Goal: Task Accomplishment & Management: Manage account settings

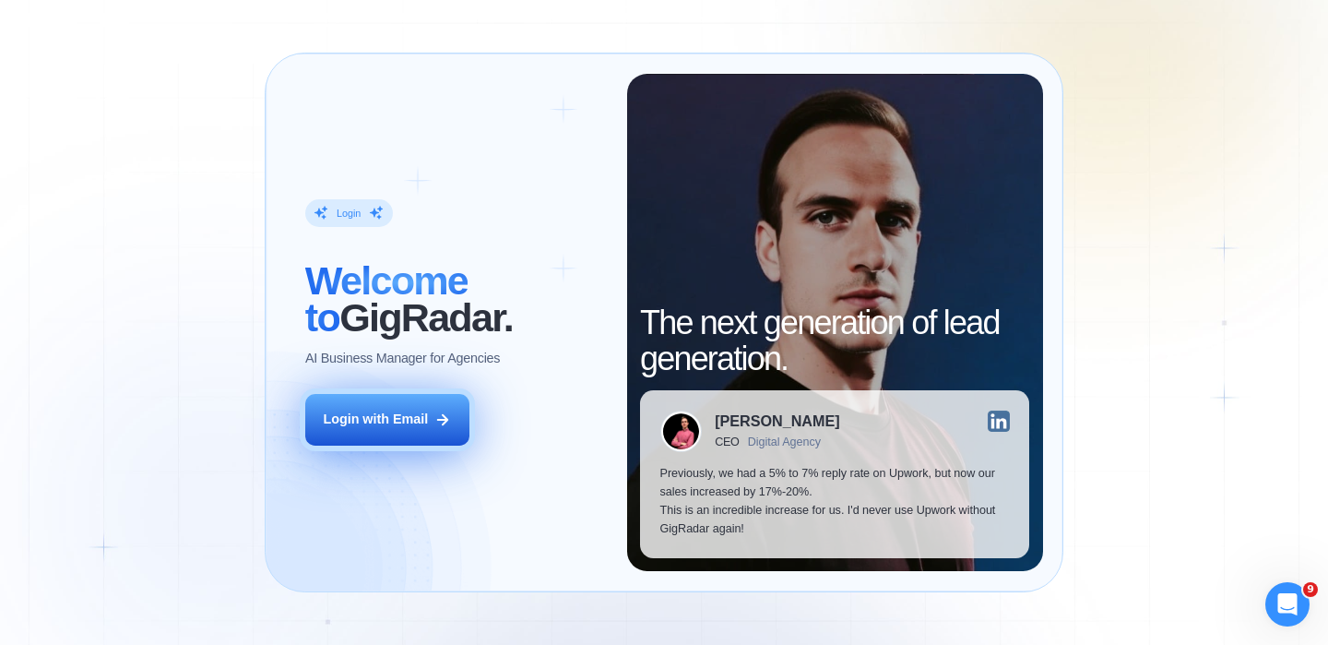
click at [438, 413] on icon at bounding box center [443, 419] width 17 height 17
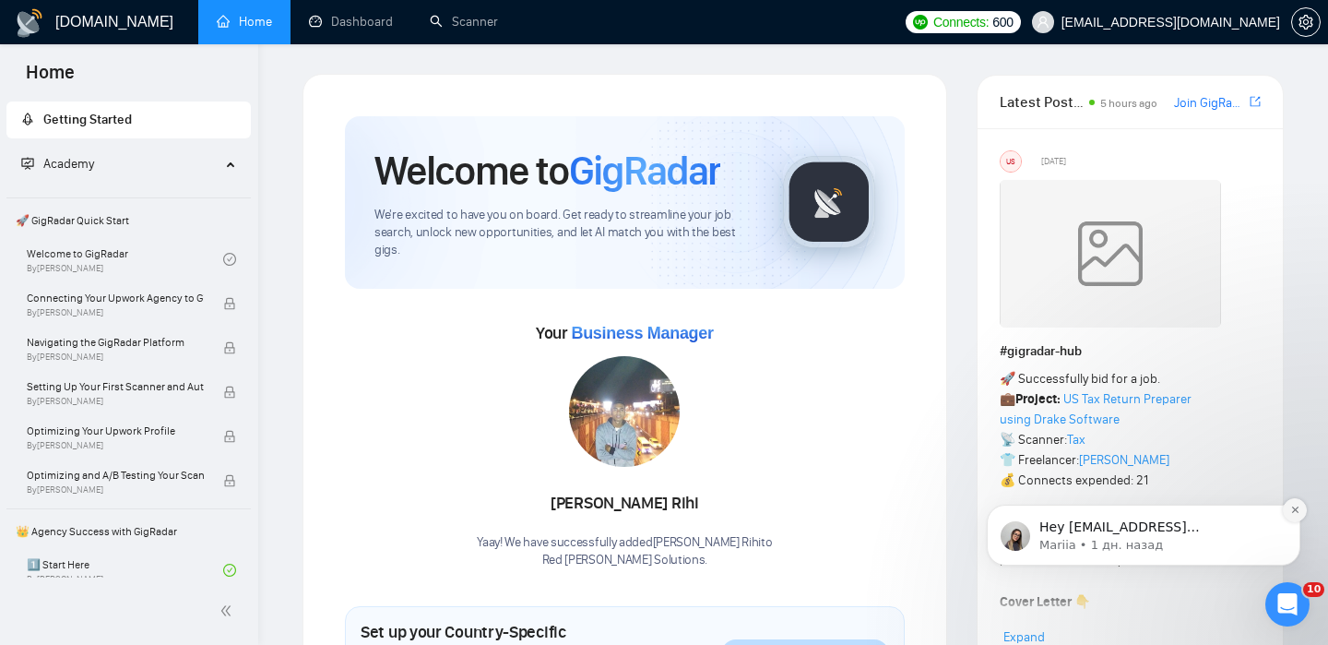
click at [1291, 506] on icon "Dismiss notification" at bounding box center [1296, 510] width 10 height 10
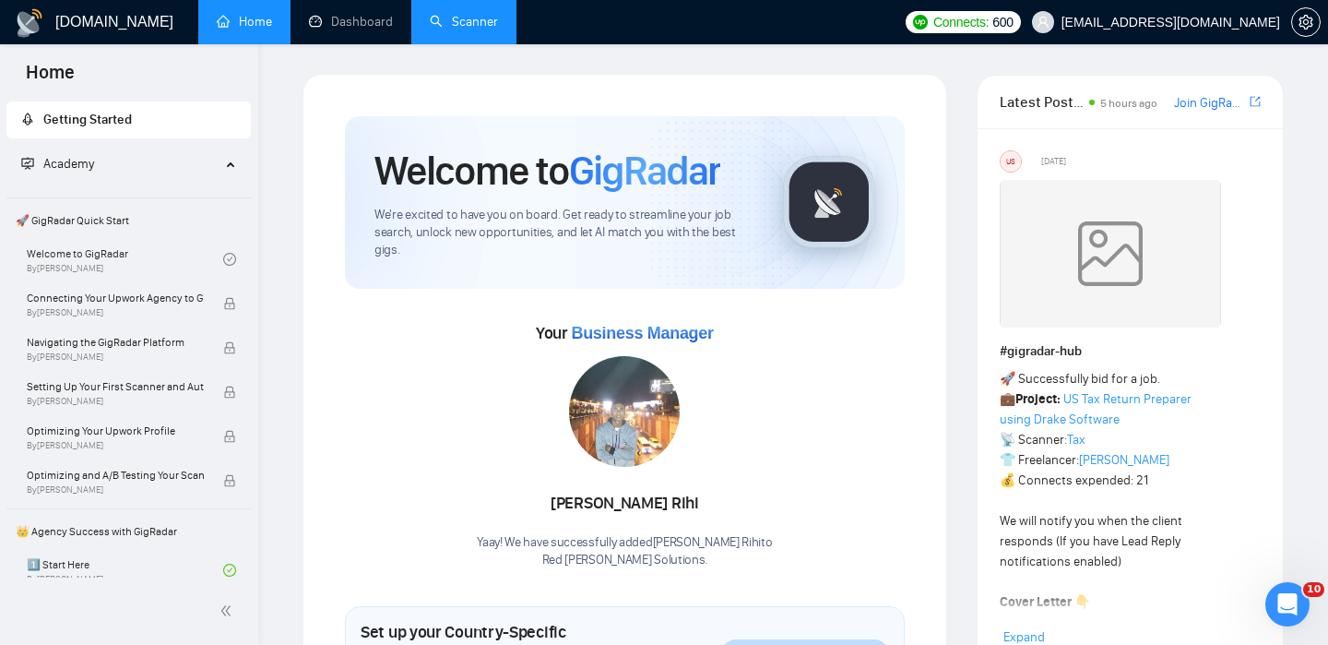
click at [451, 17] on link "Scanner" at bounding box center [464, 22] width 68 height 16
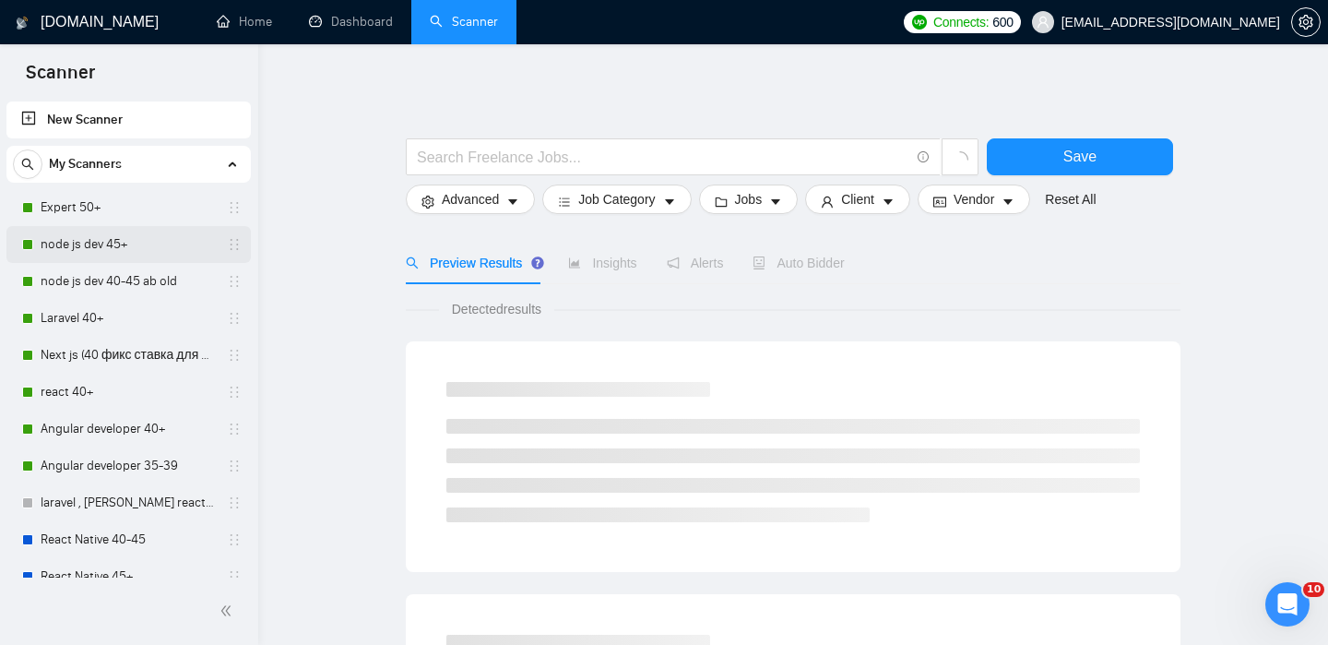
click at [125, 247] on link "node js dev 45+" at bounding box center [128, 244] width 175 height 37
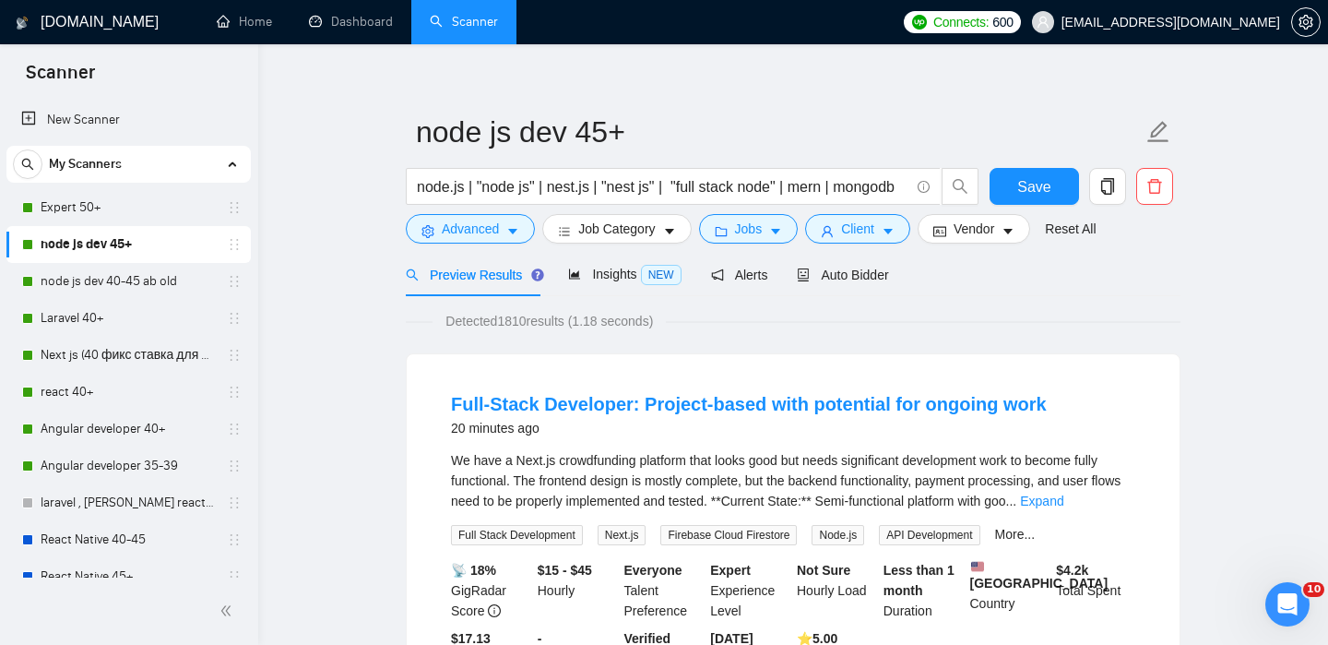
scroll to position [15, 0]
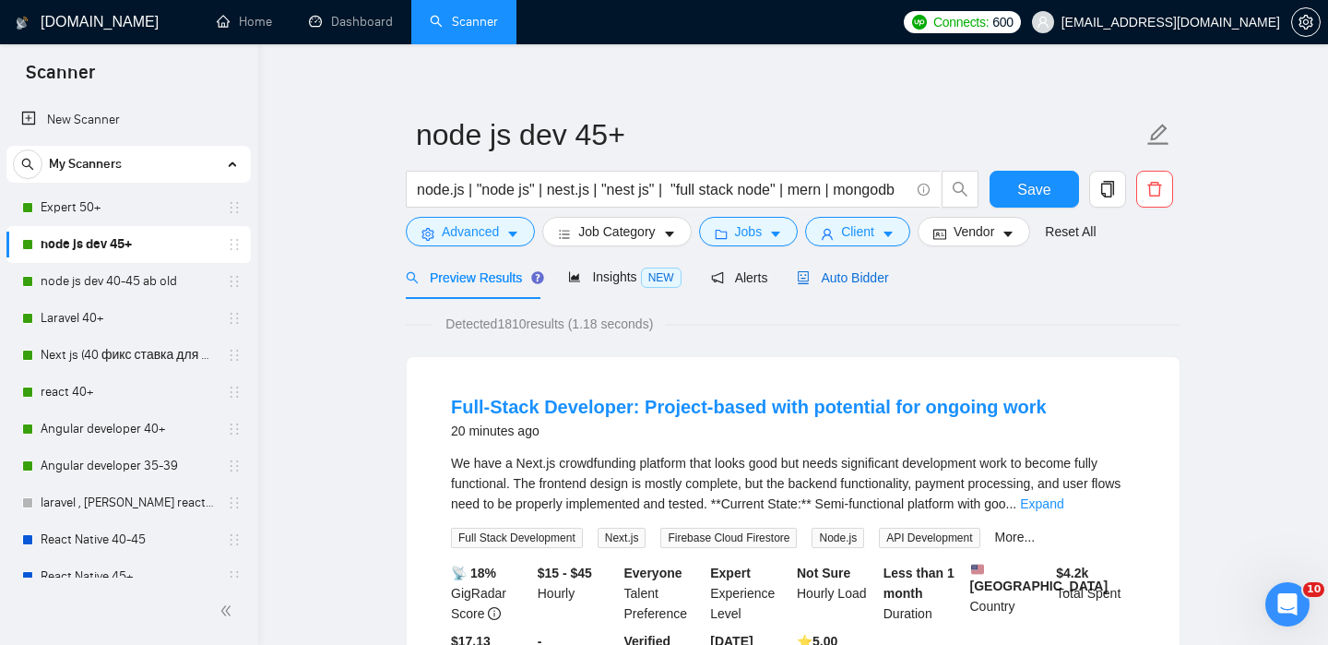
click at [851, 281] on span "Auto Bidder" at bounding box center [842, 277] width 91 height 15
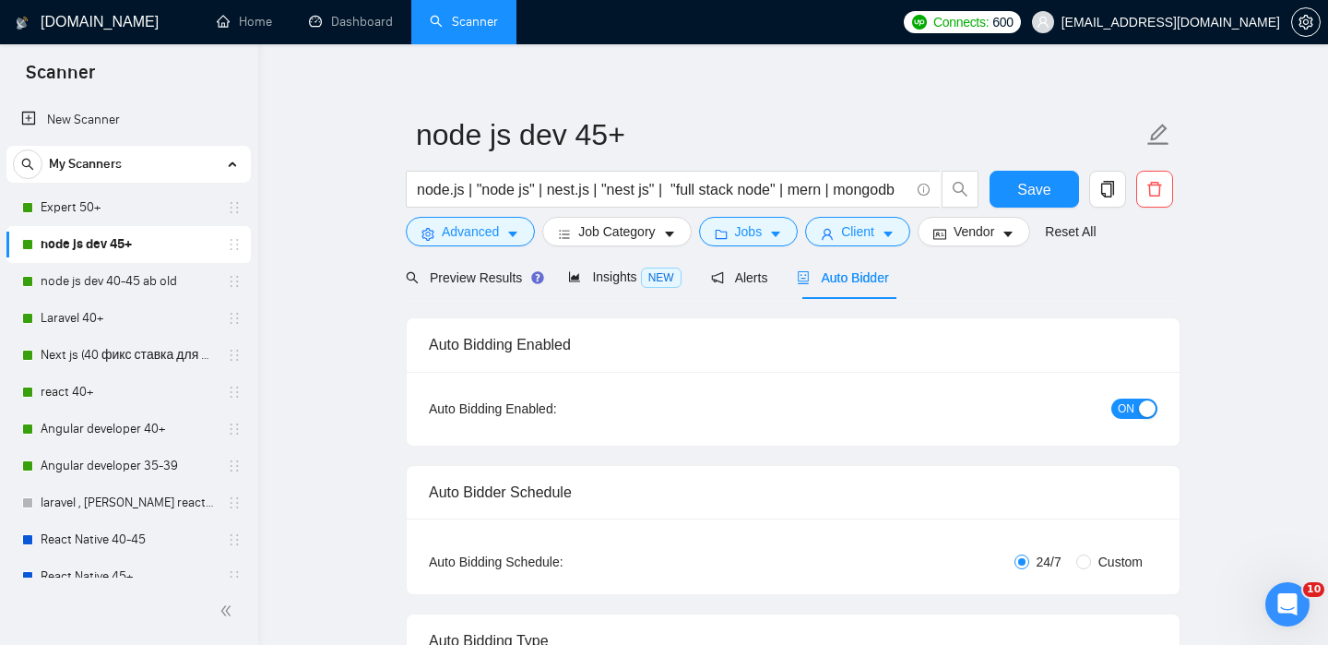
checkbox input "true"
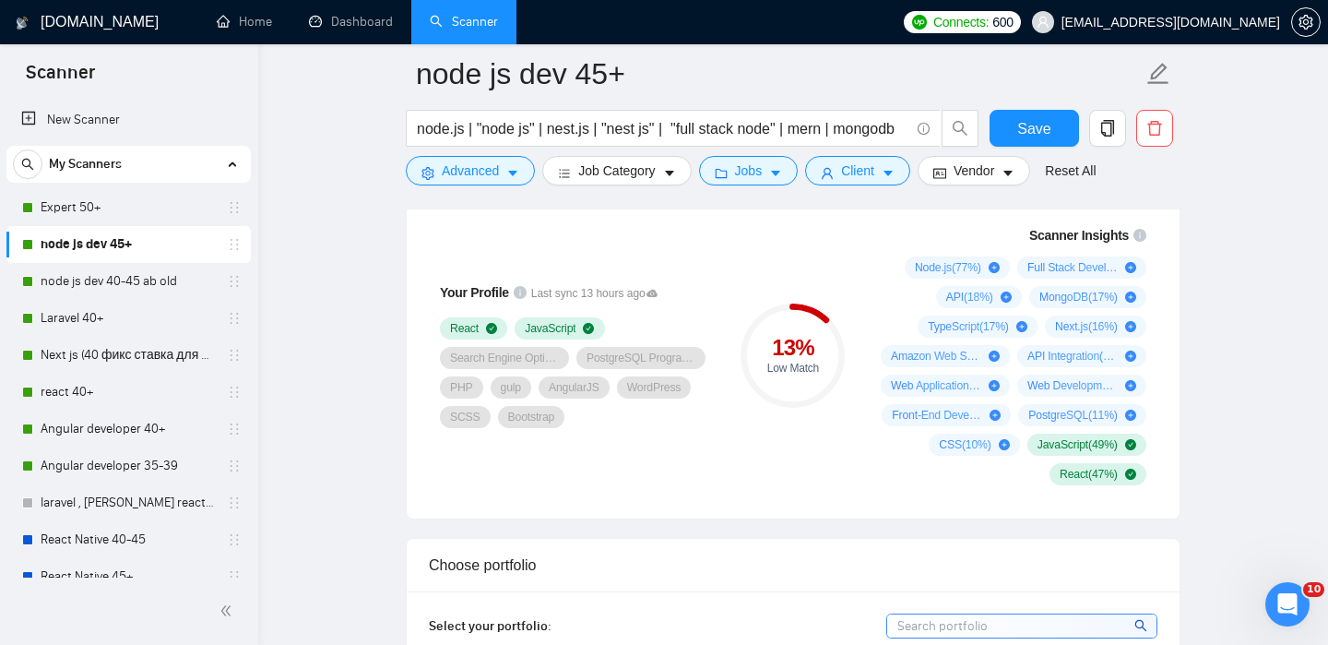
scroll to position [1255, 0]
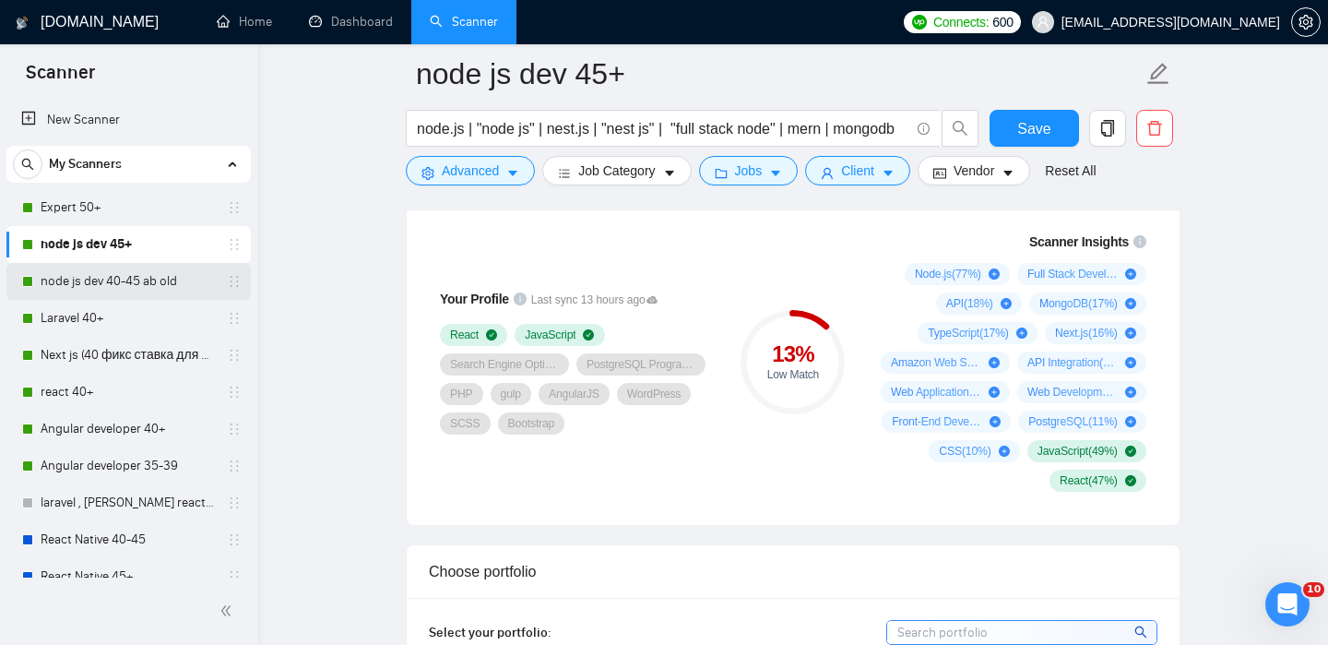
click at [146, 289] on link "node js dev 40-45 ab old" at bounding box center [128, 281] width 175 height 37
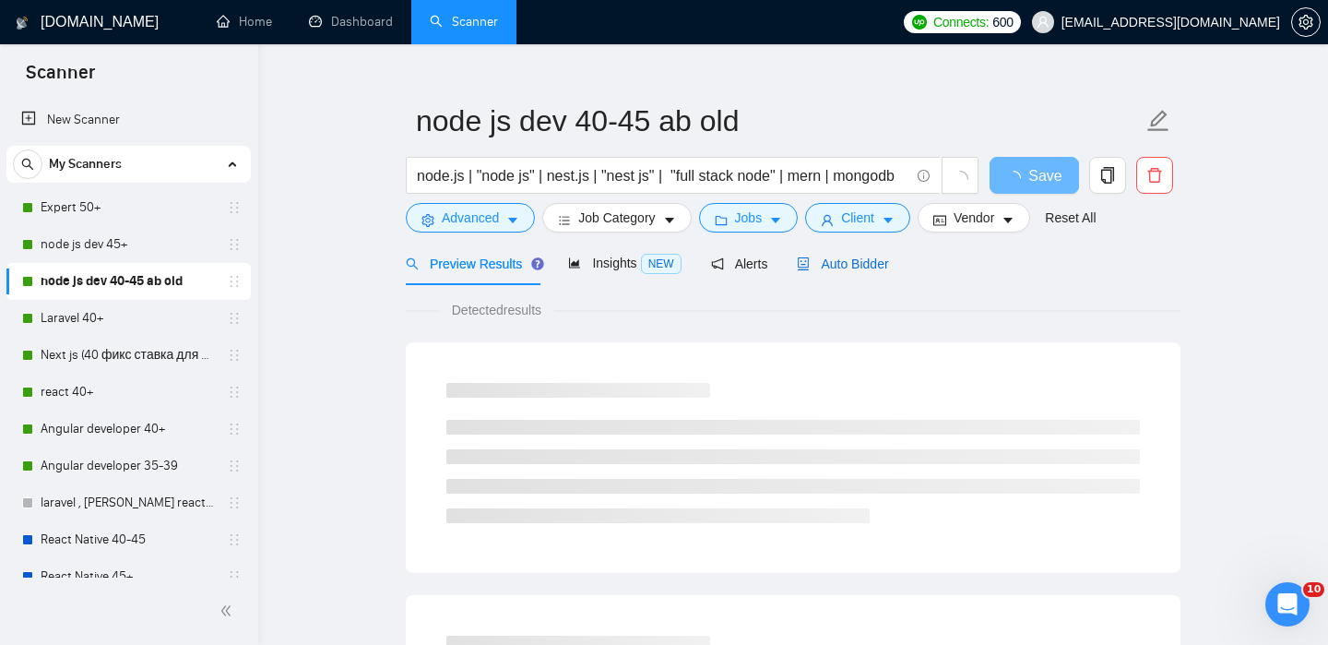
click at [852, 268] on span "Auto Bidder" at bounding box center [842, 263] width 91 height 15
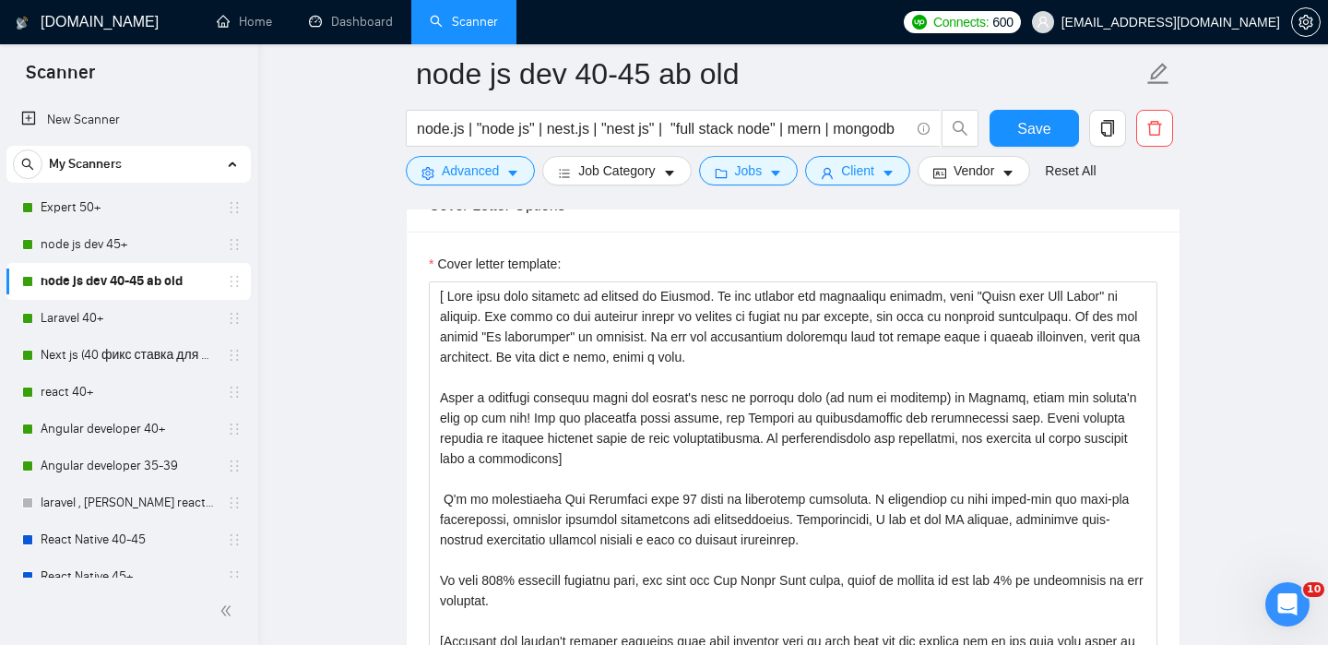
scroll to position [1843, 0]
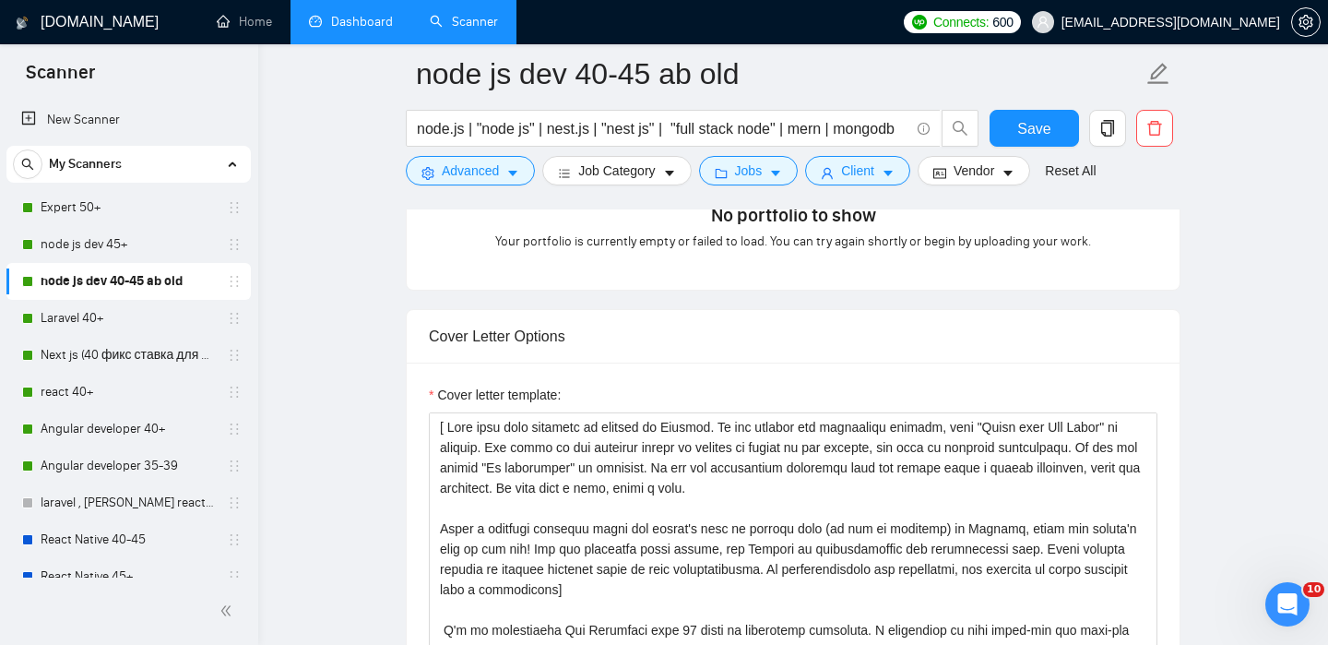
click at [371, 25] on link "Dashboard" at bounding box center [351, 22] width 84 height 16
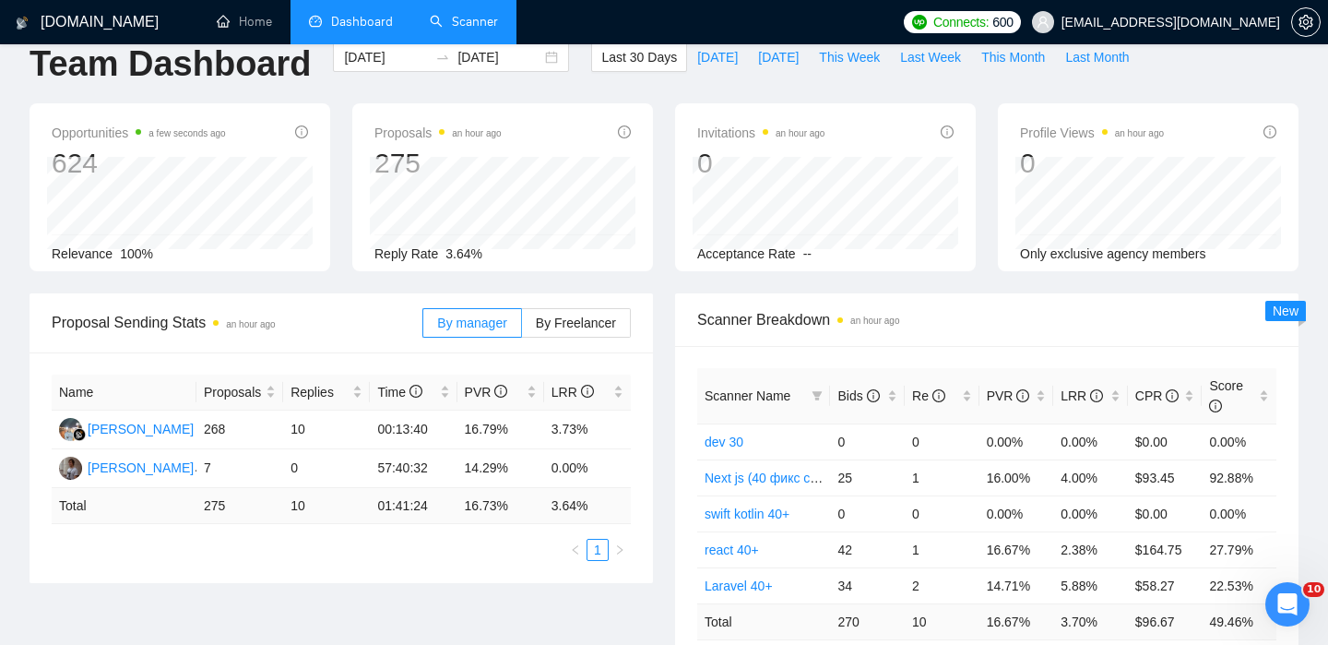
scroll to position [38, 0]
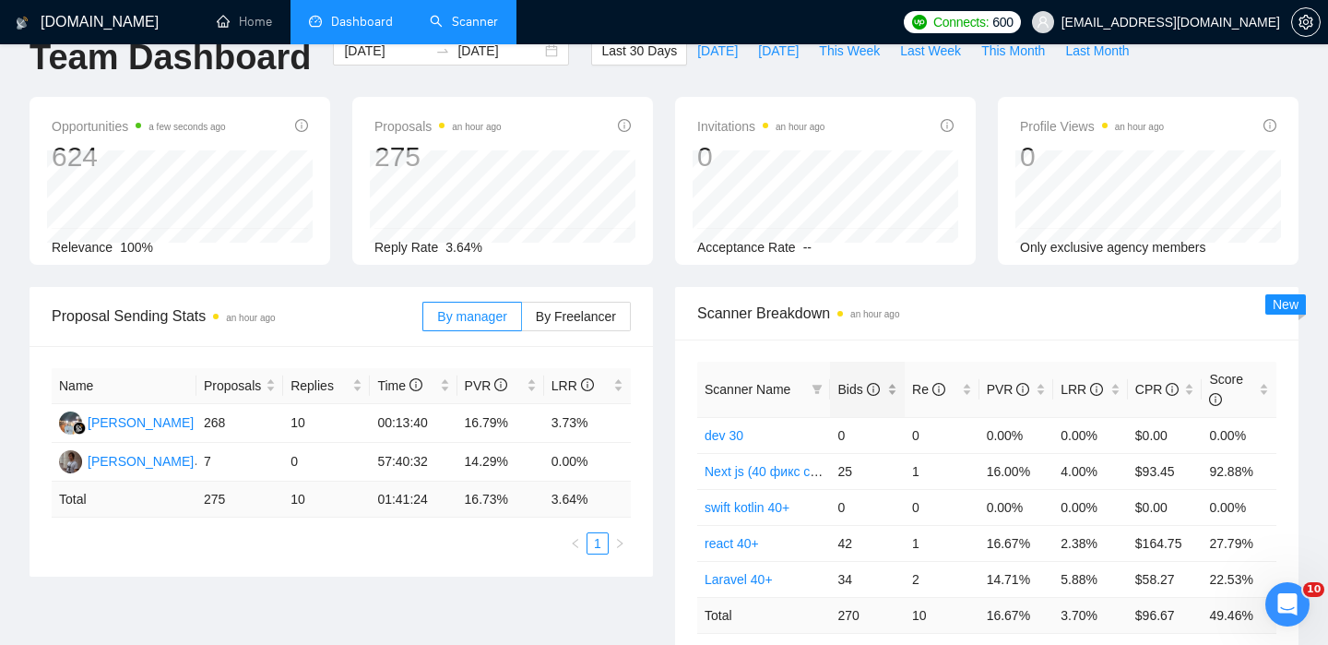
click at [864, 387] on span "Bids" at bounding box center [859, 389] width 42 height 15
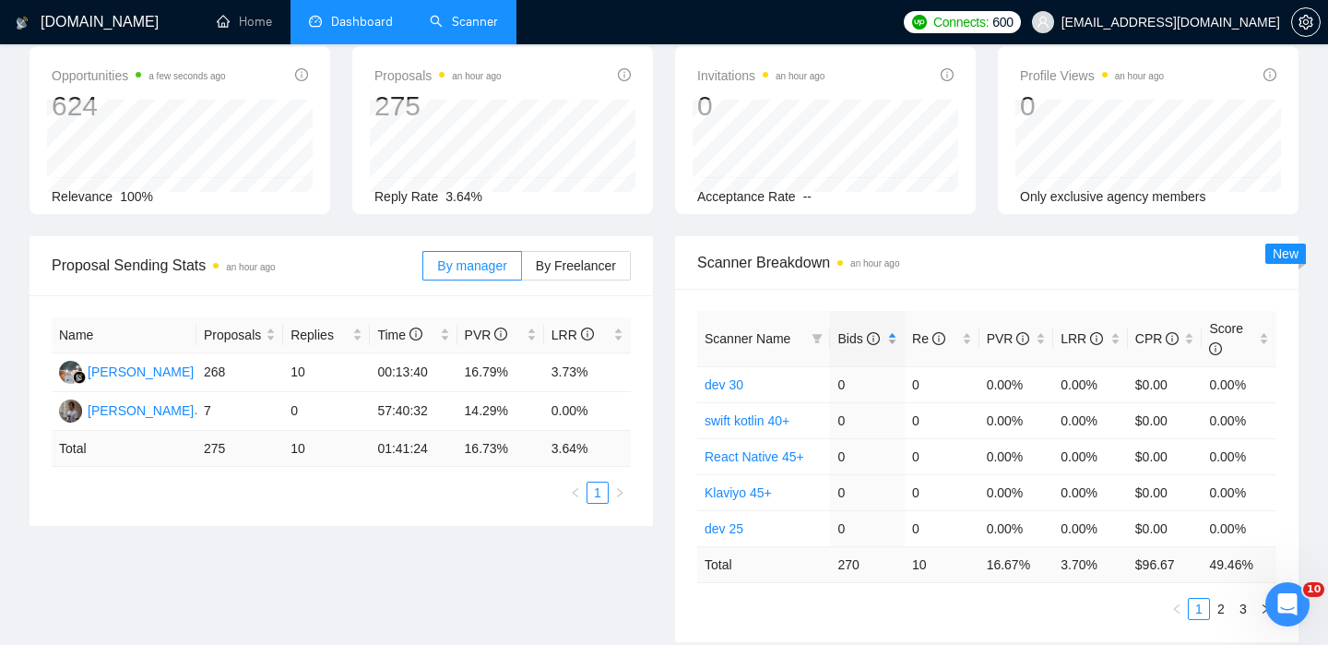
scroll to position [90, 0]
click at [863, 345] on span "Bids" at bounding box center [861, 337] width 46 height 20
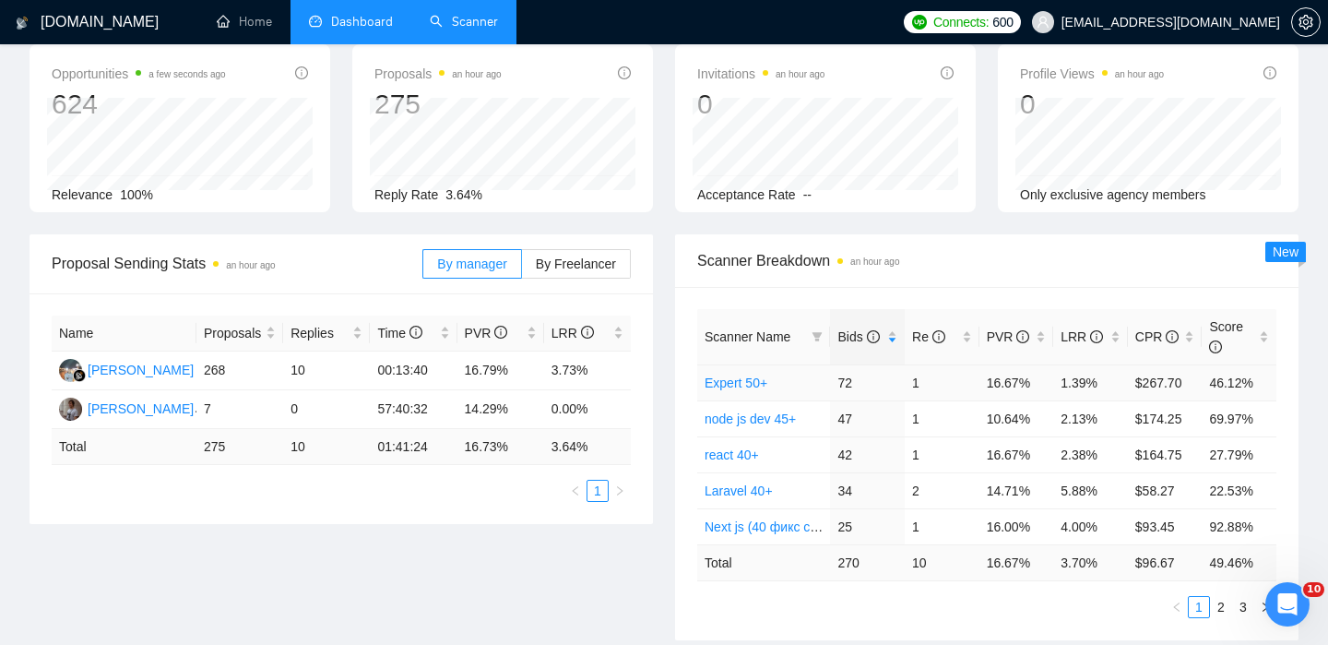
scroll to position [0, 0]
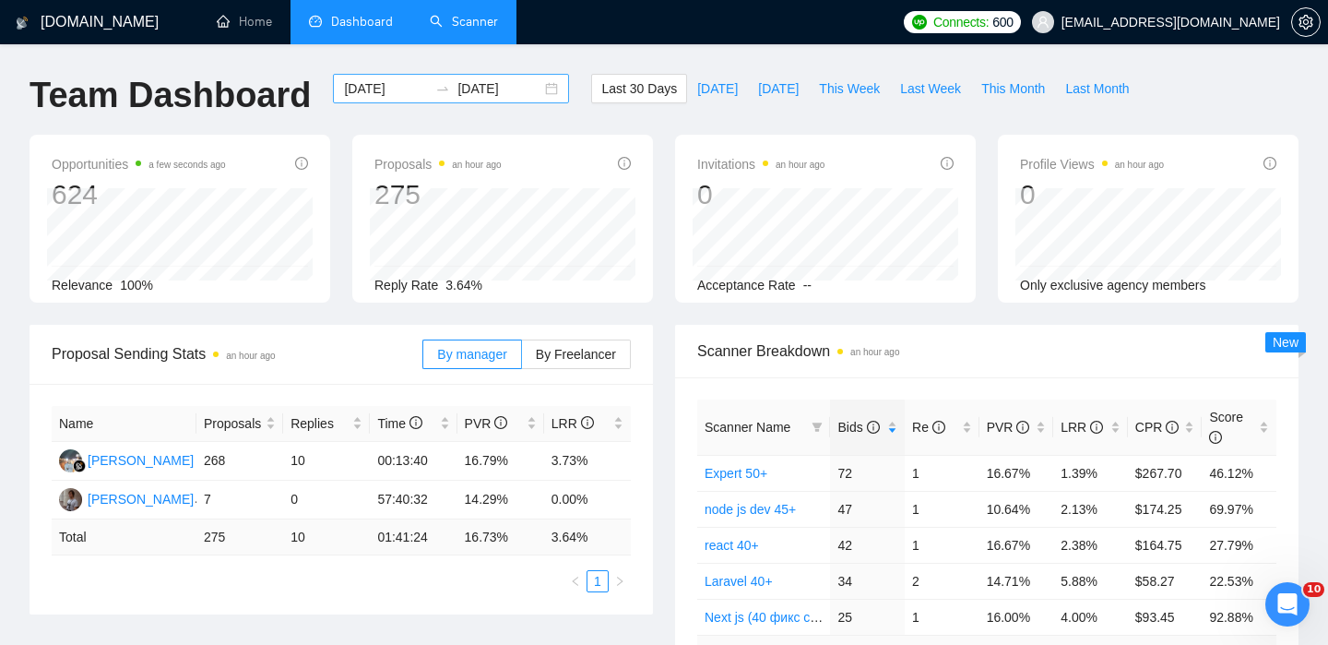
click at [379, 86] on input "2025-08-18" at bounding box center [386, 88] width 84 height 20
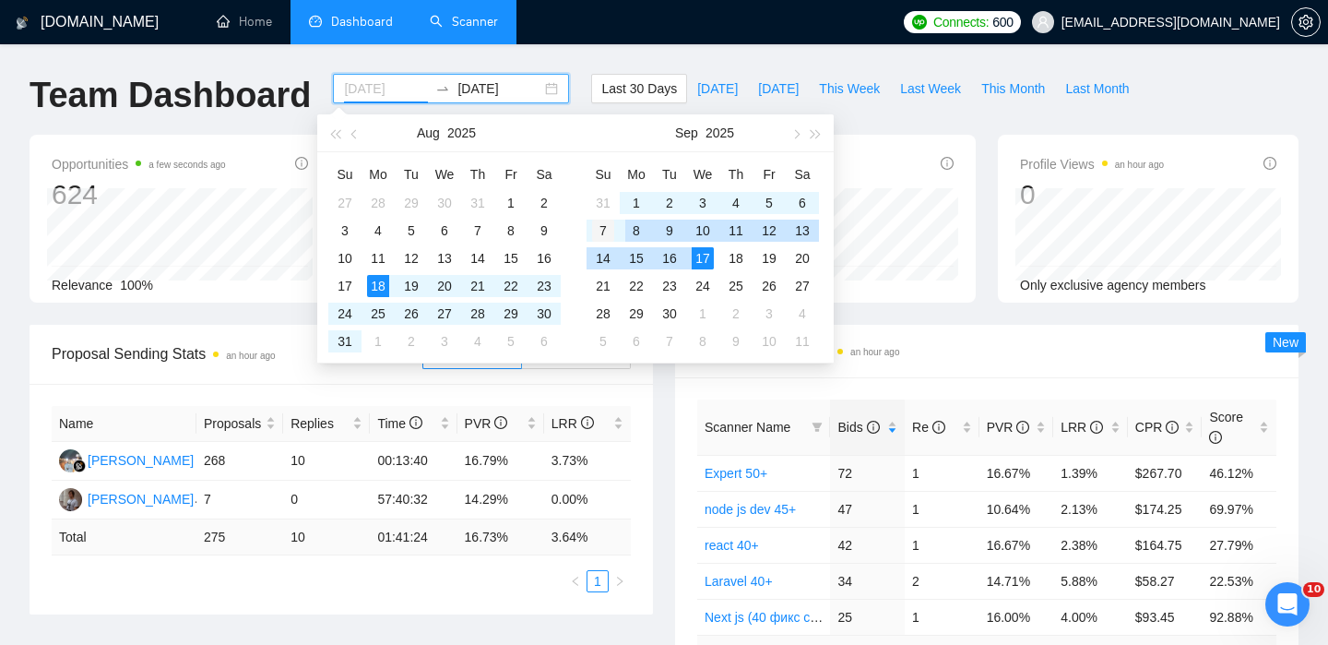
type input "2025-09-07"
click at [605, 230] on div "7" at bounding box center [603, 231] width 22 height 22
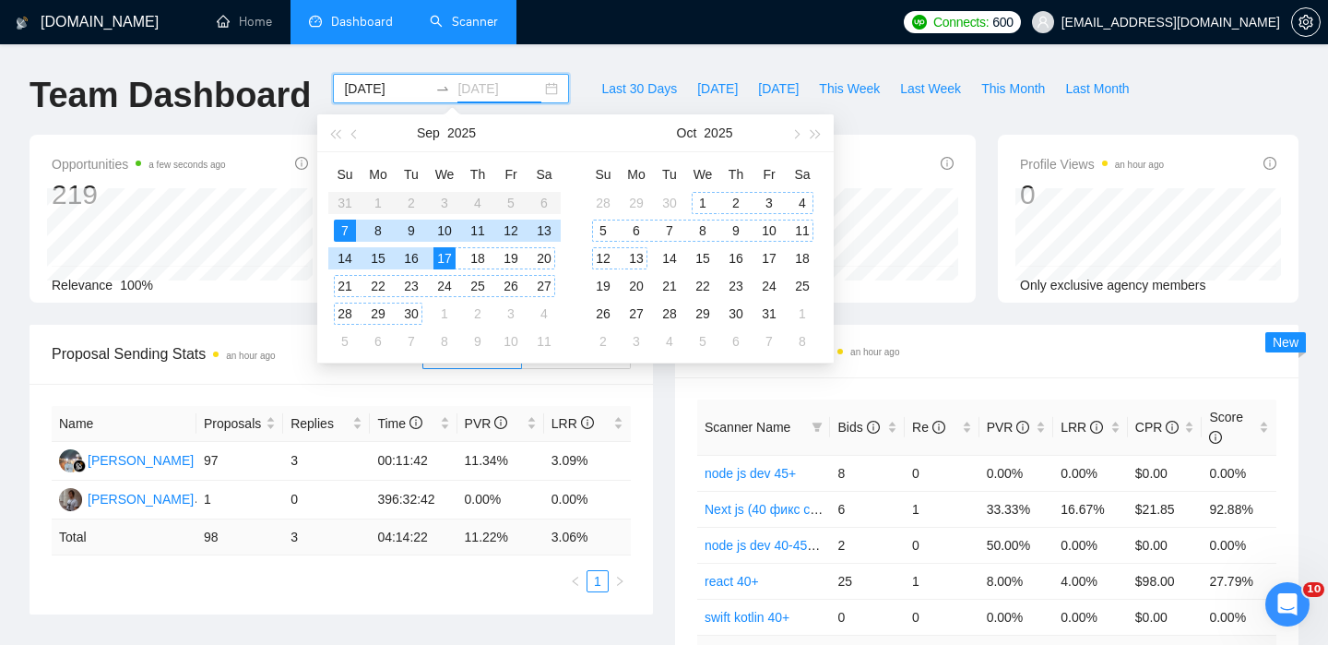
type input "2025-09-17"
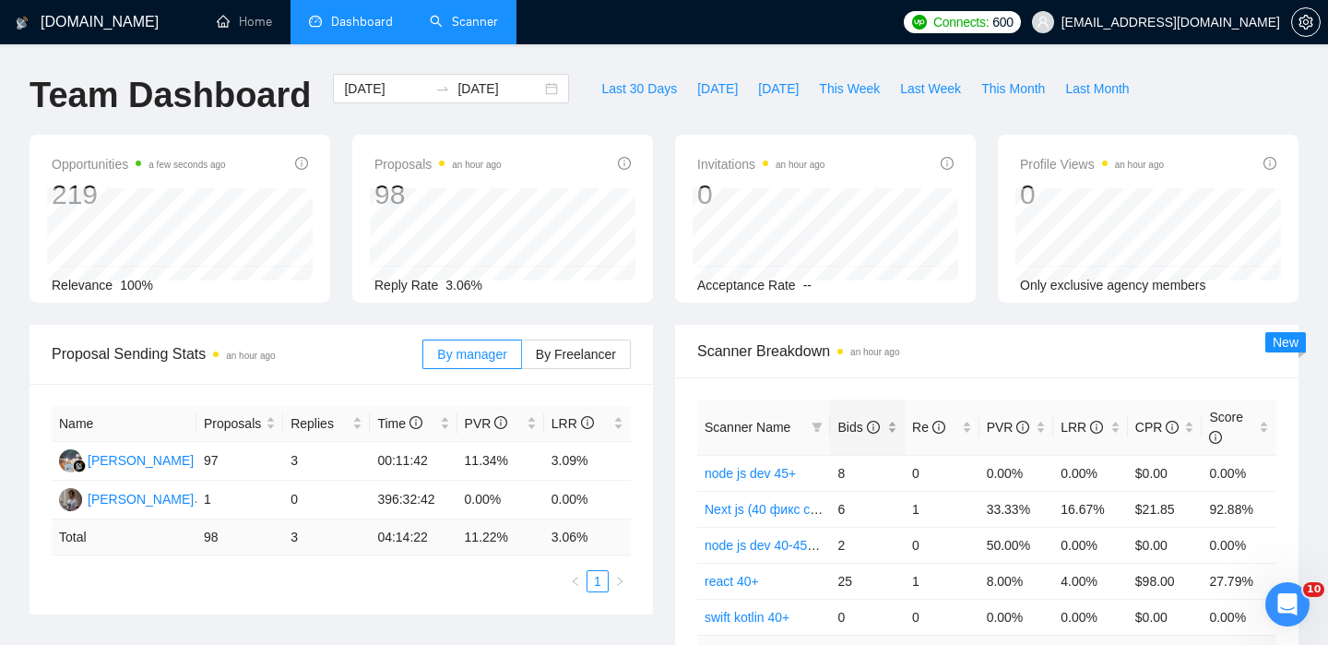
click at [860, 423] on span "Bids" at bounding box center [859, 427] width 42 height 15
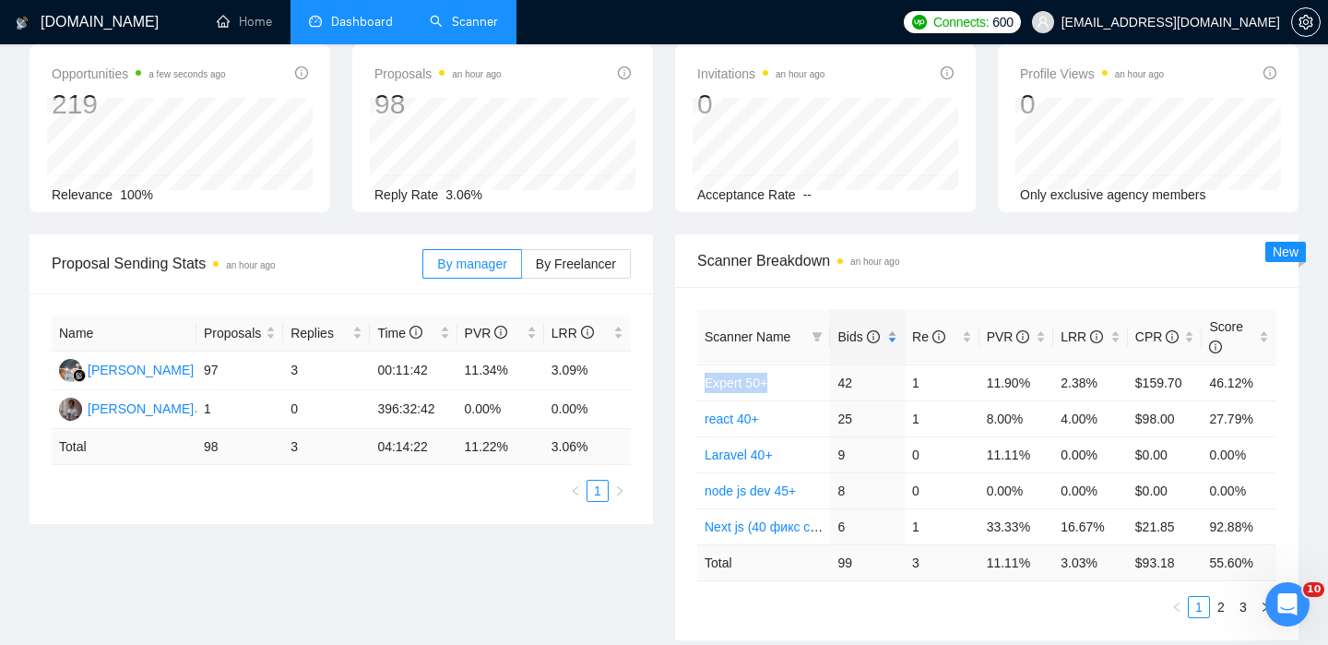
scroll to position [103, 0]
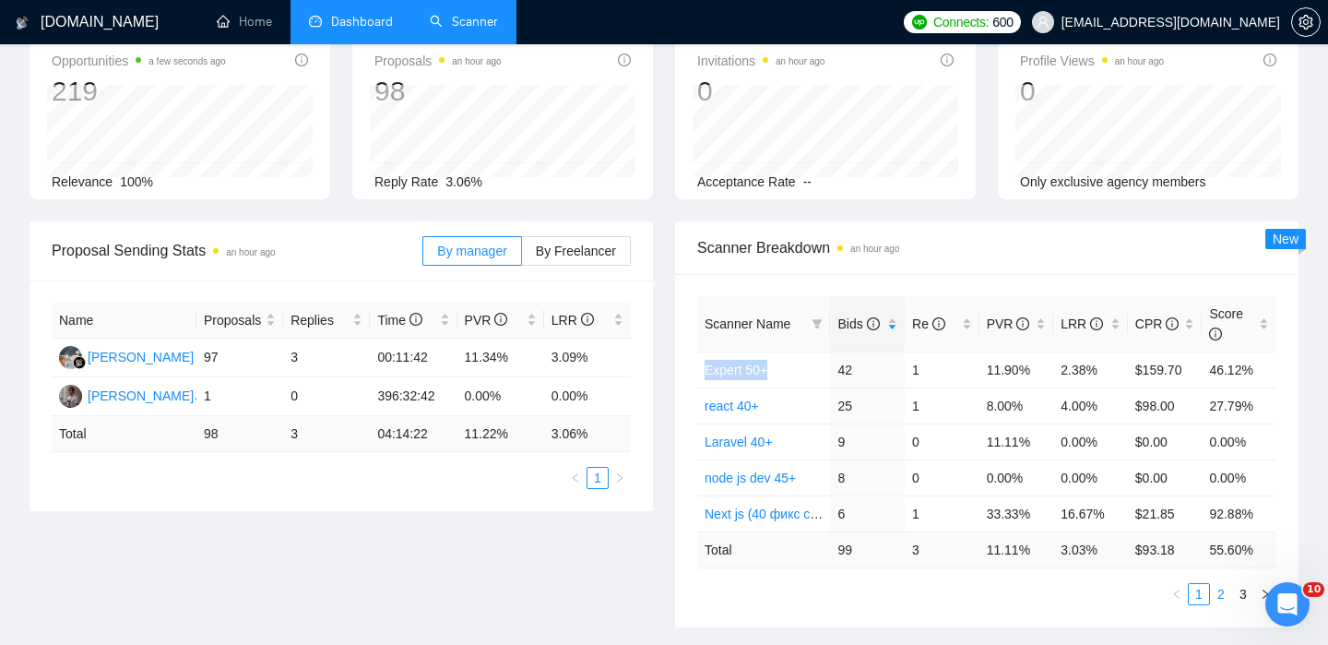
click at [1221, 595] on link "2" at bounding box center [1221, 594] width 20 height 20
click at [1199, 595] on link "1" at bounding box center [1199, 594] width 20 height 20
click at [786, 510] on link "Next js (40 фикс ставка для 40+)" at bounding box center [802, 513] width 194 height 15
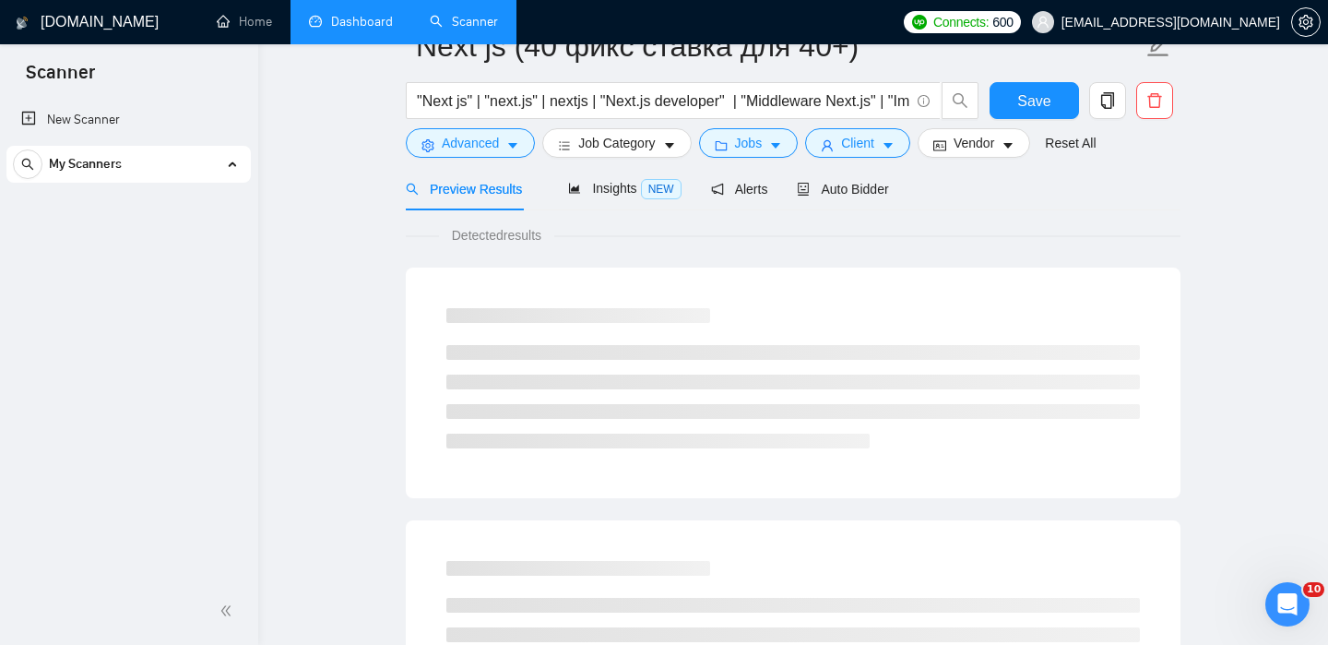
scroll to position [14, 0]
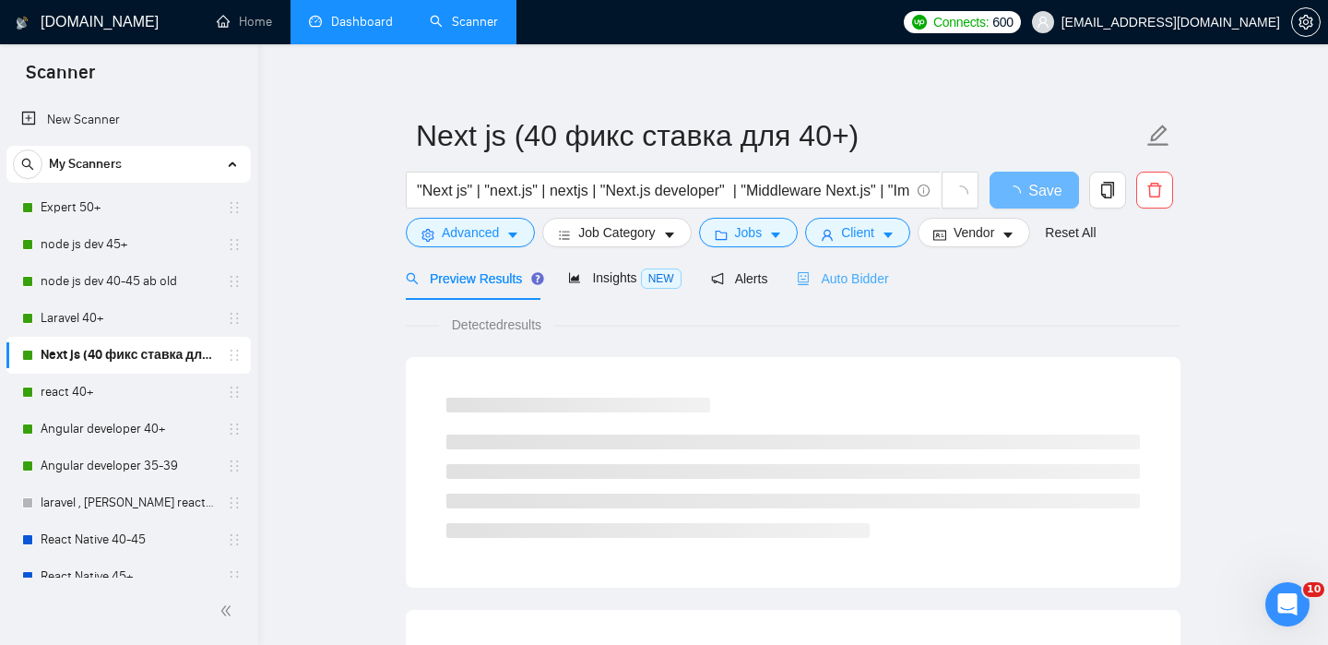
click at [876, 259] on div "Auto Bidder" at bounding box center [842, 277] width 91 height 43
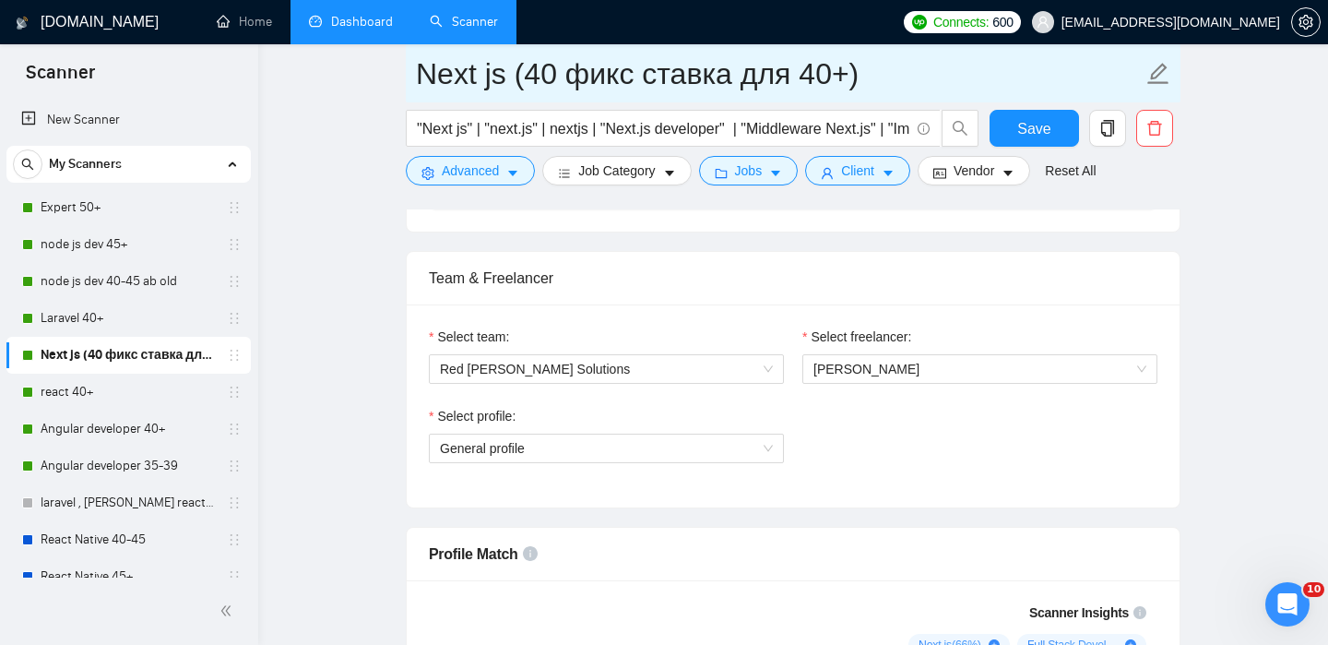
scroll to position [859, 0]
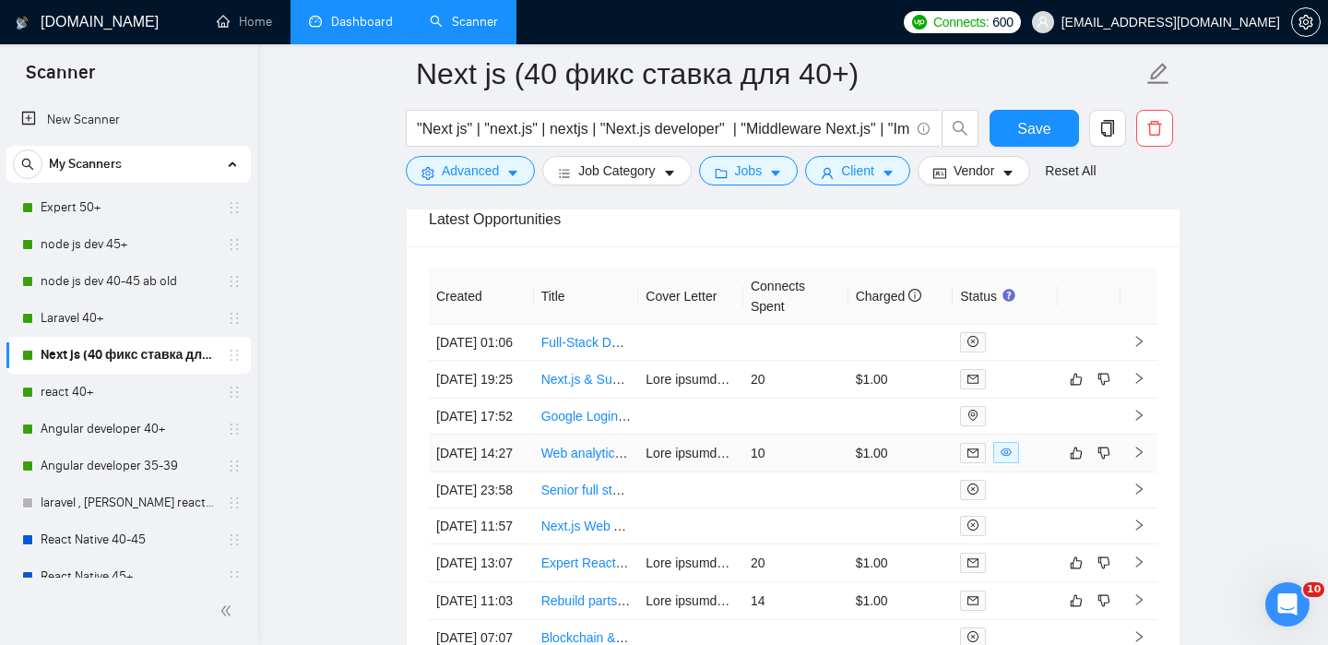
scroll to position [4722, 0]
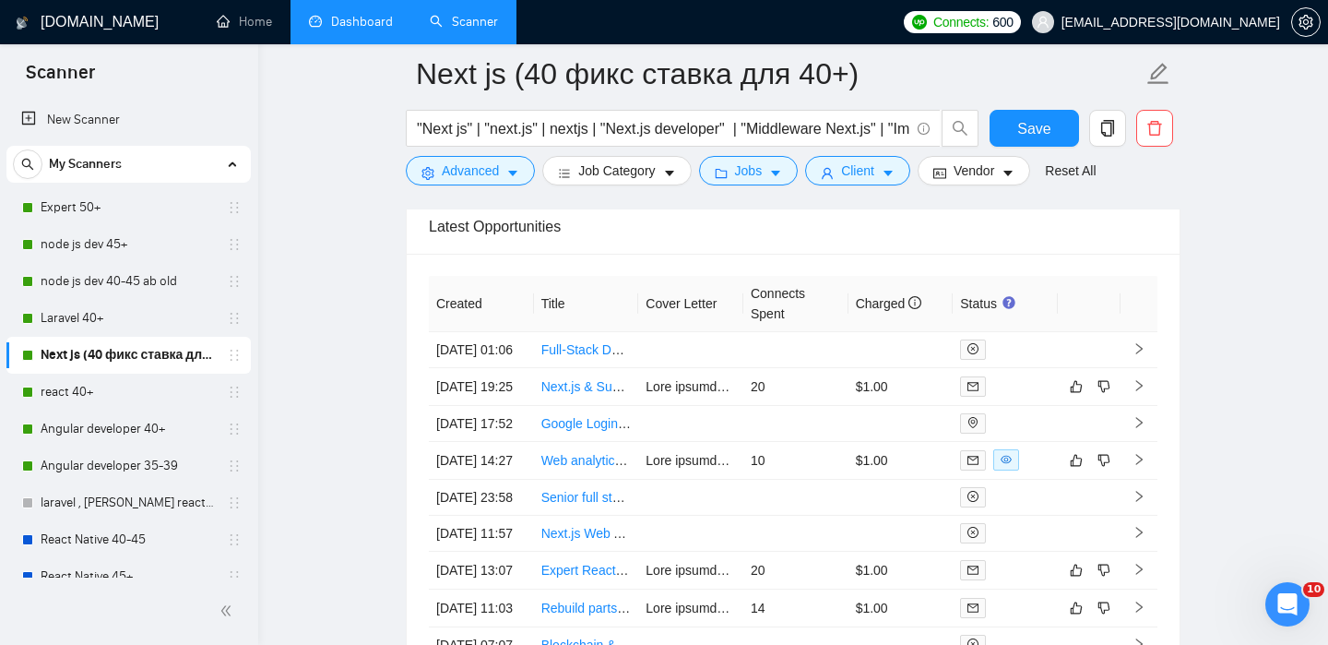
click at [986, 307] on th "Status" at bounding box center [1005, 304] width 105 height 56
click at [985, 303] on th "Status" at bounding box center [1005, 304] width 105 height 56
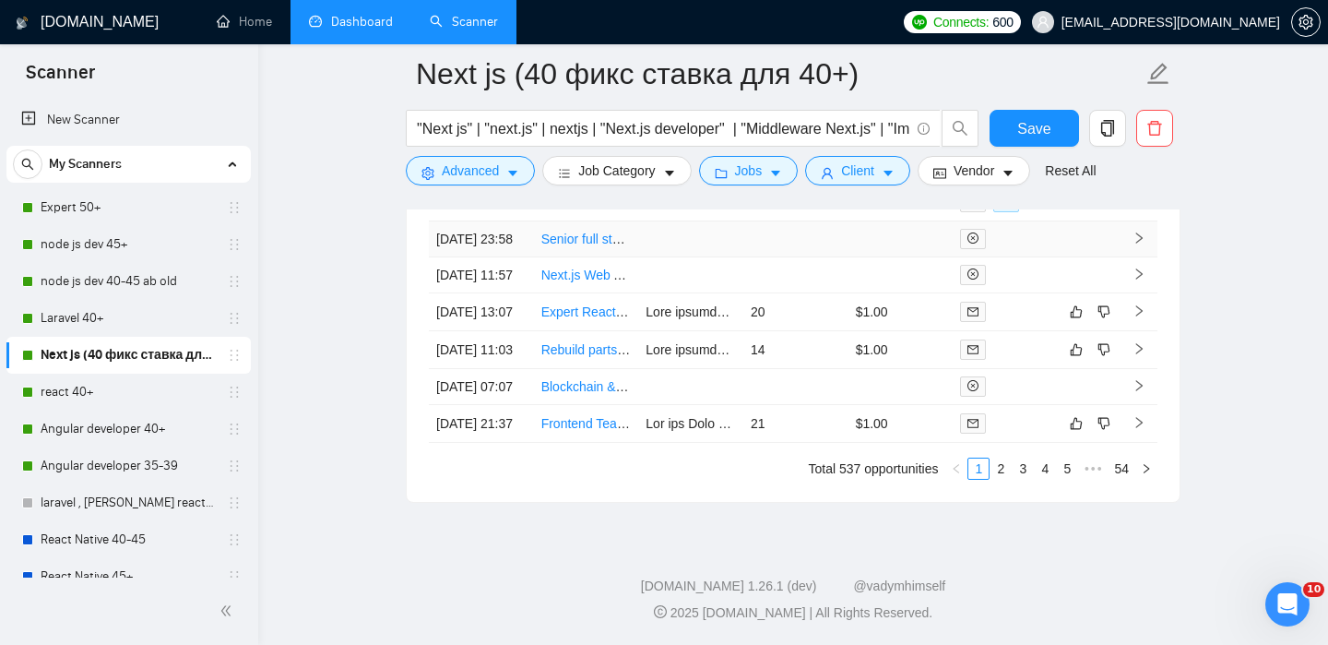
scroll to position [5173, 0]
click at [1007, 469] on link "2" at bounding box center [1001, 469] width 20 height 20
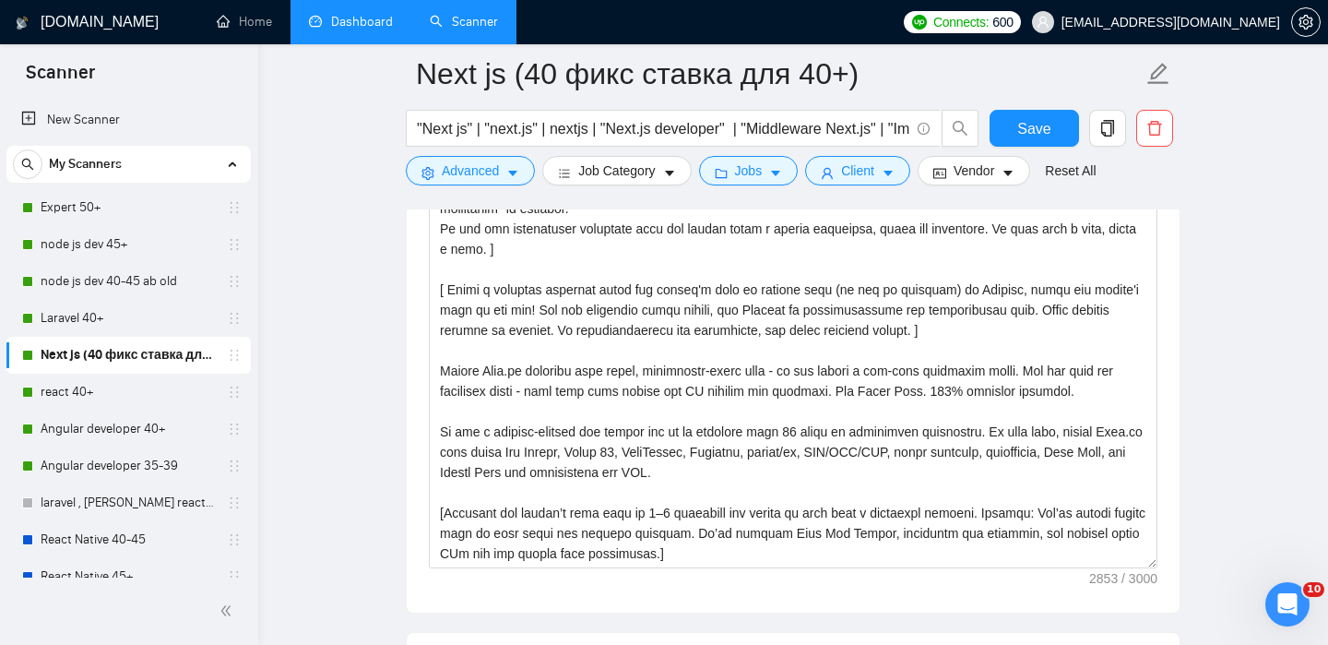
scroll to position [2088, 0]
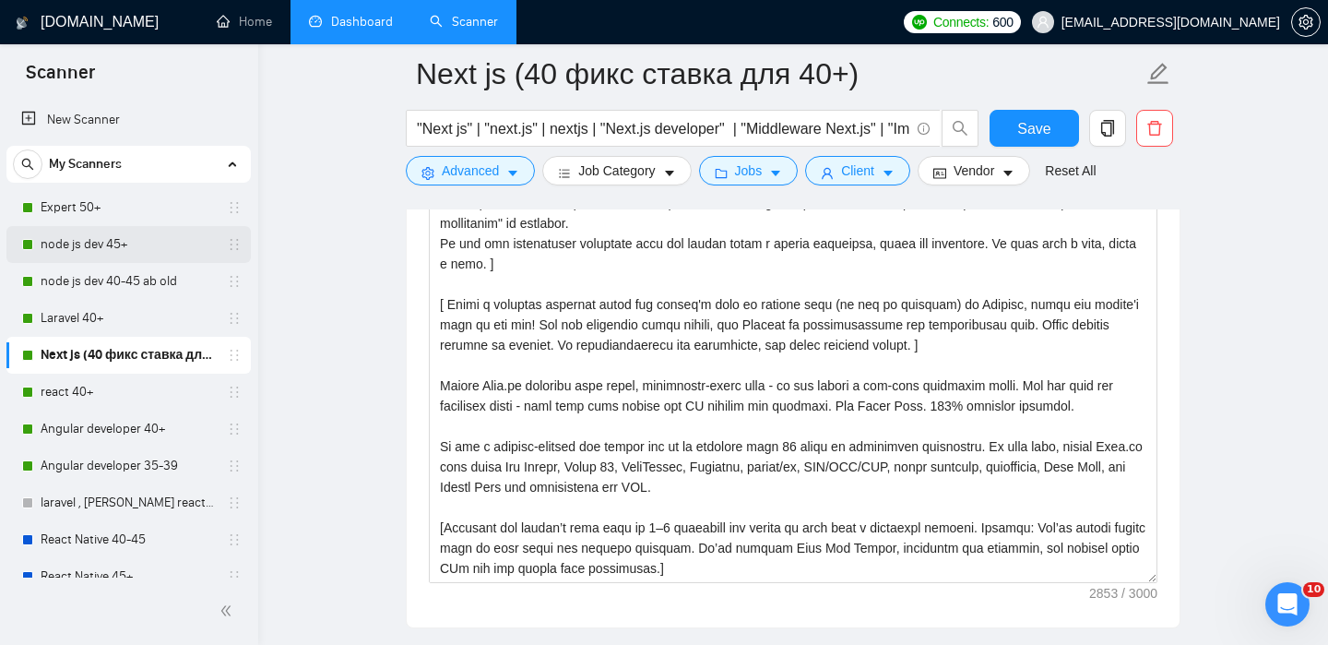
click at [110, 244] on link "node js dev 45+" at bounding box center [128, 244] width 175 height 37
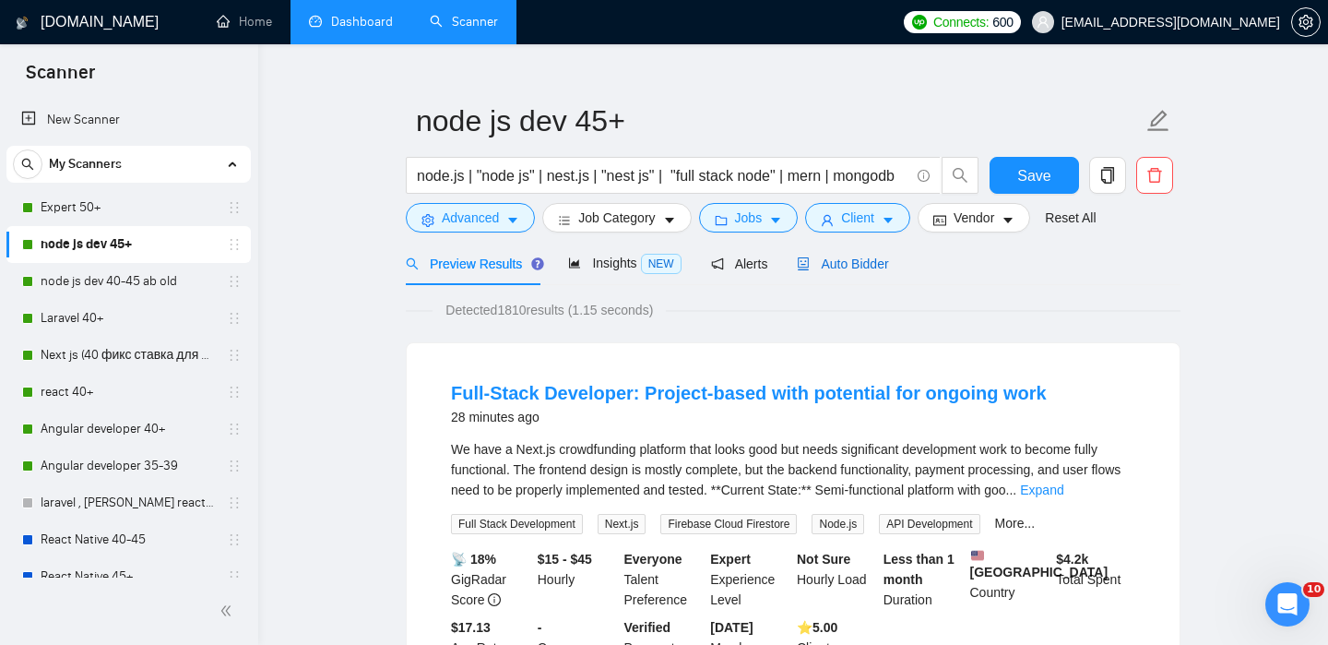
click at [870, 268] on span "Auto Bidder" at bounding box center [842, 263] width 91 height 15
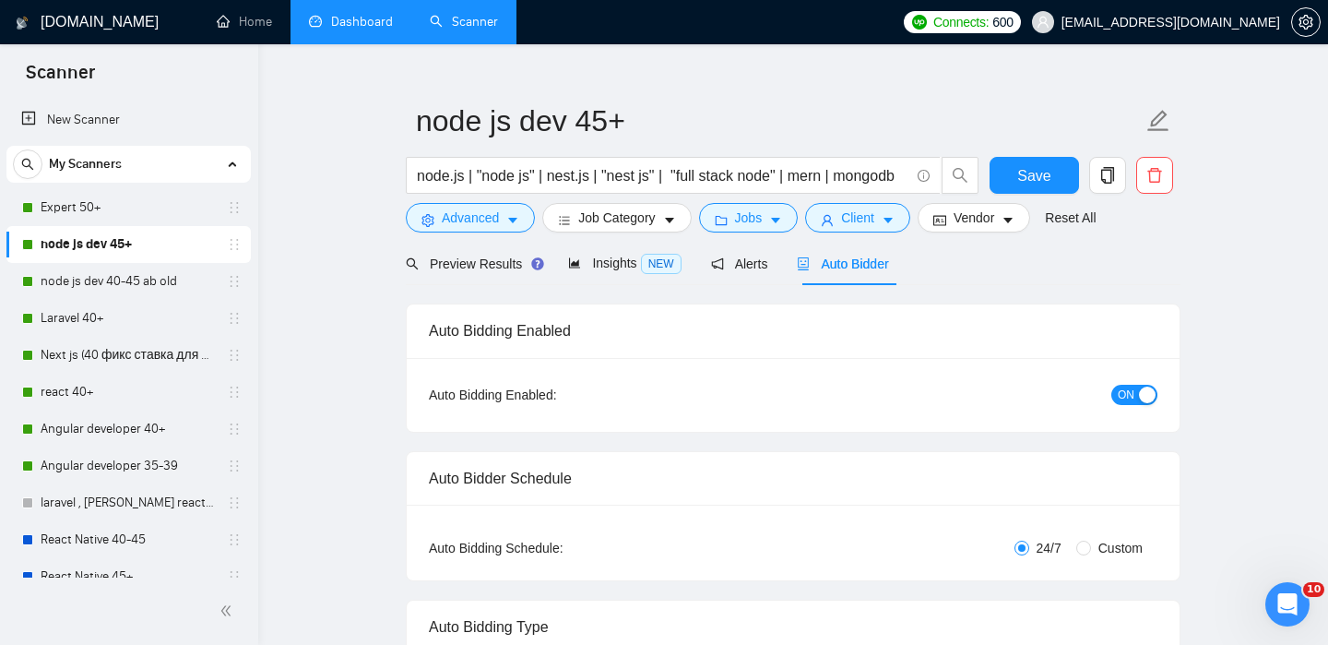
checkbox input "true"
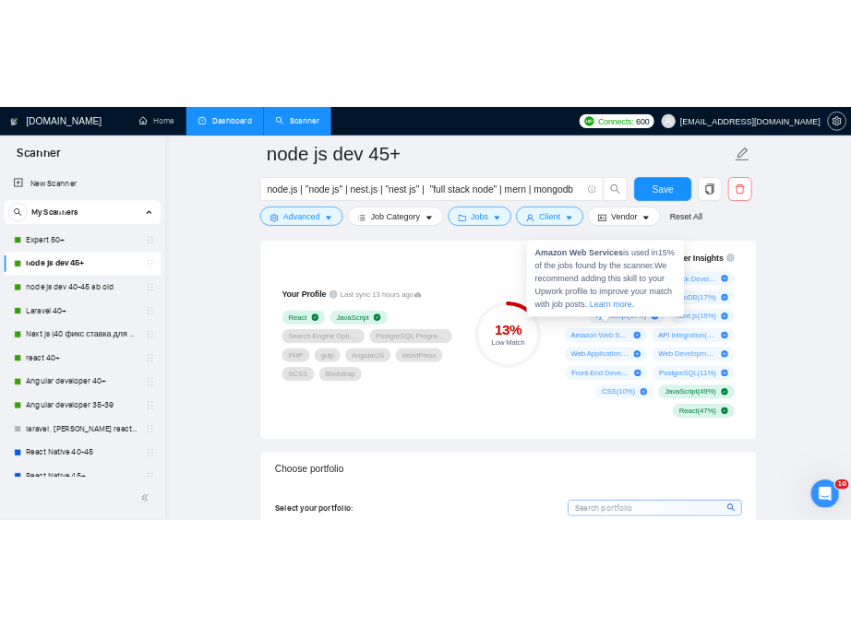
scroll to position [1261, 0]
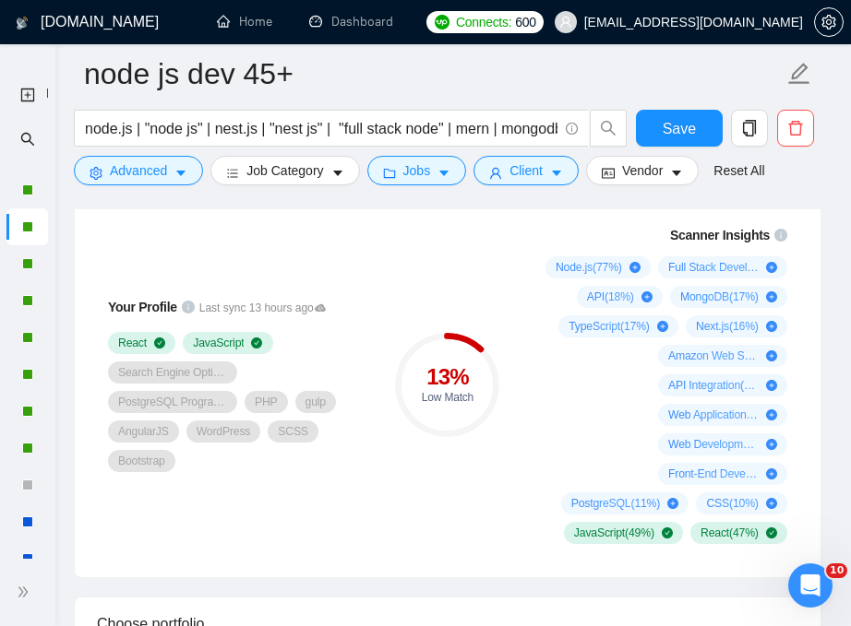
click at [768, 270] on icon "plus-circle" at bounding box center [771, 267] width 11 height 11
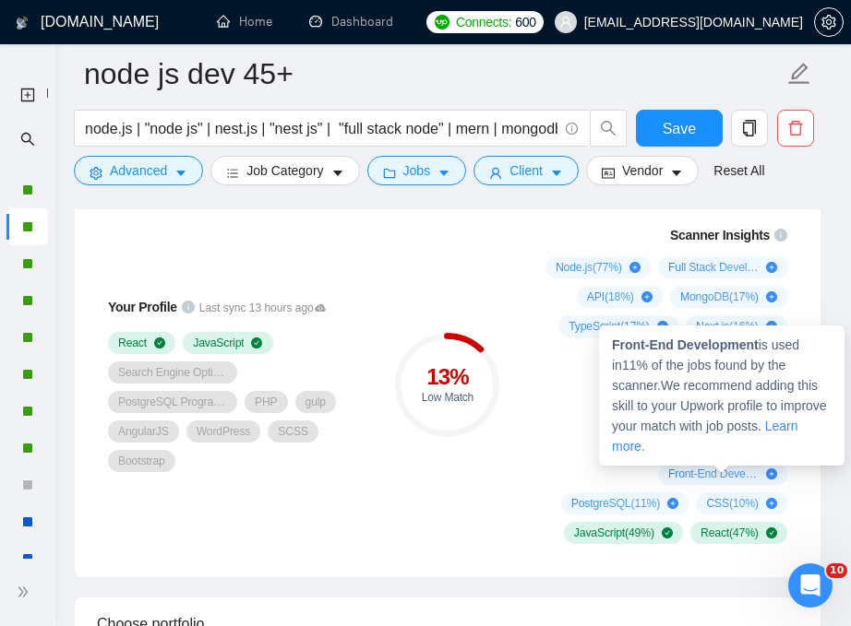
click at [771, 471] on icon "plus-circle" at bounding box center [771, 474] width 11 height 11
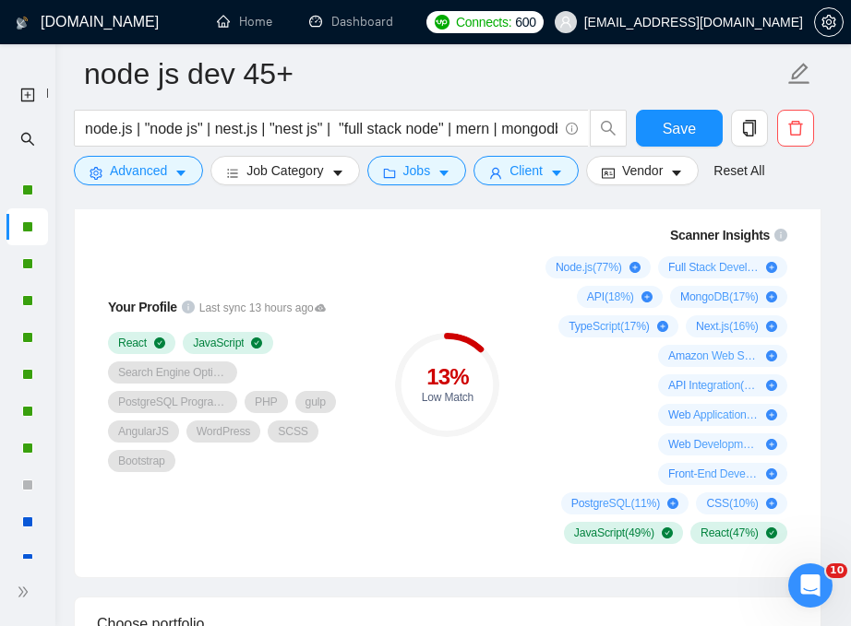
click at [614, 442] on div "Node.js ( 77 %) Full Stack Development ( 62 %) API ( 18 %) MongoDB ( 17 %) Type…" at bounding box center [656, 400] width 261 height 288
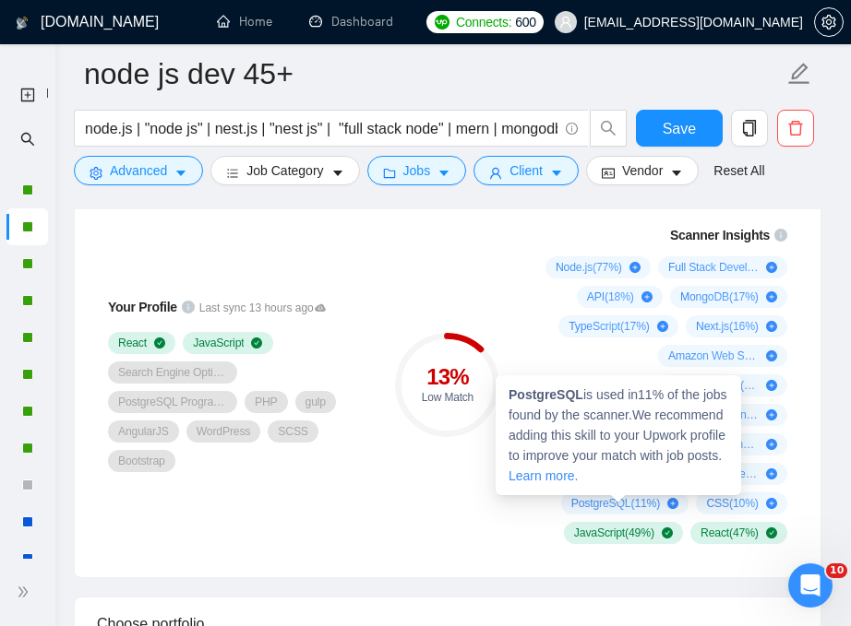
click at [667, 506] on icon "plus-circle" at bounding box center [672, 503] width 11 height 11
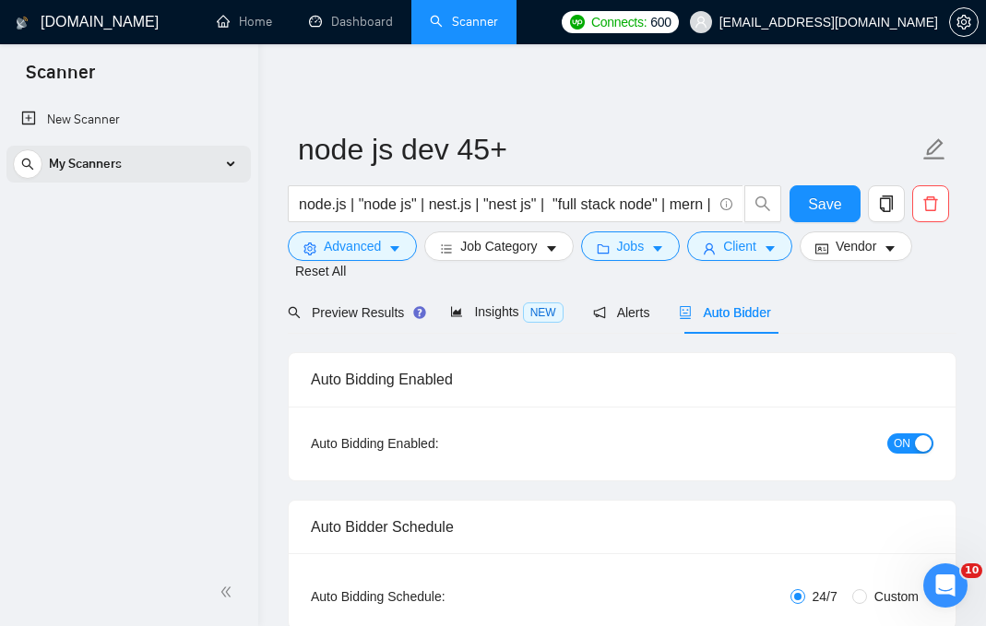
click at [165, 159] on div "My Scanners" at bounding box center [129, 164] width 232 height 37
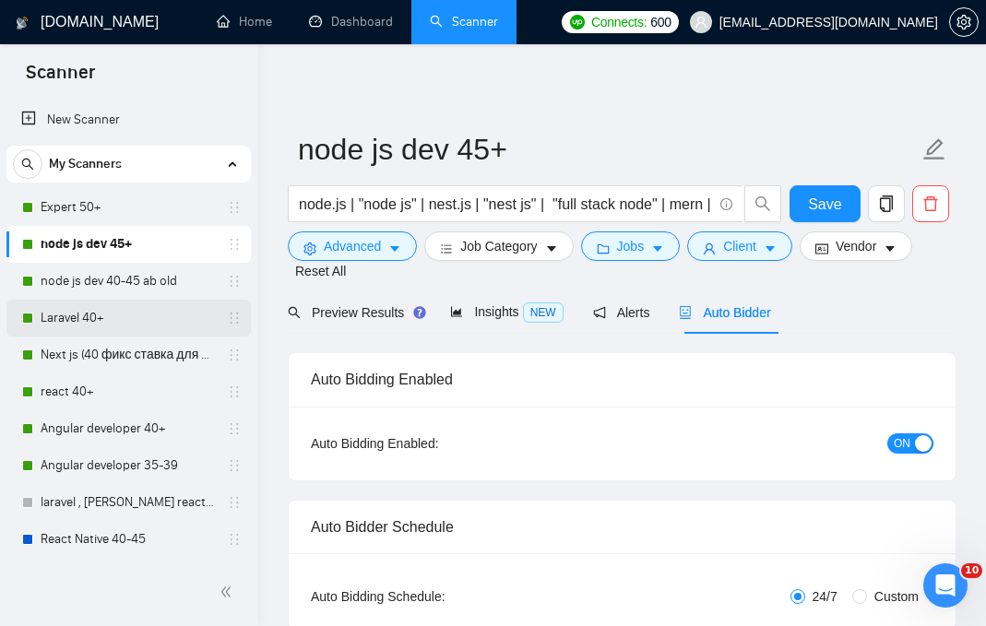
click at [149, 325] on link "Laravel 40+" at bounding box center [128, 318] width 175 height 37
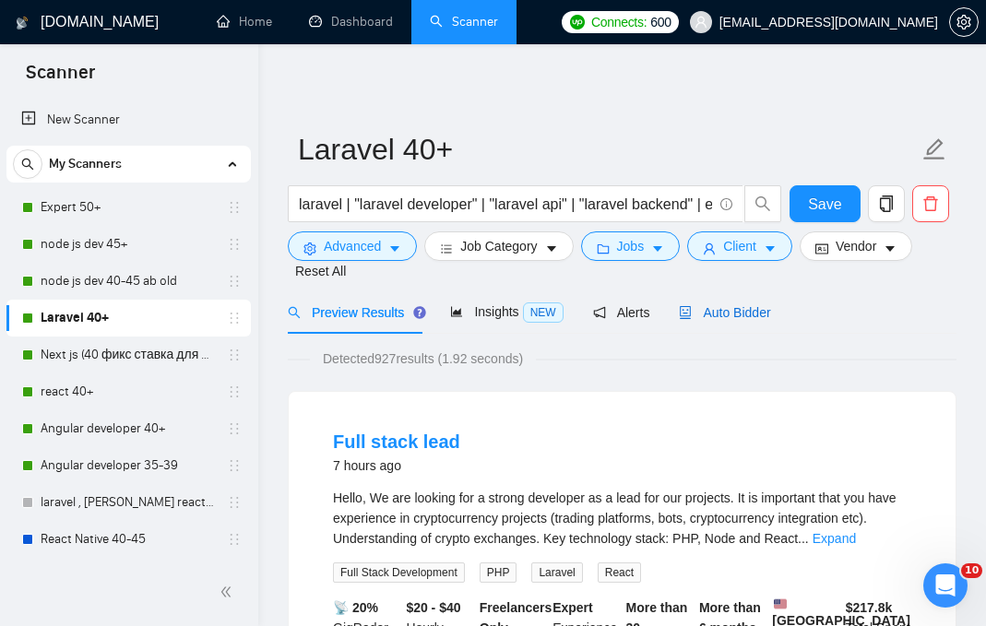
click at [729, 309] on span "Auto Bidder" at bounding box center [724, 312] width 91 height 15
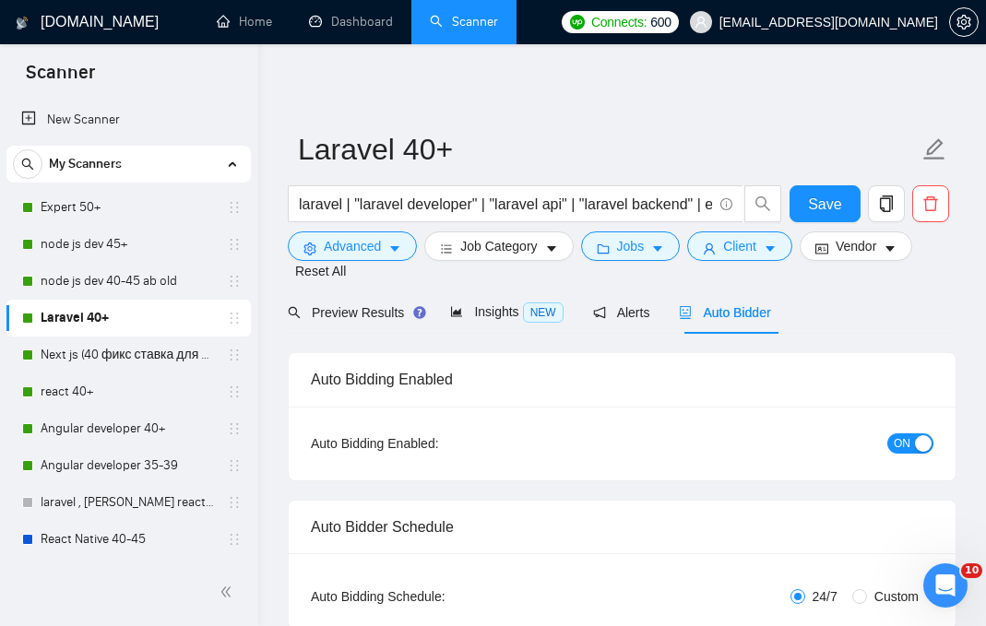
checkbox input "true"
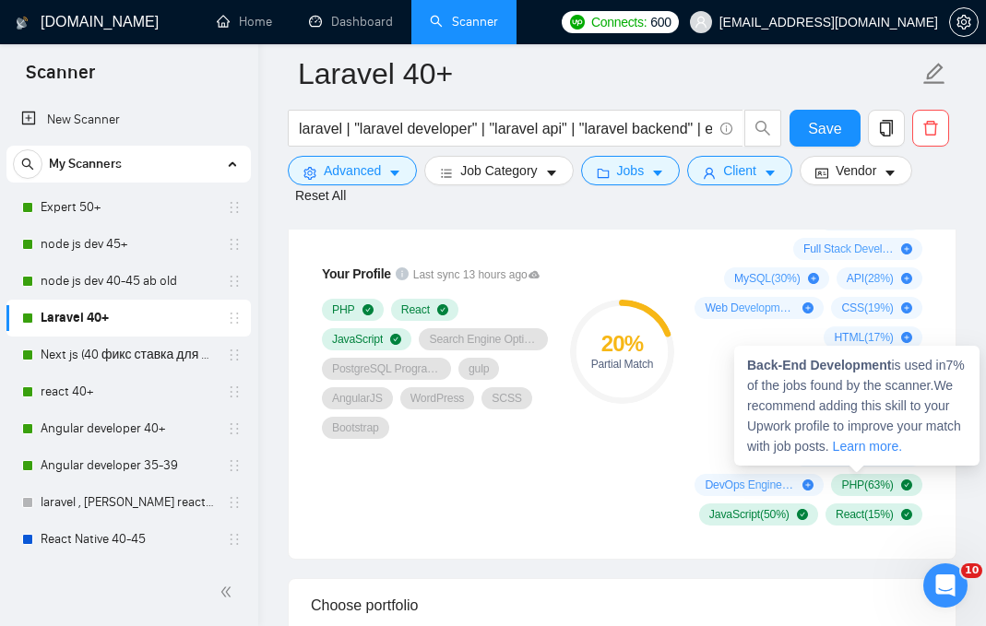
scroll to position [1342, 0]
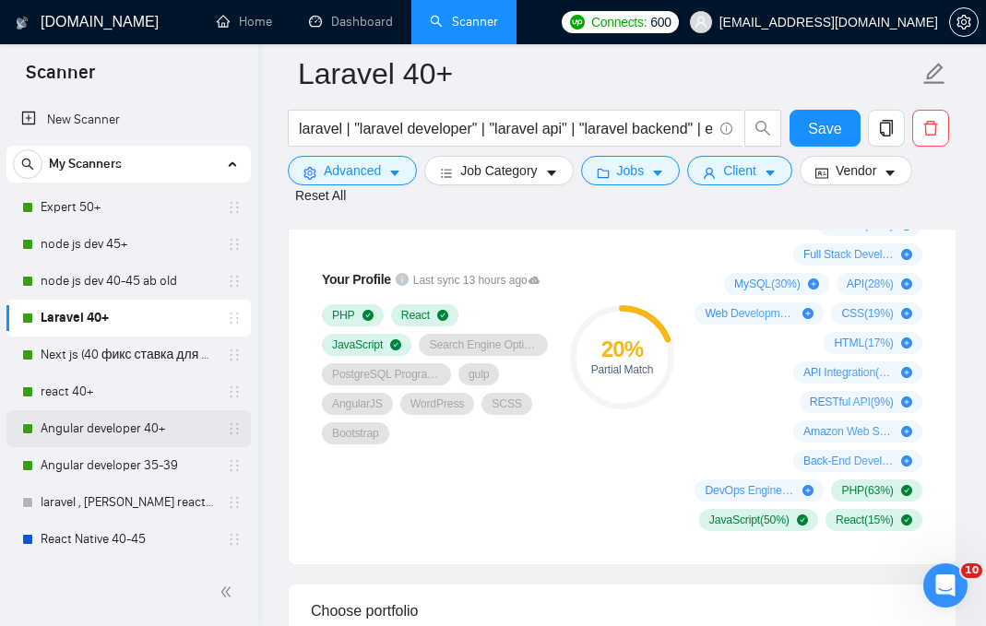
click at [103, 424] on link "Angular developer 40+" at bounding box center [128, 429] width 175 height 37
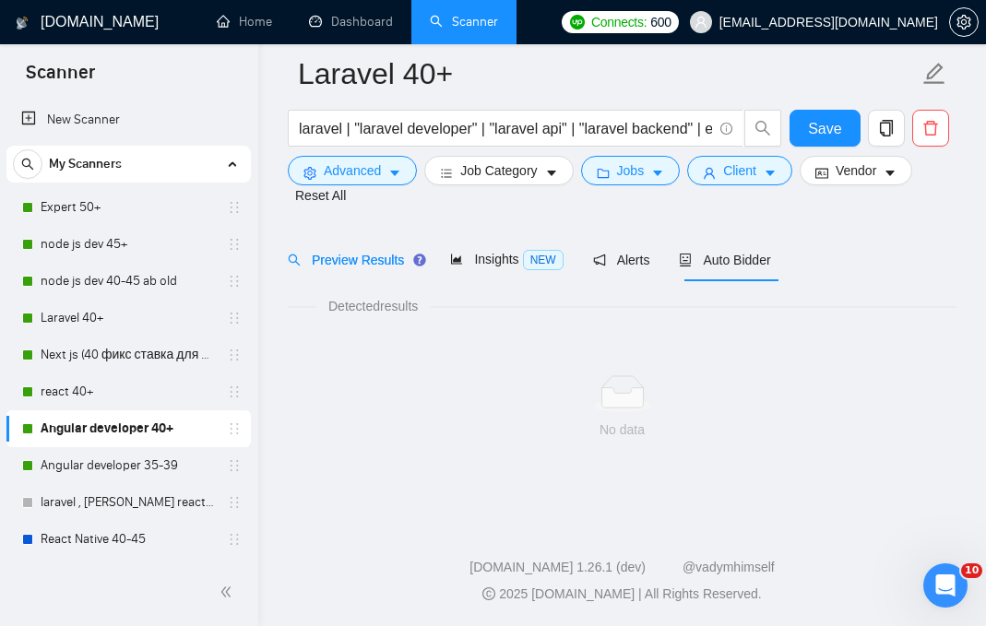
scroll to position [67, 0]
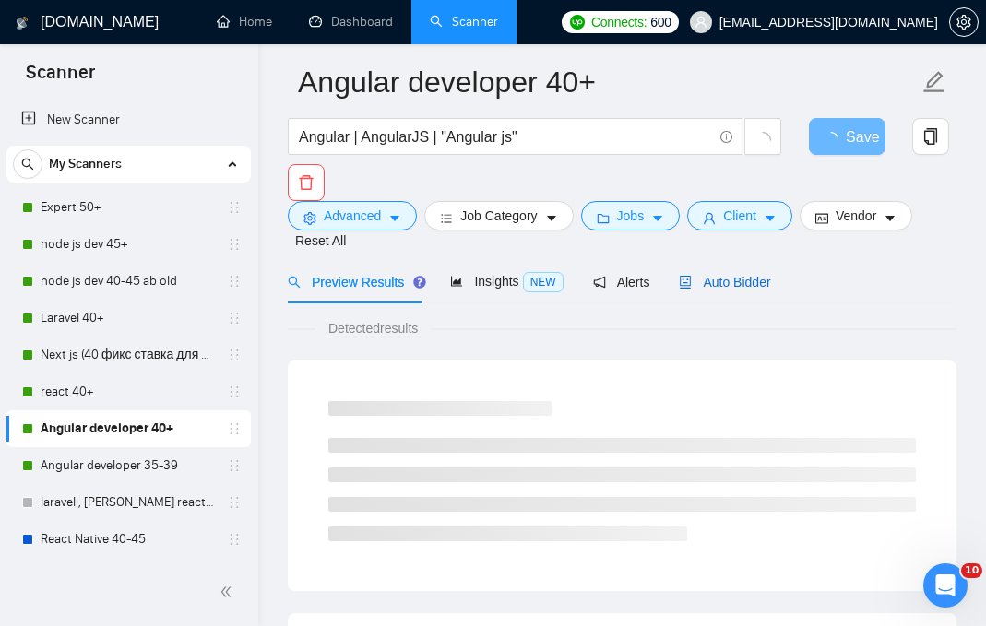
click at [735, 280] on span "Auto Bidder" at bounding box center [724, 282] width 91 height 15
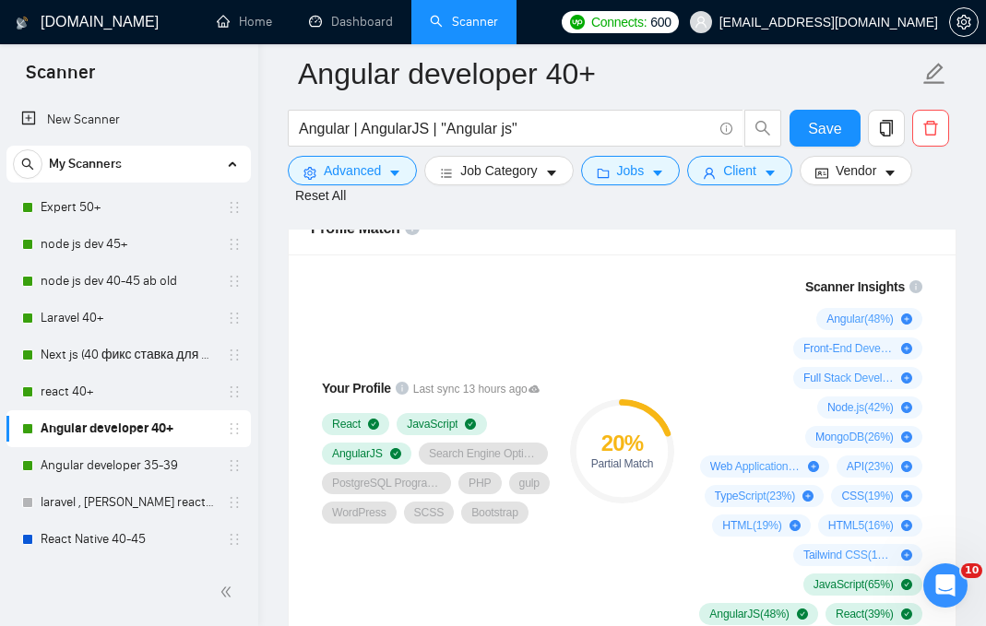
scroll to position [1308, 0]
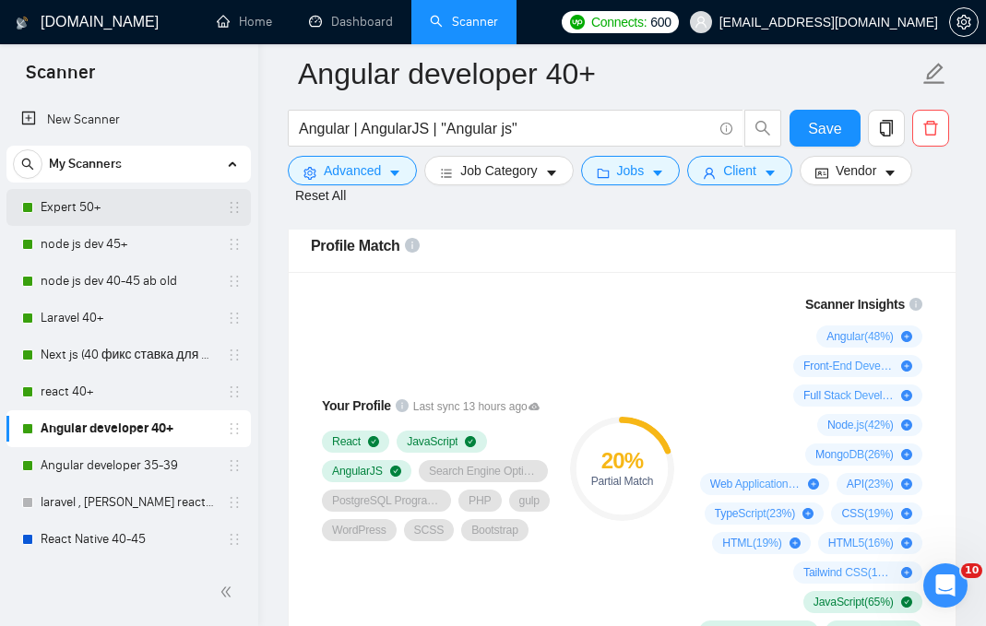
click at [67, 200] on link "Expert 50+" at bounding box center [128, 207] width 175 height 37
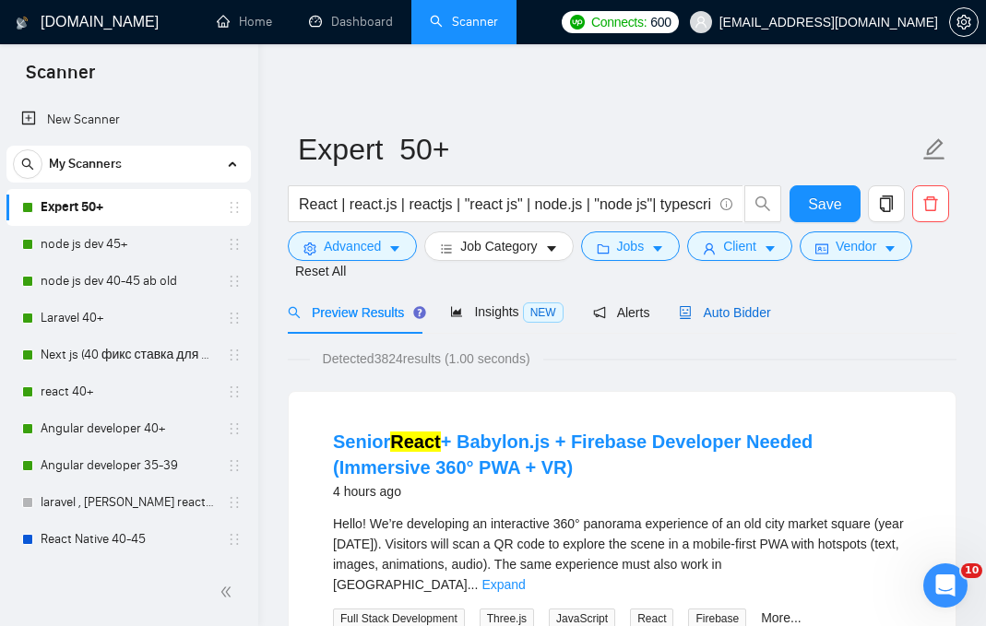
click at [761, 311] on span "Auto Bidder" at bounding box center [724, 312] width 91 height 15
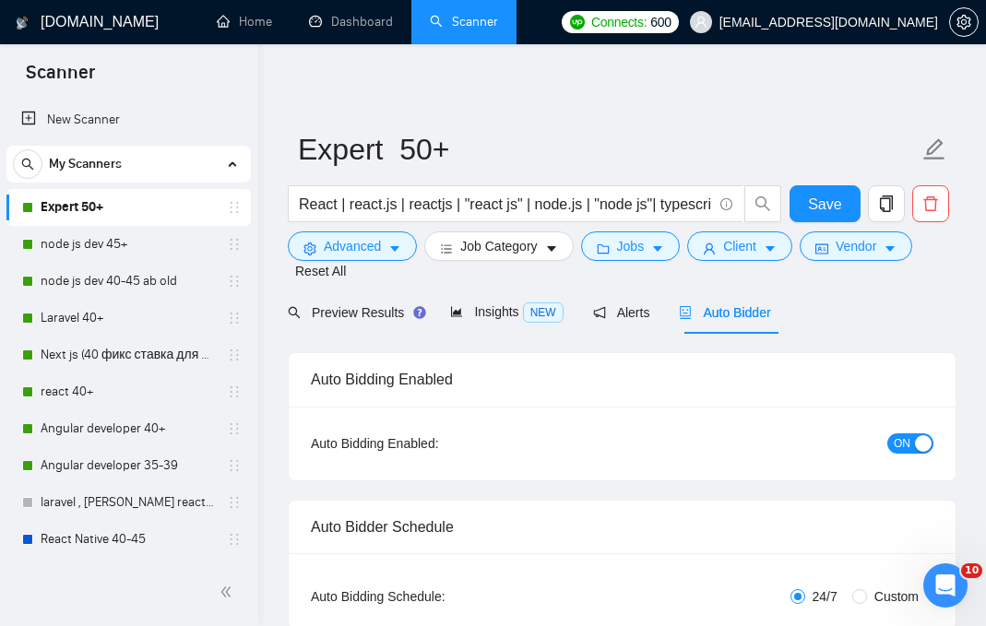
checkbox input "true"
click at [727, 318] on span "Auto Bidder" at bounding box center [724, 312] width 91 height 15
click at [900, 452] on span "ON" at bounding box center [902, 444] width 17 height 20
click at [150, 238] on link "node js dev 45+" at bounding box center [128, 244] width 175 height 37
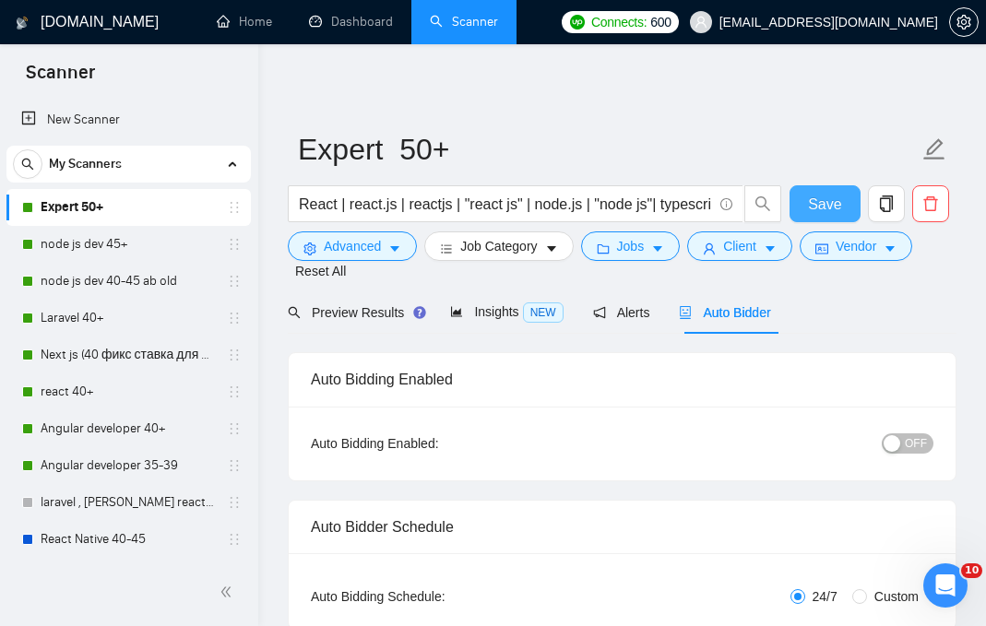
click at [816, 201] on span "Save" at bounding box center [824, 204] width 33 height 23
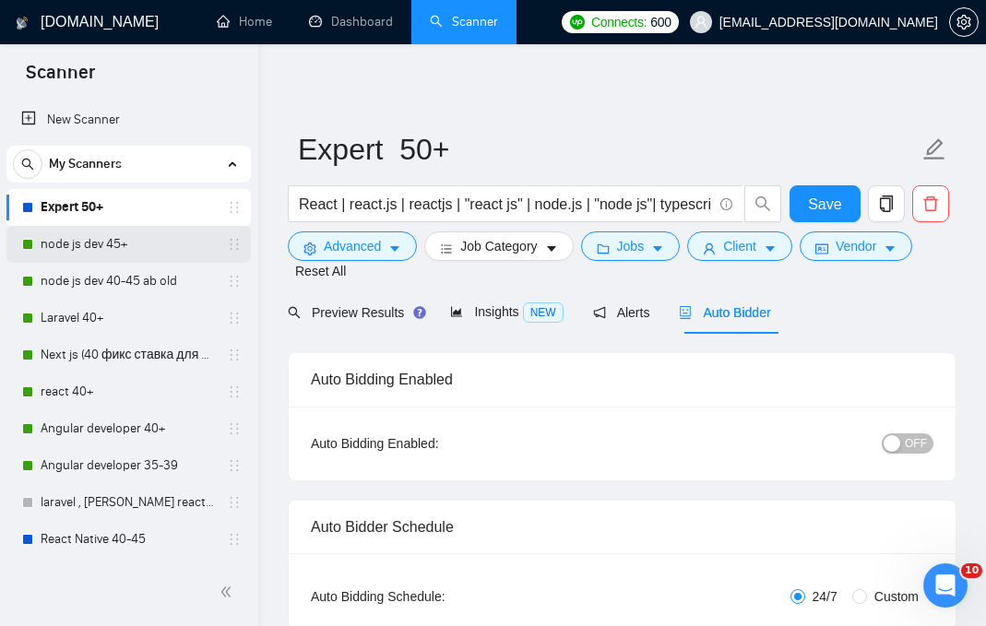
click at [147, 254] on link "node js dev 45+" at bounding box center [128, 244] width 175 height 37
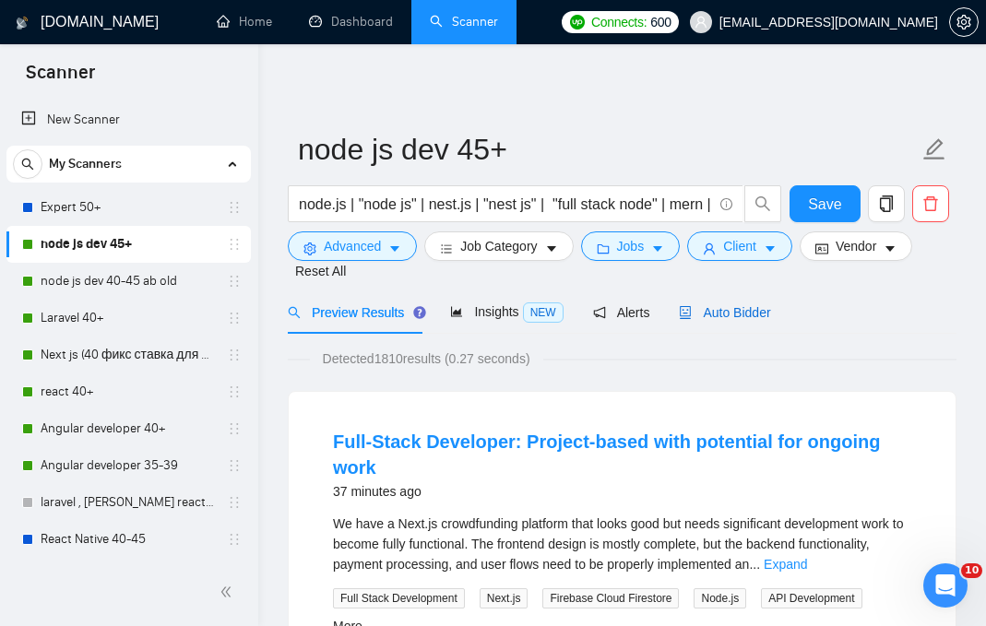
click at [753, 313] on span "Auto Bidder" at bounding box center [724, 312] width 91 height 15
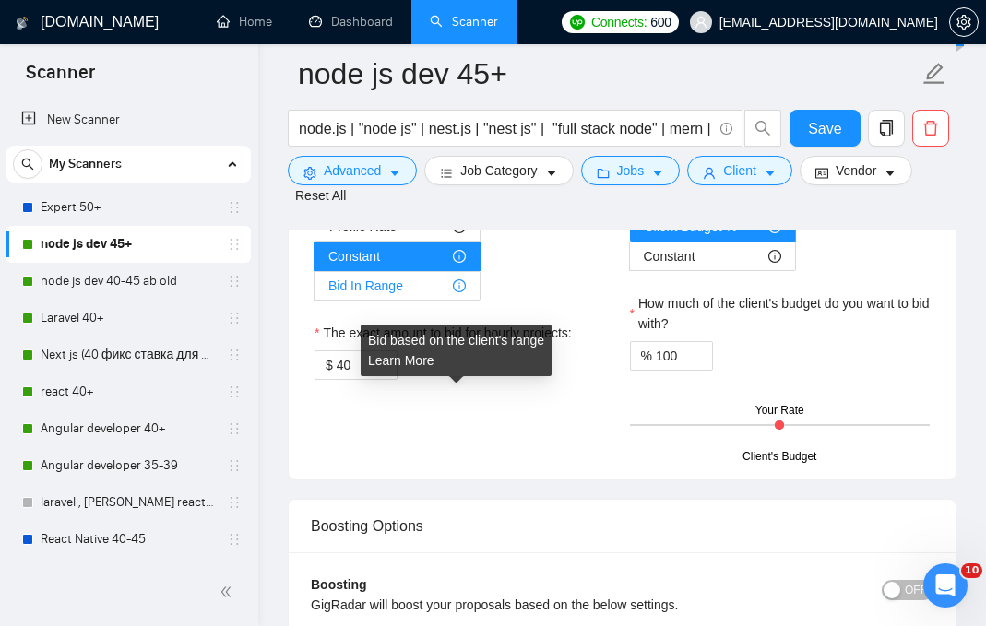
scroll to position [3128, 0]
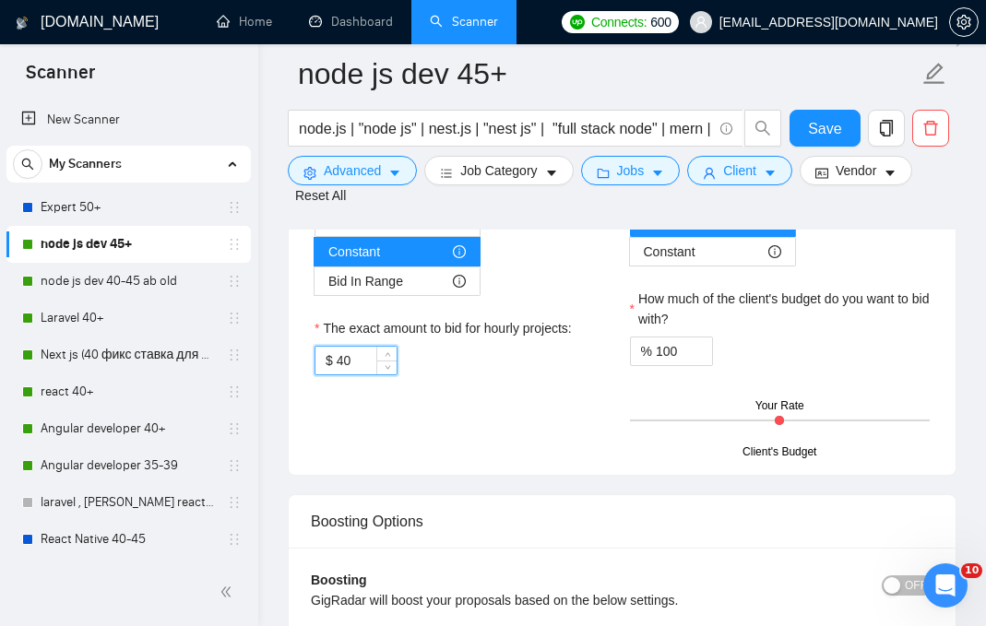
drag, startPoint x: 357, startPoint y: 464, endPoint x: 337, endPoint y: 463, distance: 20.3
click at [337, 375] on input "40" at bounding box center [367, 361] width 60 height 28
type input "45"
click at [459, 398] on div "Hourly Rate Hourly Rate Bid Strategy How much do you want to bid for the hourly…" at bounding box center [465, 243] width 316 height 308
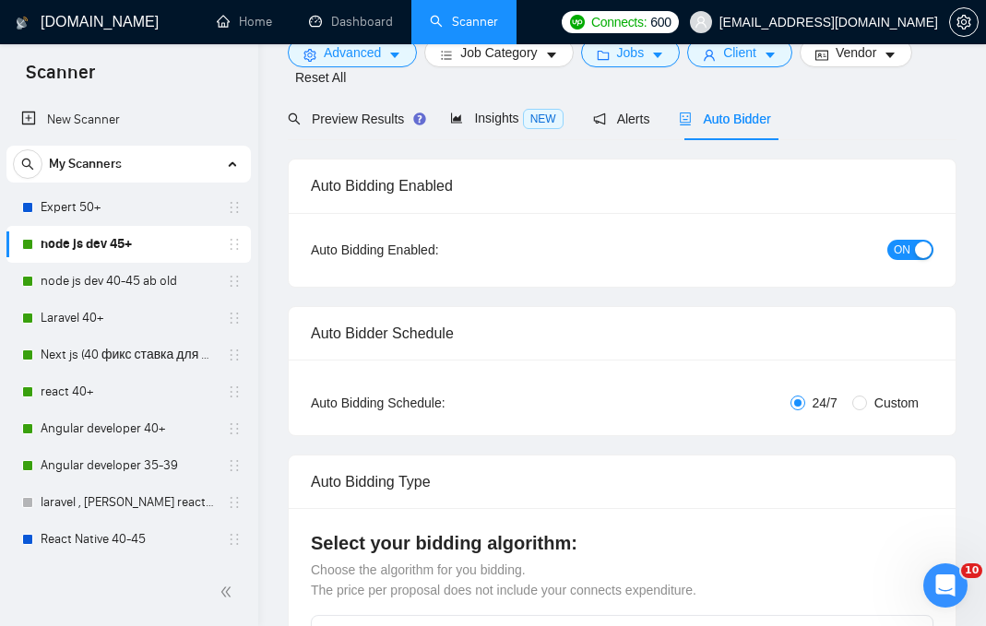
scroll to position [0, 0]
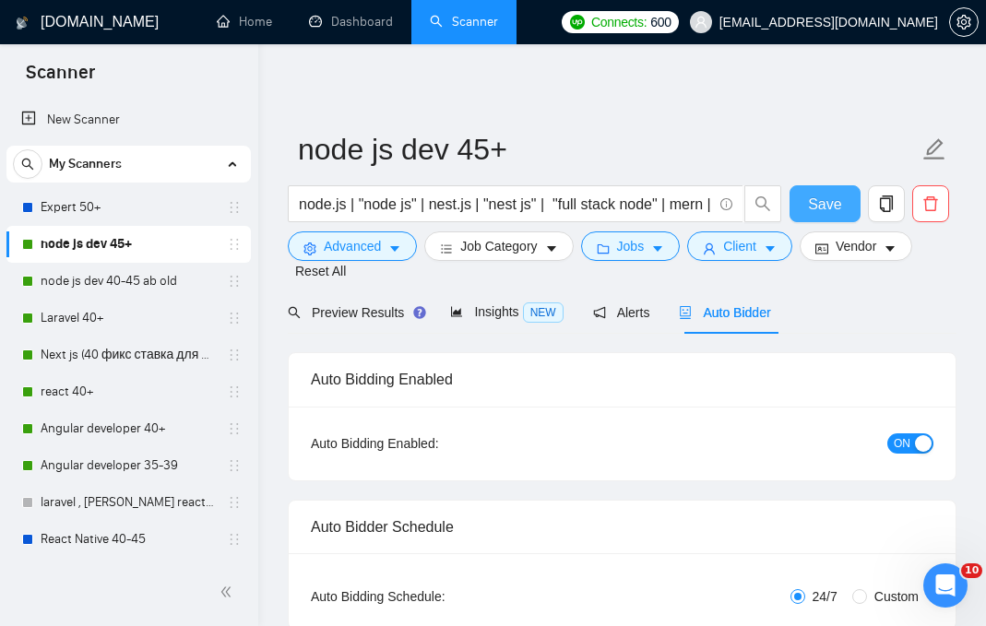
click at [834, 203] on span "Save" at bounding box center [824, 204] width 33 height 23
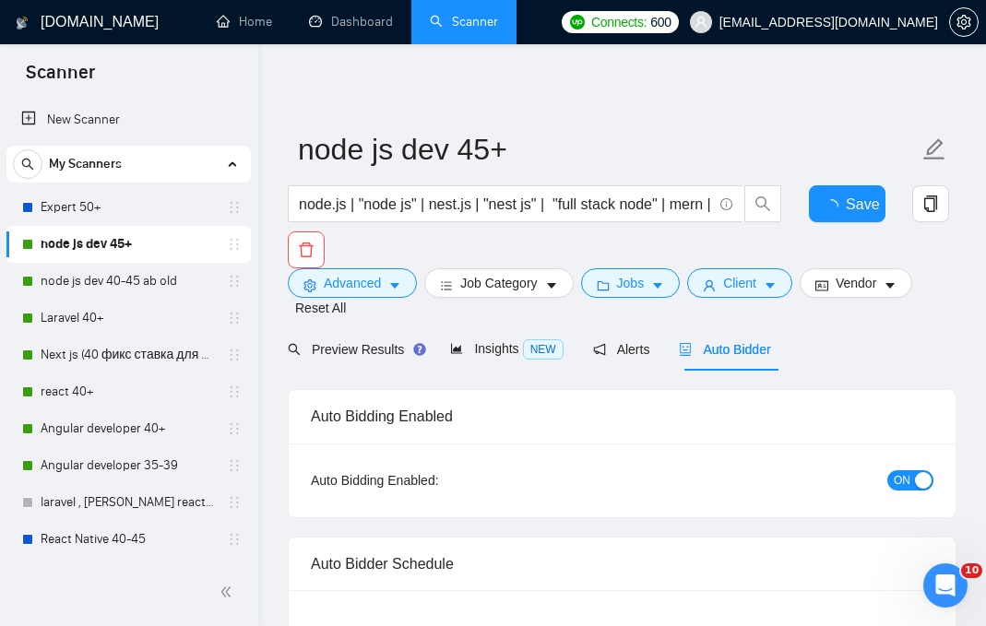
checkbox input "true"
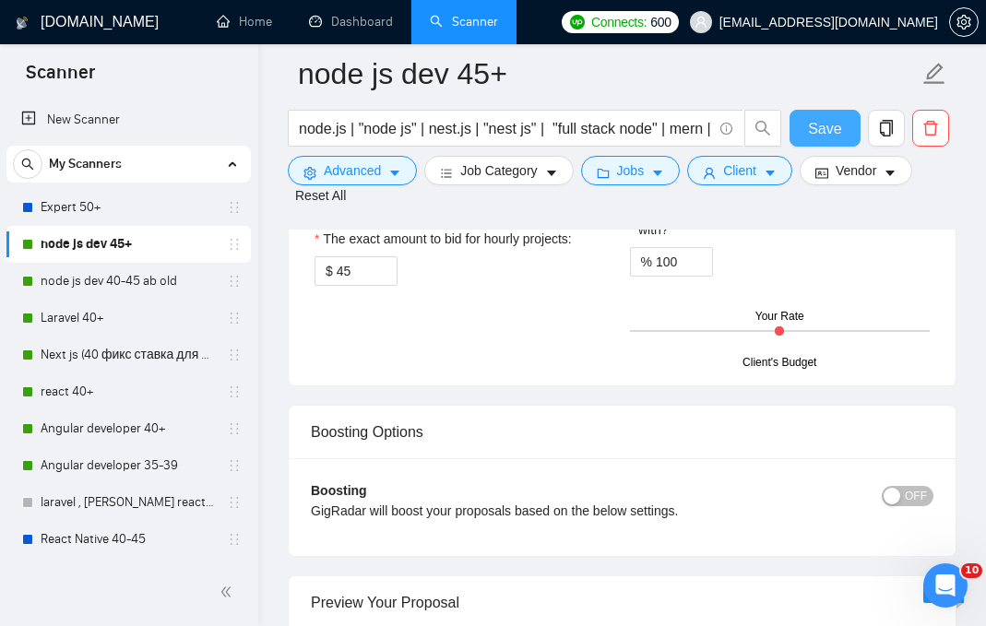
scroll to position [3187, 0]
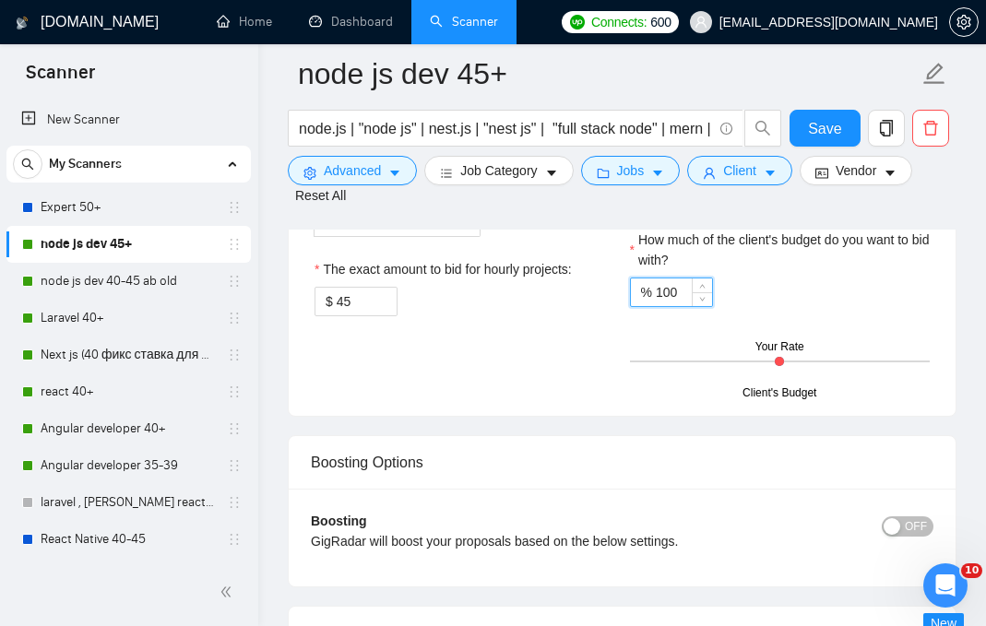
drag, startPoint x: 682, startPoint y: 401, endPoint x: 646, endPoint y: 396, distance: 36.4
click at [646, 307] on div "% 100" at bounding box center [671, 293] width 83 height 30
type input "80"
drag, startPoint x: 374, startPoint y: 411, endPoint x: 287, endPoint y: 410, distance: 86.7
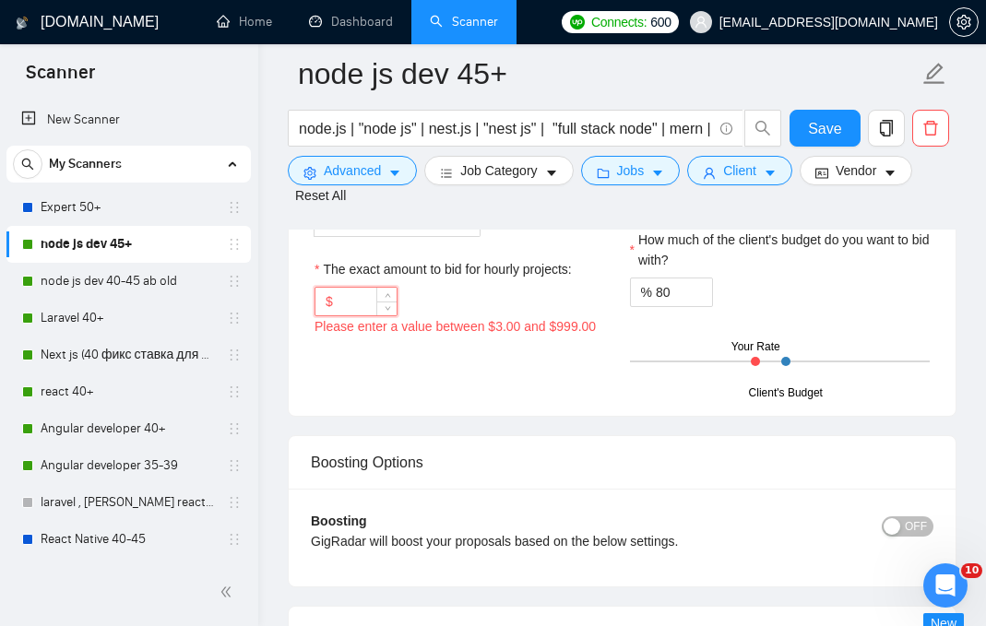
click at [826, 307] on div "% 80" at bounding box center [780, 293] width 301 height 30
click at [529, 287] on div "The exact amount to bid for hourly projects:" at bounding box center [465, 273] width 301 height 28
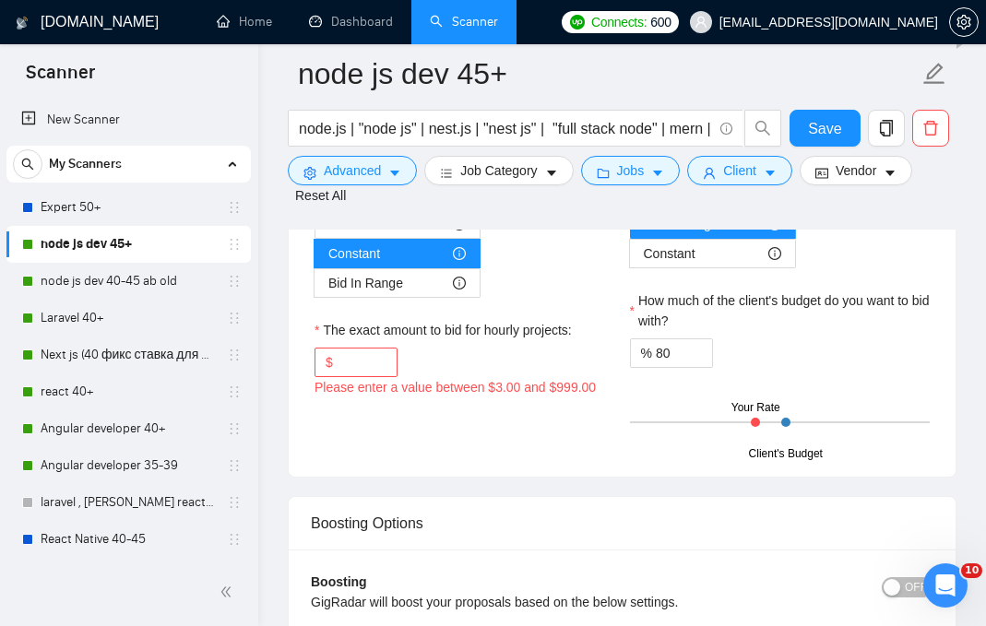
scroll to position [3128, 0]
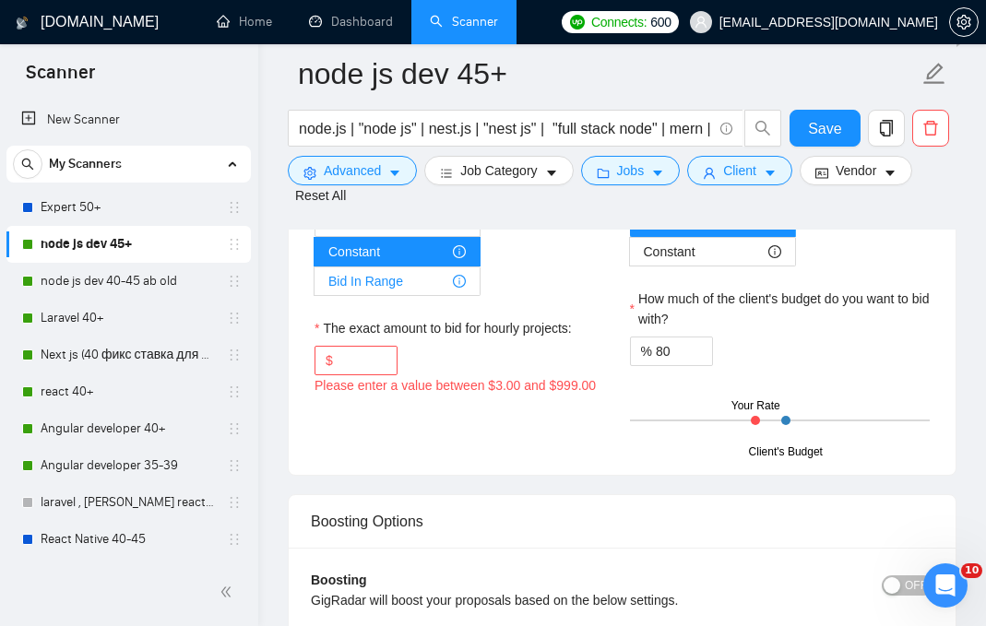
click at [412, 295] on div "Bid In Range" at bounding box center [396, 282] width 137 height 28
click at [315, 286] on input "Bid In Range" at bounding box center [315, 286] width 0 height 0
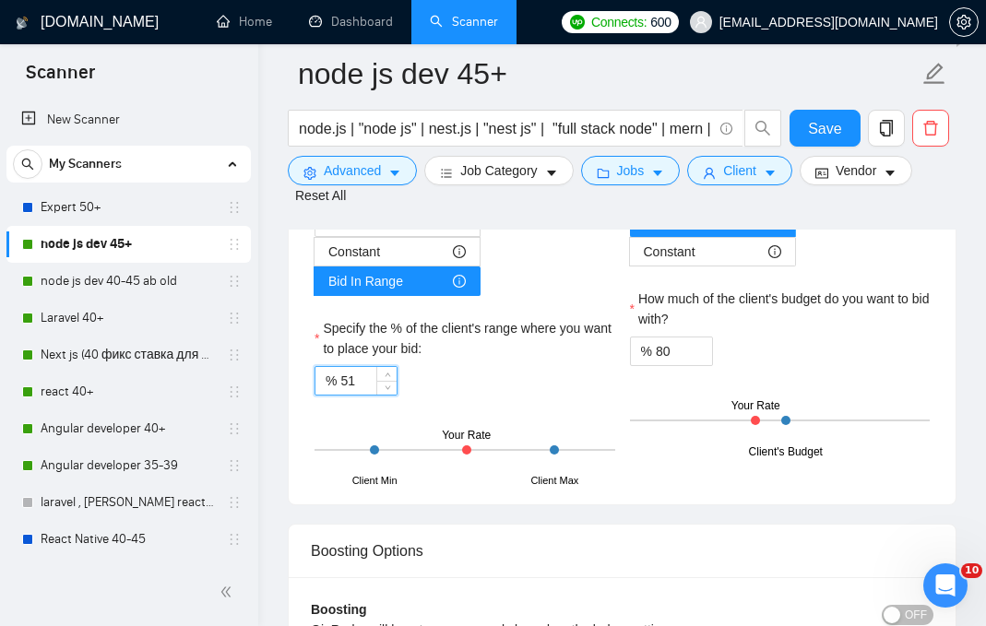
drag, startPoint x: 378, startPoint y: 480, endPoint x: 335, endPoint y: 481, distance: 43.4
click at [335, 396] on div "% 51" at bounding box center [356, 381] width 83 height 30
drag, startPoint x: 341, startPoint y: 486, endPoint x: 378, endPoint y: 486, distance: 36.9
click at [378, 395] on div "51" at bounding box center [368, 381] width 56 height 28
type input "80"
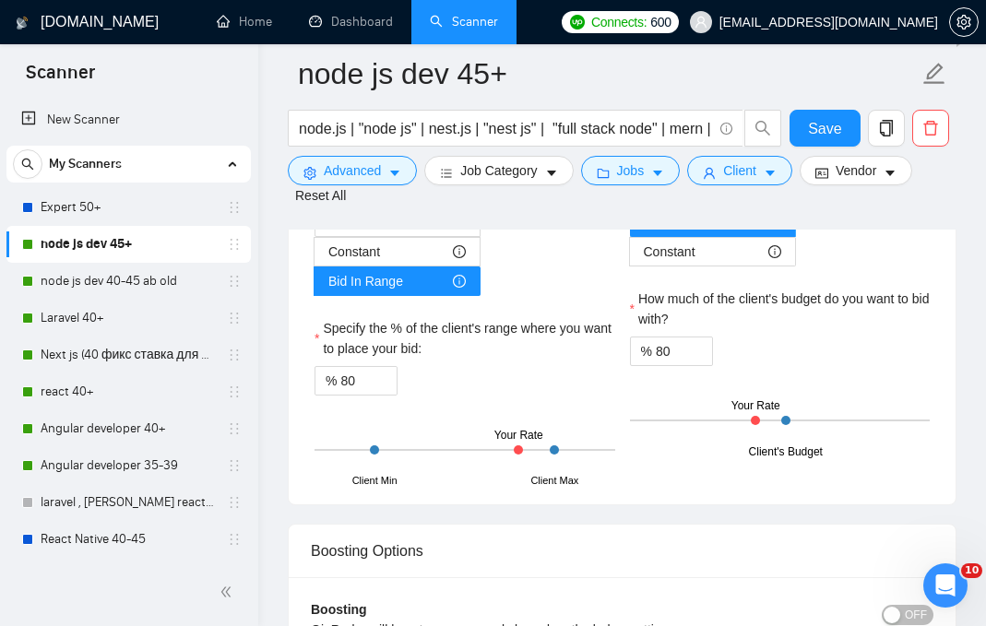
click at [542, 396] on div "% 80" at bounding box center [465, 381] width 301 height 30
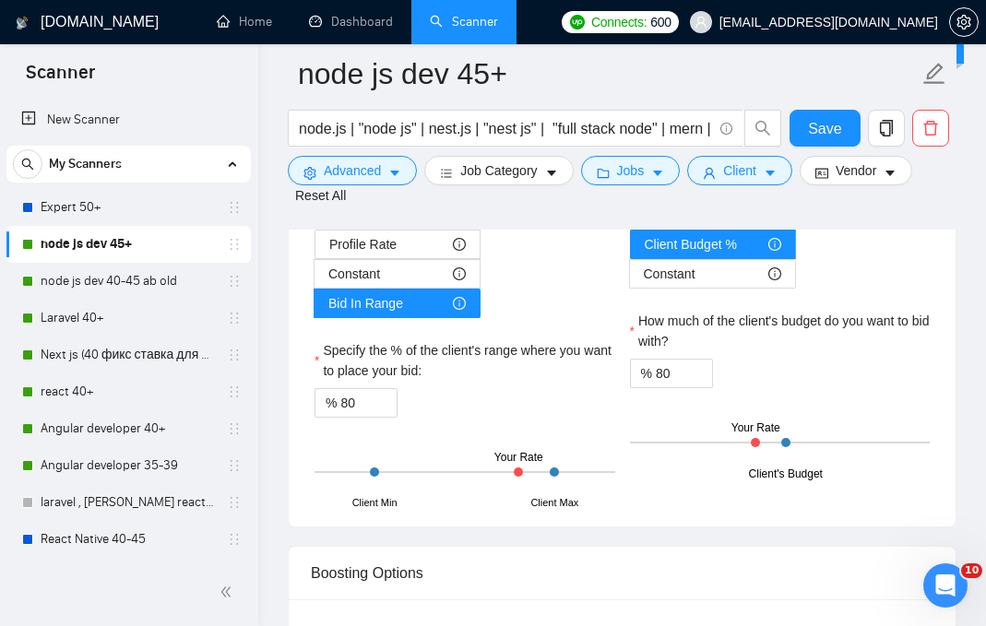
scroll to position [3109, 0]
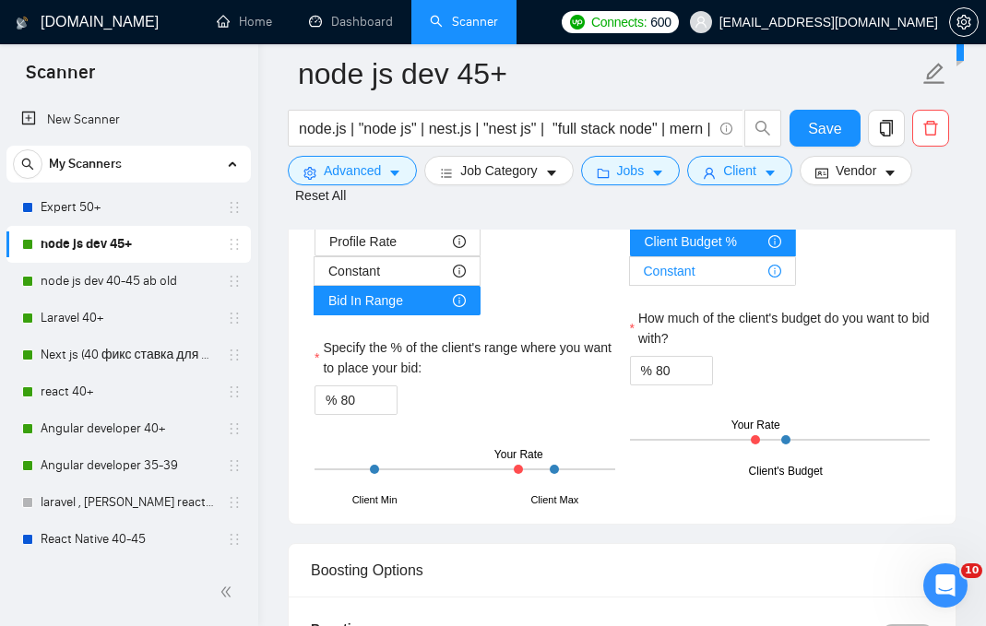
click at [740, 285] on div "Constant" at bounding box center [712, 271] width 137 height 28
click at [630, 276] on input "Constant" at bounding box center [630, 276] width 0 height 0
type input "100"
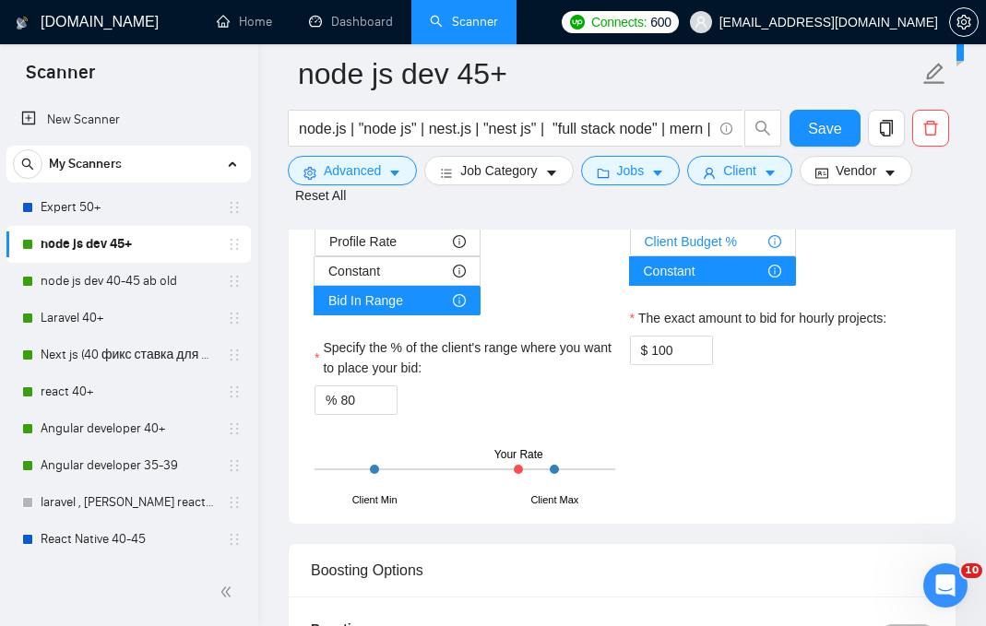
click at [736, 256] on span "Client Budget %" at bounding box center [691, 242] width 92 height 28
click at [631, 246] on input "Client Budget %" at bounding box center [631, 246] width 0 height 0
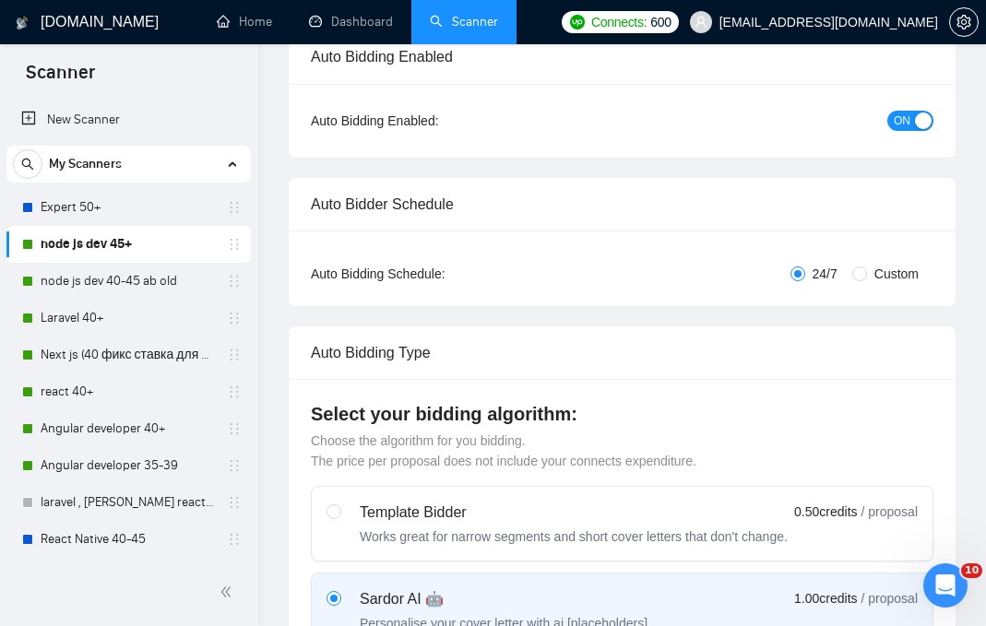
scroll to position [0, 0]
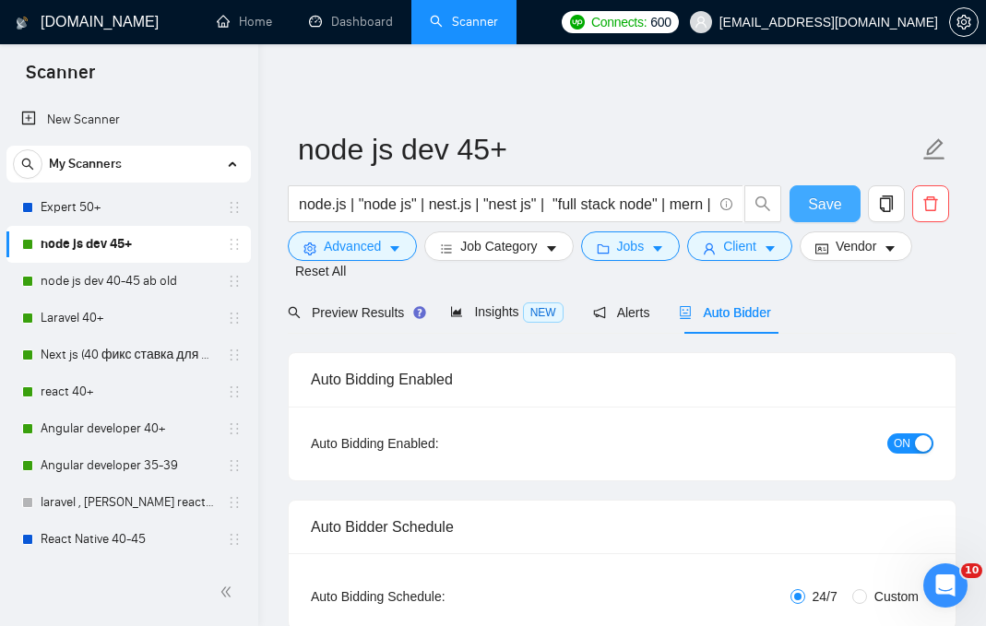
click at [835, 201] on span "Save" at bounding box center [824, 204] width 33 height 23
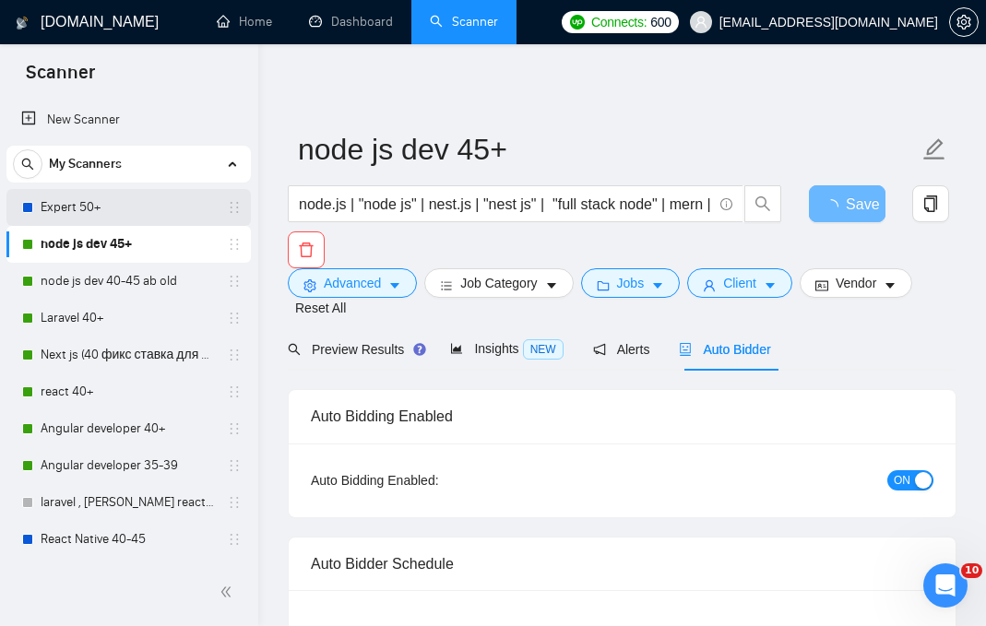
click at [141, 209] on link "Expert 50+" at bounding box center [128, 207] width 175 height 37
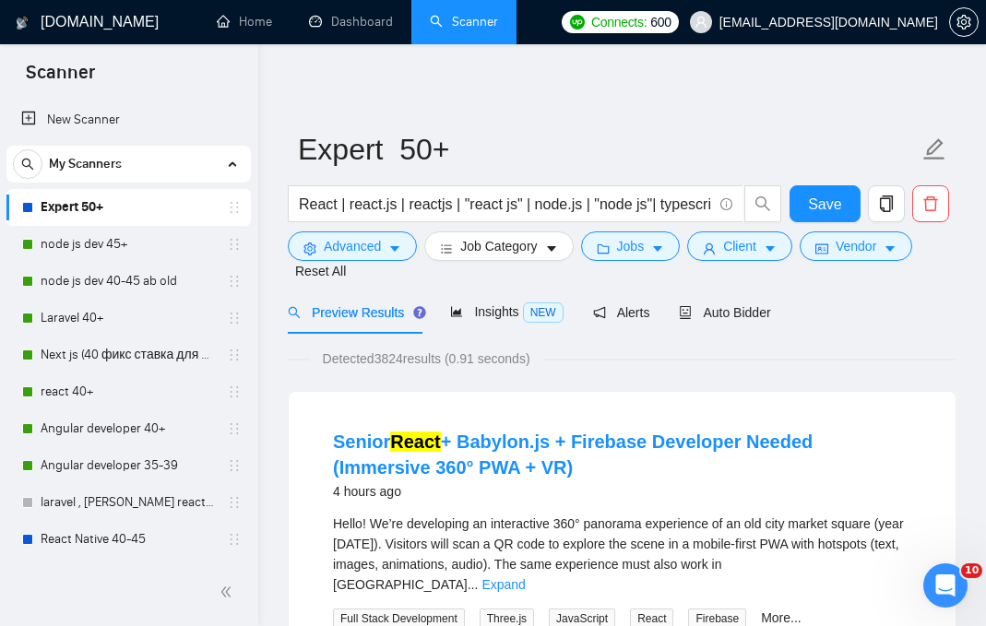
click at [752, 305] on span "Auto Bidder" at bounding box center [724, 312] width 91 height 15
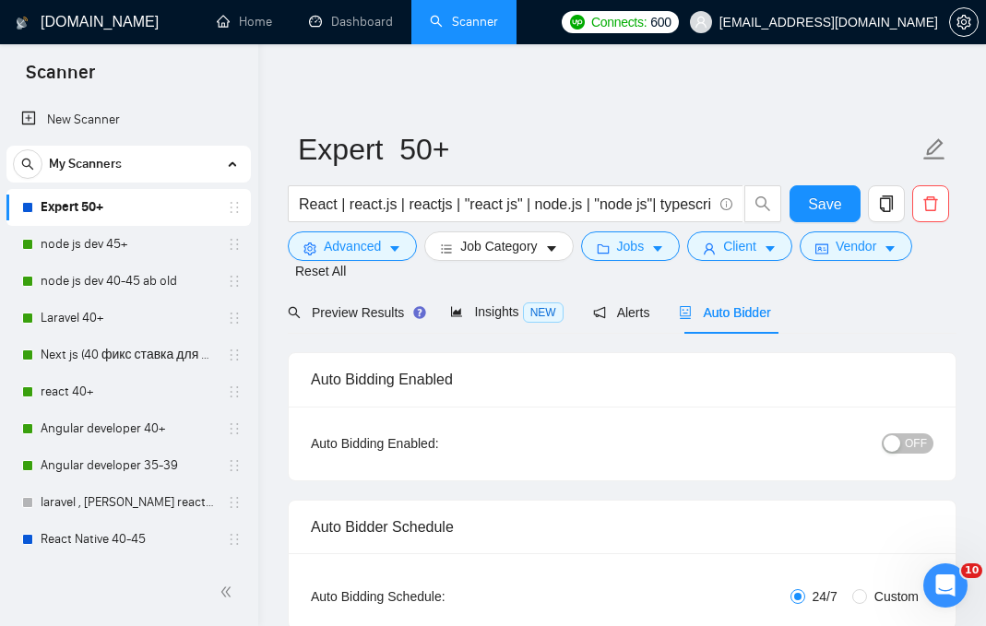
checkbox input "true"
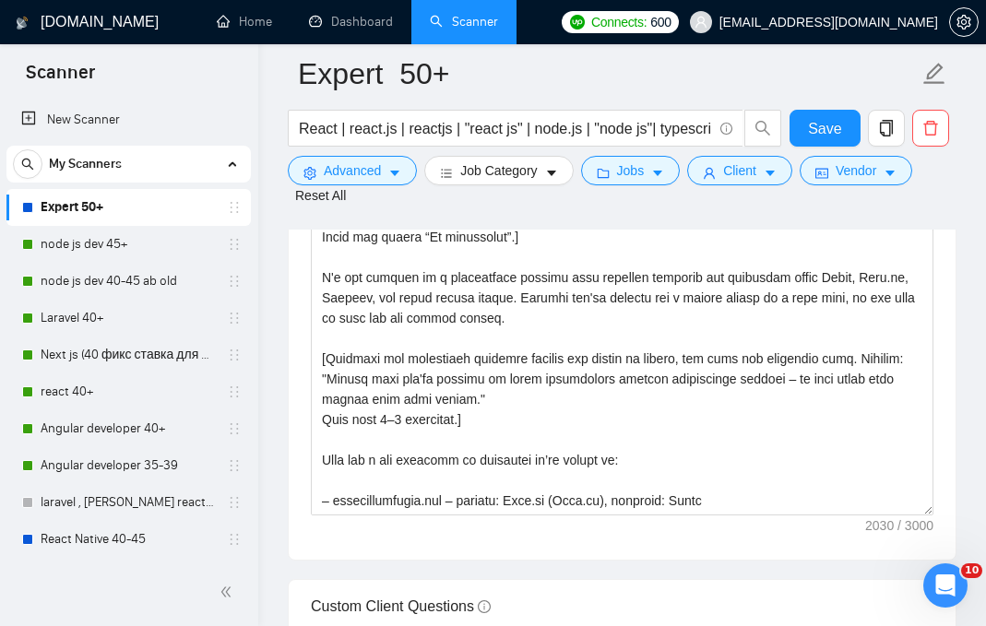
scroll to position [2110, 0]
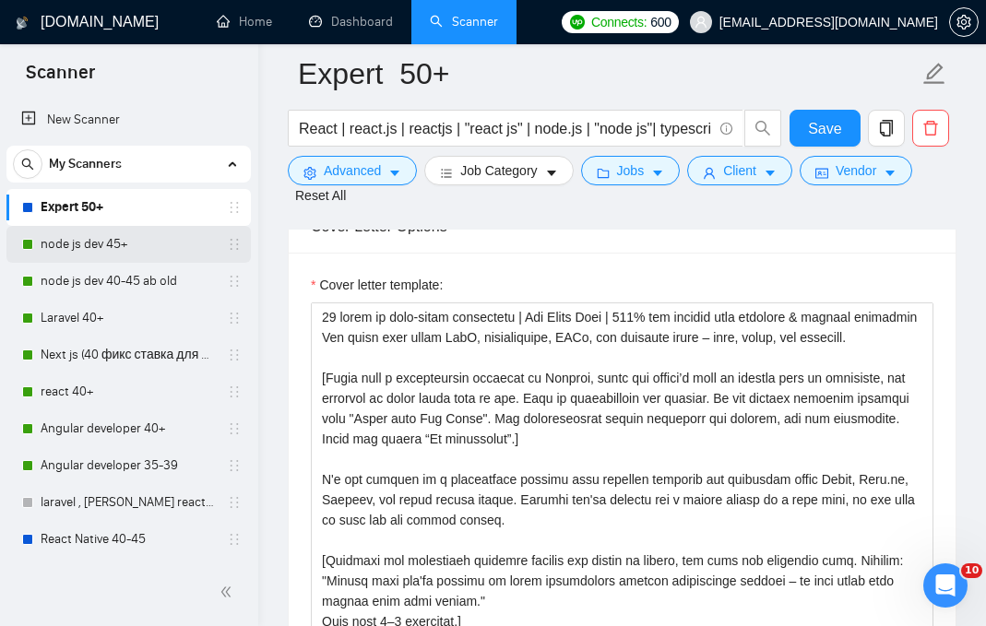
click at [184, 256] on link "node js dev 45+" at bounding box center [128, 244] width 175 height 37
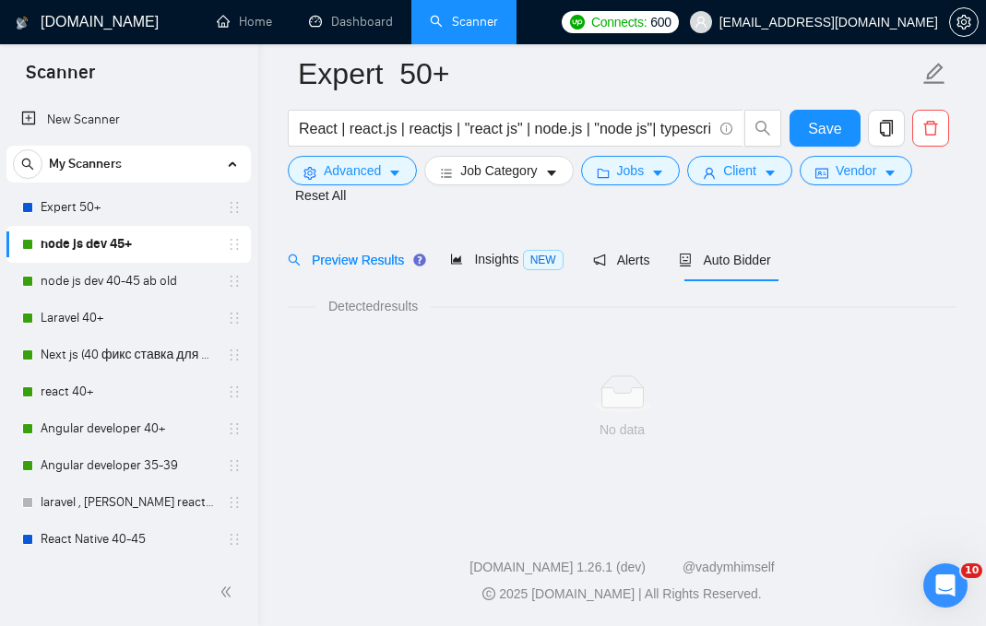
scroll to position [67, 0]
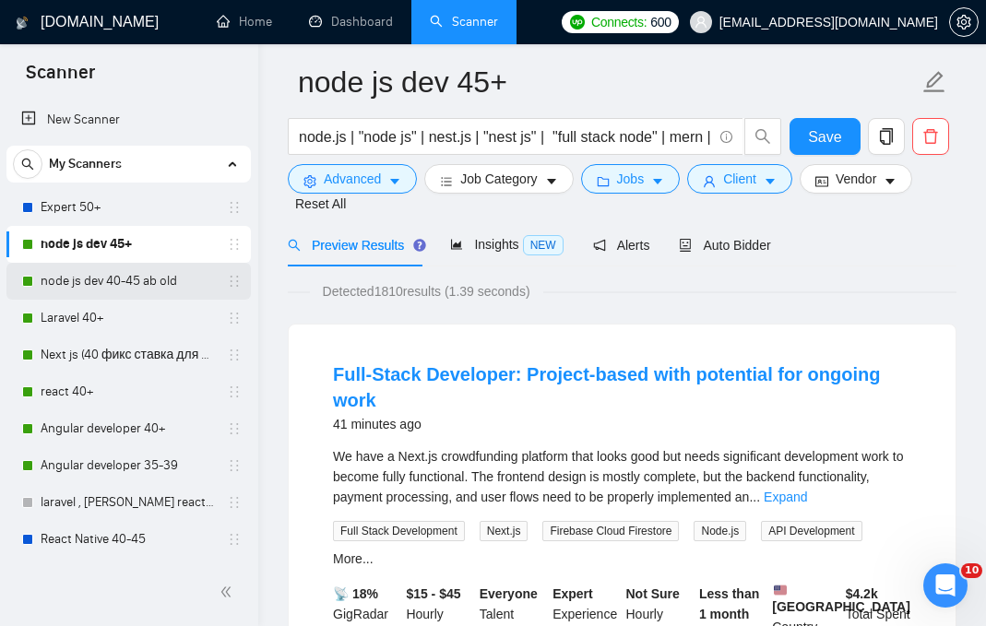
click at [178, 276] on link "node js dev 40-45 ab old" at bounding box center [128, 281] width 175 height 37
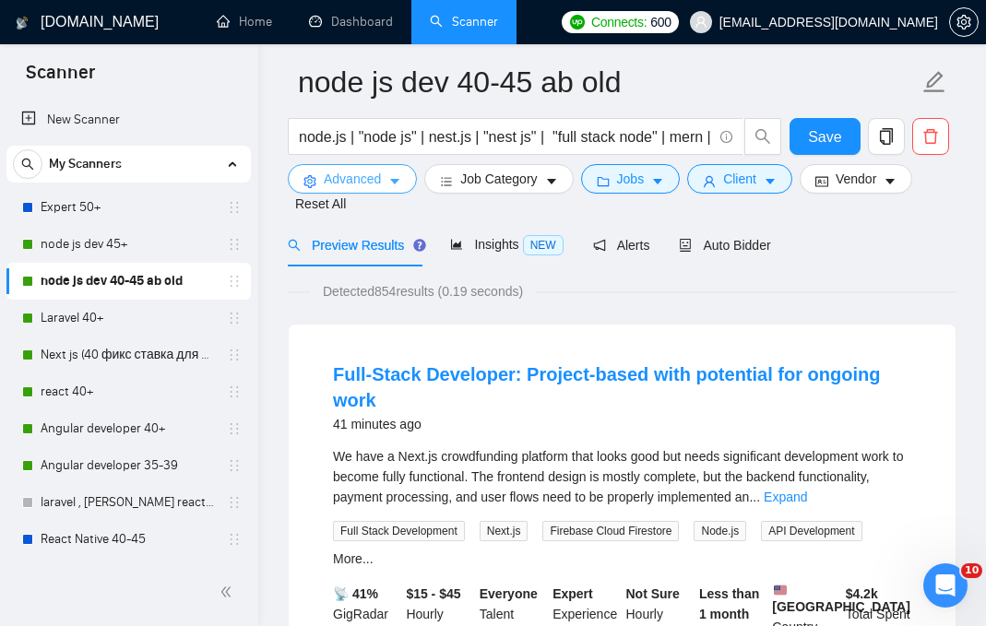
click at [392, 180] on icon "caret-down" at bounding box center [394, 181] width 13 height 13
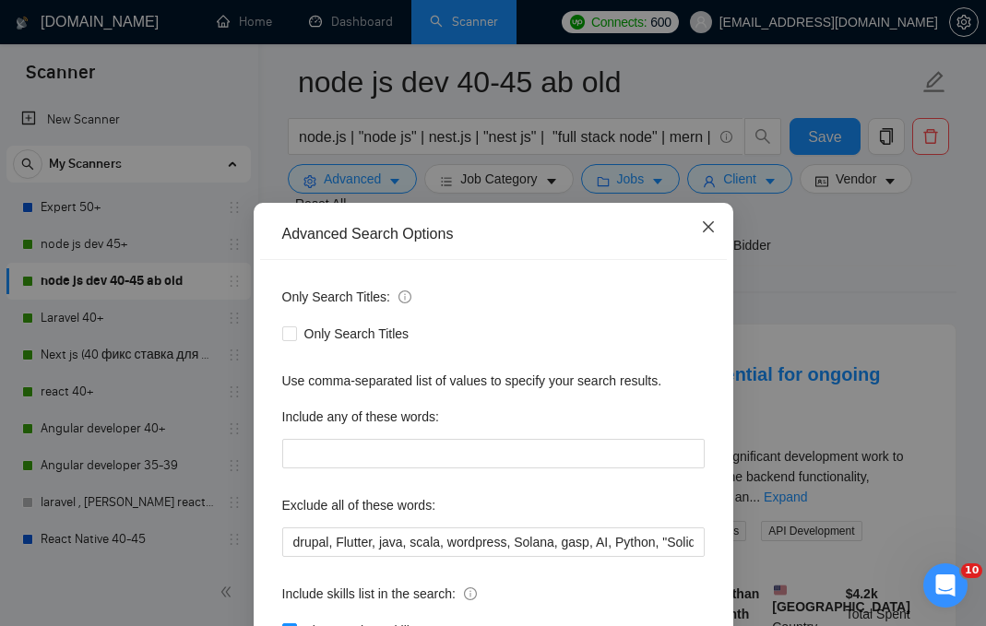
click at [709, 221] on icon "close" at bounding box center [708, 227] width 15 height 15
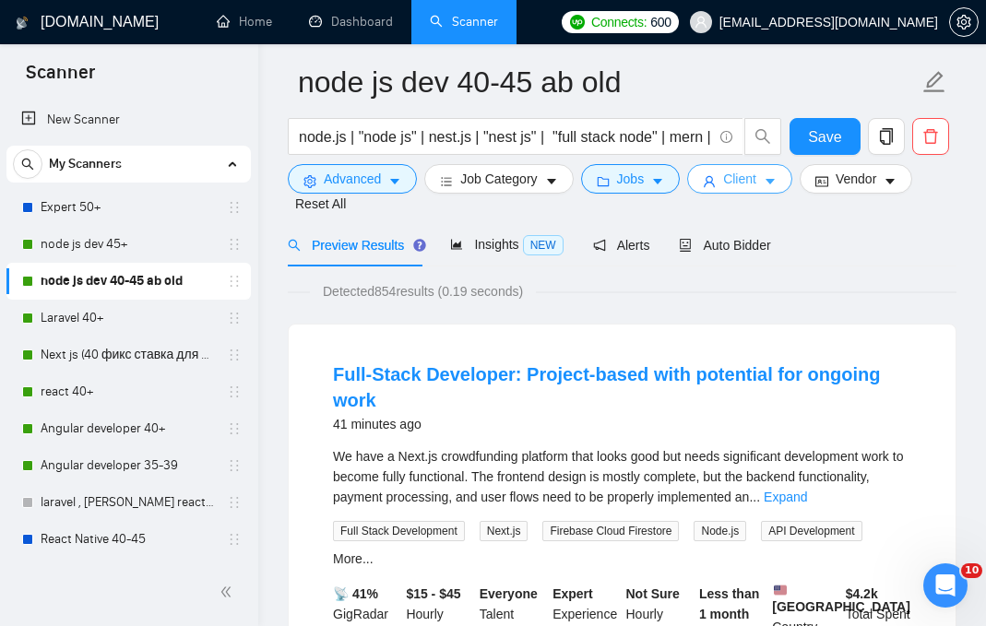
click at [775, 182] on icon "caret-down" at bounding box center [770, 183] width 9 height 6
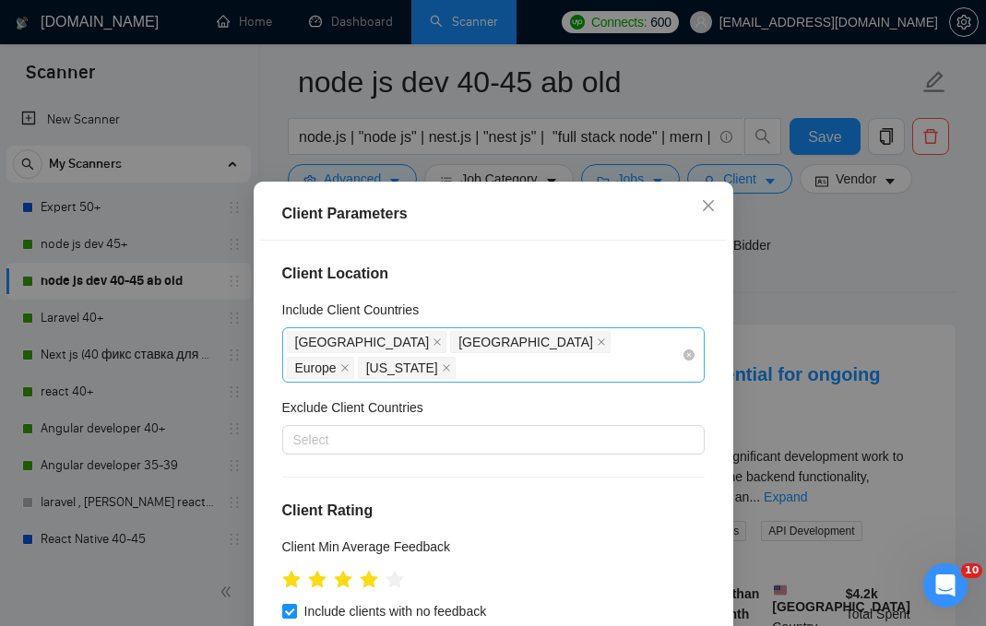
click at [678, 343] on div "United States United Kingdom Europe Georgia" at bounding box center [484, 355] width 395 height 52
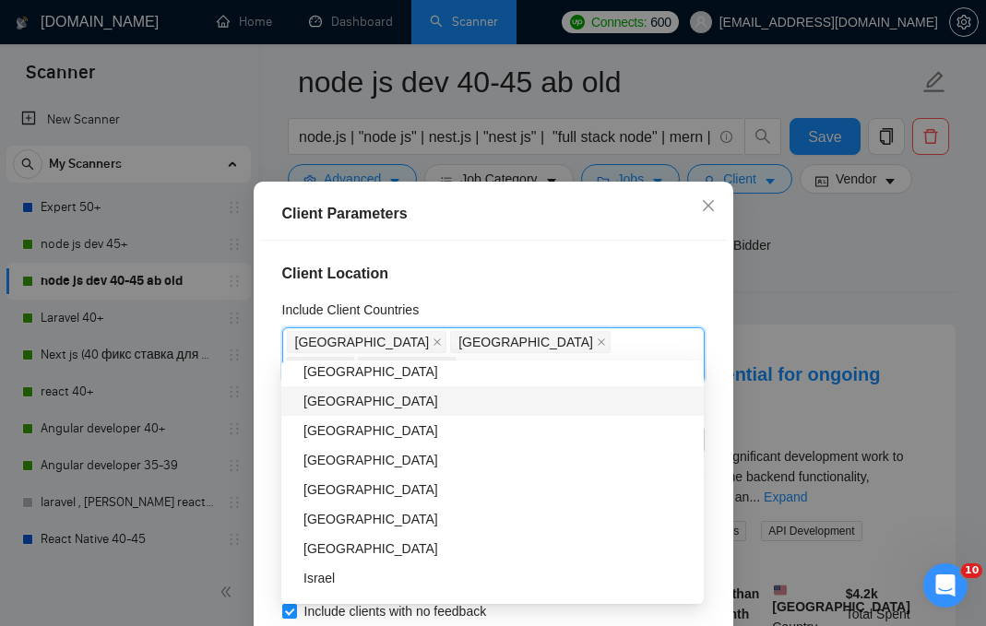
scroll to position [353, 0]
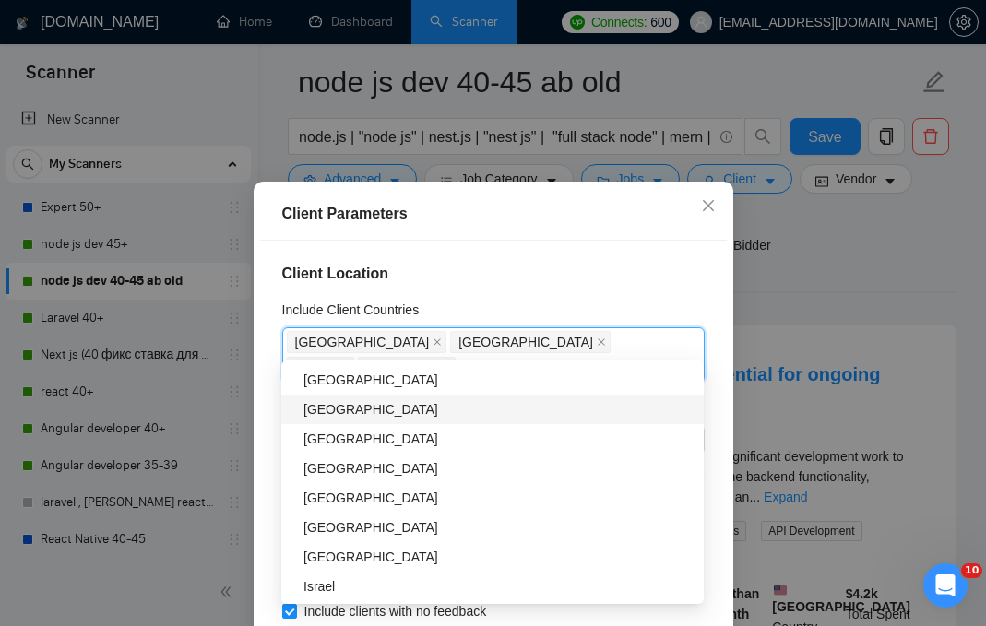
click at [620, 292] on div "Client Location Include Client Countries United States United Kingdom Europe Ge…" at bounding box center [493, 460] width 467 height 438
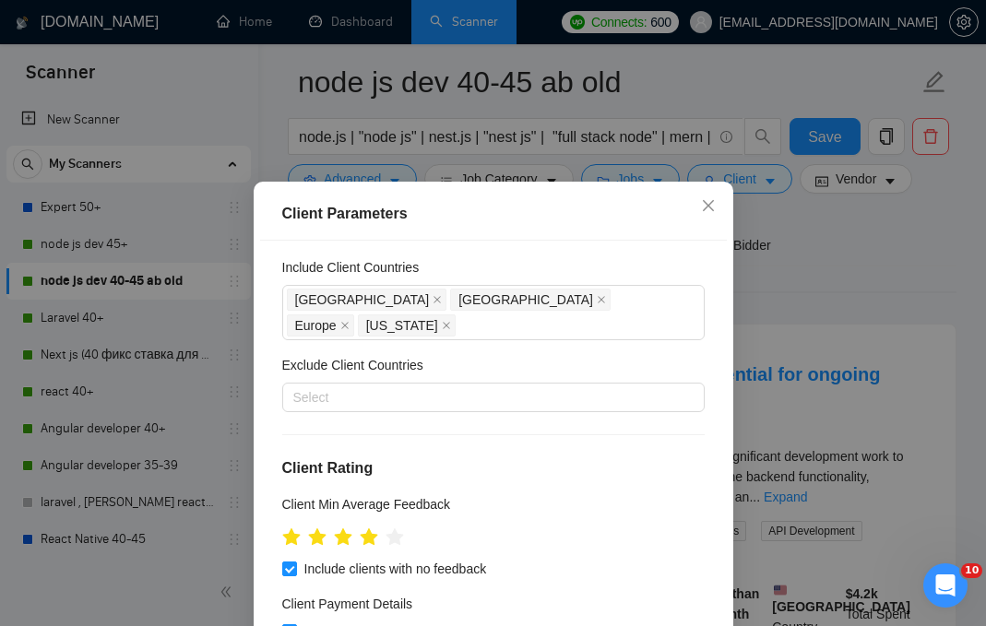
scroll to position [55, 0]
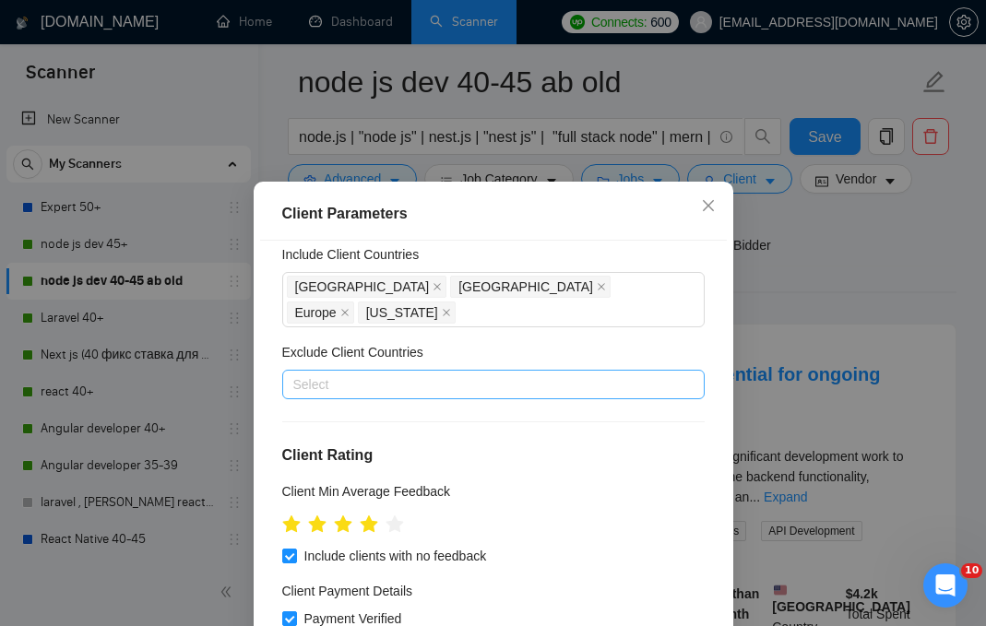
click at [563, 374] on div at bounding box center [484, 385] width 395 height 22
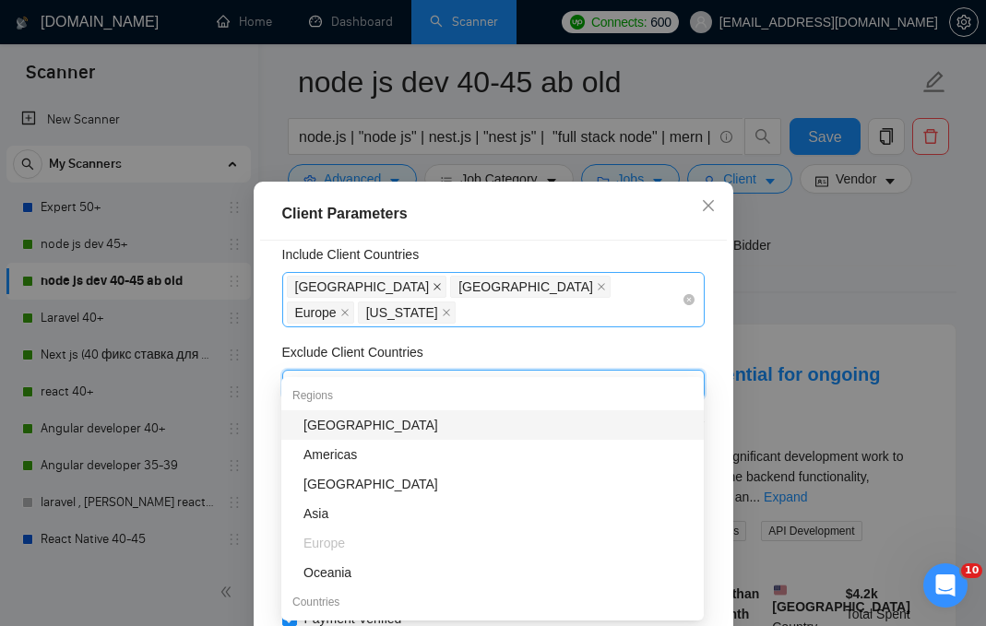
click at [434, 286] on icon "close" at bounding box center [437, 286] width 7 height 7
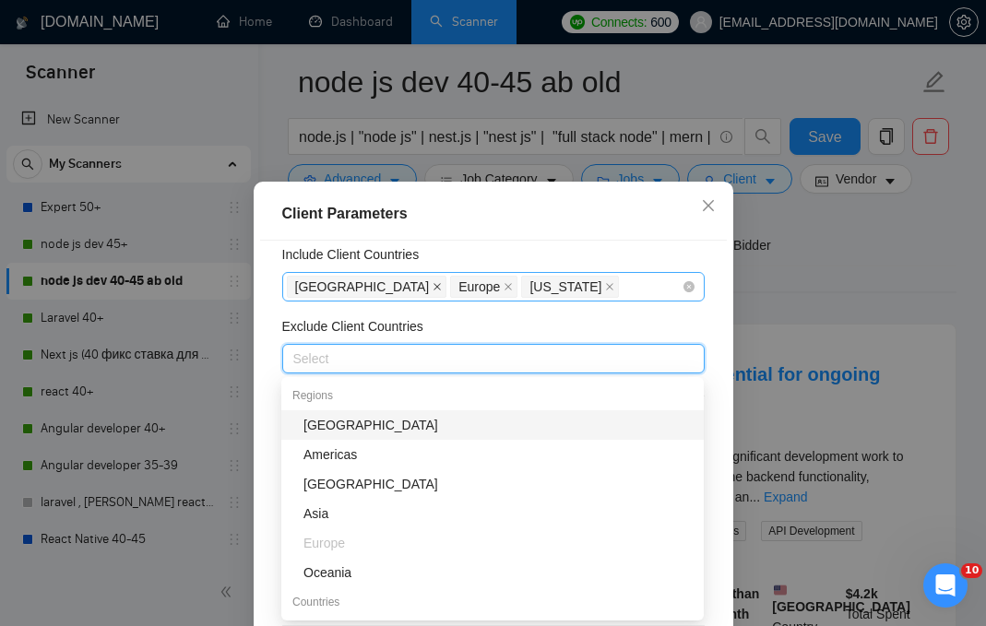
click at [433, 288] on icon "close" at bounding box center [437, 286] width 9 height 9
click at [348, 283] on icon "close" at bounding box center [344, 286] width 7 height 7
click at [371, 284] on icon "close" at bounding box center [375, 286] width 9 height 9
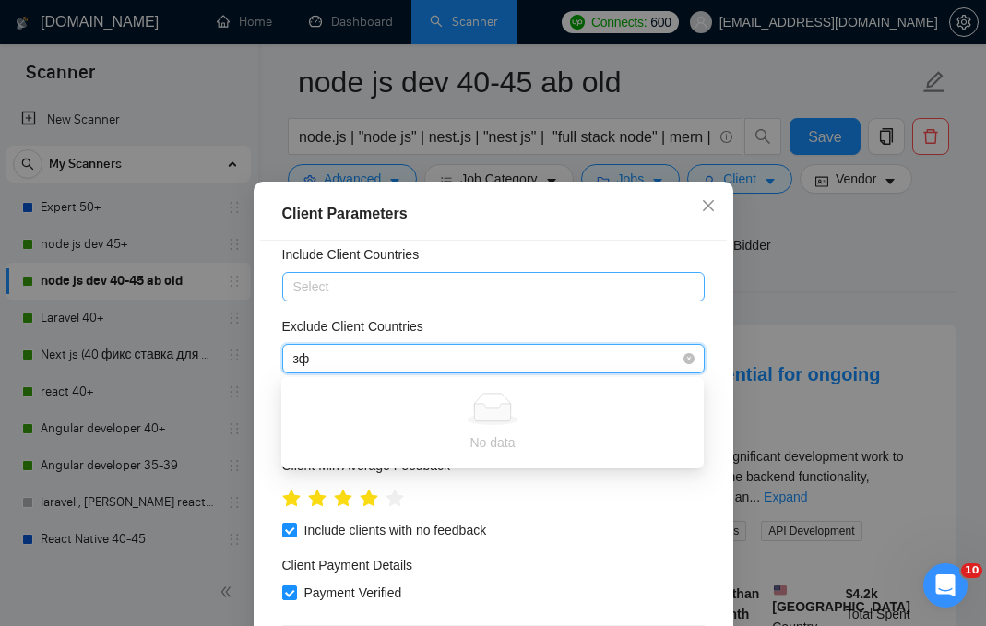
type input "з"
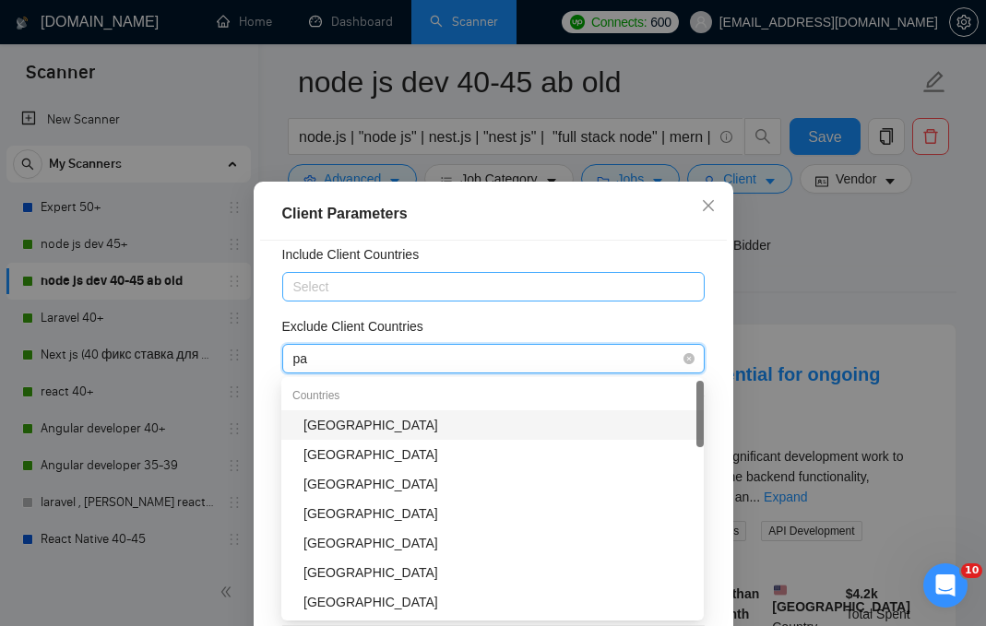
type input "pak"
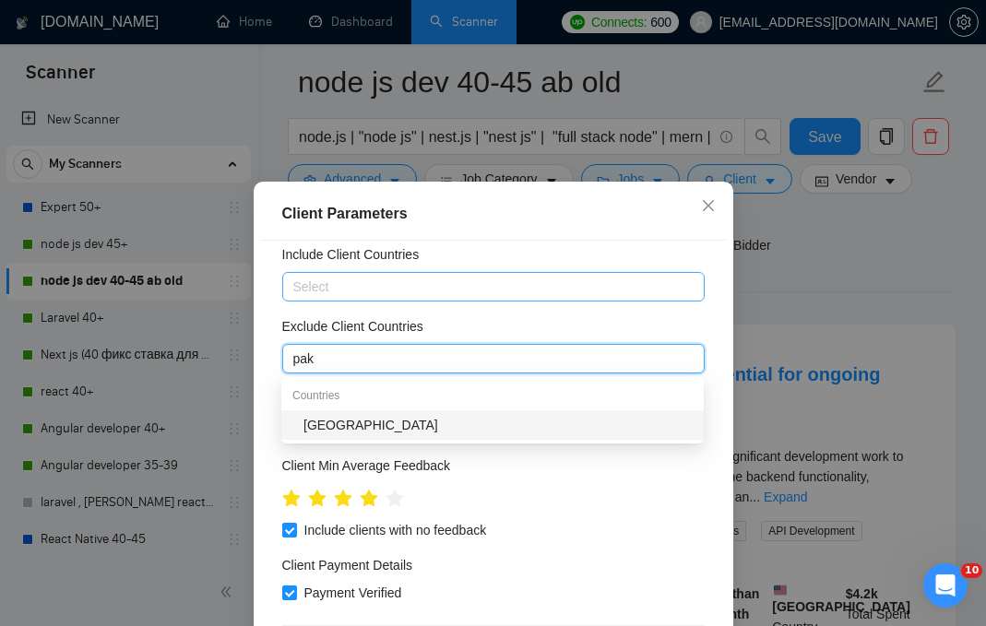
click at [343, 424] on div "Pakistan" at bounding box center [498, 425] width 389 height 20
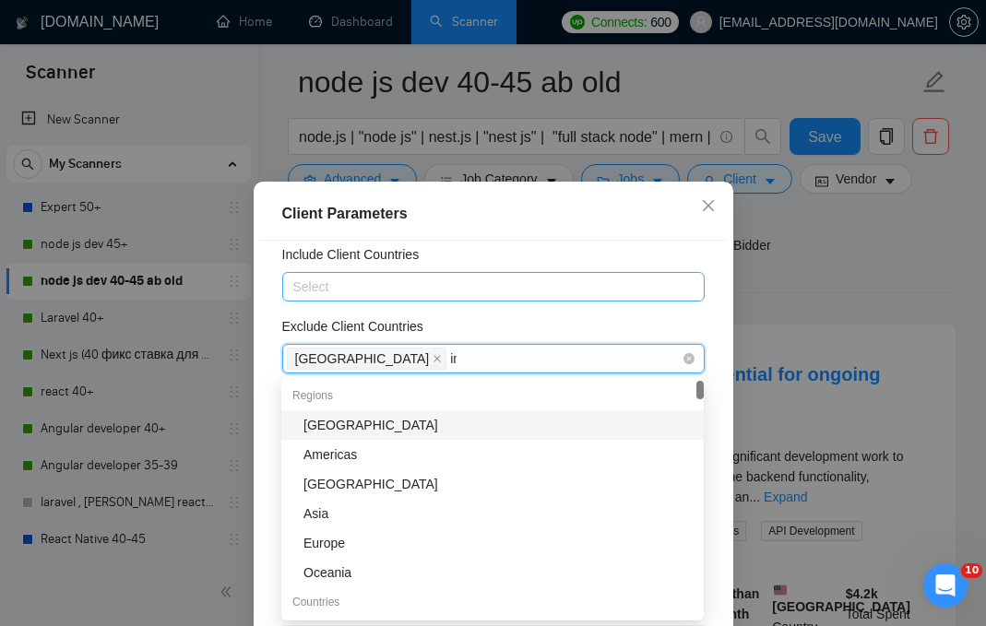
type input "ind"
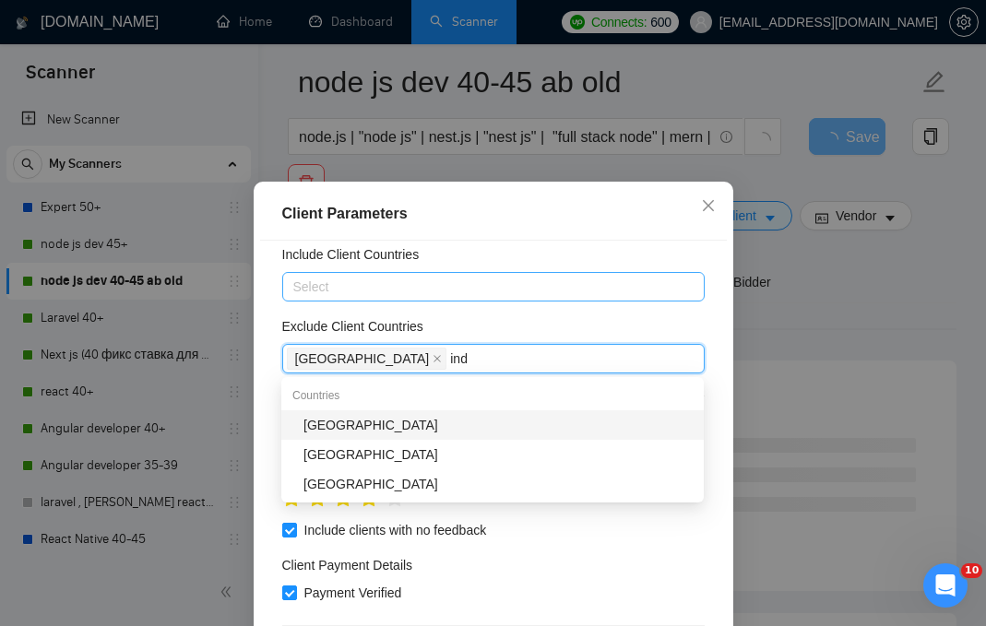
click at [388, 426] on div "India" at bounding box center [498, 425] width 389 height 20
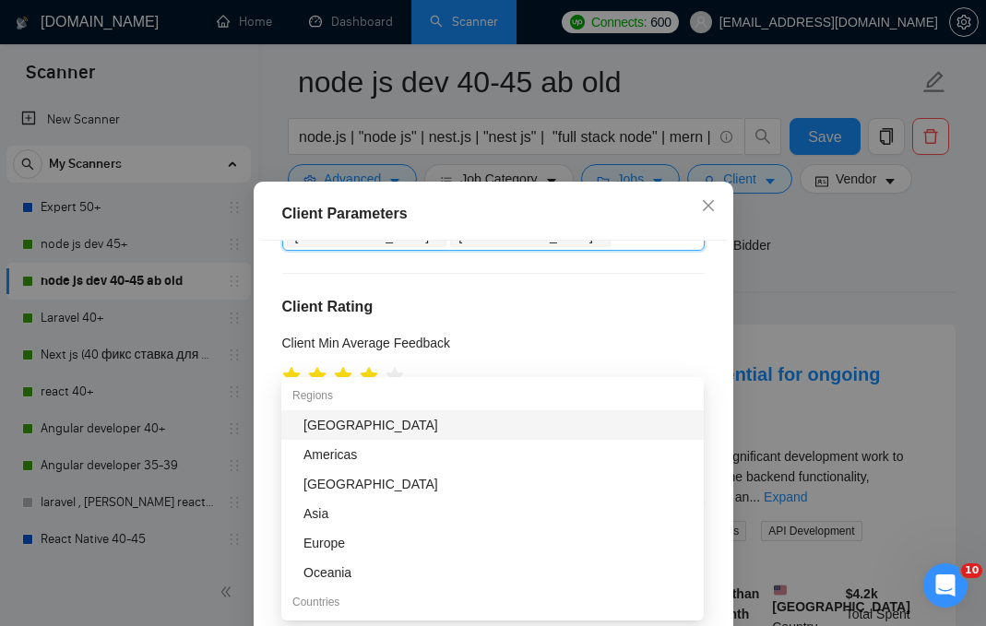
scroll to position [691, 0]
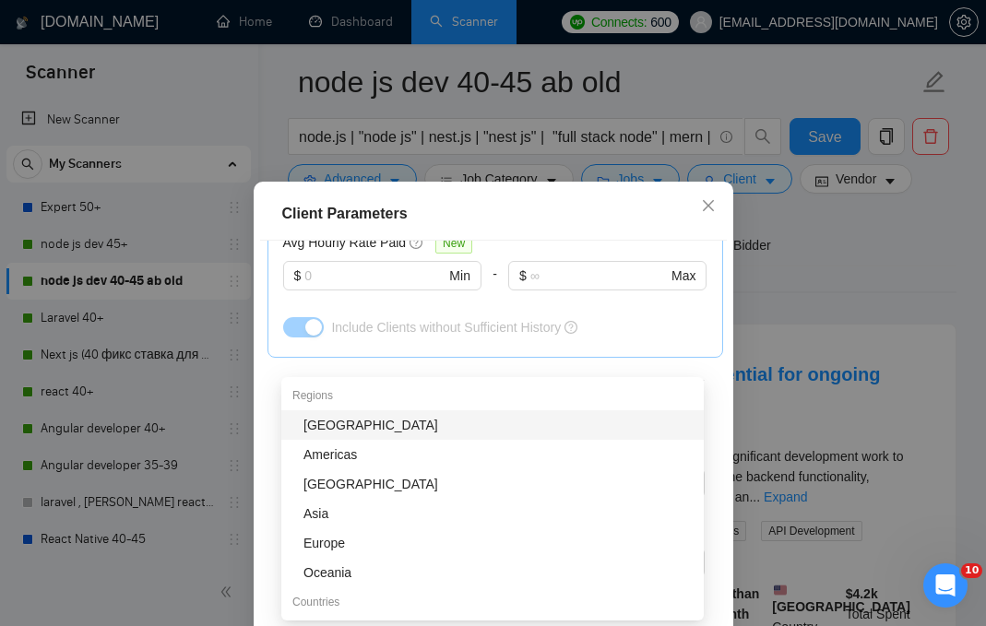
click at [704, 373] on div "Client Location Include Client Countries Select Exclude Client Countries Pakist…" at bounding box center [493, 460] width 467 height 438
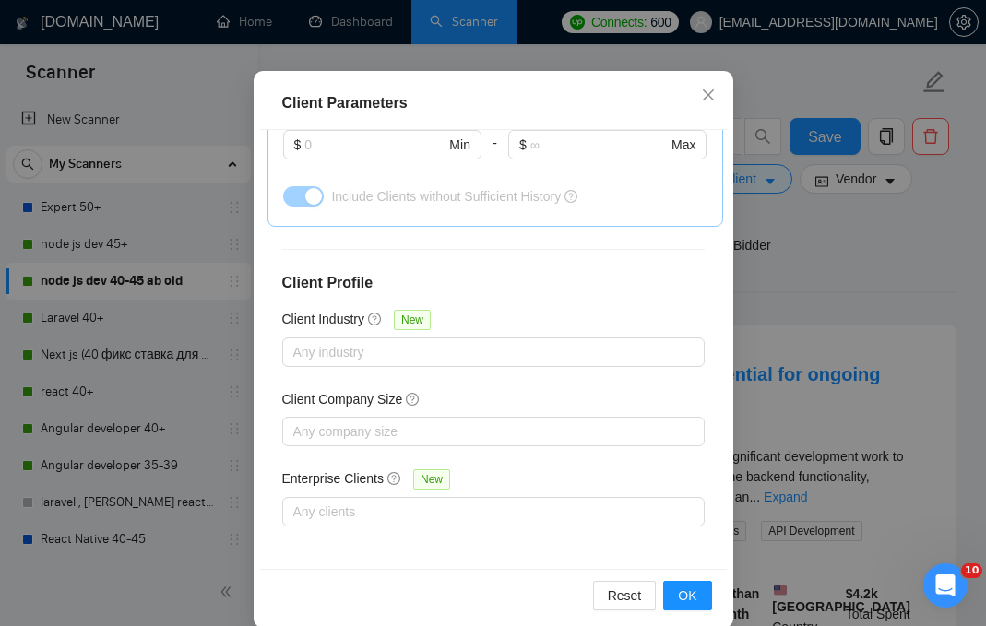
scroll to position [134, 0]
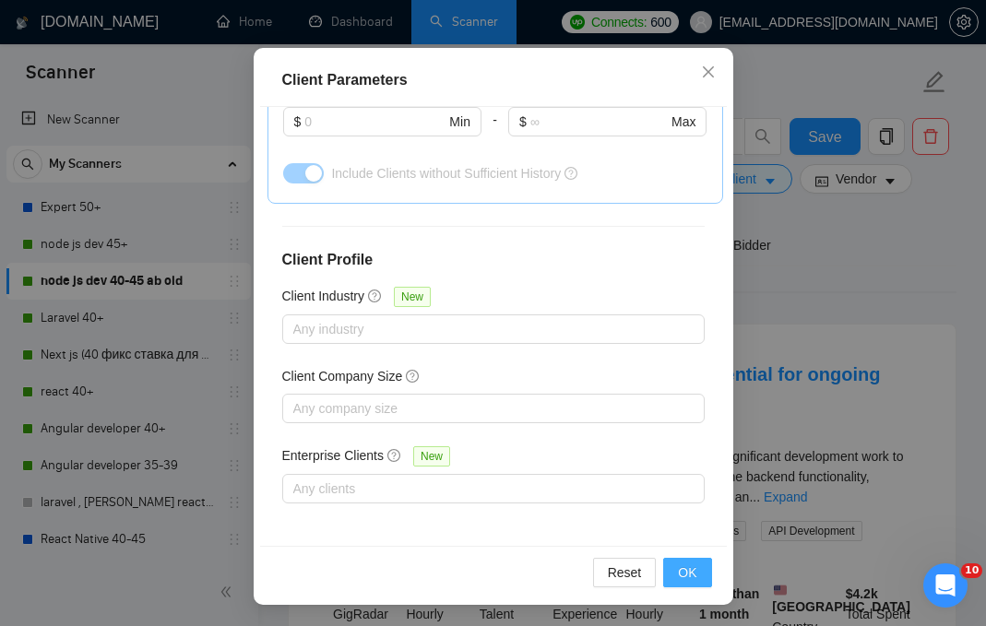
click at [691, 567] on span "OK" at bounding box center [687, 573] width 18 height 20
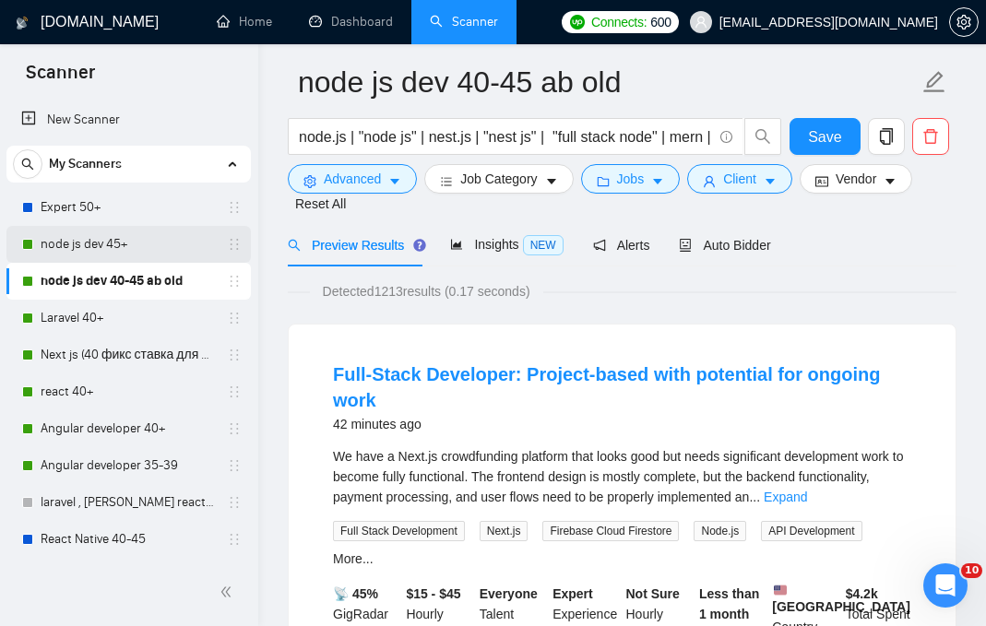
click at [106, 249] on link "node js dev 45+" at bounding box center [128, 244] width 175 height 37
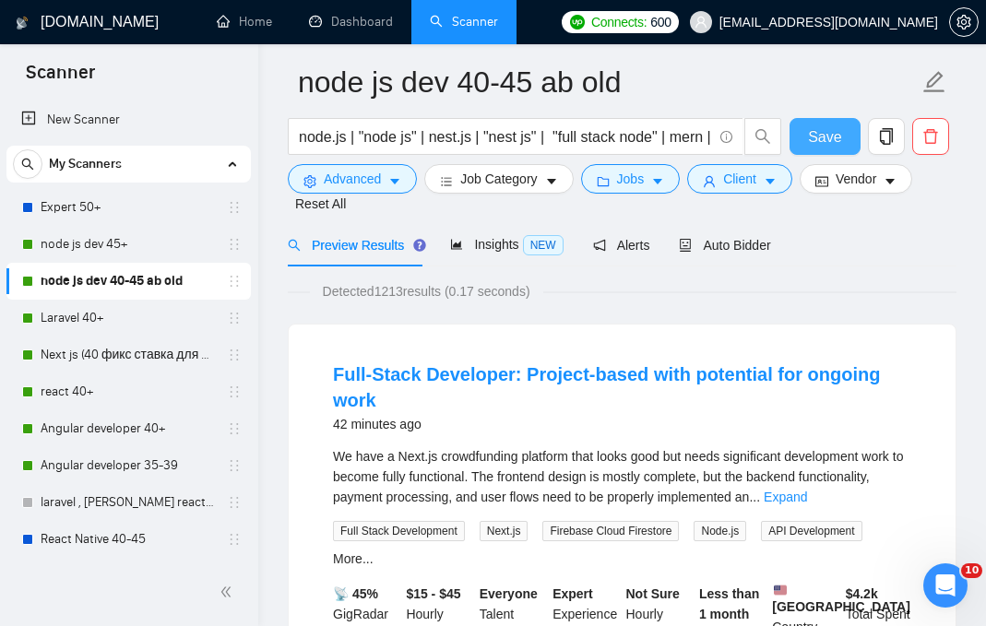
click at [832, 133] on span "Save" at bounding box center [824, 136] width 33 height 23
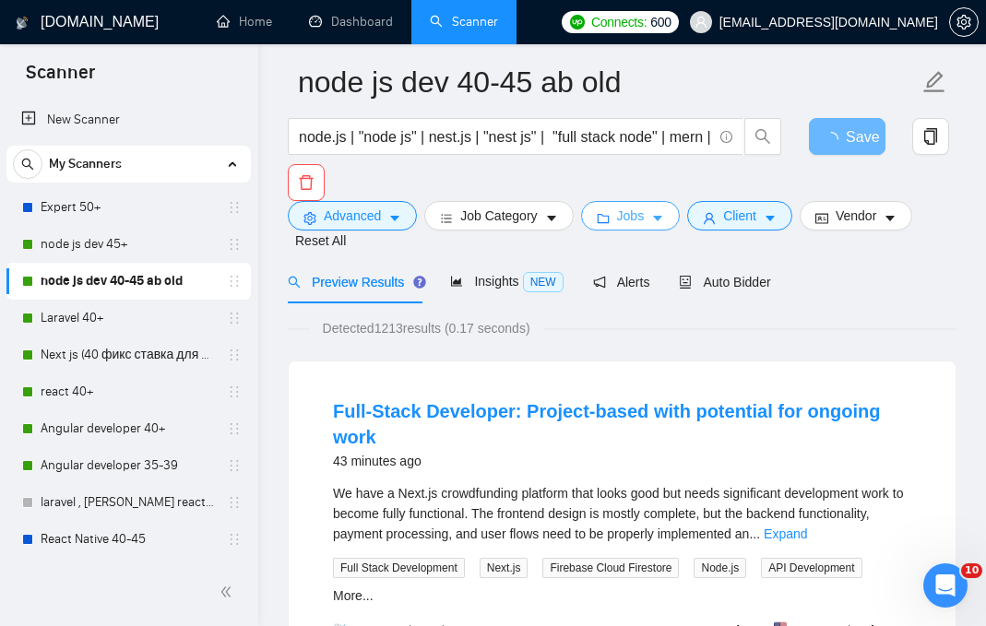
click at [653, 221] on button "Jobs" at bounding box center [631, 216] width 100 height 30
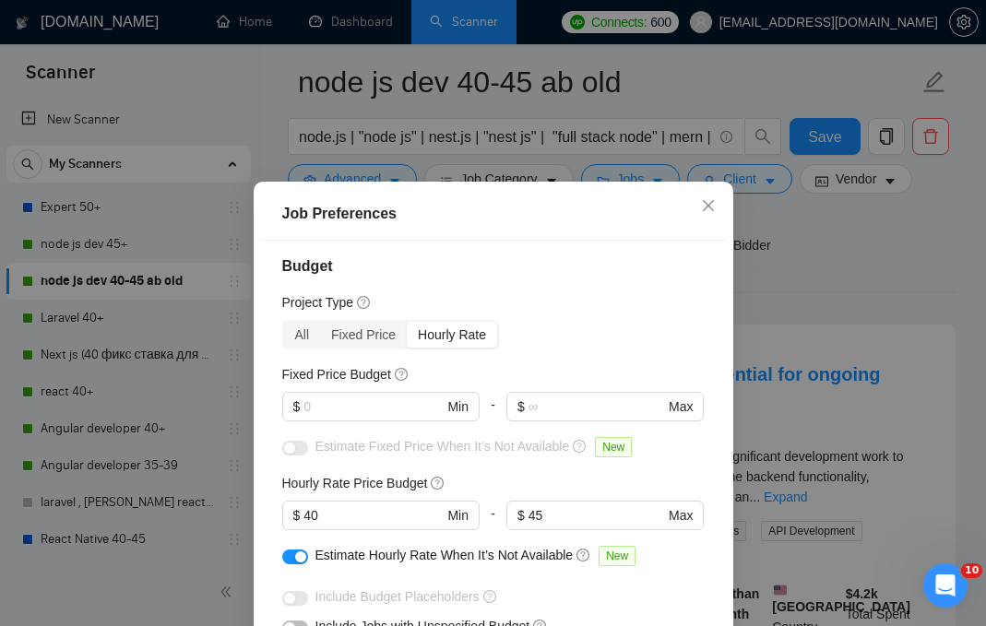
scroll to position [0, 0]
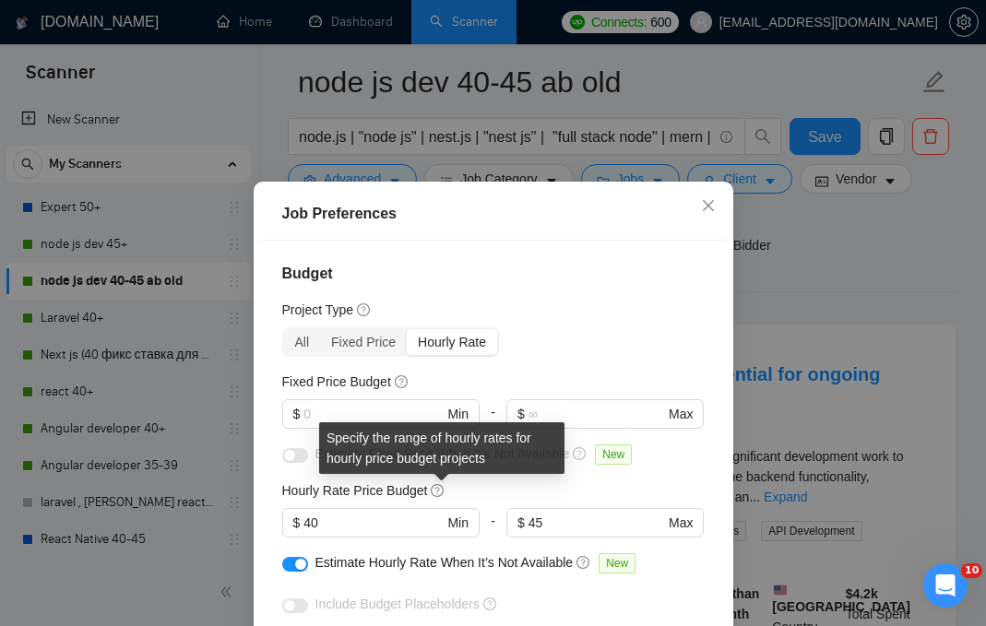
click at [444, 492] on icon "question-circle" at bounding box center [437, 490] width 13 height 13
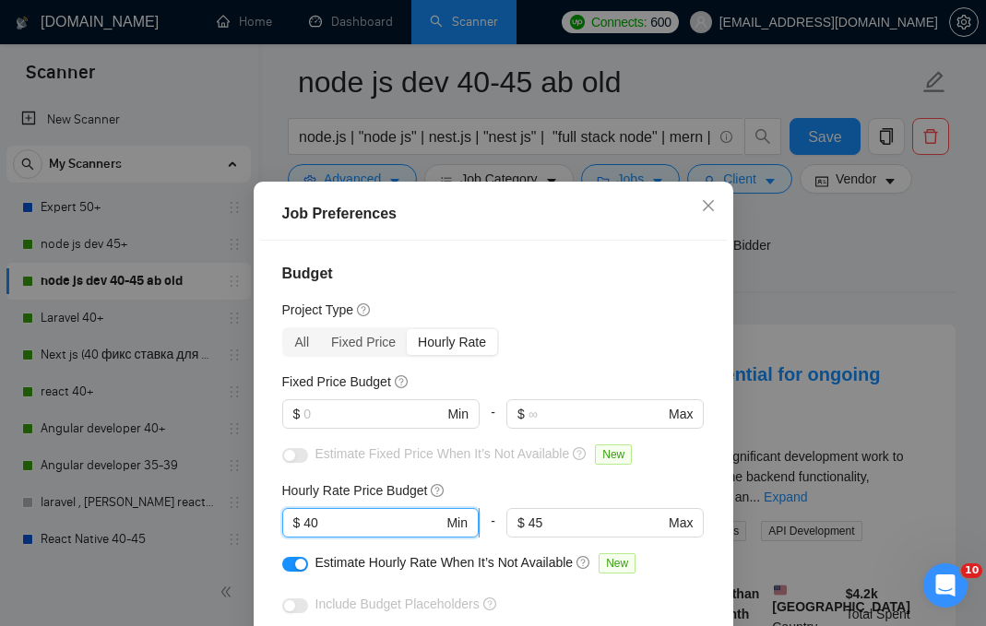
drag, startPoint x: 330, startPoint y: 527, endPoint x: 290, endPoint y: 521, distance: 41.0
click at [290, 521] on span "$ 40 Min" at bounding box center [380, 523] width 197 height 30
type input "35"
click at [550, 482] on div "Hourly Rate Price Budget" at bounding box center [493, 491] width 423 height 20
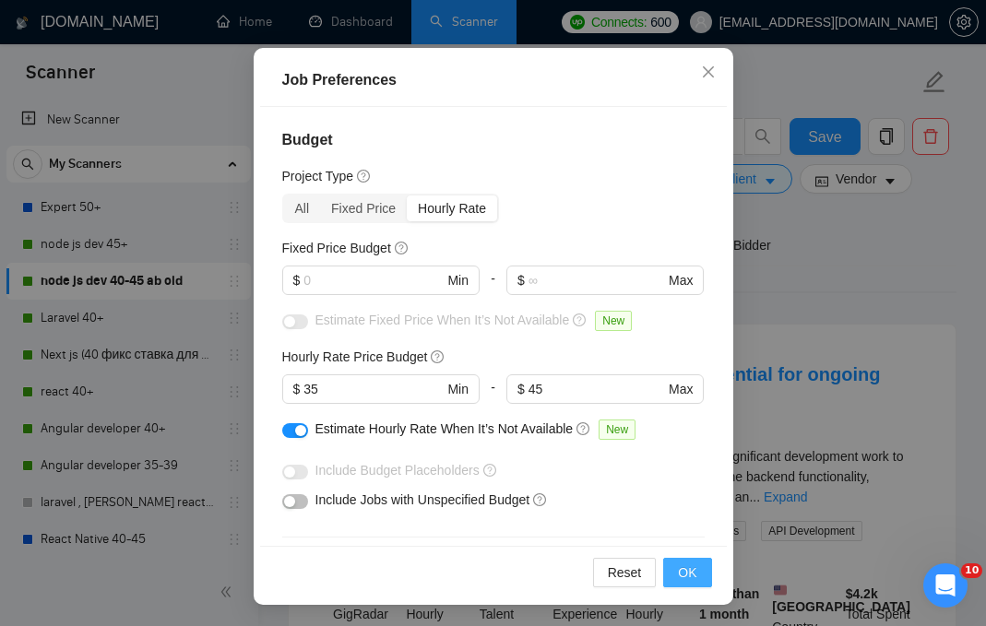
click at [692, 579] on span "OK" at bounding box center [687, 573] width 18 height 20
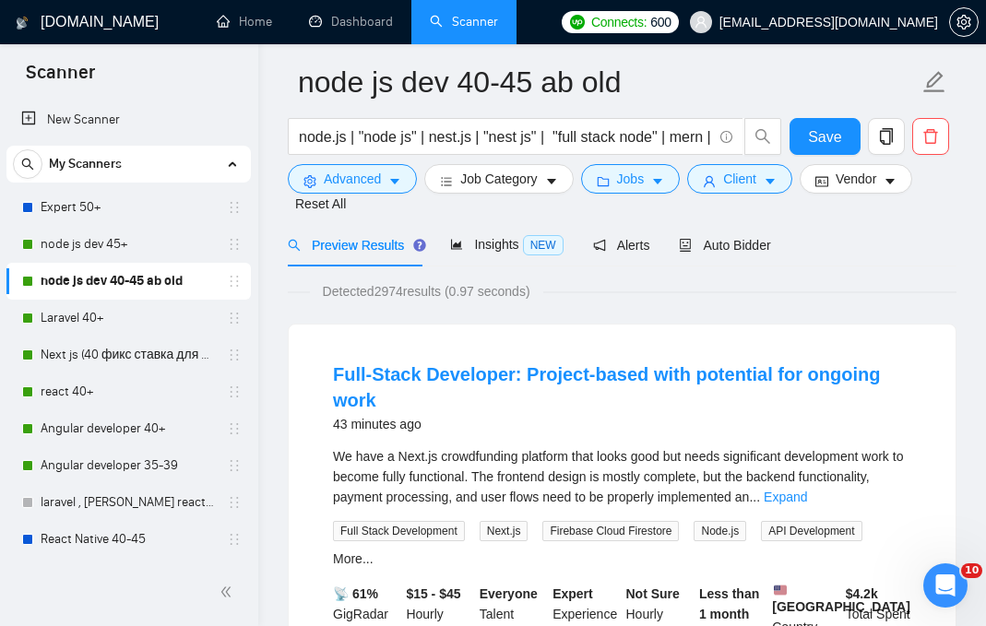
scroll to position [63, 0]
click at [822, 142] on span "Save" at bounding box center [824, 136] width 33 height 23
click at [742, 282] on div "Detected 2974 results (0.97 seconds)" at bounding box center [622, 291] width 669 height 20
click at [742, 250] on span "Auto Bidder" at bounding box center [724, 245] width 91 height 15
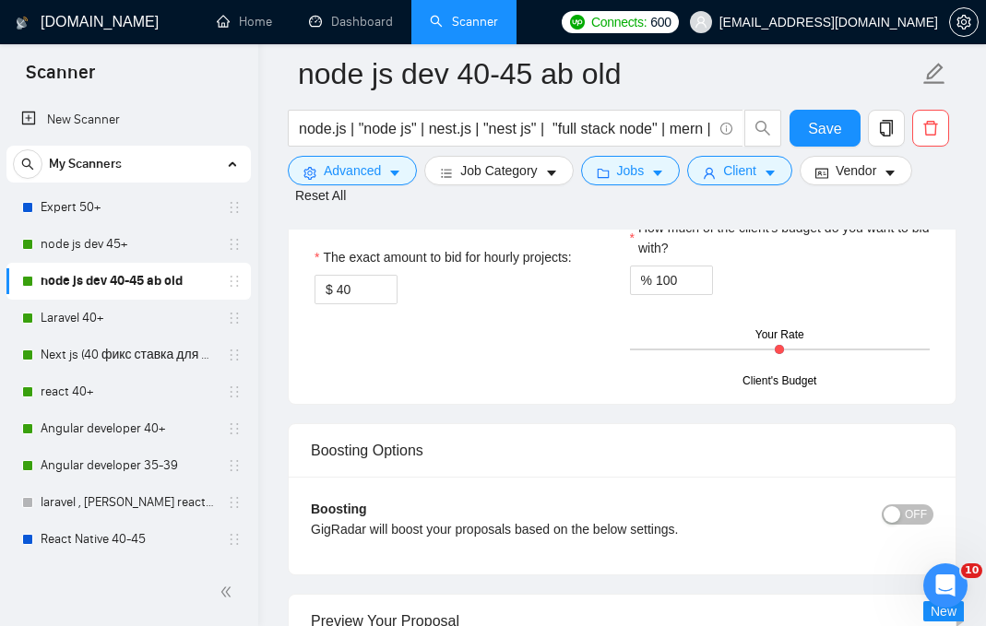
scroll to position [3226, 0]
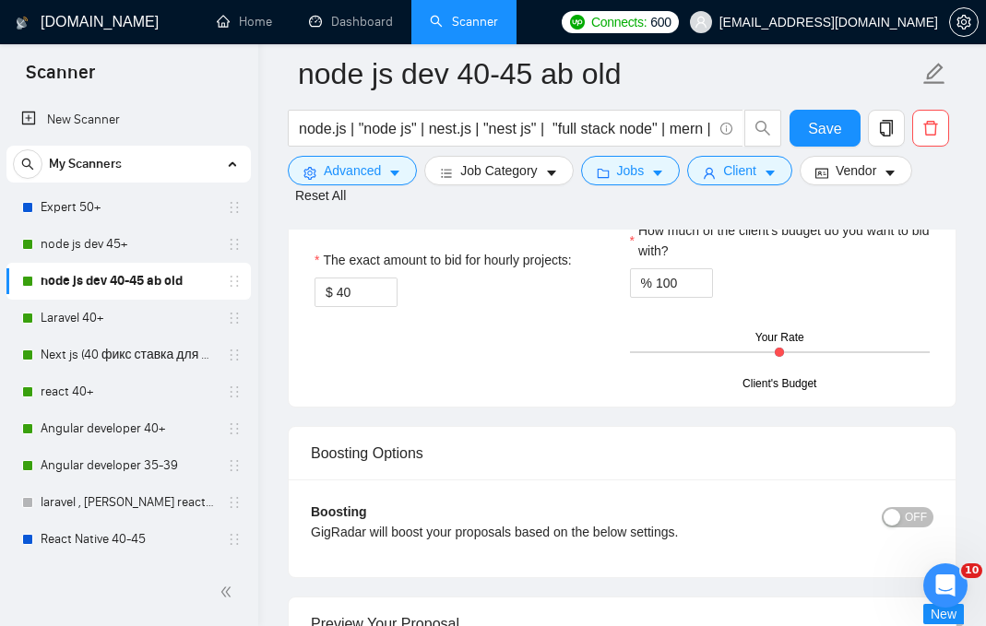
click at [431, 227] on div "Bid In Range" at bounding box center [396, 213] width 137 height 28
click at [315, 218] on input "Bid In Range" at bounding box center [315, 218] width 0 height 0
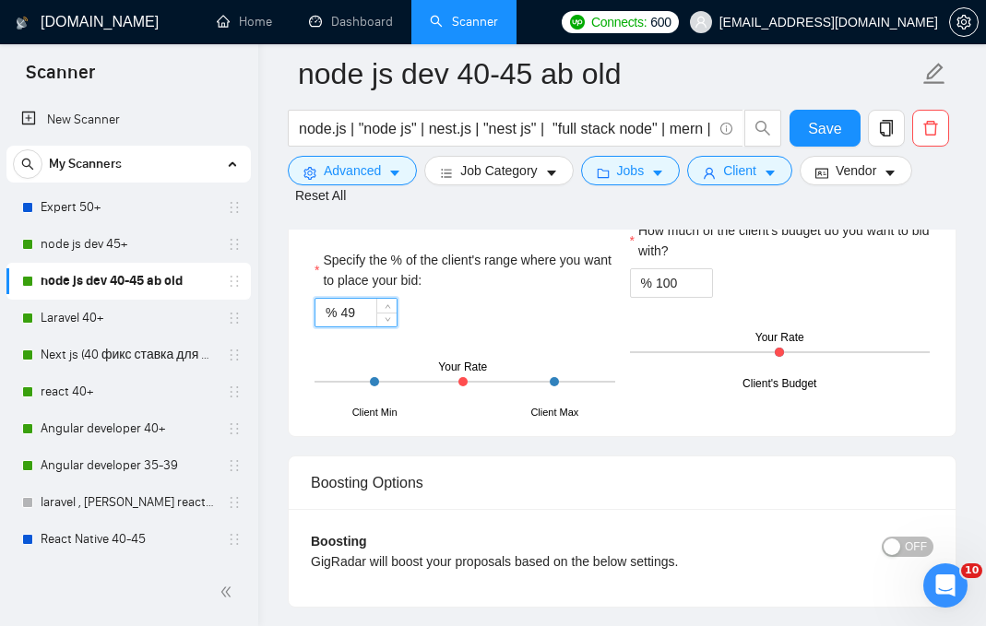
drag, startPoint x: 386, startPoint y: 391, endPoint x: 300, endPoint y: 390, distance: 85.8
click at [300, 390] on div "Hourly Rate Hourly Rate Bid Strategy How much do you want to bid for the hourly…" at bounding box center [622, 217] width 667 height 437
drag, startPoint x: 342, startPoint y: 389, endPoint x: 448, endPoint y: 392, distance: 106.1
click at [448, 328] on div "% 49" at bounding box center [465, 313] width 301 height 30
type input "80"
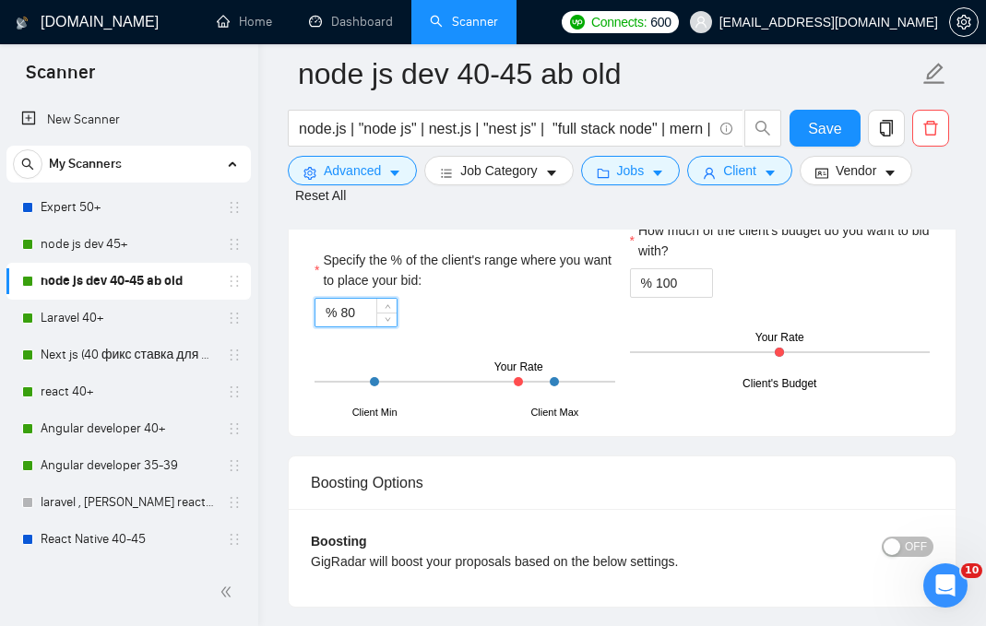
click at [822, 129] on span "Save" at bounding box center [824, 128] width 33 height 23
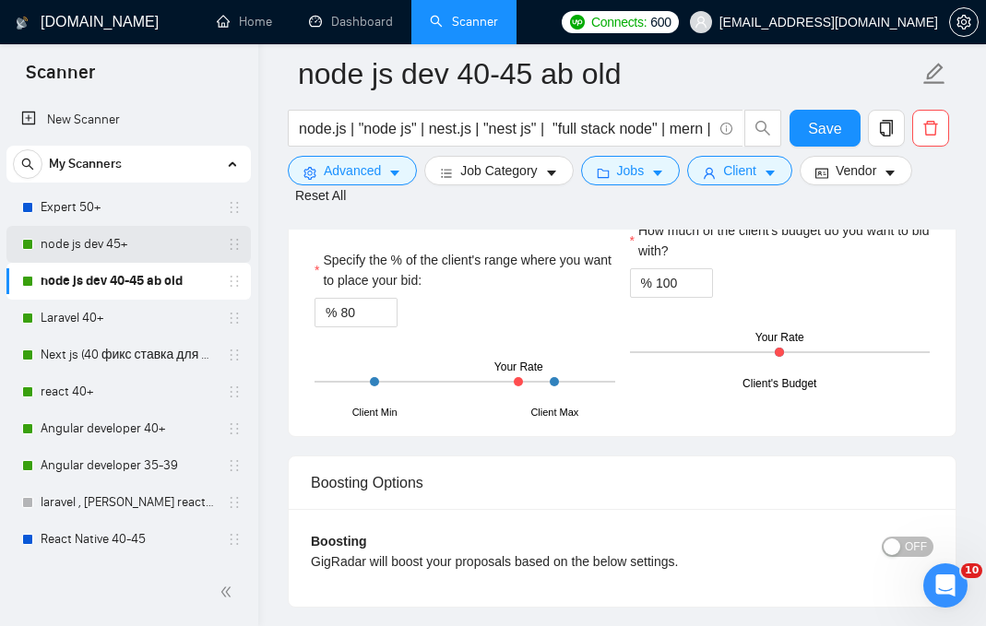
click at [146, 241] on link "node js dev 45+" at bounding box center [128, 244] width 175 height 37
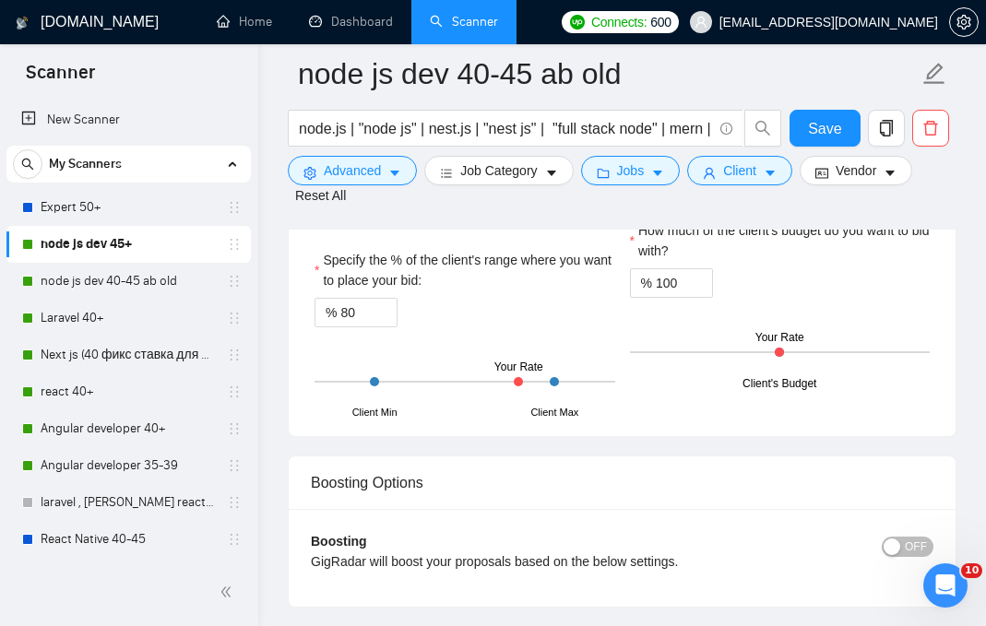
scroll to position [67, 0]
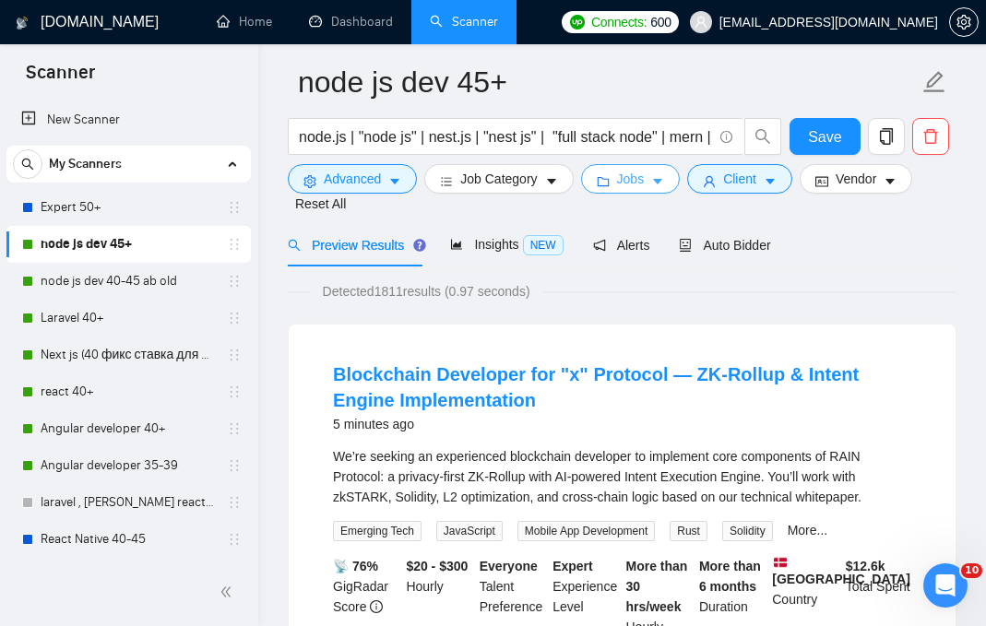
click at [626, 184] on span "Jobs" at bounding box center [631, 179] width 28 height 20
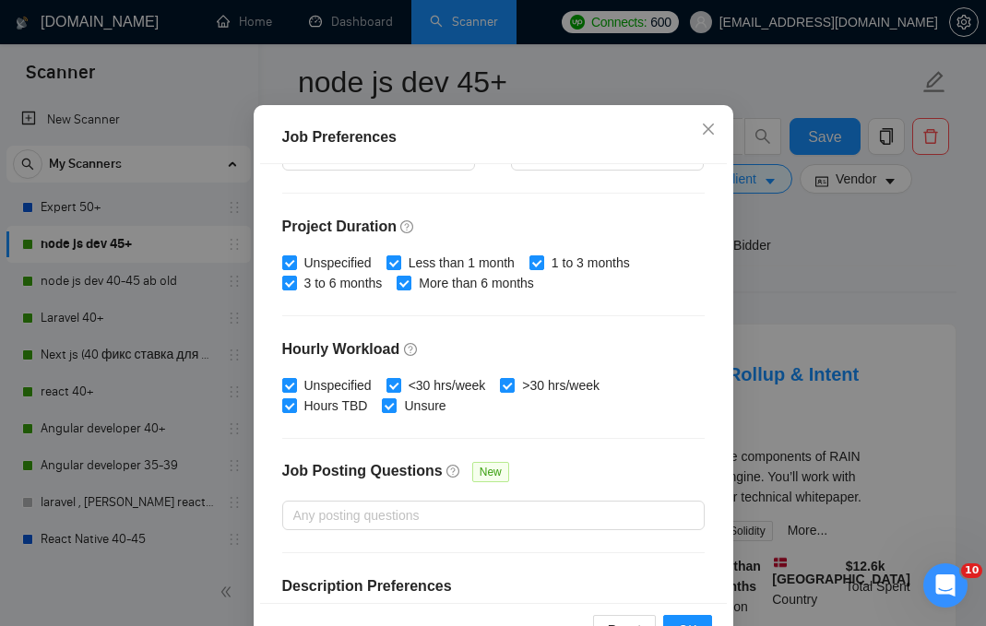
scroll to position [392, 0]
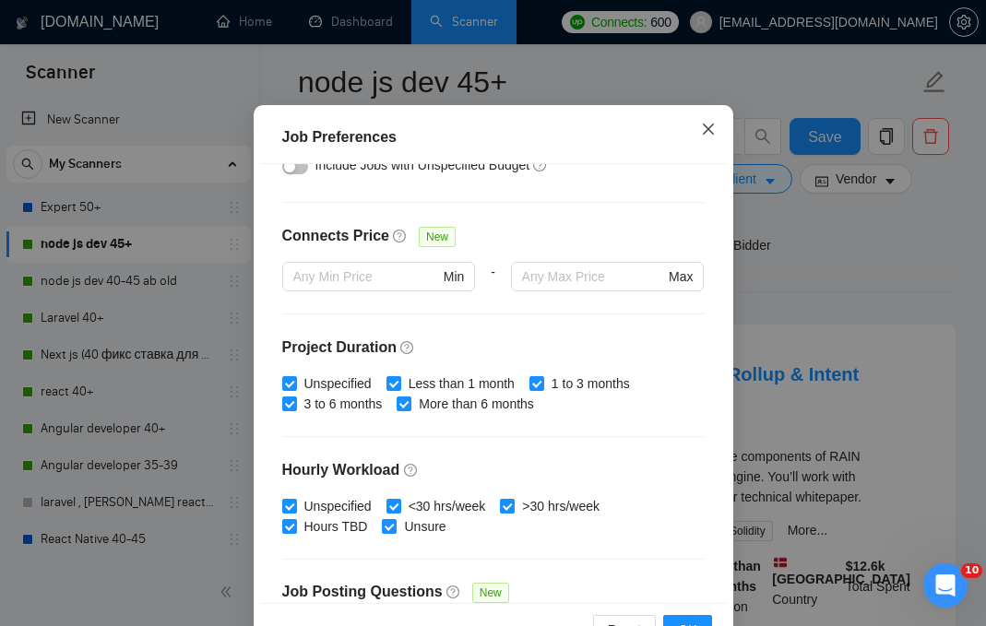
click at [707, 124] on icon "close" at bounding box center [708, 129] width 15 height 15
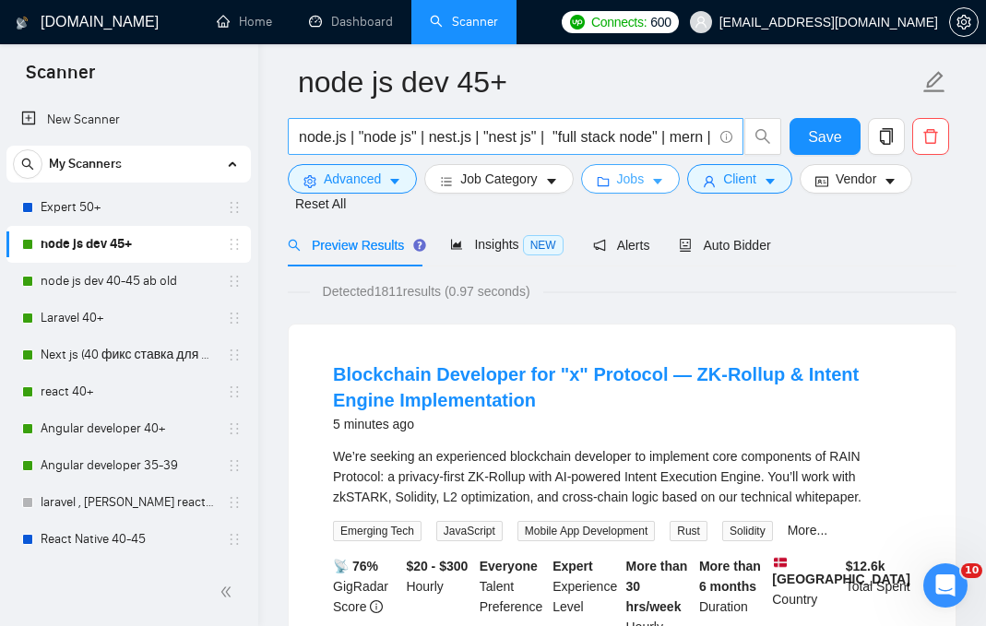
scroll to position [0, 0]
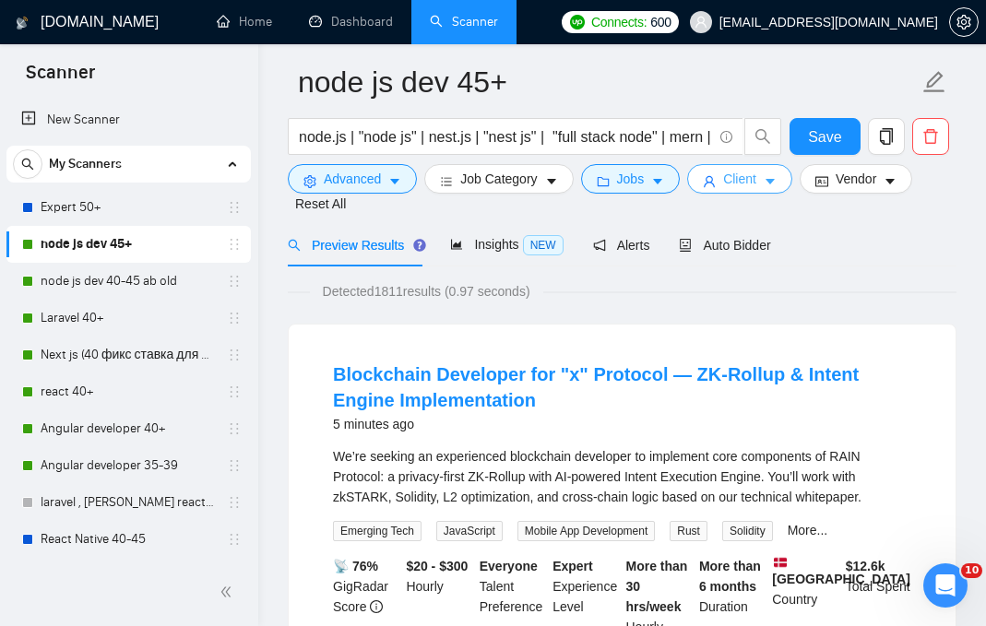
click at [755, 179] on span "Client" at bounding box center [739, 179] width 33 height 20
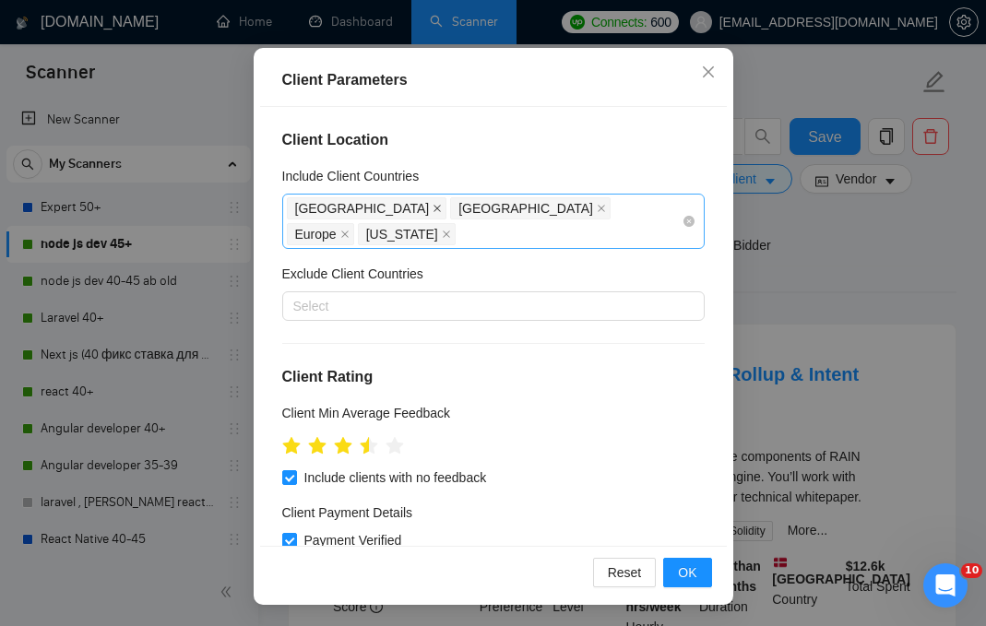
click at [433, 206] on icon "close" at bounding box center [437, 208] width 9 height 9
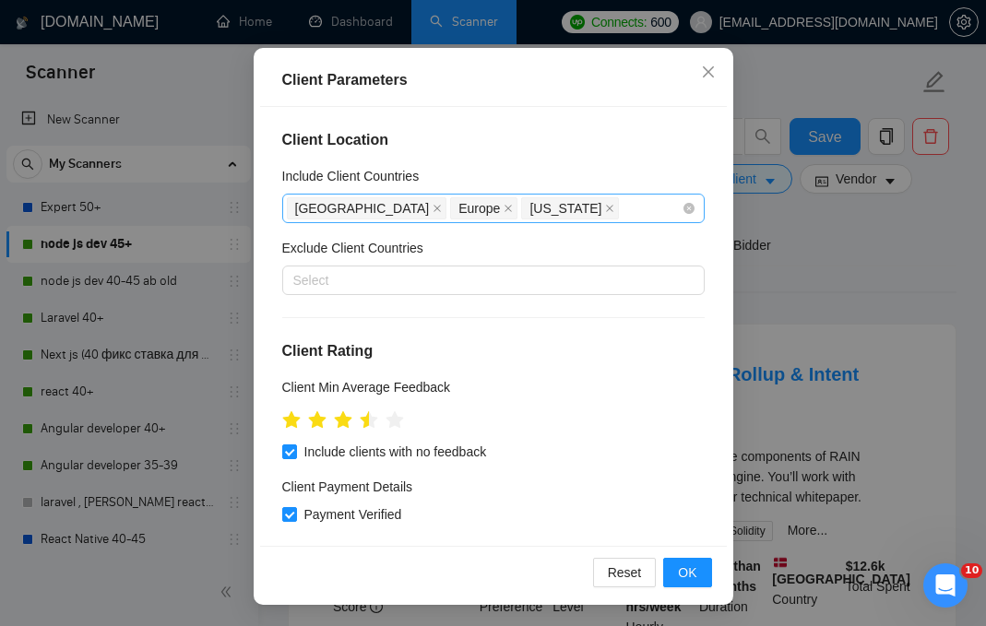
click at [392, 209] on span "United Kingdom" at bounding box center [367, 208] width 161 height 22
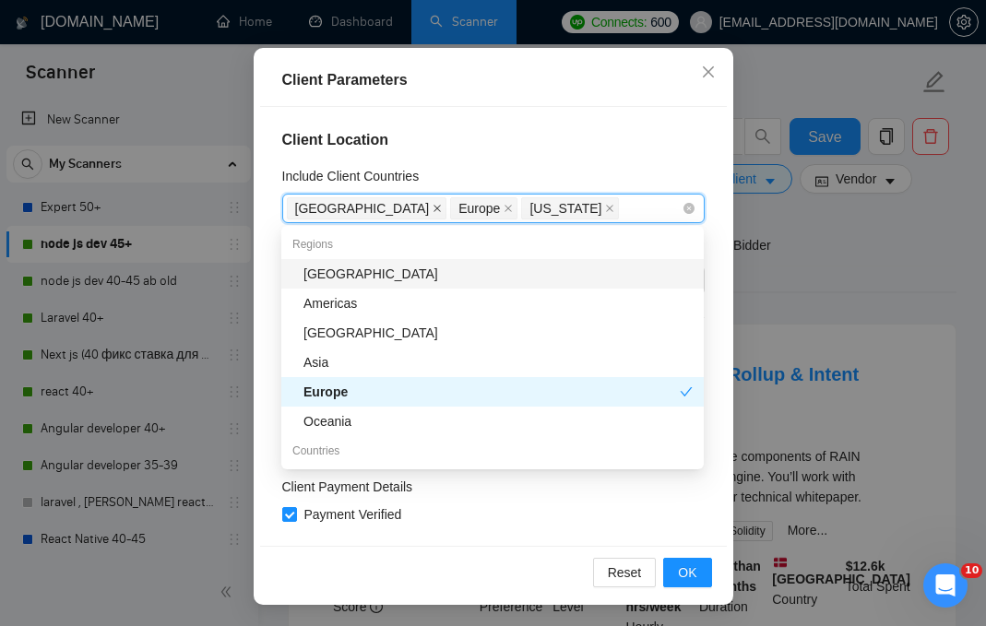
click at [433, 209] on icon "close" at bounding box center [437, 208] width 9 height 9
click at [343, 208] on icon "close" at bounding box center [344, 208] width 9 height 9
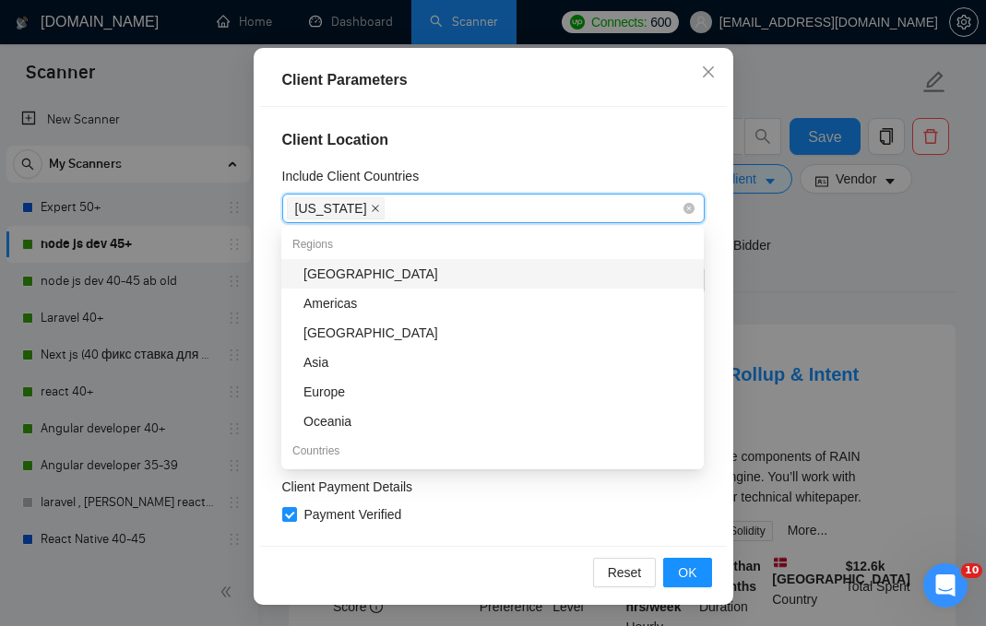
click at [372, 206] on icon "close" at bounding box center [375, 208] width 7 height 7
click at [672, 157] on div "Client Location Include Client Countries Select Exclude Client Countries Select…" at bounding box center [493, 326] width 467 height 438
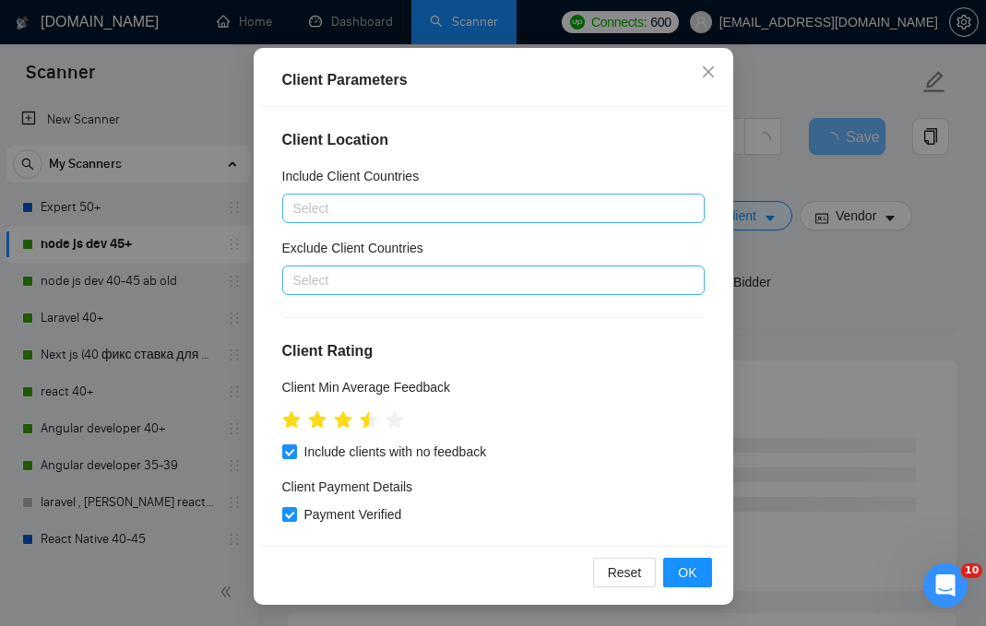
click at [441, 280] on div at bounding box center [484, 280] width 395 height 22
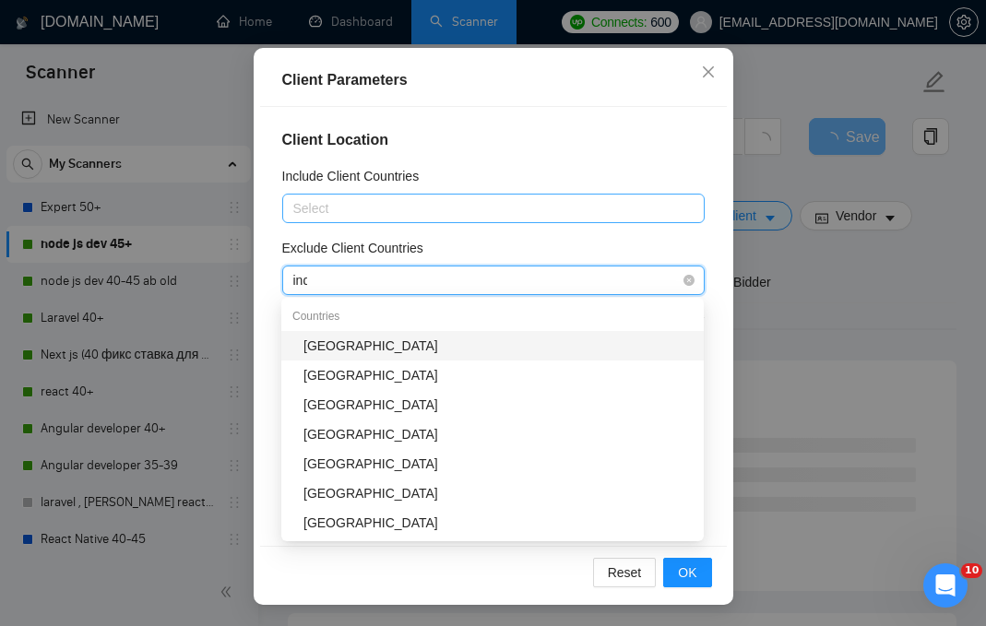
type input "indi"
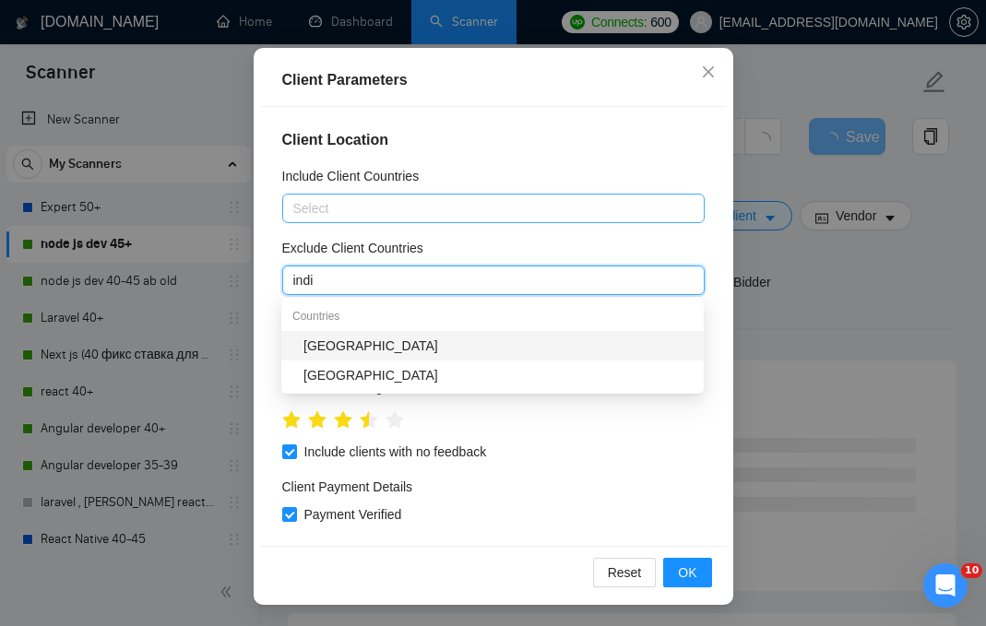
click at [414, 347] on div "India" at bounding box center [498, 346] width 389 height 20
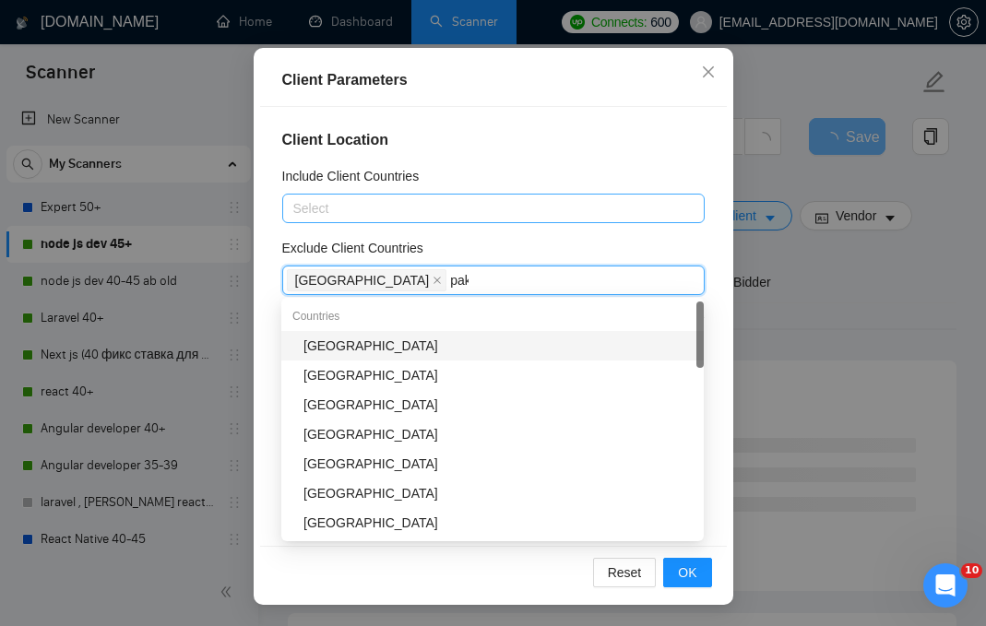
type input "paki"
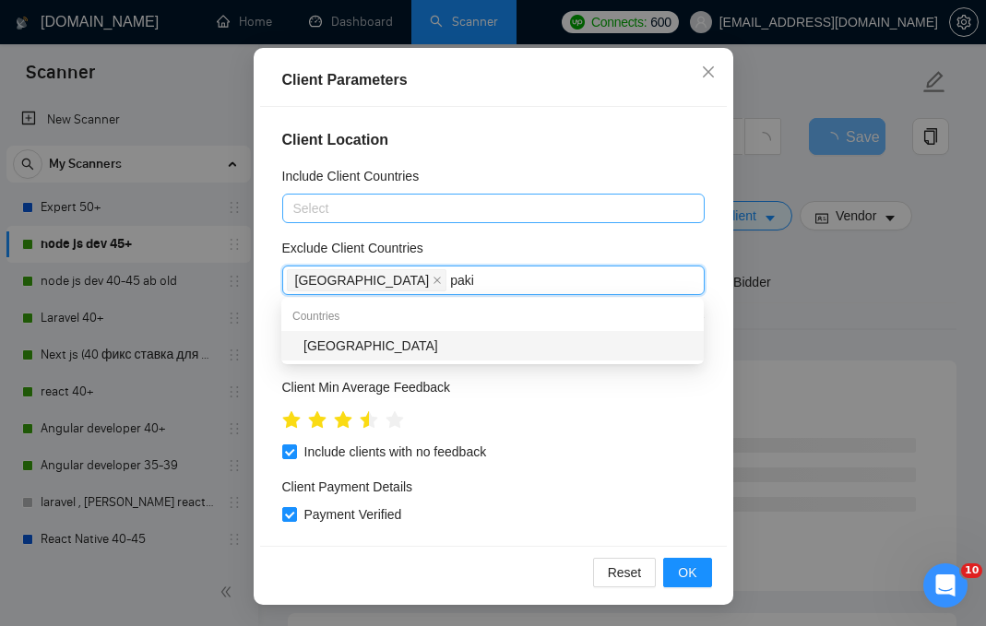
click at [441, 340] on div "Pakistan" at bounding box center [498, 346] width 389 height 20
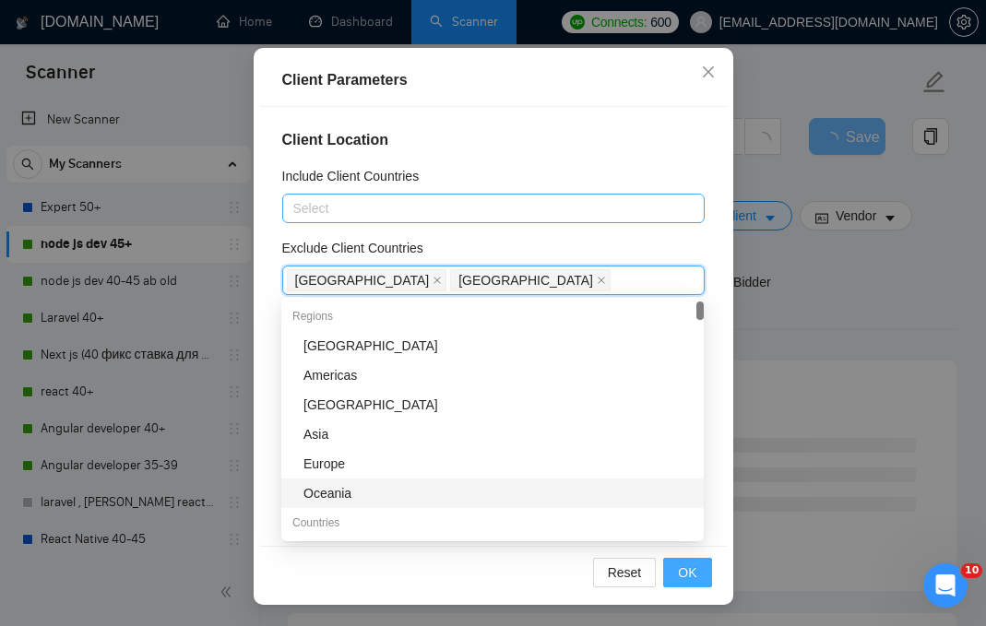
click at [701, 570] on button "OK" at bounding box center [687, 573] width 48 height 30
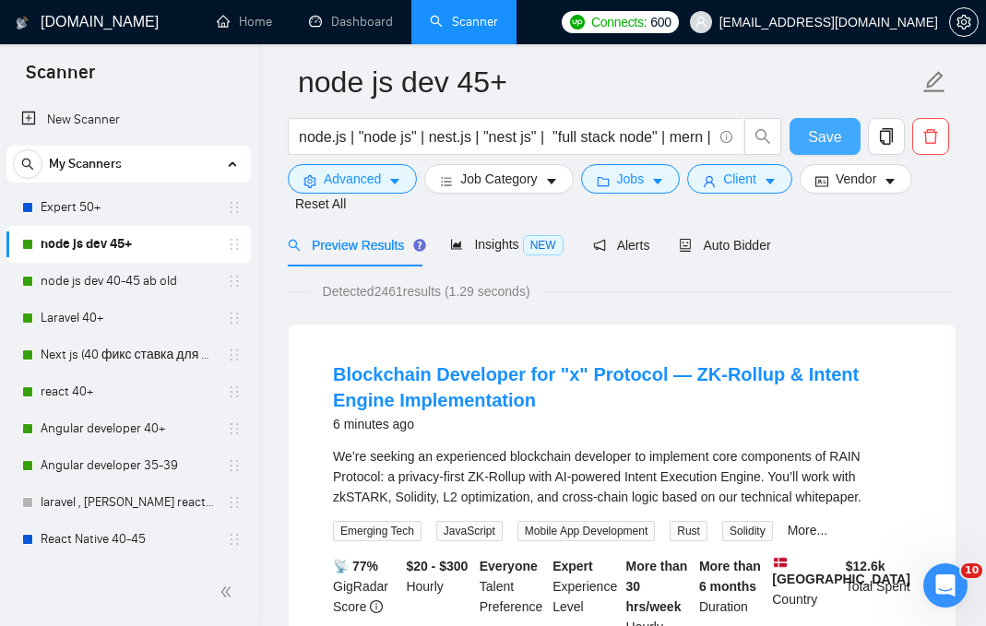
click at [848, 137] on button "Save" at bounding box center [825, 136] width 71 height 37
click at [136, 317] on link "Laravel 40+" at bounding box center [128, 318] width 175 height 37
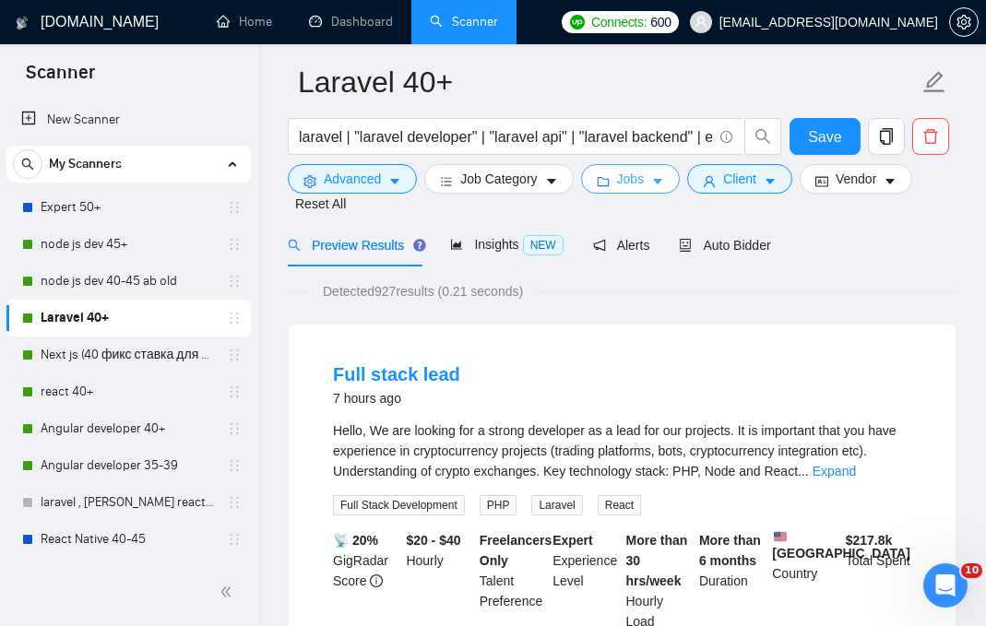
click at [635, 180] on span "Jobs" at bounding box center [631, 179] width 28 height 20
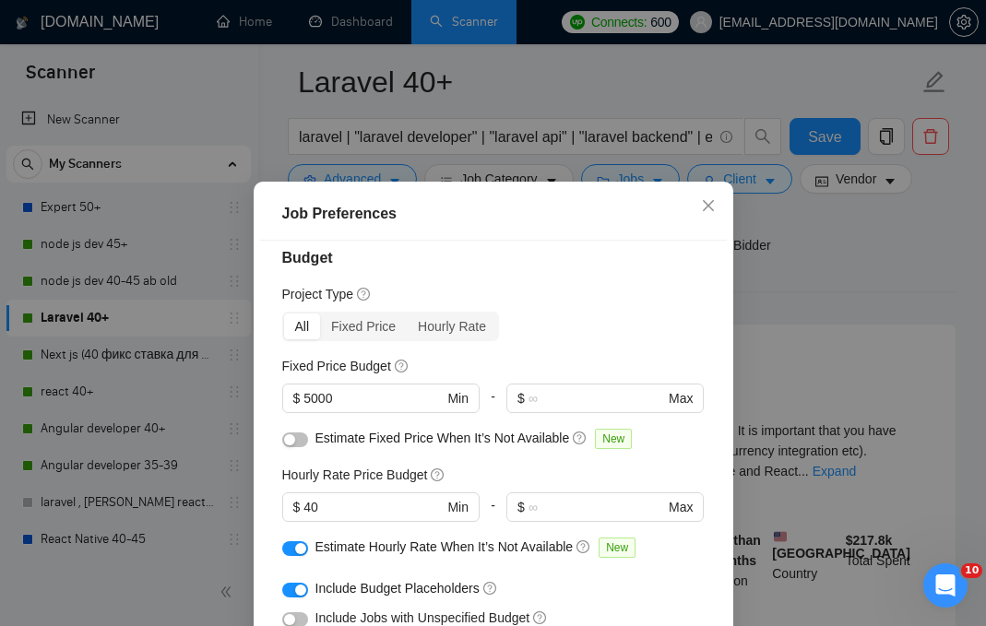
scroll to position [19, 0]
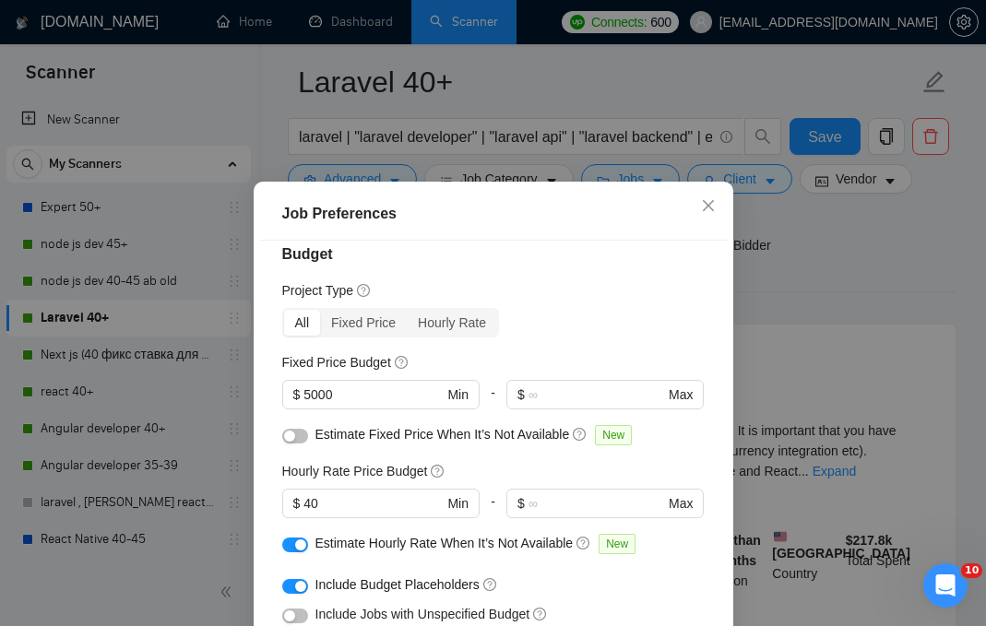
click at [297, 584] on div "button" at bounding box center [300, 586] width 11 height 11
click at [297, 584] on button "button" at bounding box center [295, 586] width 26 height 15
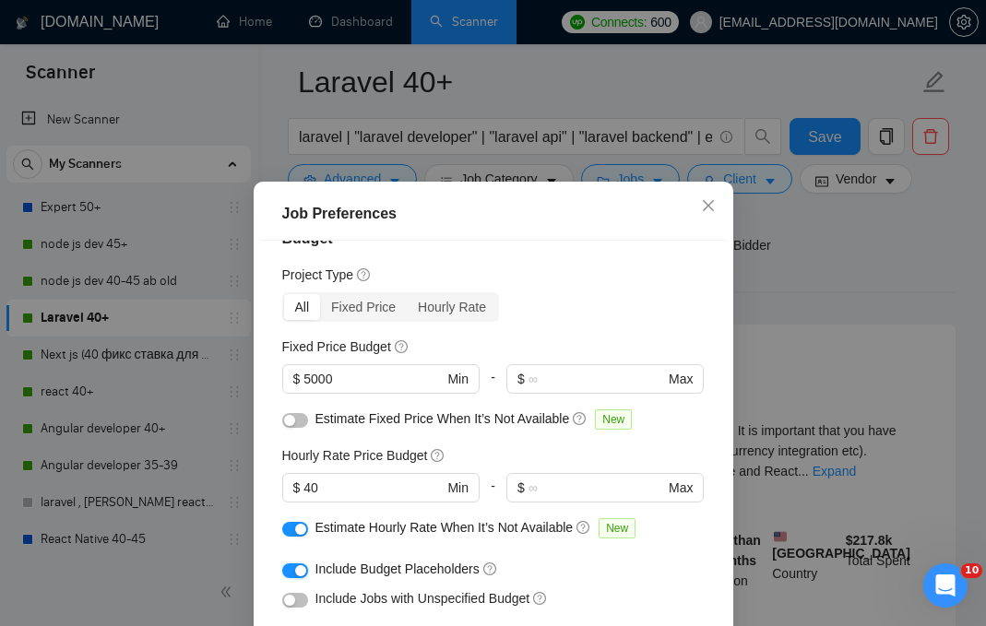
scroll to position [36, 0]
click at [713, 209] on icon "close" at bounding box center [708, 205] width 15 height 15
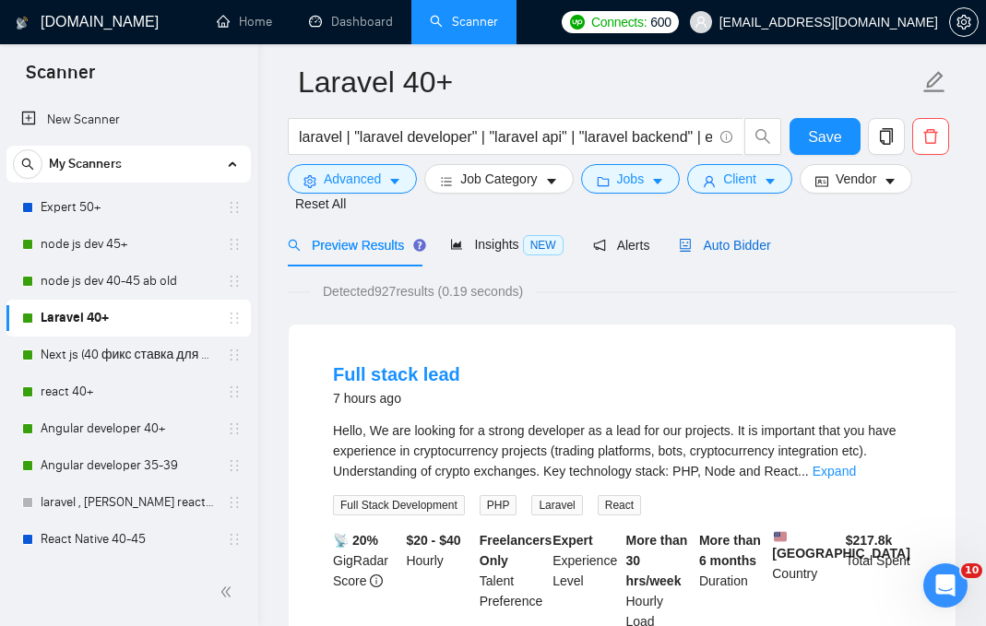
click at [723, 244] on span "Auto Bidder" at bounding box center [724, 245] width 91 height 15
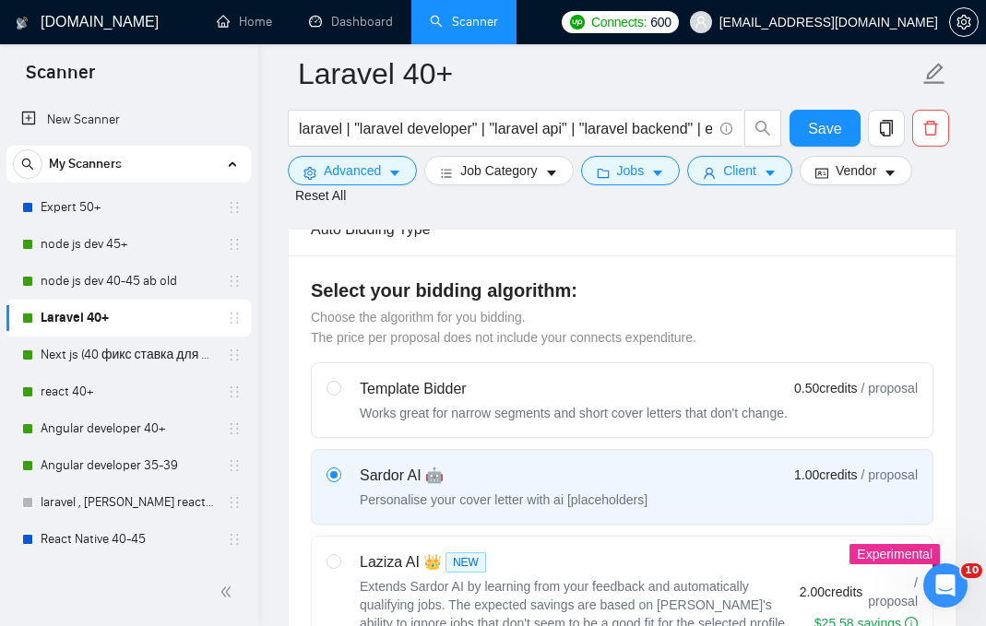
scroll to position [418, 0]
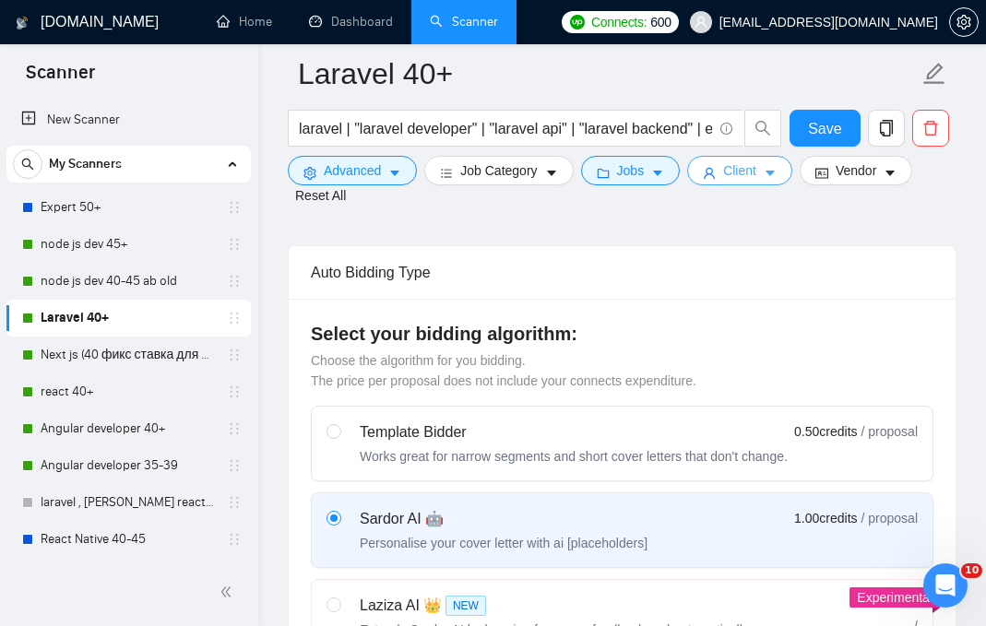
click at [757, 172] on span "Client" at bounding box center [739, 171] width 33 height 20
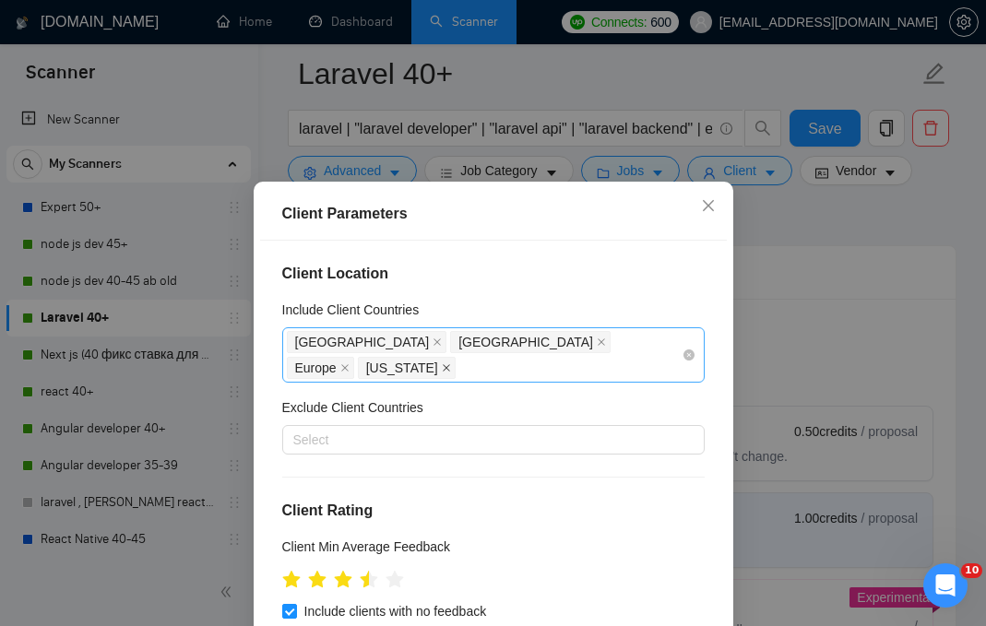
click at [450, 364] on icon "close" at bounding box center [446, 367] width 7 height 7
click at [349, 364] on icon "close" at bounding box center [344, 367] width 7 height 7
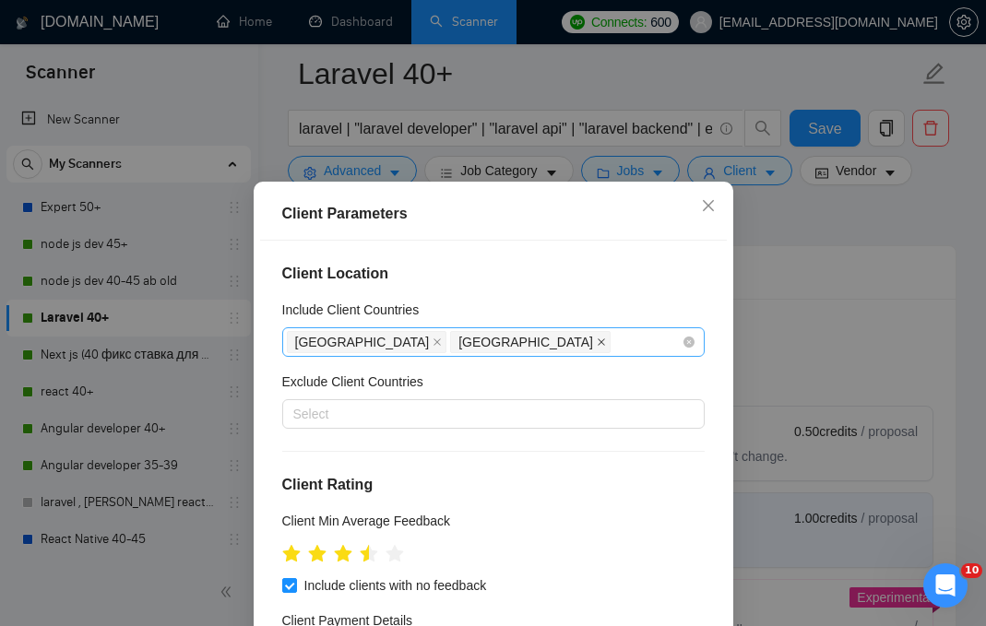
click at [597, 344] on icon "close" at bounding box center [601, 342] width 9 height 9
click at [433, 344] on icon "close" at bounding box center [437, 342] width 9 height 9
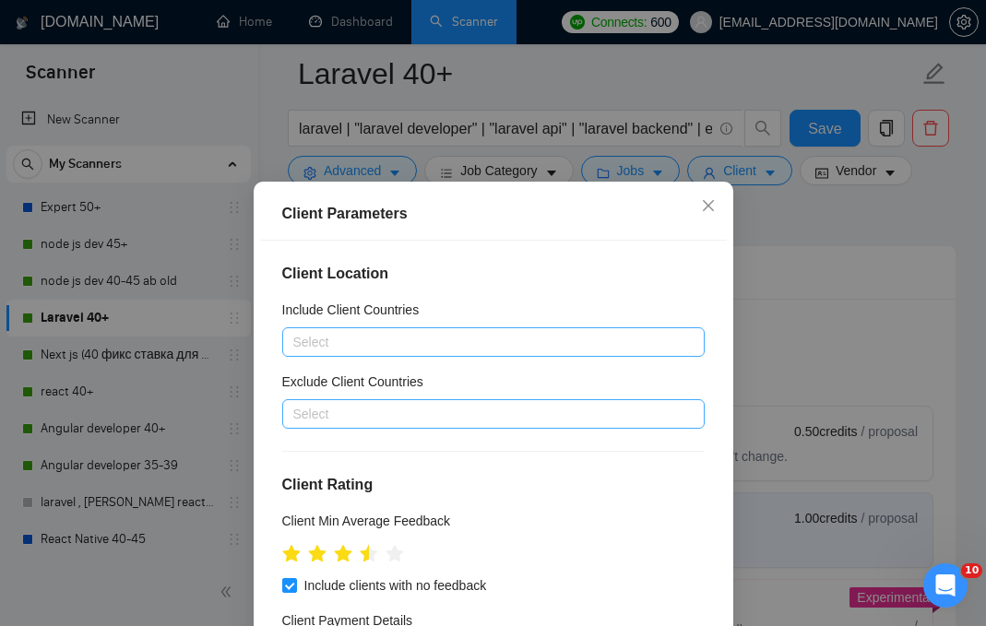
click at [379, 406] on div at bounding box center [484, 414] width 395 height 22
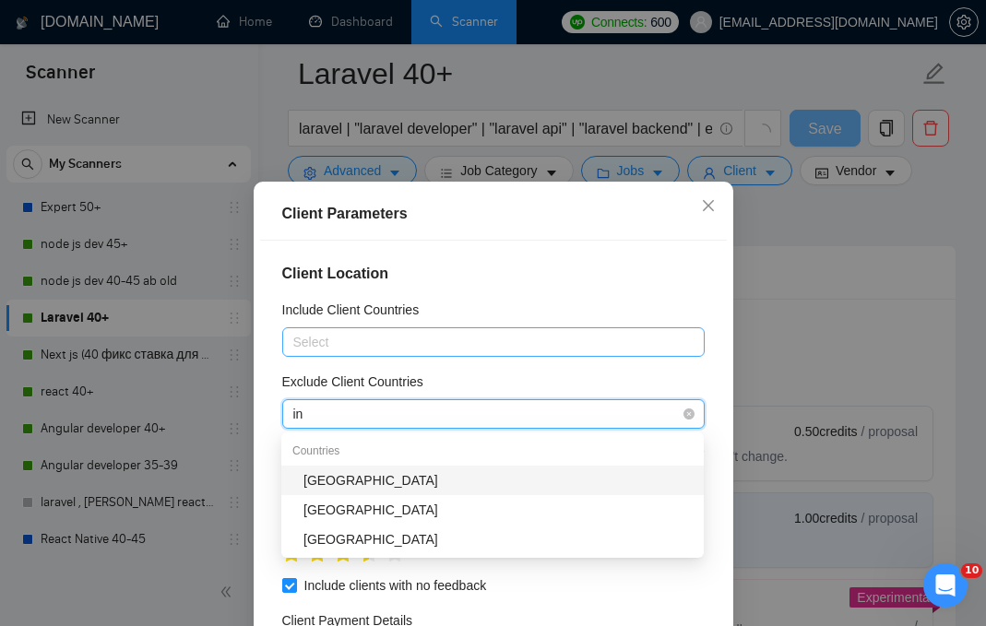
type input "ind"
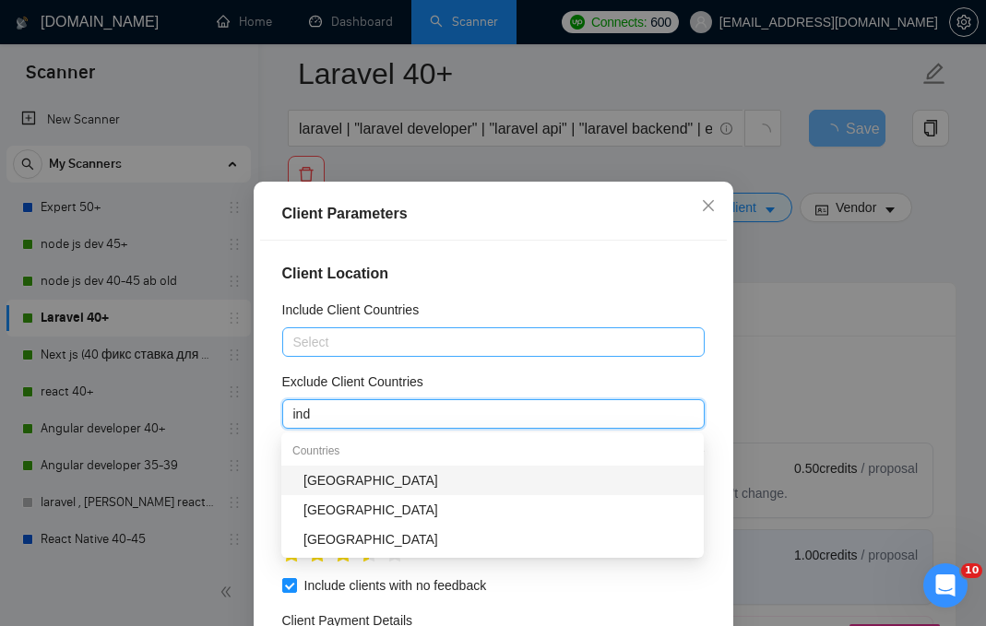
click at [378, 478] on div "India" at bounding box center [498, 481] width 389 height 20
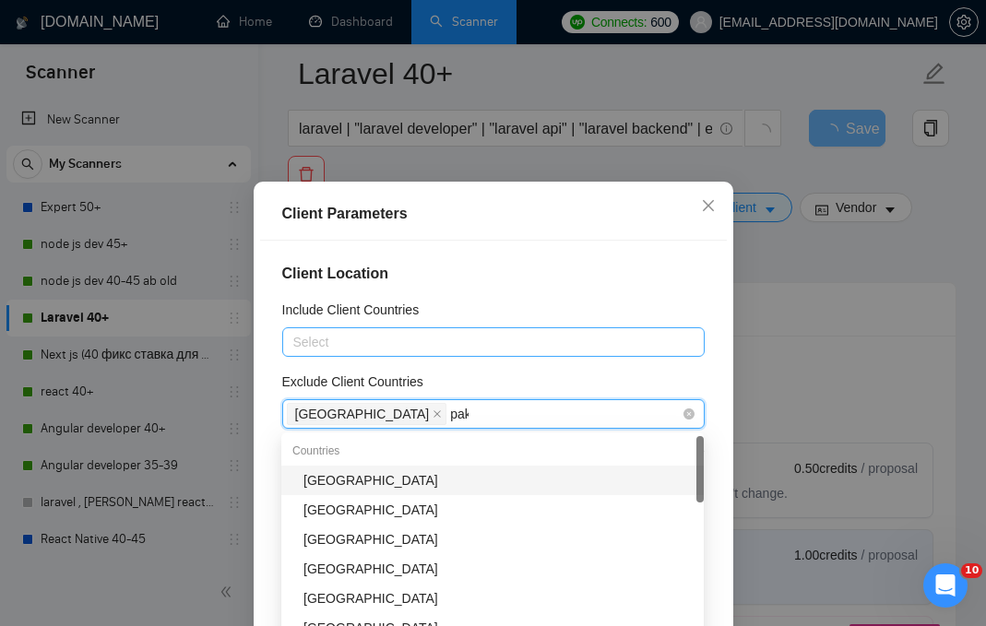
type input "paki"
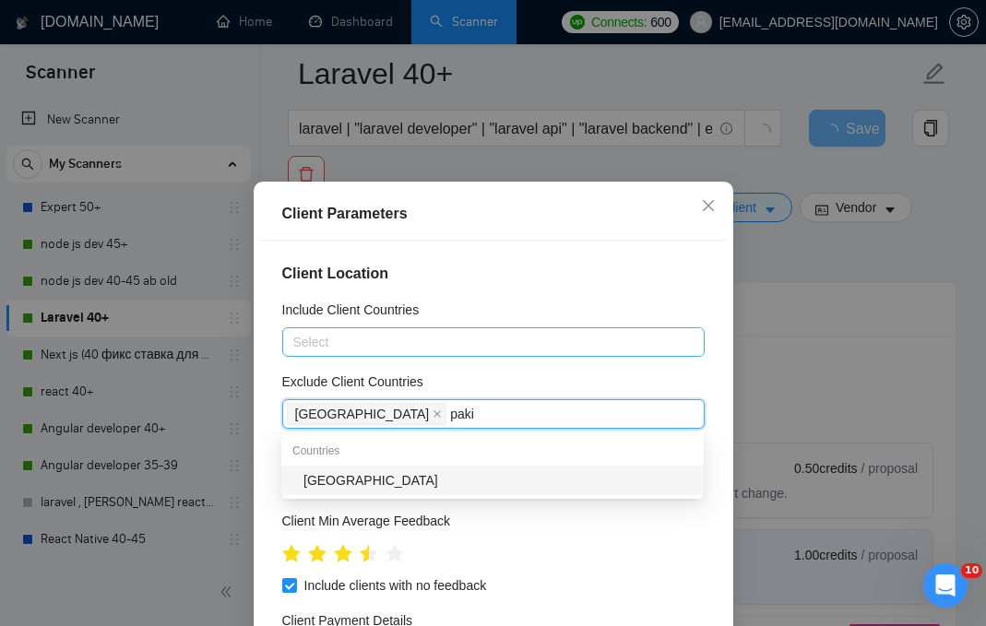
click at [420, 476] on div "Pakistan" at bounding box center [498, 481] width 389 height 20
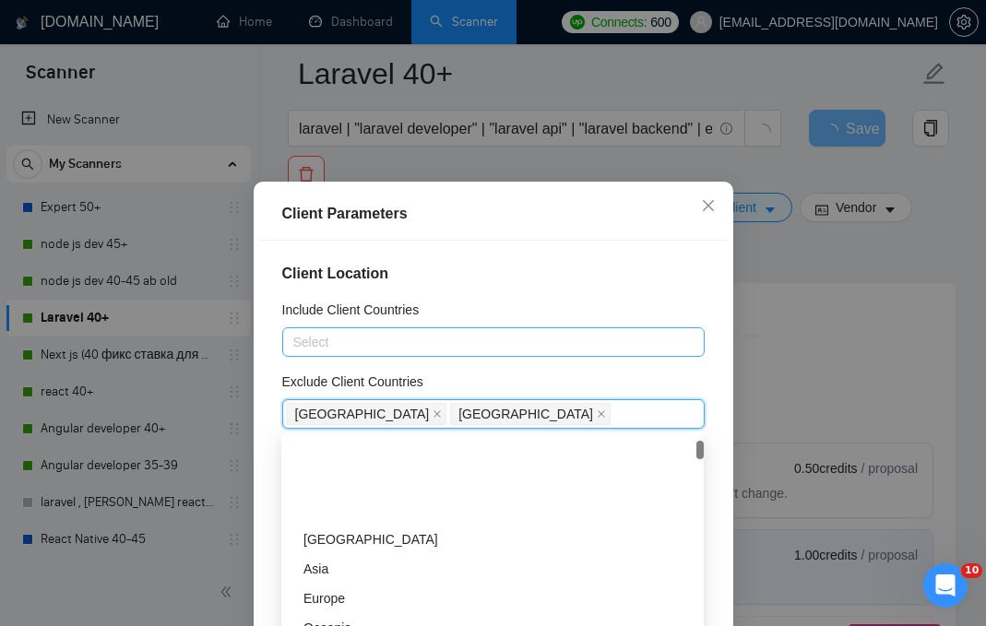
scroll to position [328, 0]
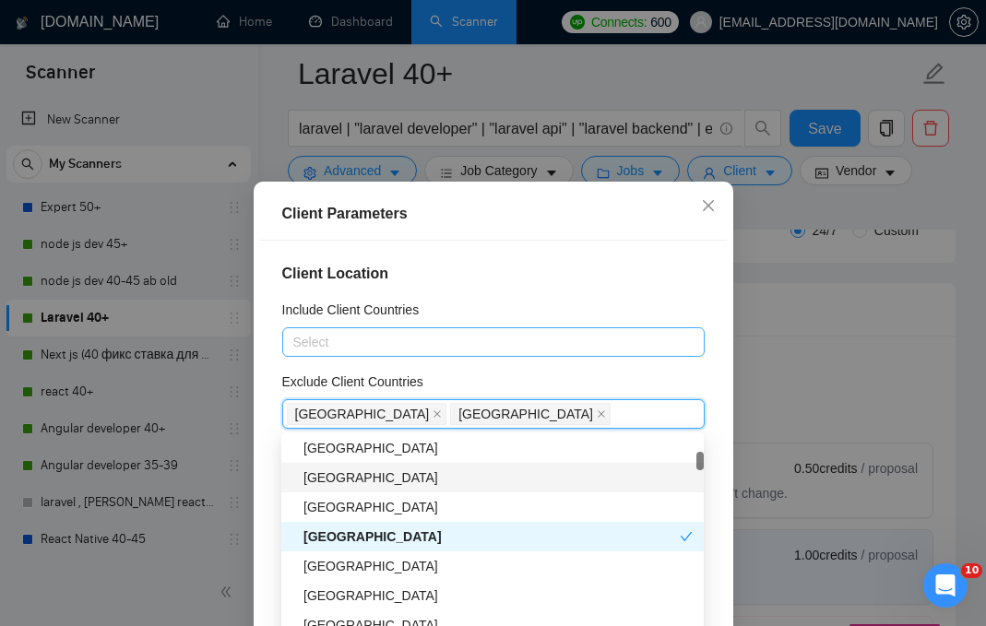
click at [686, 380] on div "Exclude Client Countries" at bounding box center [493, 386] width 423 height 28
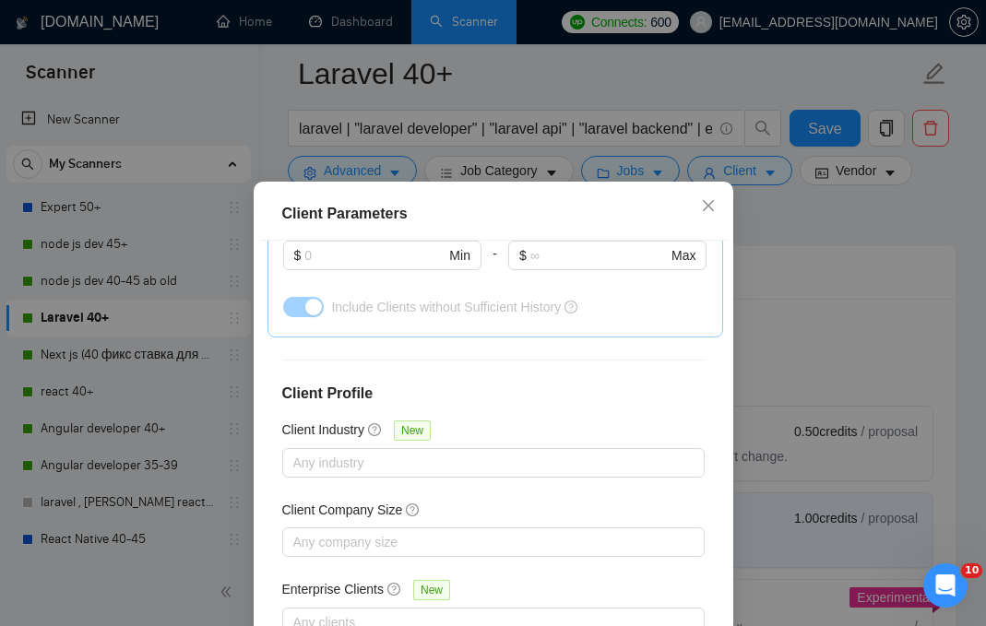
scroll to position [134, 0]
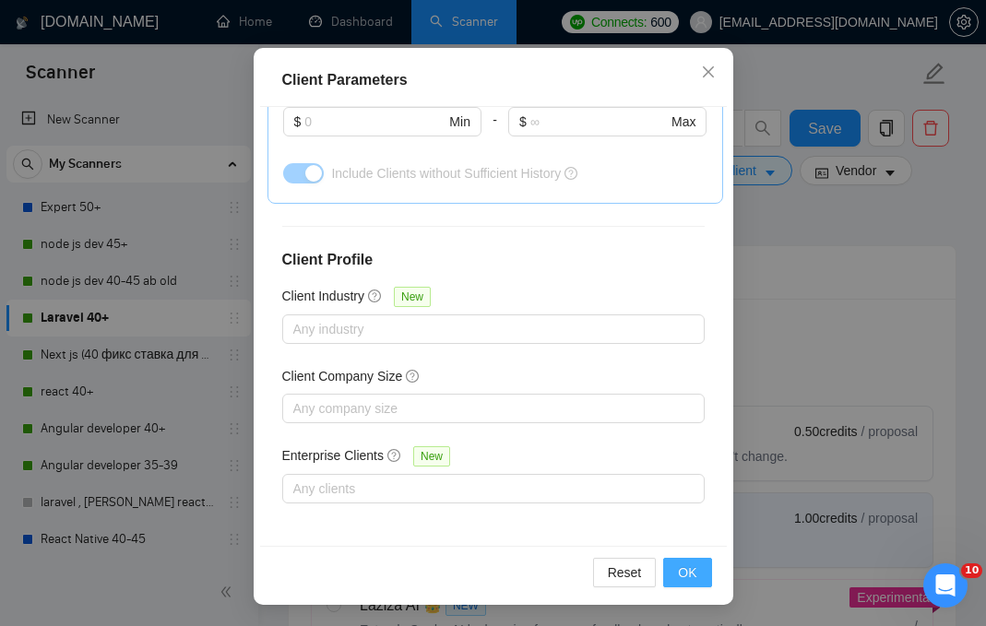
click at [685, 570] on span "OK" at bounding box center [687, 573] width 18 height 20
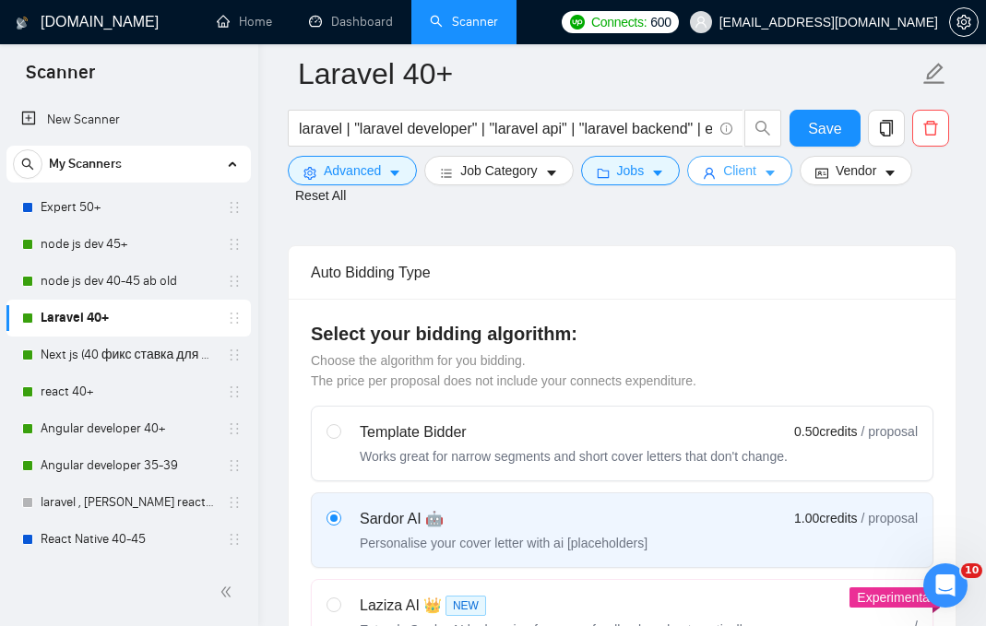
scroll to position [0, 0]
click at [823, 128] on span "Save" at bounding box center [824, 128] width 33 height 23
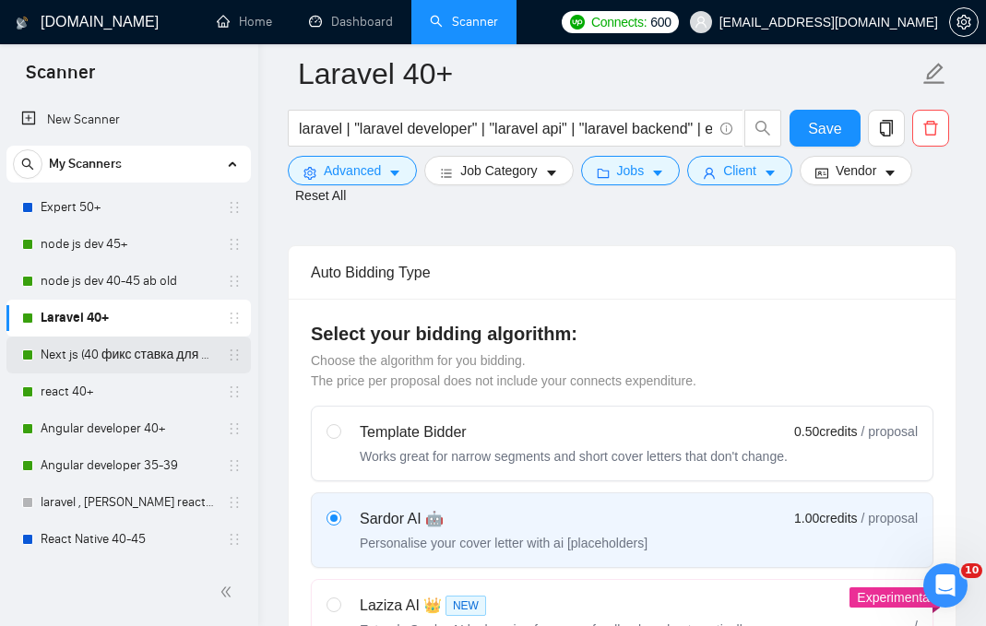
click at [127, 356] on link "Next js (40 фикс ставка для 40+)" at bounding box center [128, 355] width 175 height 37
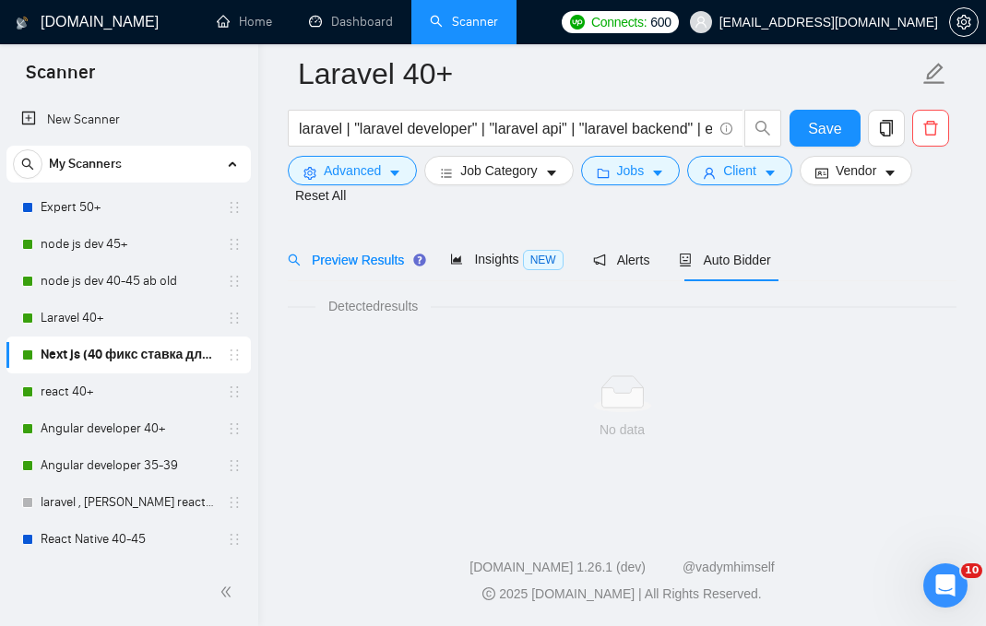
scroll to position [67, 0]
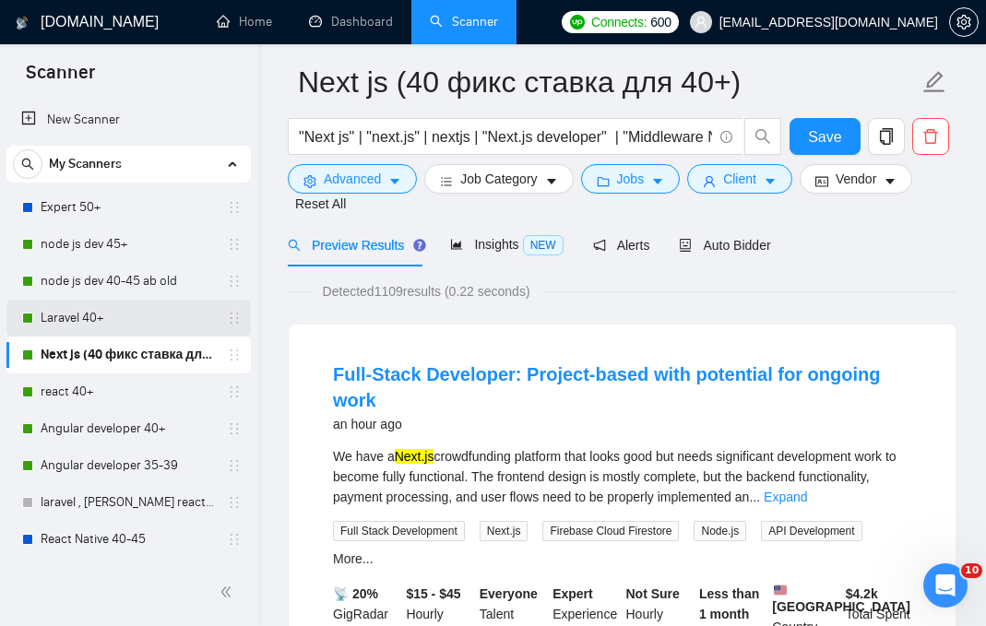
click at [114, 318] on link "Laravel 40+" at bounding box center [128, 318] width 175 height 37
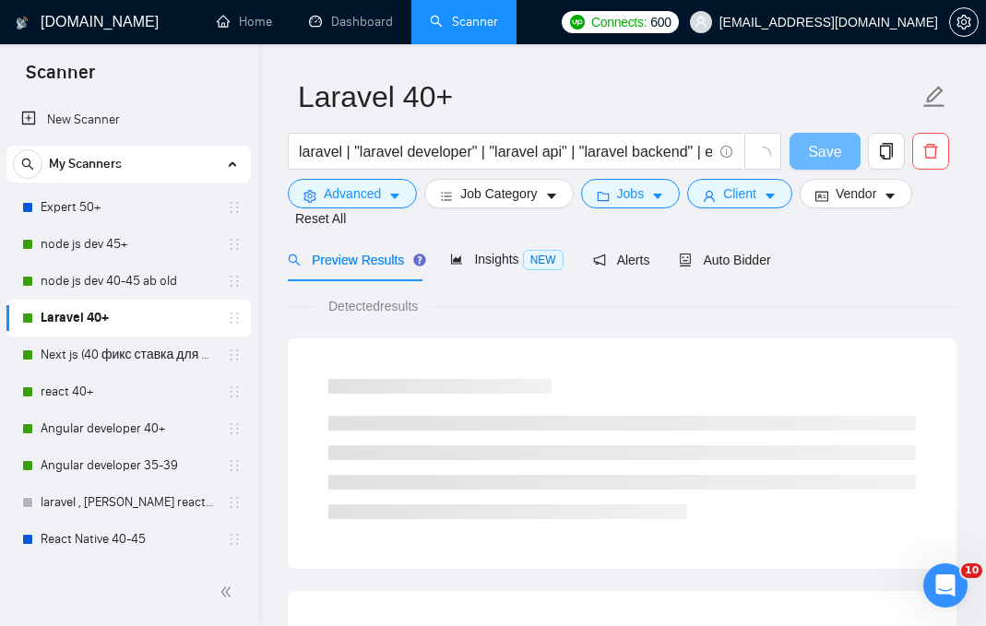
scroll to position [67, 0]
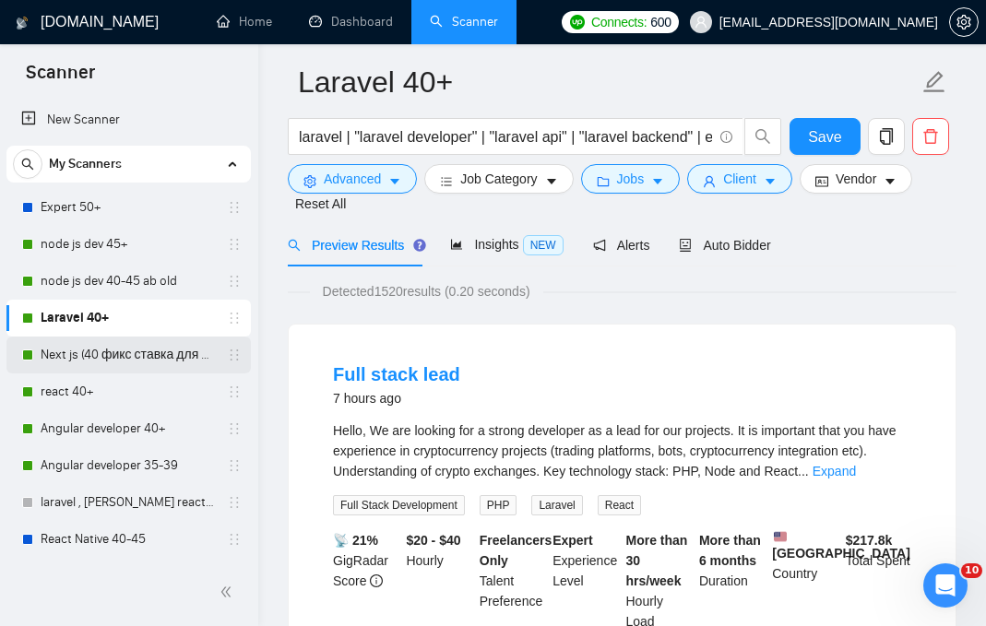
click at [126, 356] on link "Next js (40 фикс ставка для 40+)" at bounding box center [128, 355] width 175 height 37
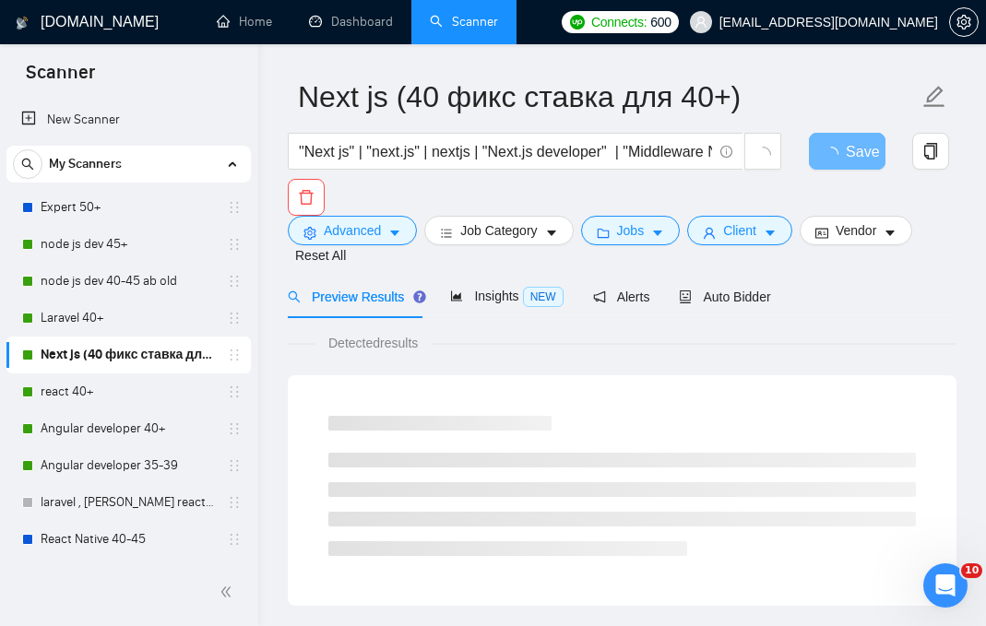
scroll to position [67, 0]
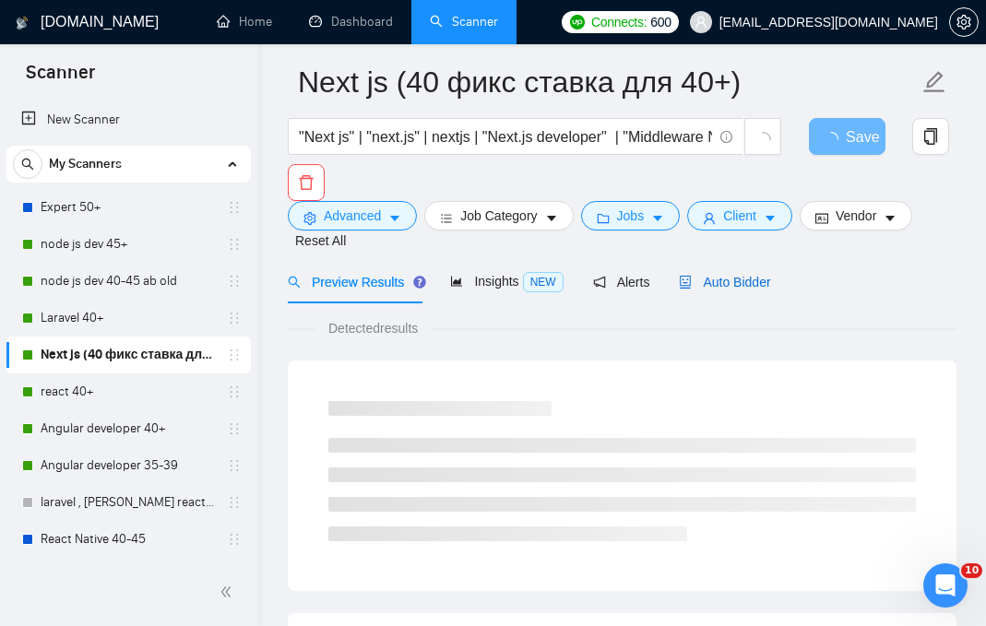
click at [747, 276] on span "Auto Bidder" at bounding box center [724, 282] width 91 height 15
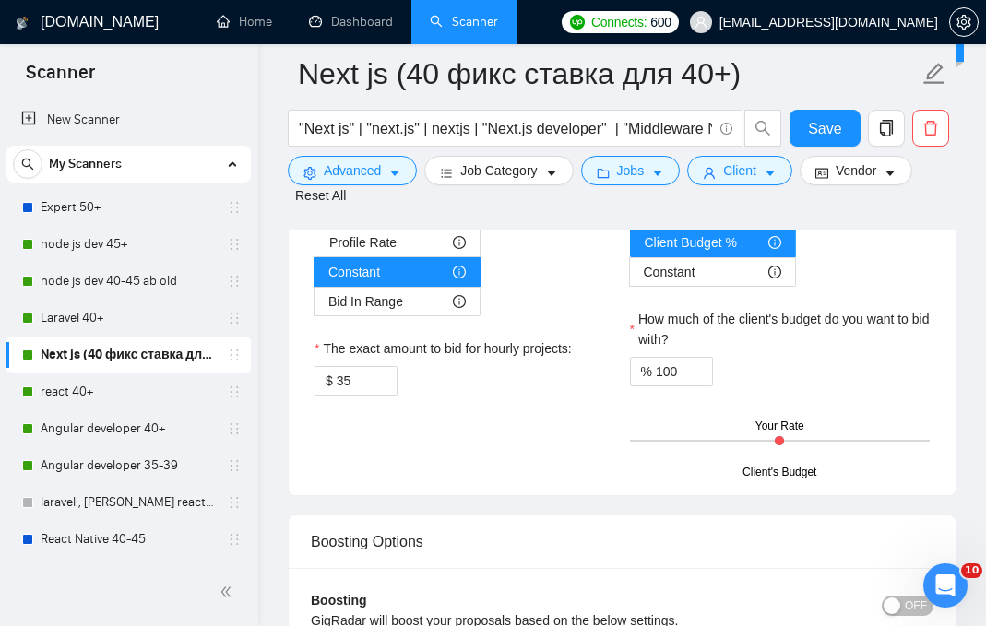
scroll to position [3161, 0]
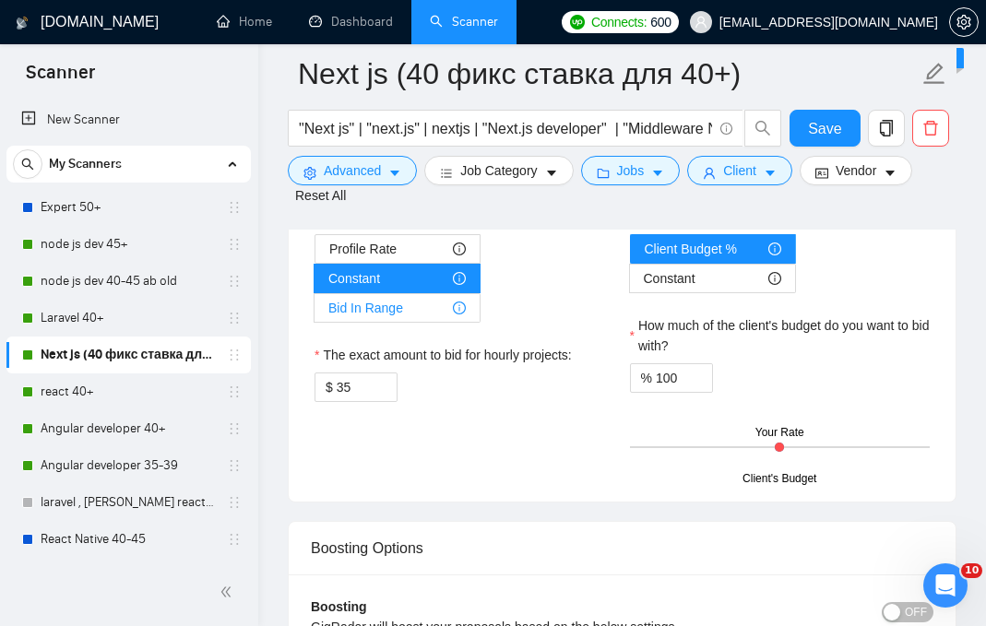
click at [455, 315] on icon "info-circle" at bounding box center [459, 308] width 13 height 13
click at [315, 313] on input "Bid In Range" at bounding box center [315, 313] width 0 height 0
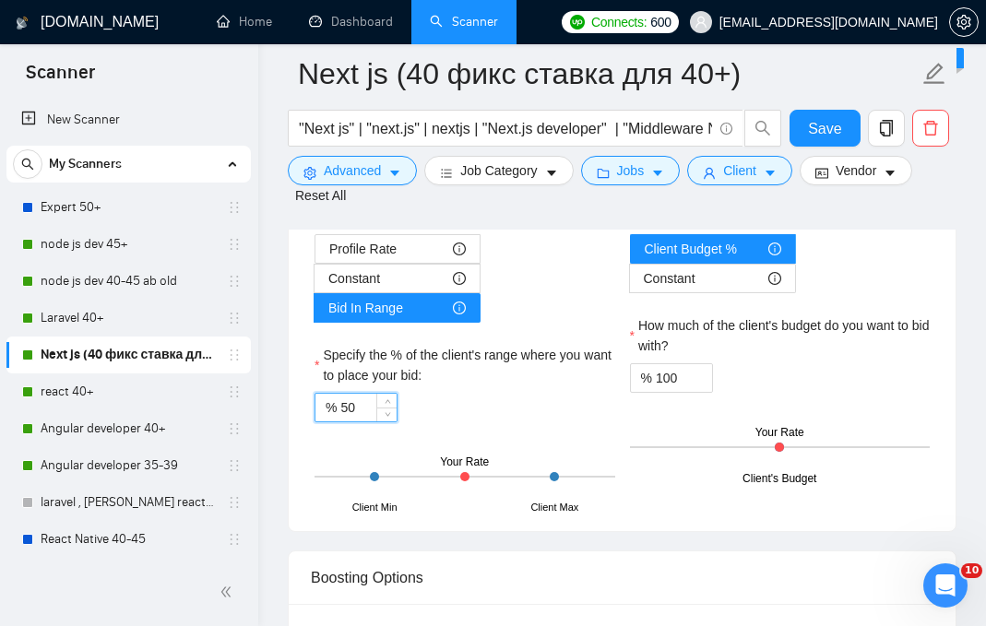
drag, startPoint x: 373, startPoint y: 485, endPoint x: 313, endPoint y: 481, distance: 60.1
click at [313, 481] on div "Profile Rate Constant Bid In Range Specify the % of the client's range where yo…" at bounding box center [465, 371] width 308 height 275
type input "8"
type input "90"
click at [427, 423] on div "% 90" at bounding box center [465, 408] width 301 height 30
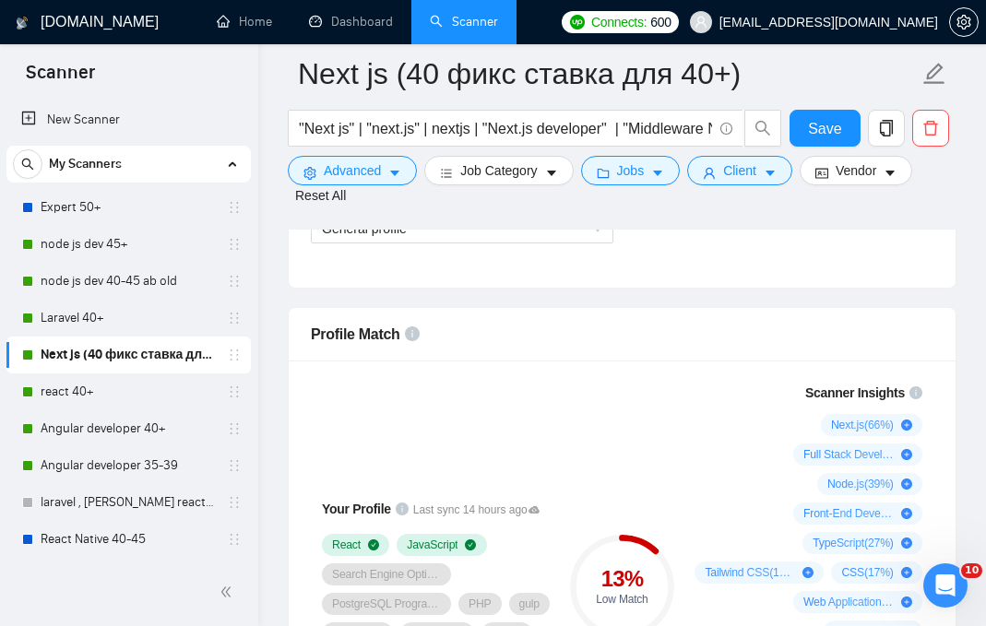
scroll to position [1133, 0]
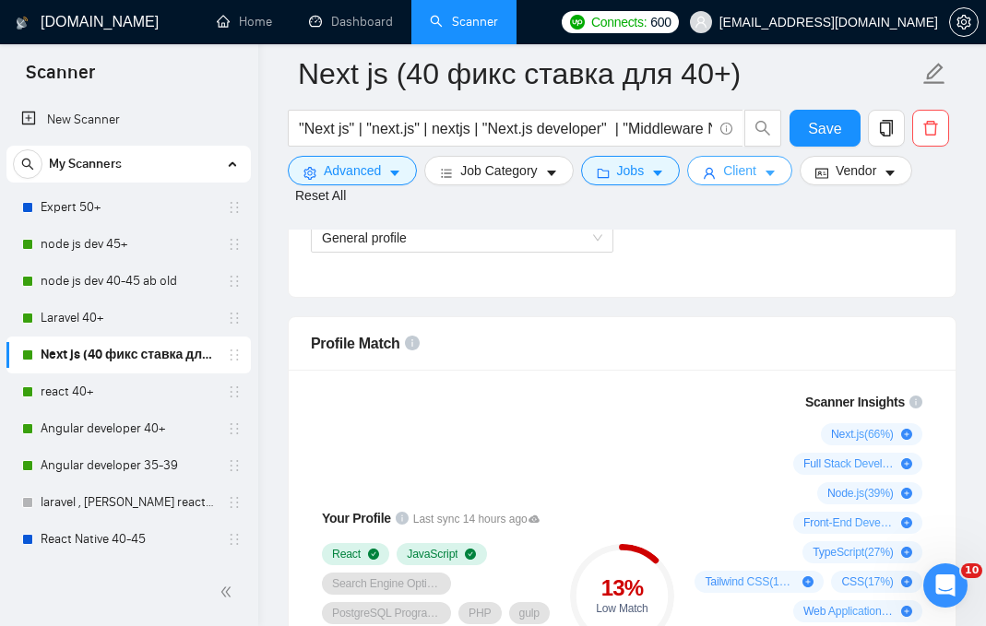
click at [747, 172] on span "Client" at bounding box center [739, 171] width 33 height 20
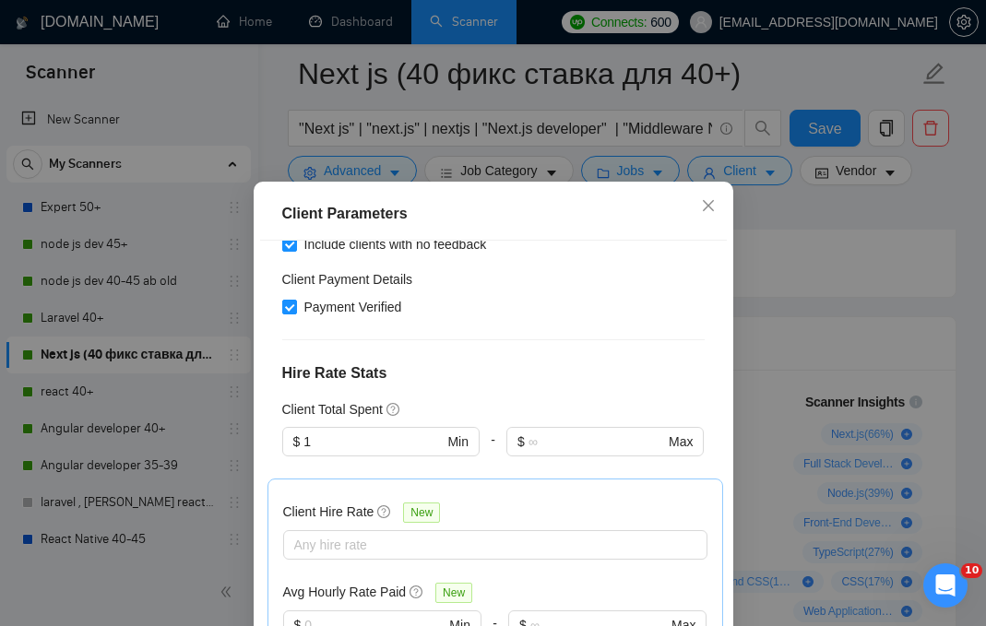
scroll to position [0, 0]
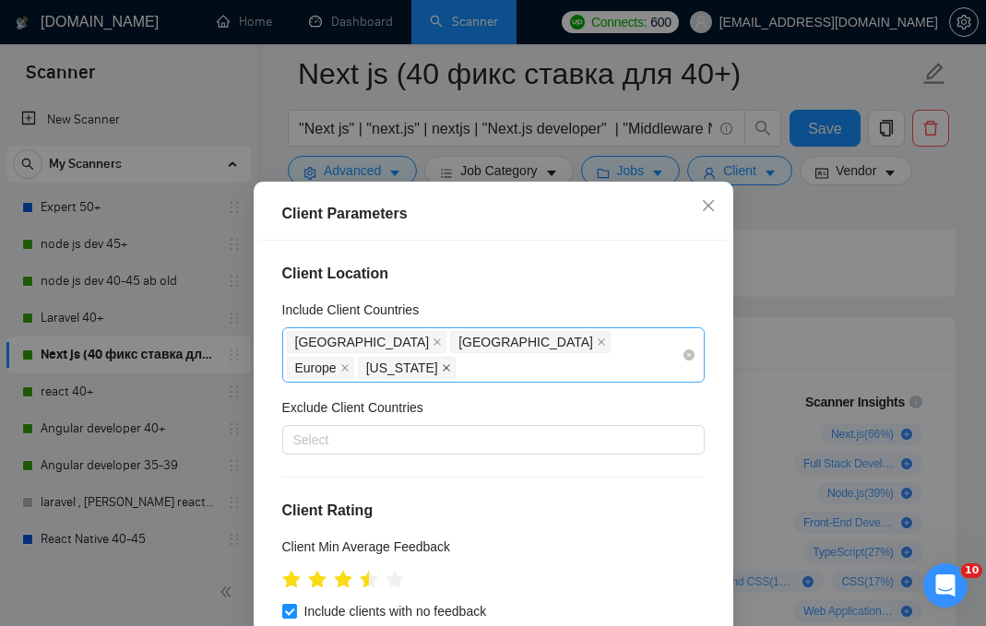
click at [450, 364] on icon "close" at bounding box center [446, 367] width 7 height 7
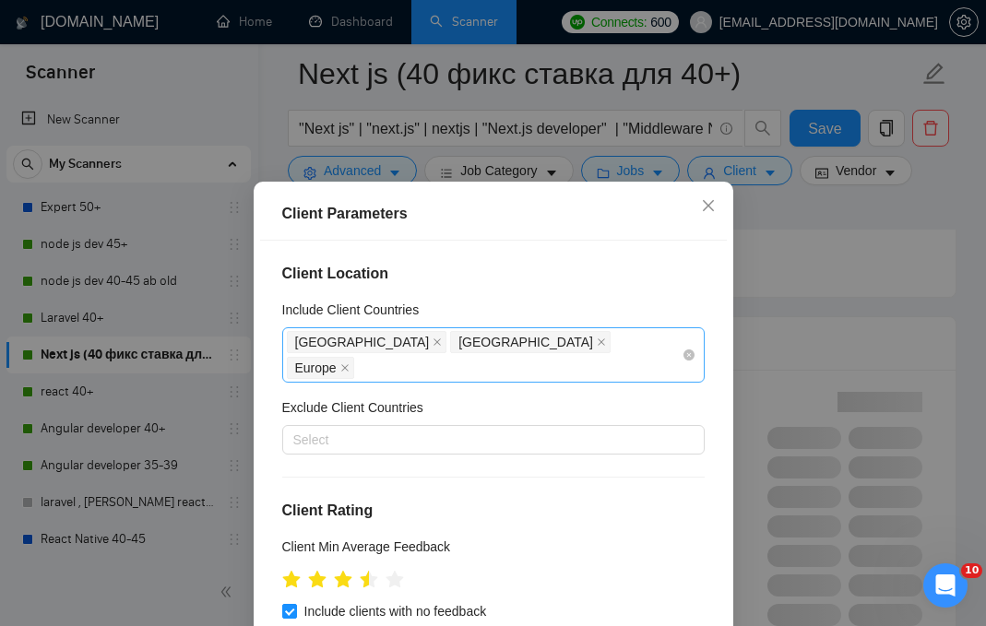
click at [354, 357] on span "Europe" at bounding box center [320, 368] width 67 height 22
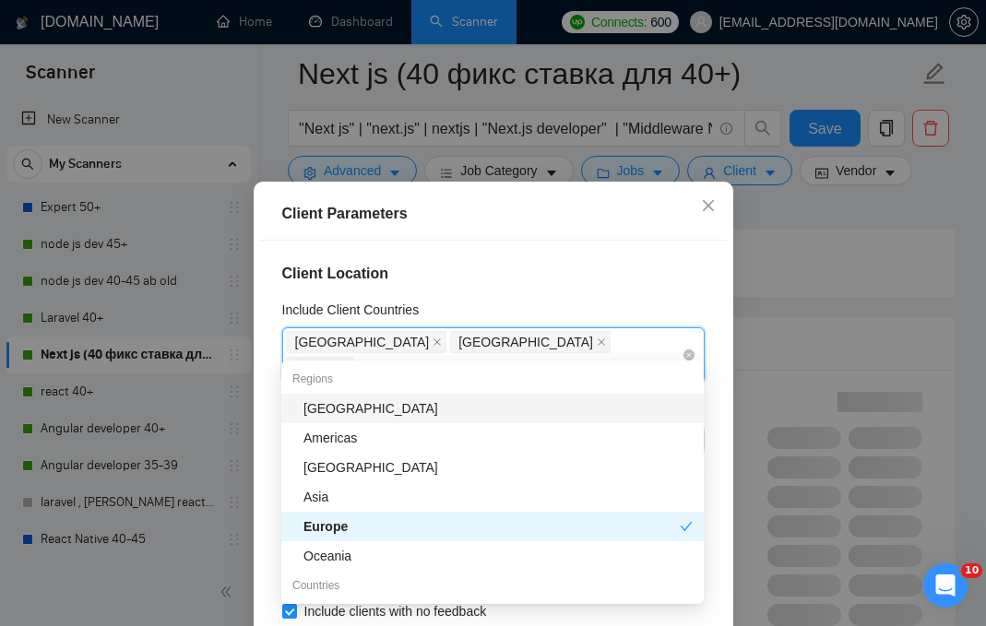
click at [350, 363] on icon "close" at bounding box center [344, 367] width 9 height 9
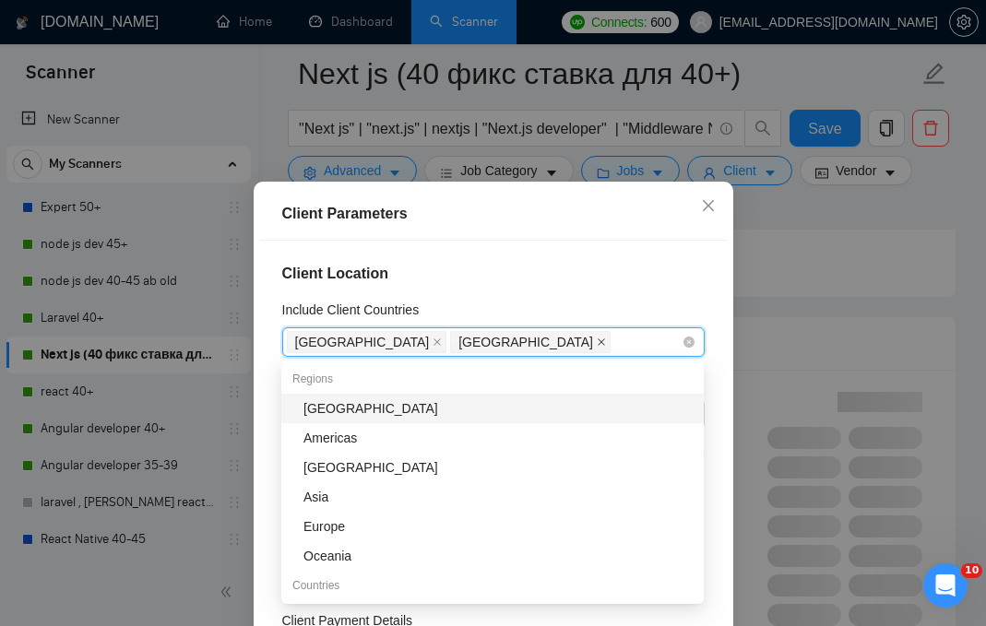
click at [597, 342] on icon "close" at bounding box center [601, 342] width 9 height 9
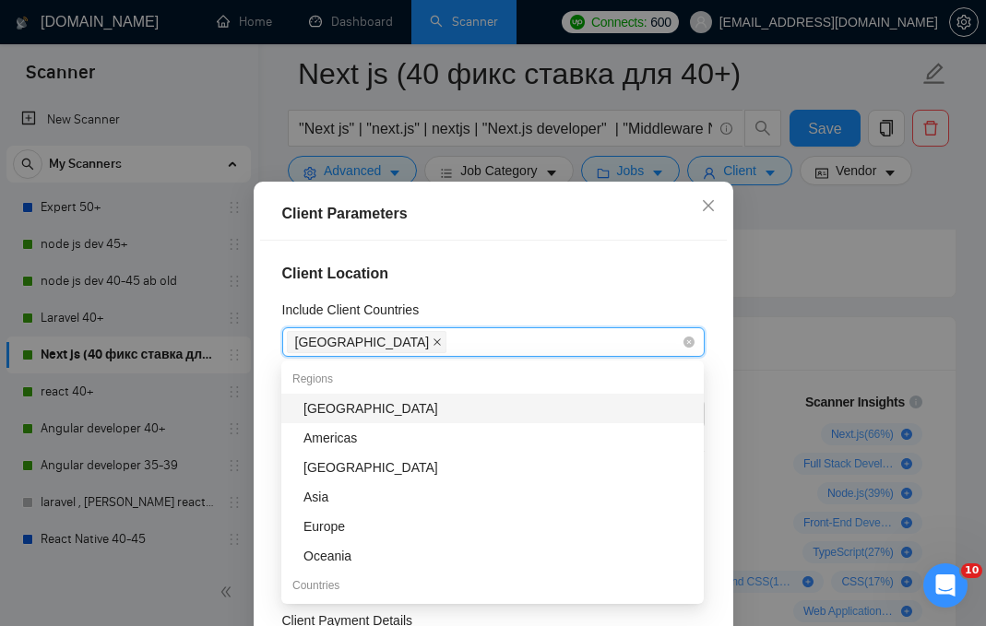
click at [433, 344] on icon "close" at bounding box center [437, 342] width 9 height 9
click at [500, 270] on h4 "Client Location" at bounding box center [493, 274] width 423 height 22
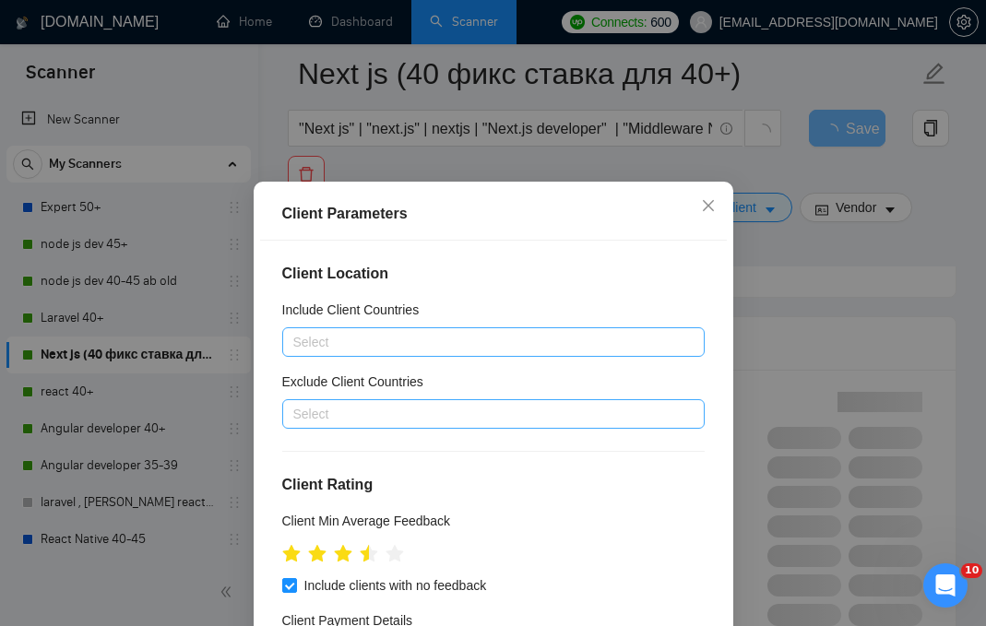
click at [400, 409] on div at bounding box center [484, 414] width 395 height 22
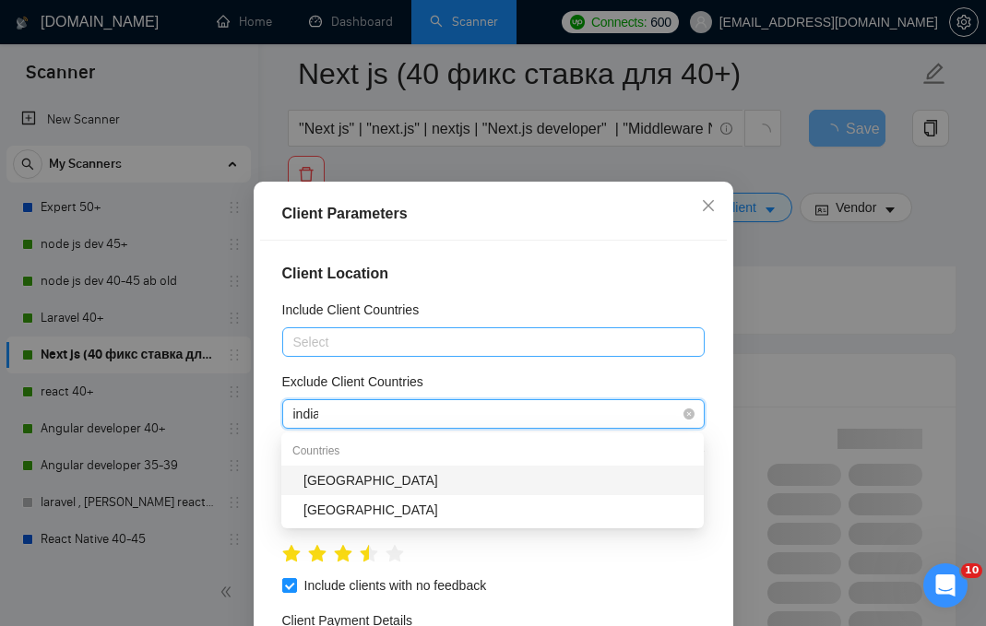
type input "india"
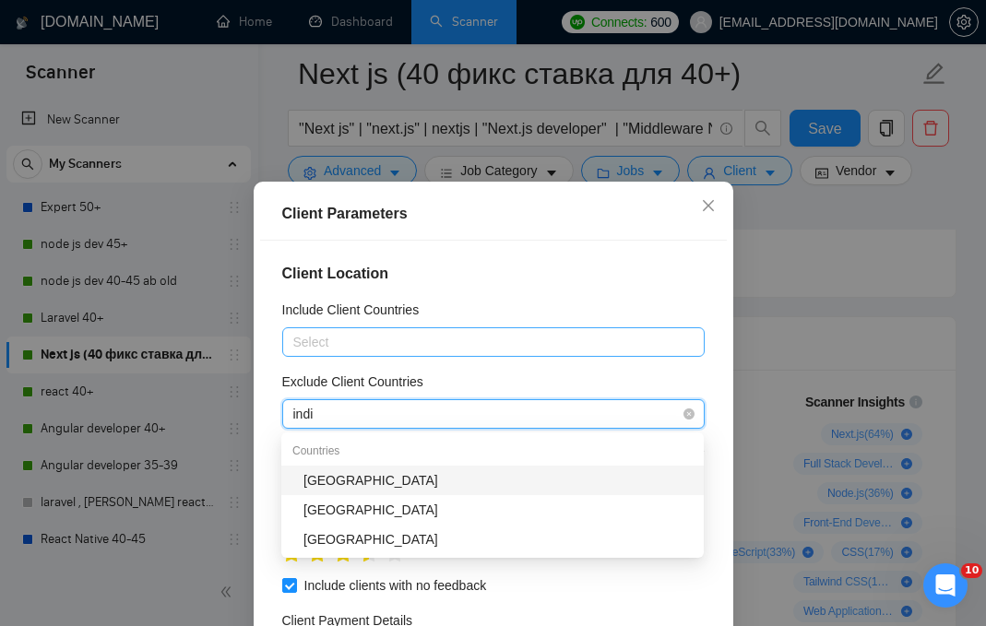
type input "india"
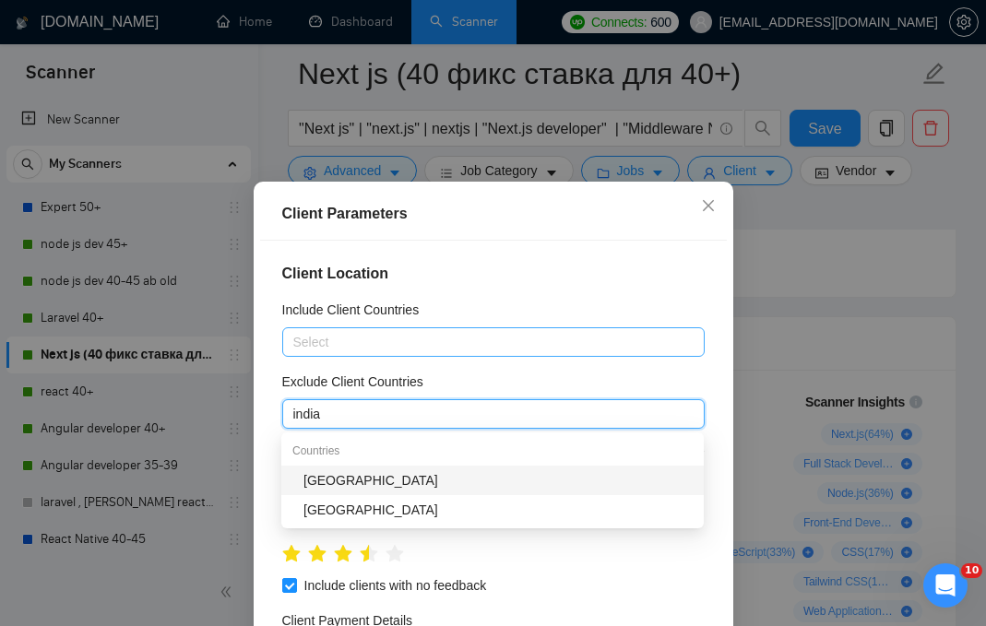
click at [377, 485] on div "India" at bounding box center [498, 481] width 389 height 20
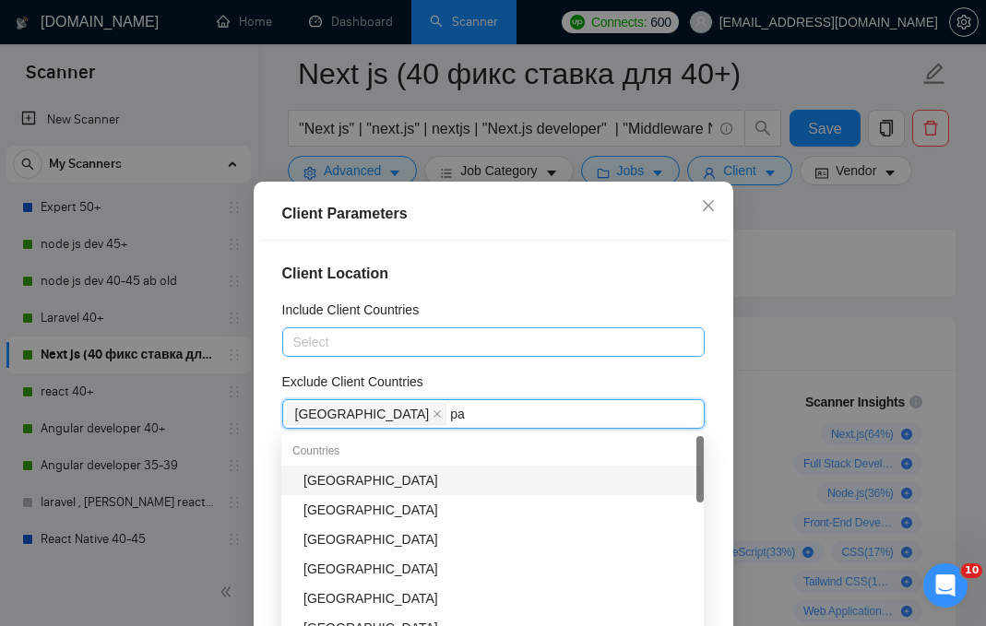
type input "pak"
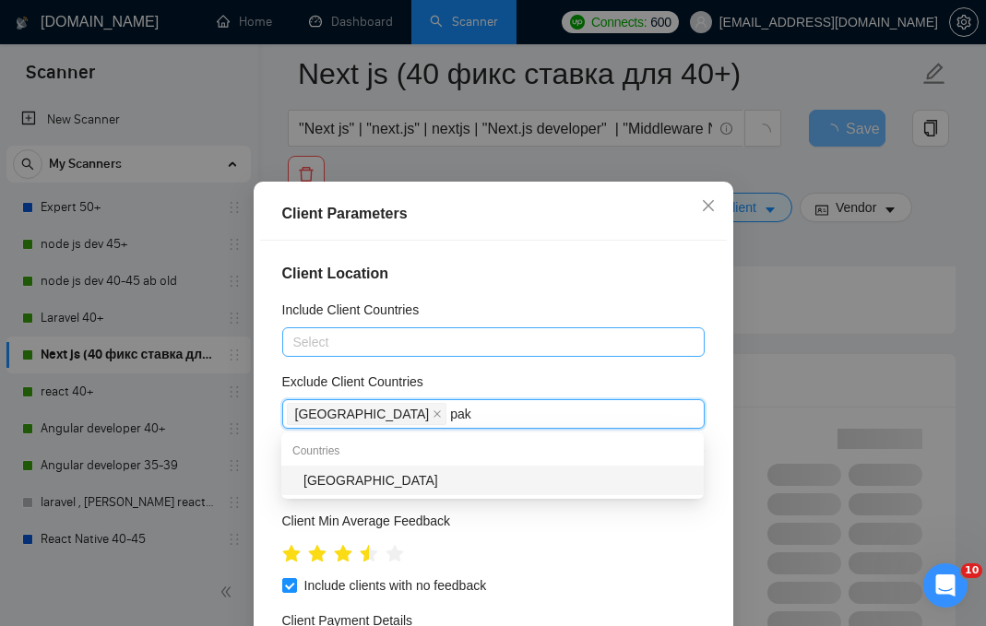
click at [385, 473] on div "Pakistan" at bounding box center [498, 481] width 389 height 20
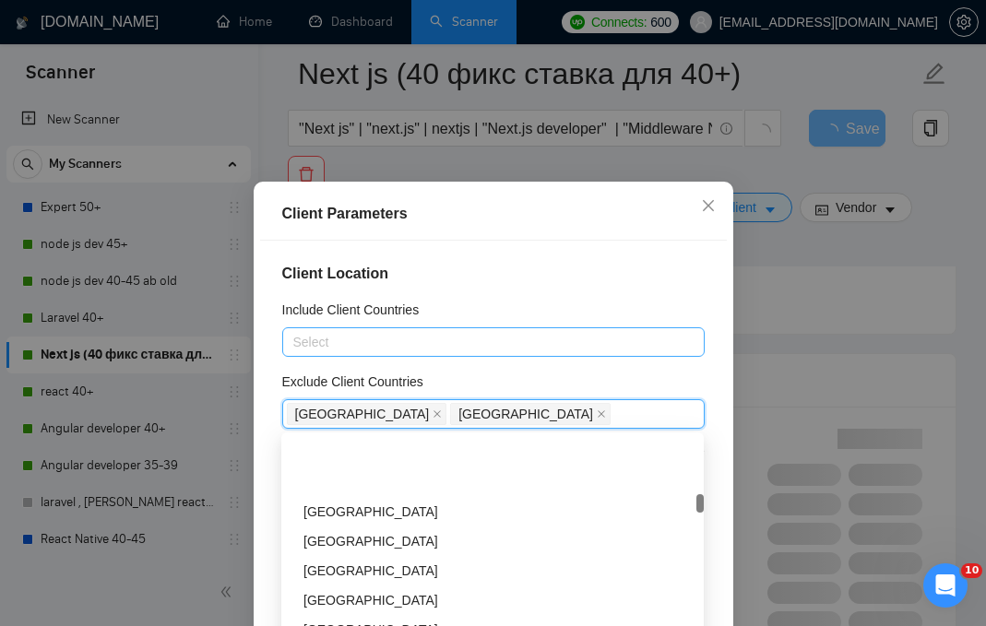
scroll to position [1355, 0]
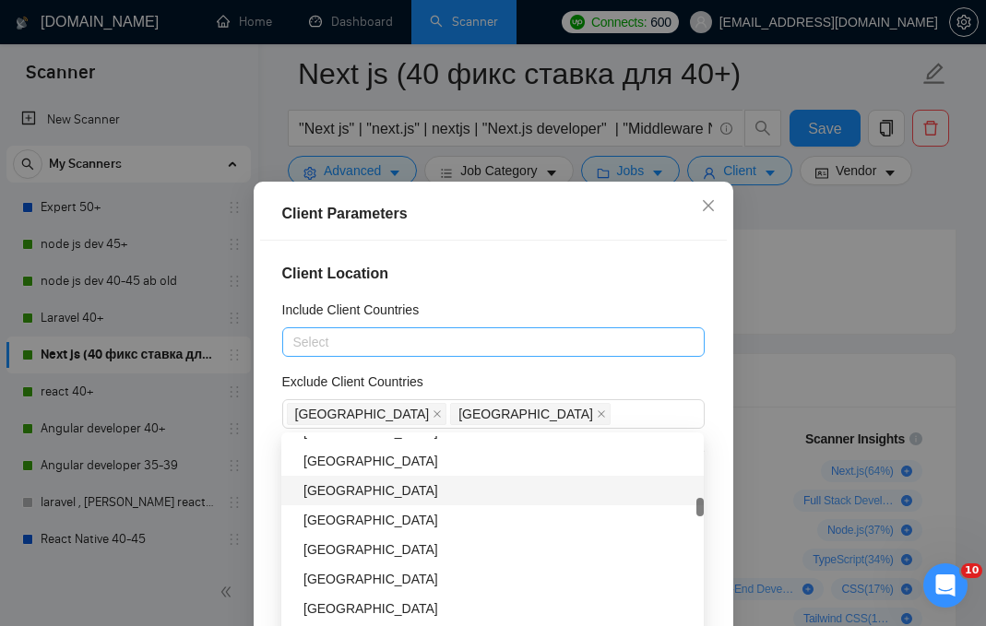
click at [722, 272] on div "Client Location Include Client Countries Select Exclude Client Countries India …" at bounding box center [493, 460] width 467 height 438
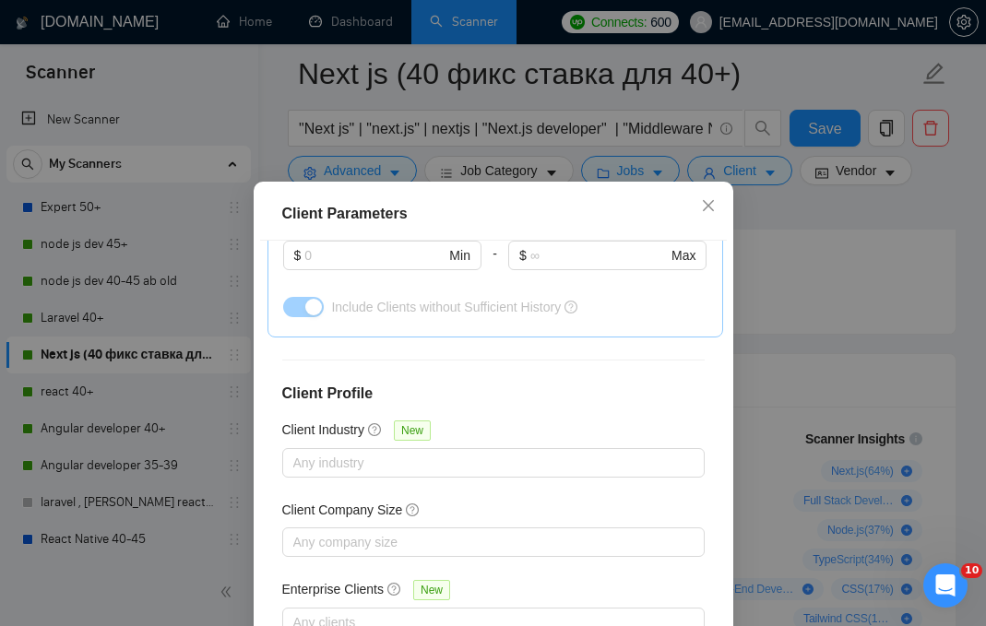
scroll to position [134, 0]
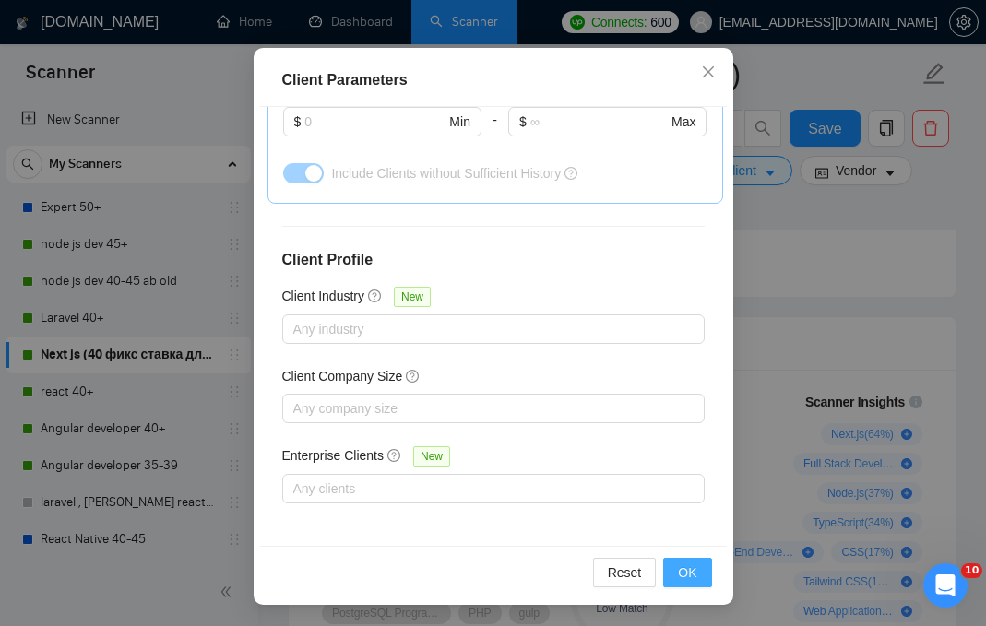
click at [687, 571] on span "OK" at bounding box center [687, 573] width 18 height 20
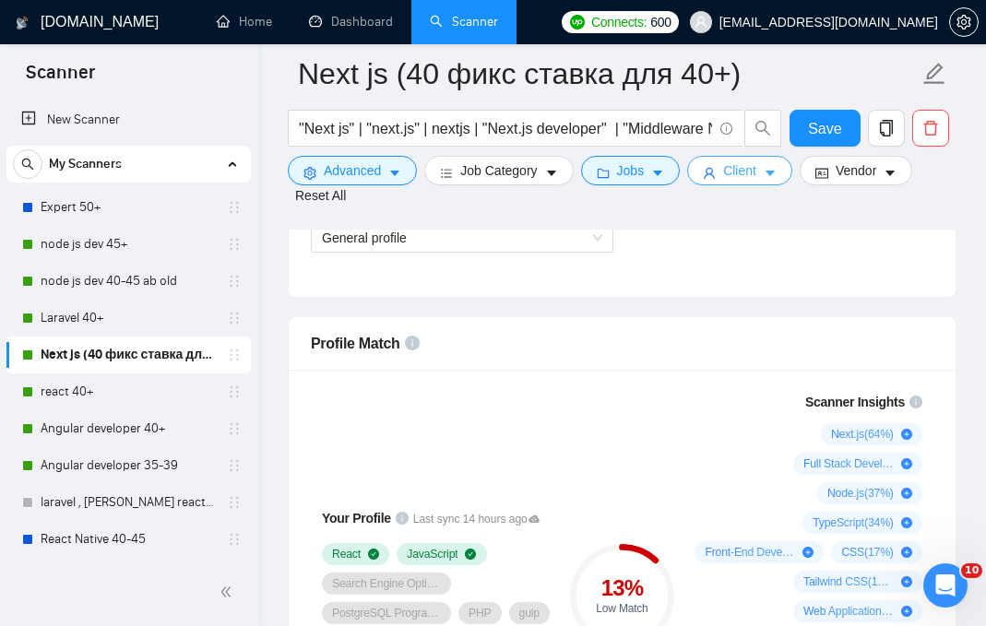
scroll to position [0, 0]
click at [831, 126] on span "Save" at bounding box center [824, 128] width 33 height 23
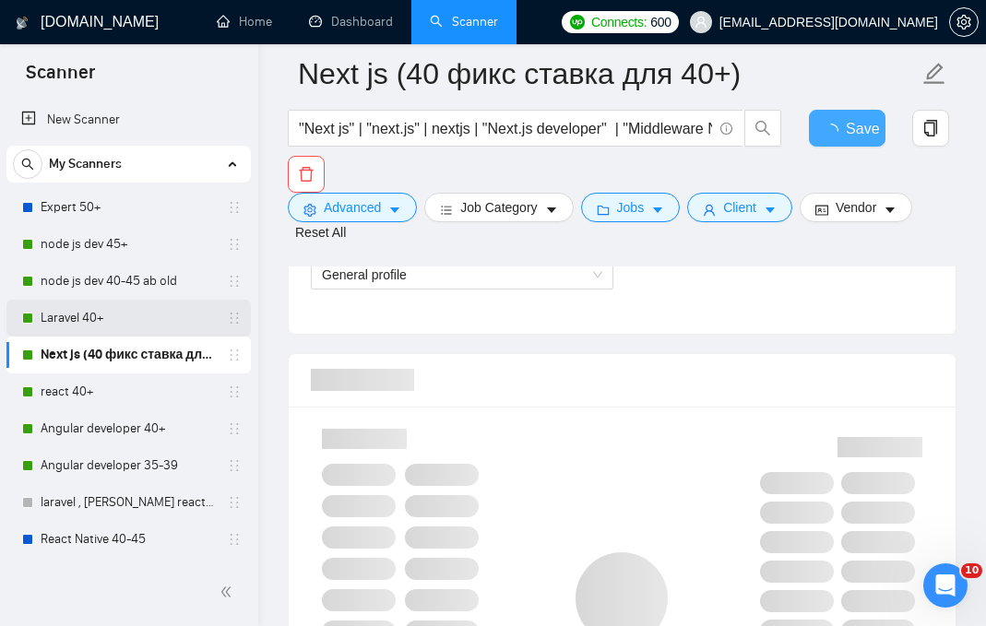
checkbox input "true"
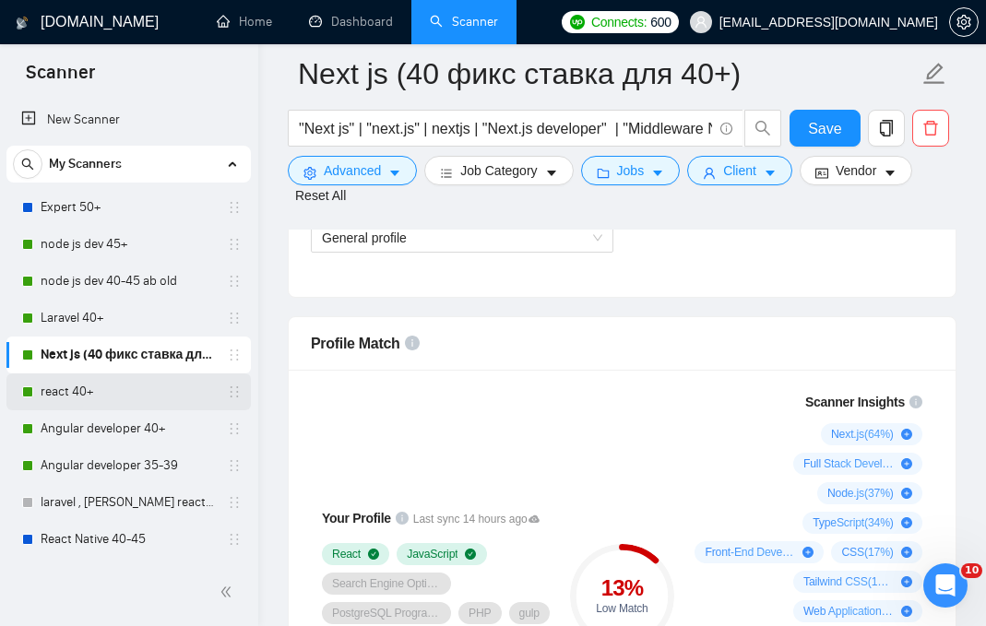
click at [137, 398] on link "react 40+" at bounding box center [128, 392] width 175 height 37
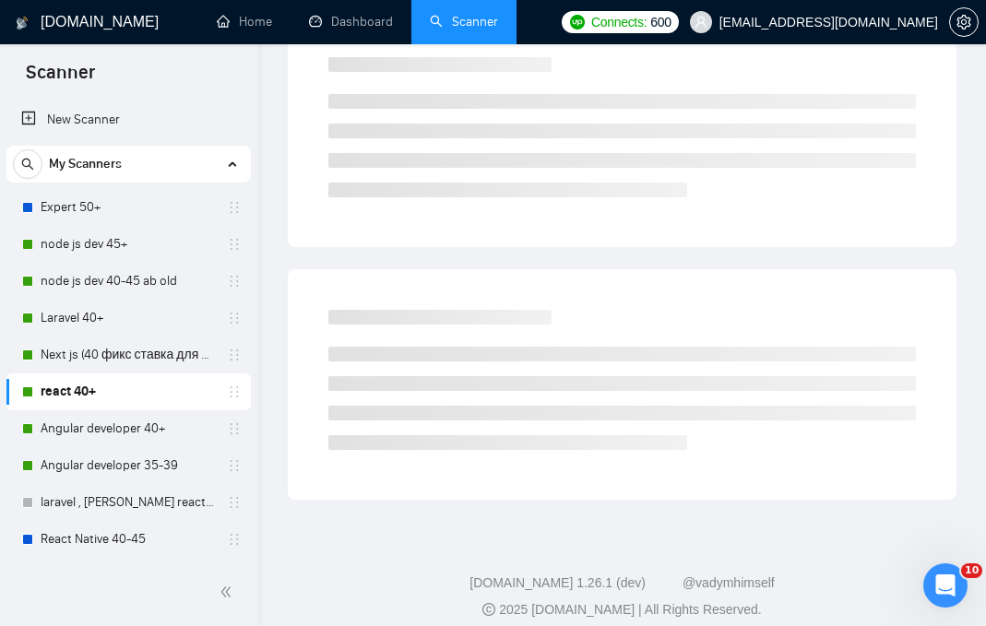
scroll to position [67, 0]
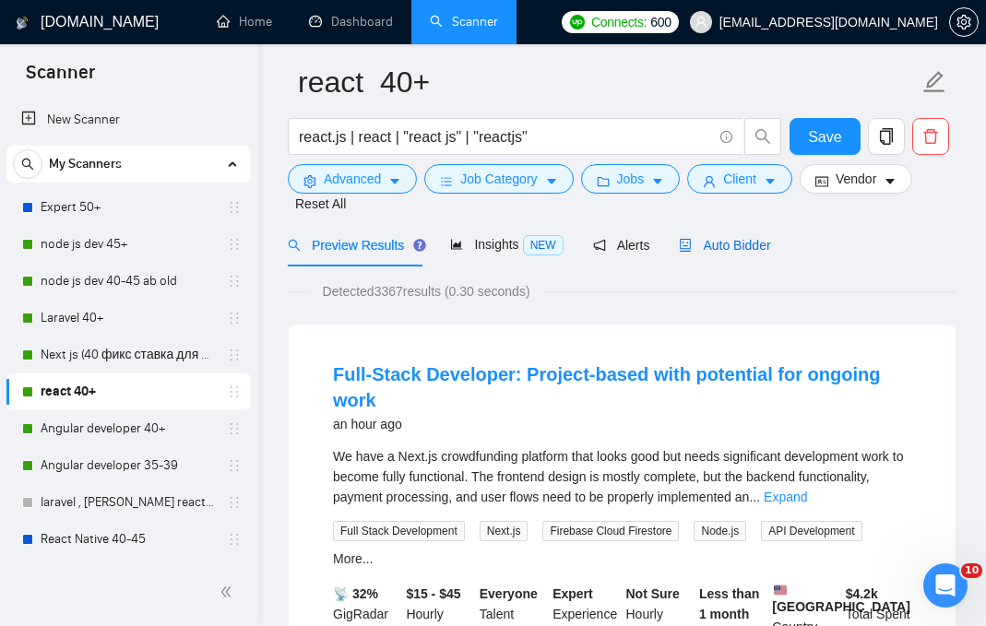
click at [728, 242] on span "Auto Bidder" at bounding box center [724, 245] width 91 height 15
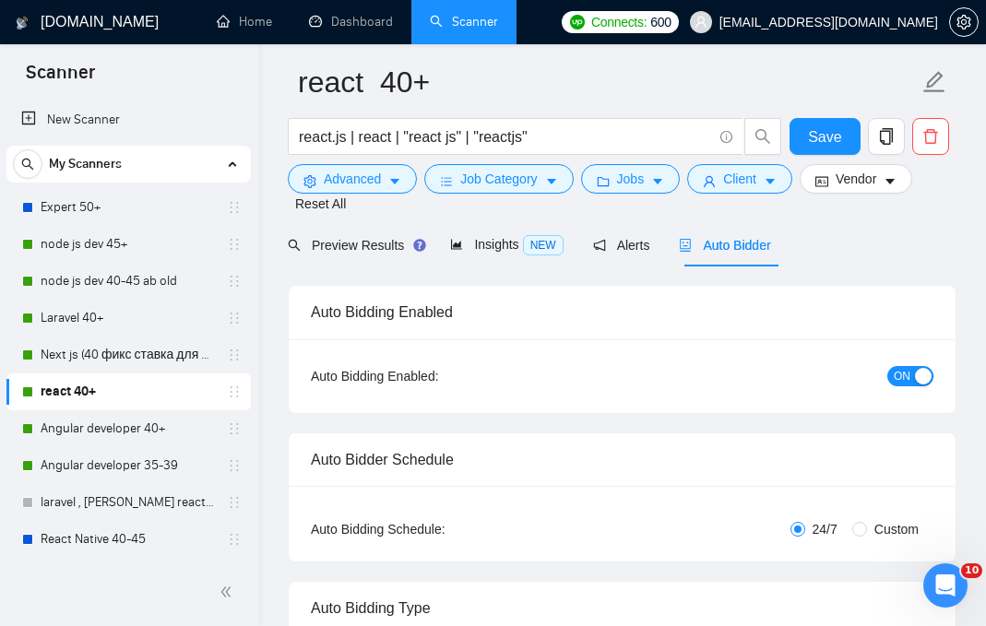
checkbox input "true"
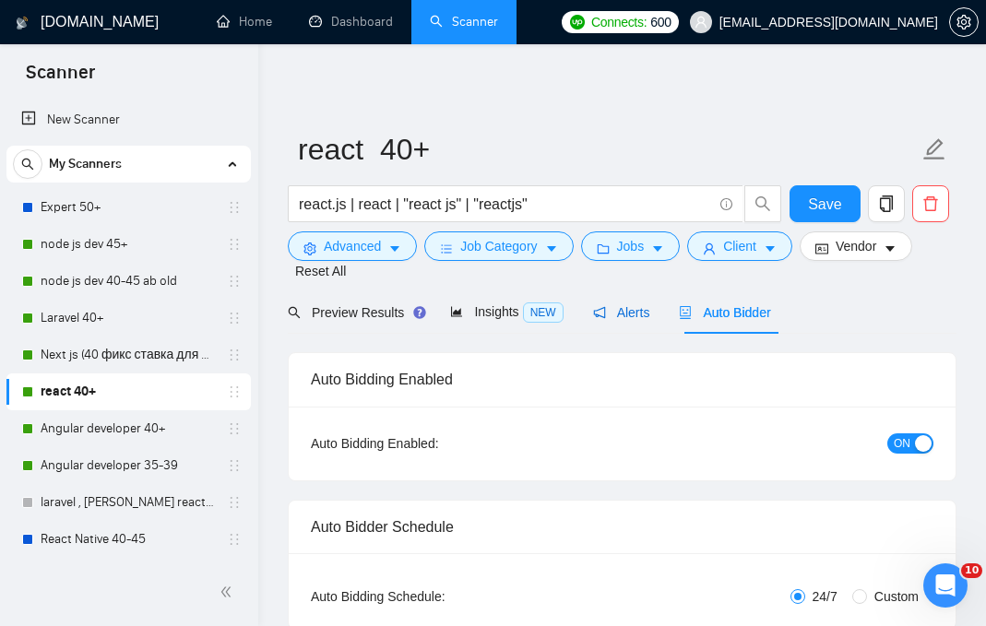
click at [650, 316] on span "Alerts" at bounding box center [621, 312] width 57 height 15
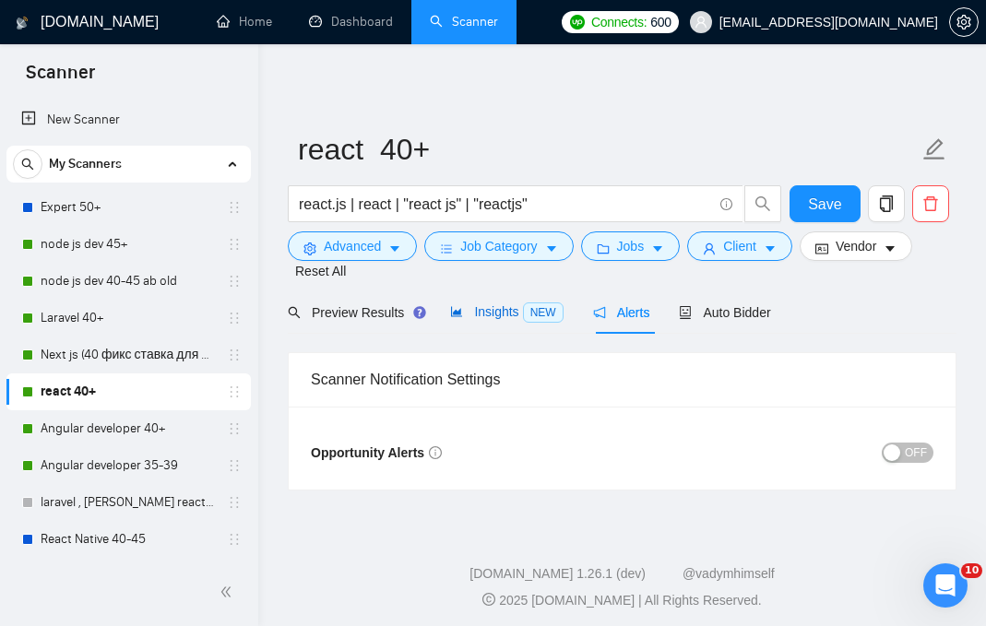
click at [533, 320] on span "NEW" at bounding box center [543, 313] width 41 height 20
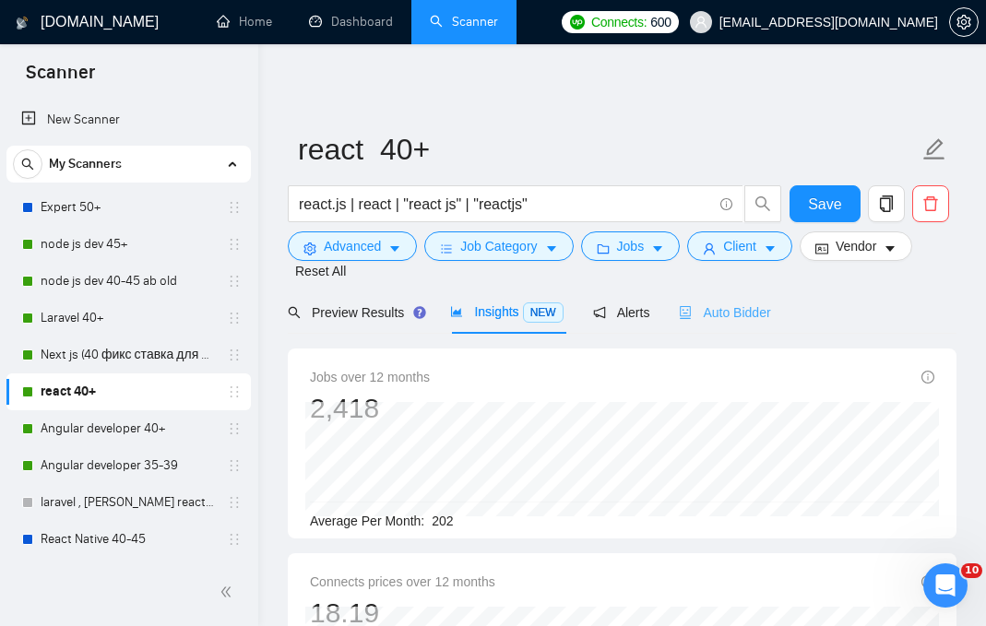
click at [726, 328] on div "Auto Bidder" at bounding box center [724, 312] width 91 height 43
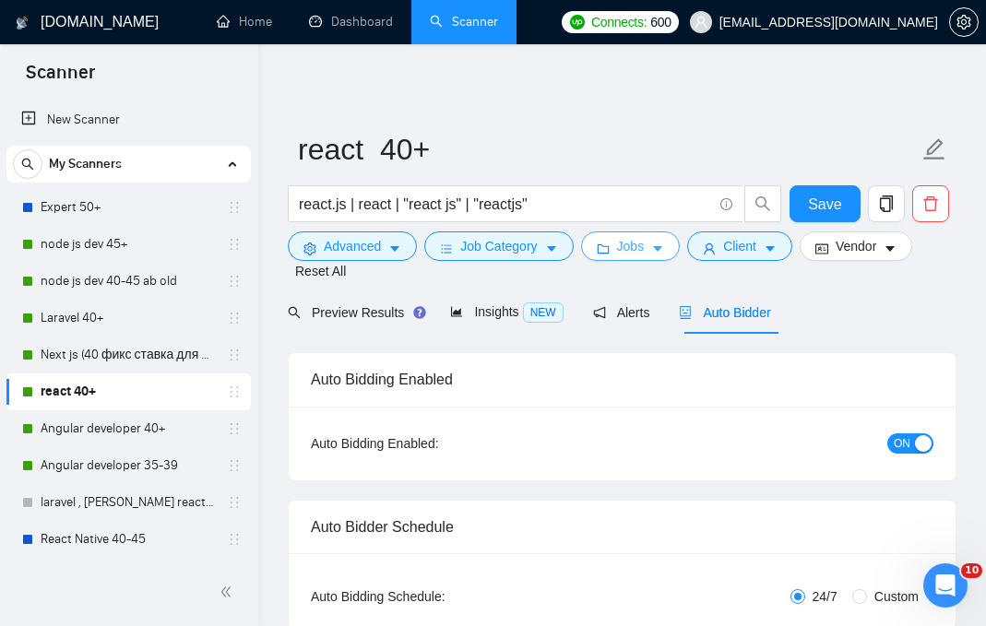
click at [645, 251] on span "Jobs" at bounding box center [631, 246] width 28 height 20
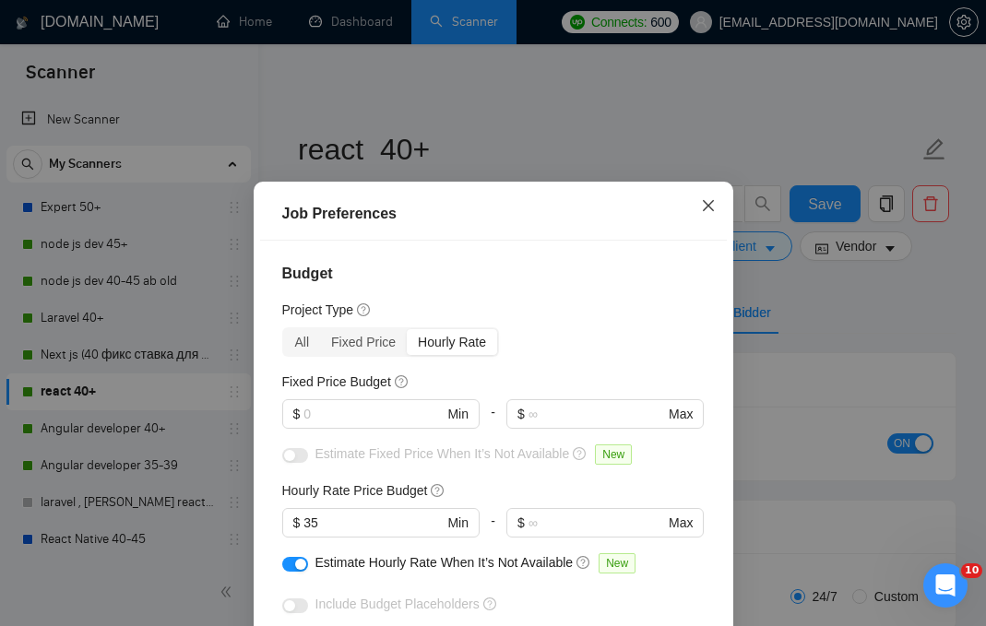
click at [709, 207] on icon "close" at bounding box center [708, 205] width 15 height 15
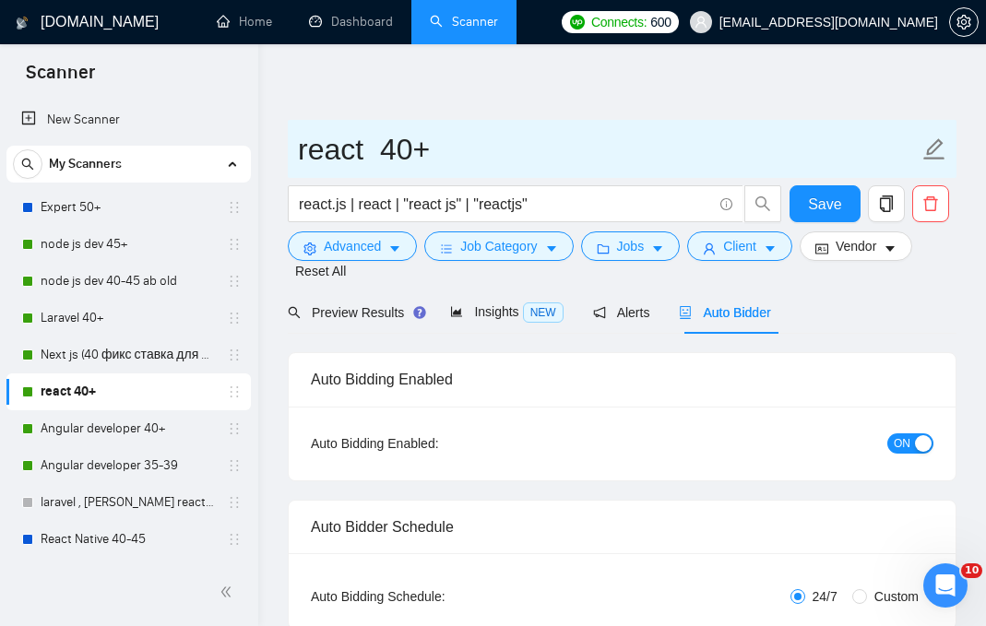
drag, startPoint x: 412, startPoint y: 150, endPoint x: 375, endPoint y: 150, distance: 37.8
click at [375, 150] on input "react 40+" at bounding box center [608, 149] width 621 height 46
click at [510, 134] on input "react 35+" at bounding box center [608, 149] width 621 height 46
type input "react 35+"
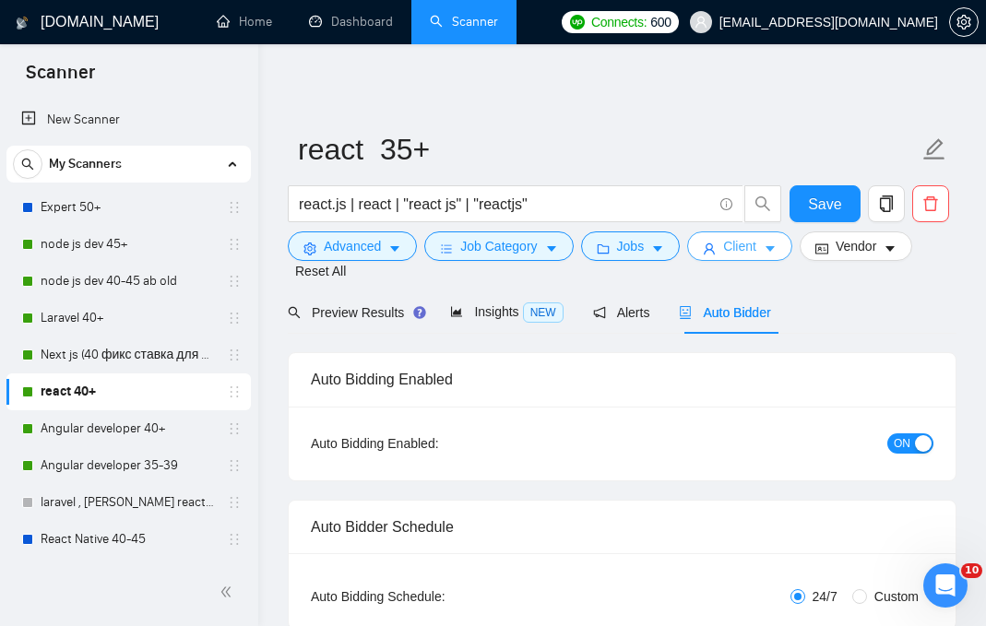
click at [757, 249] on span "Client" at bounding box center [739, 246] width 33 height 20
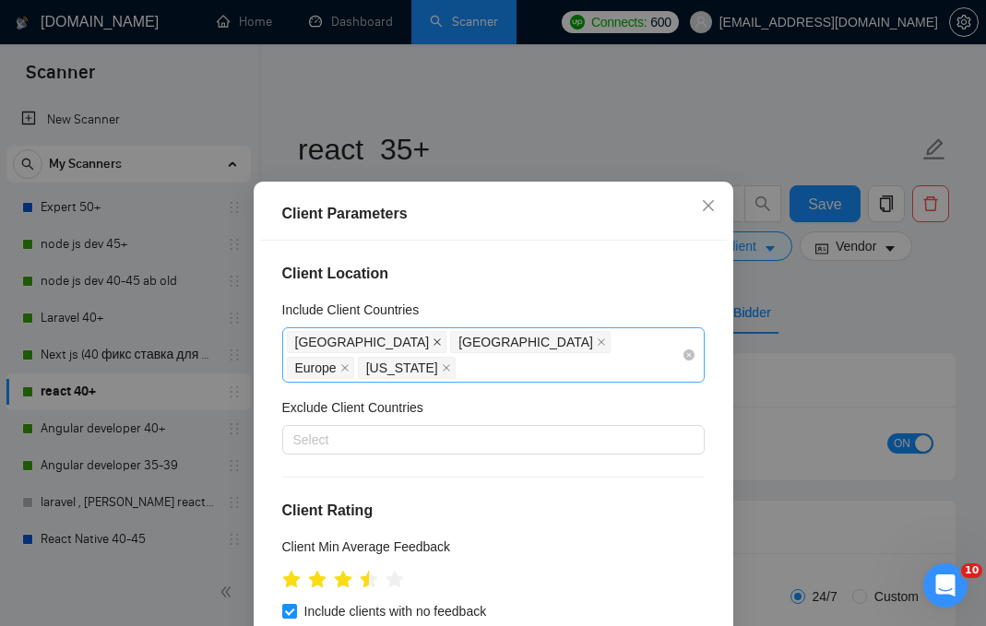
click at [434, 345] on icon "close" at bounding box center [437, 342] width 7 height 7
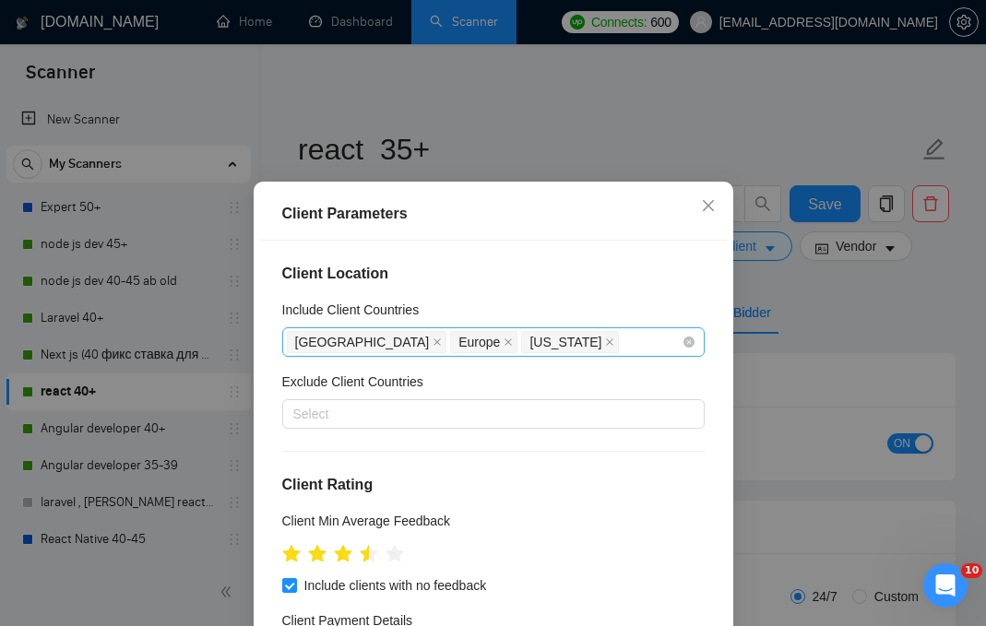
click at [393, 341] on span "United Kingdom" at bounding box center [367, 342] width 161 height 22
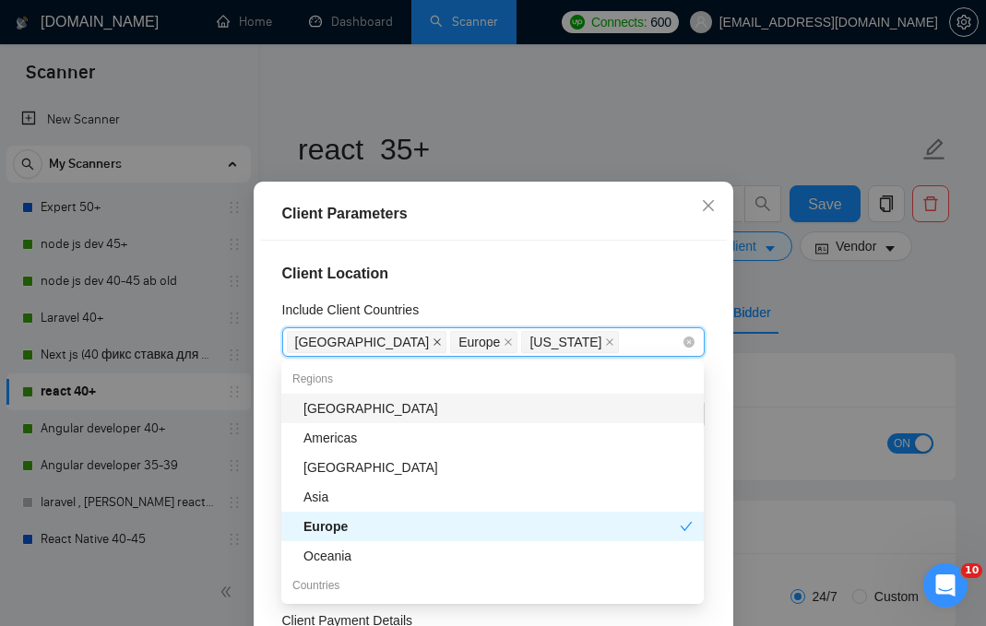
click at [433, 340] on icon "close" at bounding box center [437, 342] width 9 height 9
click at [346, 342] on icon "close" at bounding box center [344, 342] width 9 height 9
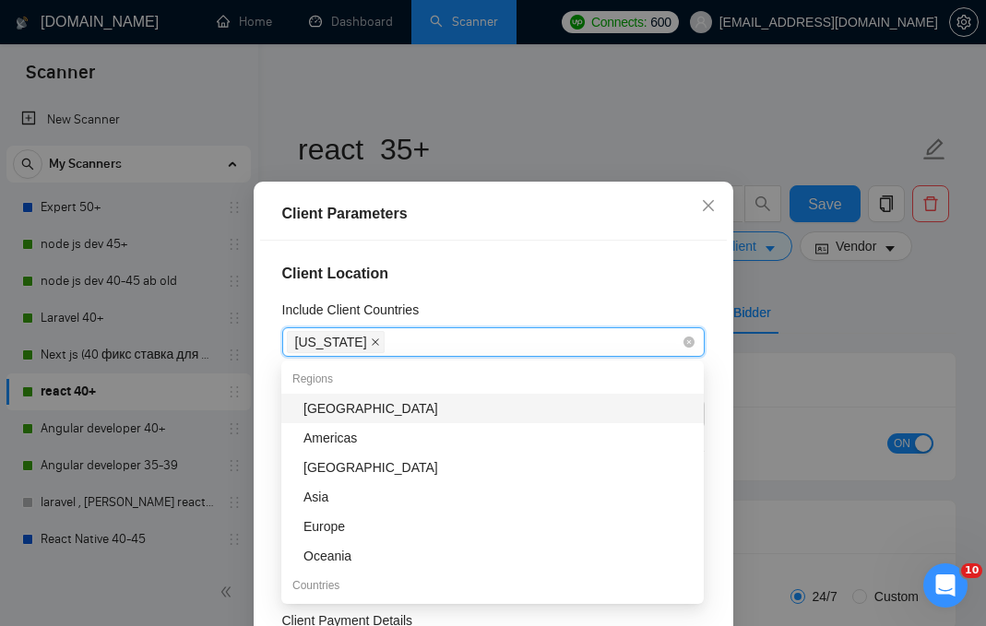
click at [371, 340] on icon "close" at bounding box center [375, 342] width 9 height 9
click at [481, 290] on div "Client Location Include Client Countries Select Exclude Client Countries Select…" at bounding box center [493, 460] width 467 height 438
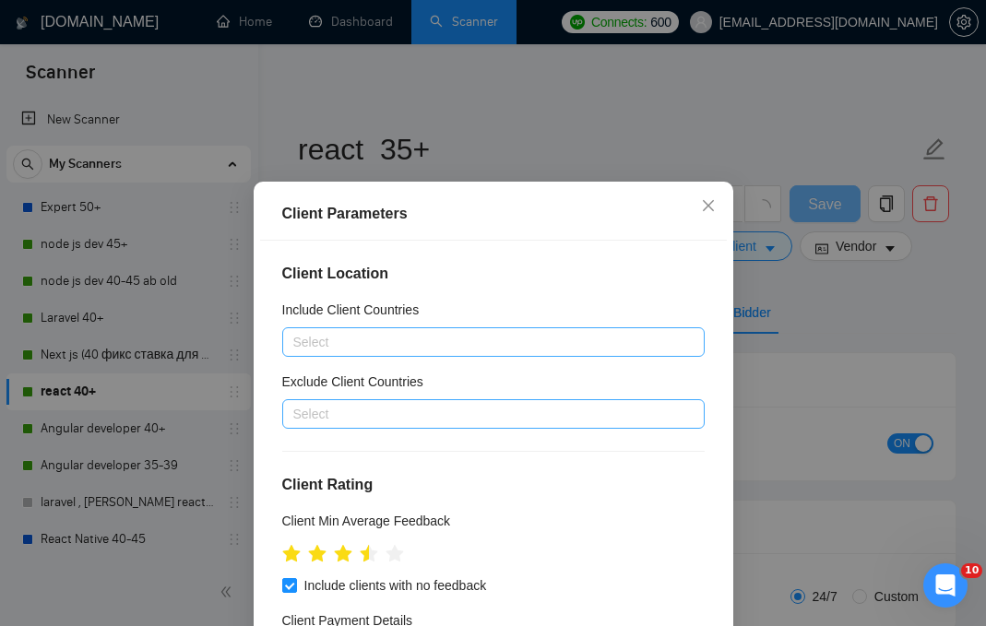
click at [398, 428] on div "Select" at bounding box center [493, 414] width 423 height 30
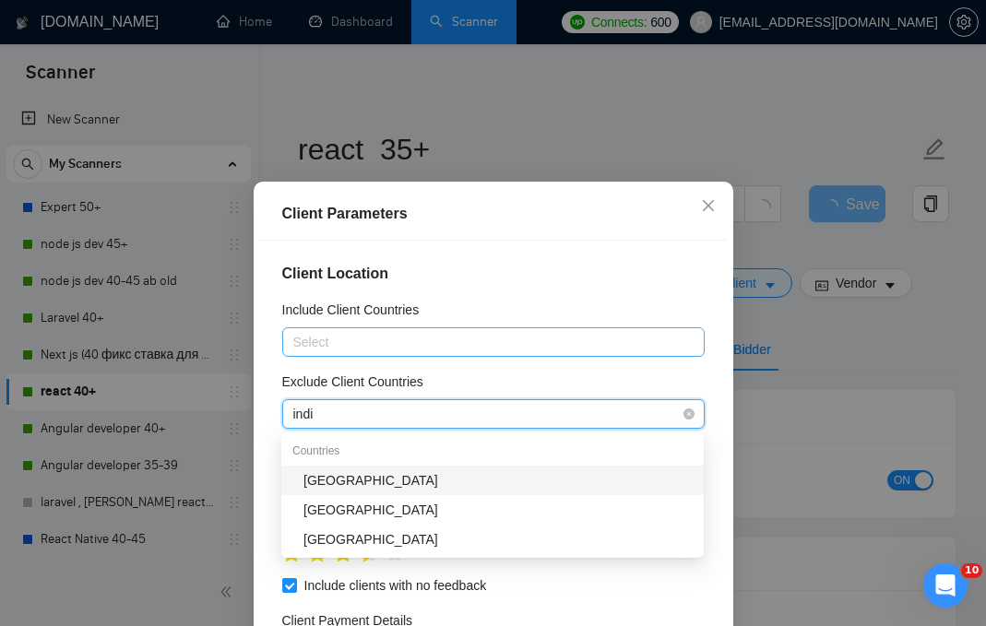
type input "india"
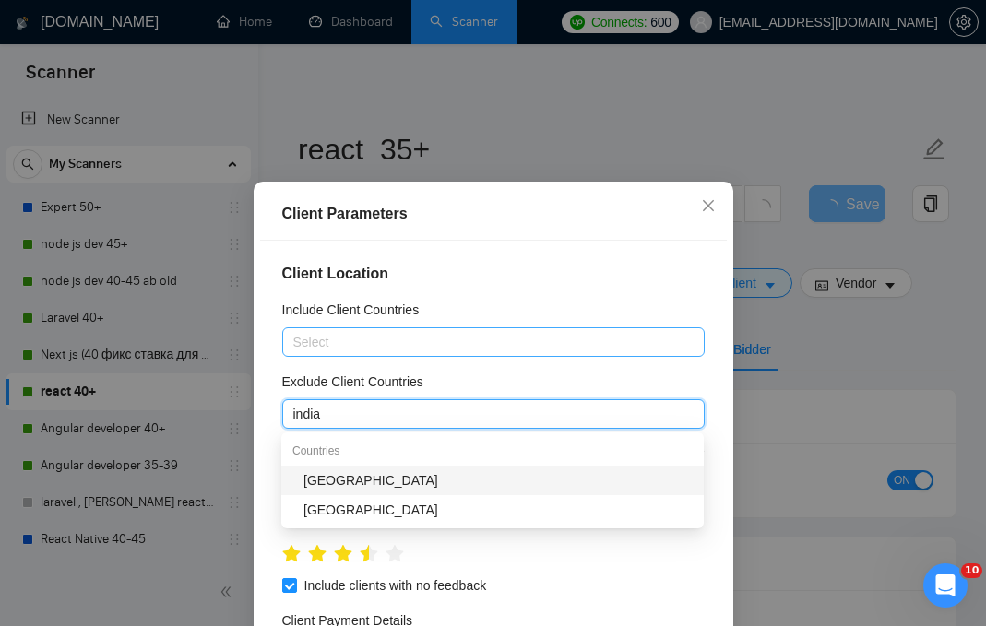
click at [405, 476] on div "India" at bounding box center [498, 481] width 389 height 20
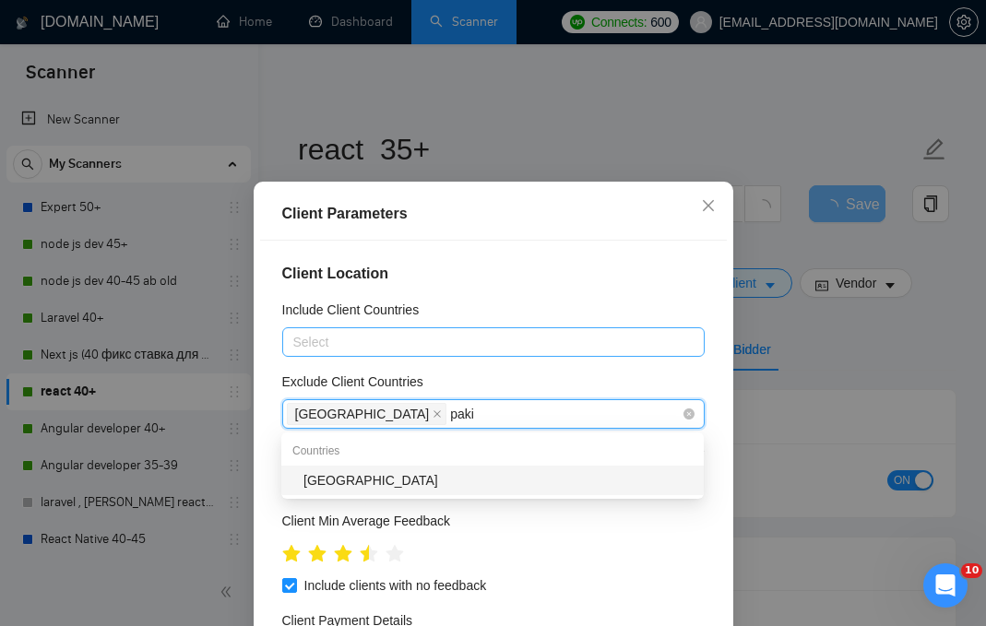
type input "pakis"
click at [436, 475] on div "Pakistan" at bounding box center [498, 481] width 389 height 20
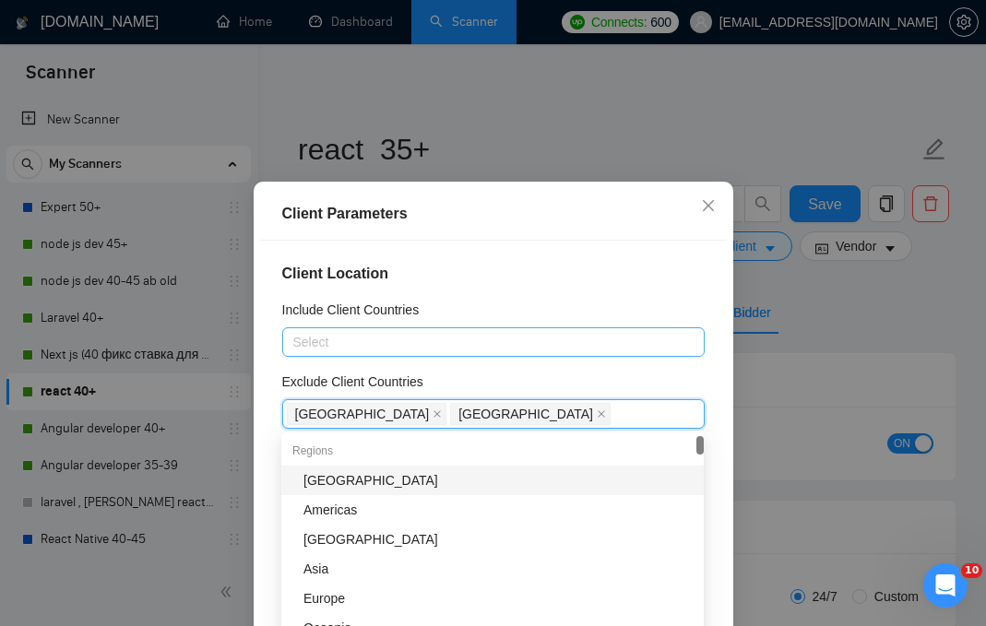
click at [620, 285] on div "Client Location Include Client Countries Select Exclude Client Countries India,…" at bounding box center [493, 460] width 467 height 438
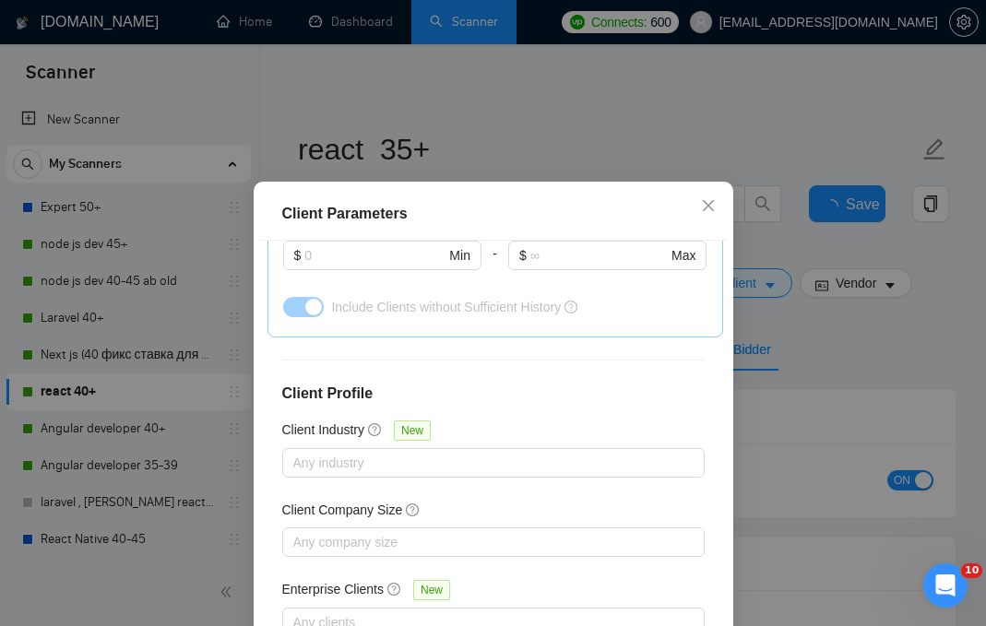
scroll to position [134, 0]
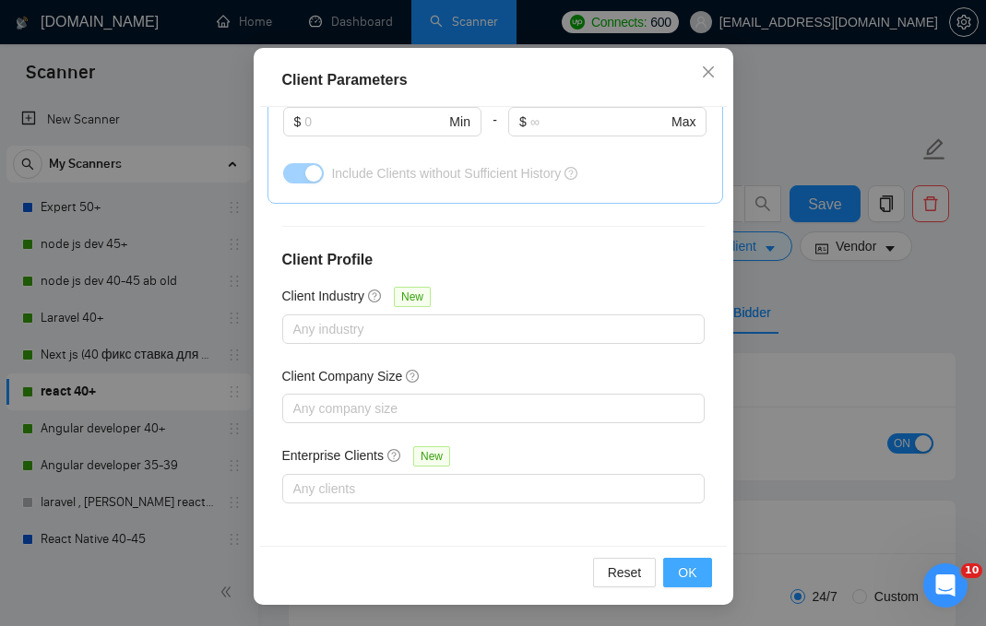
click at [690, 573] on span "OK" at bounding box center [687, 573] width 18 height 20
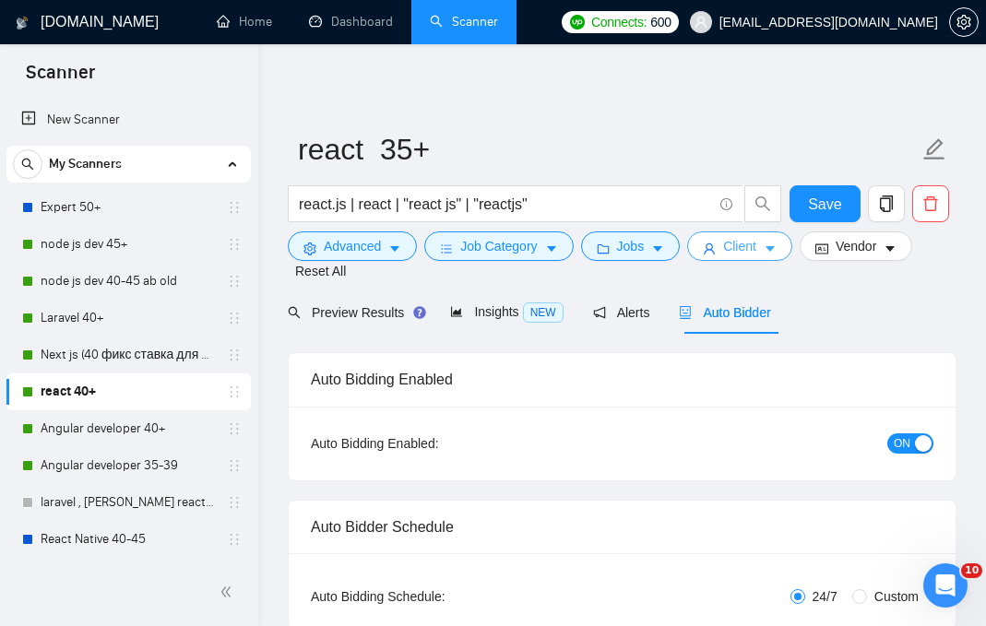
scroll to position [0, 0]
click at [828, 209] on span "Save" at bounding box center [824, 204] width 33 height 23
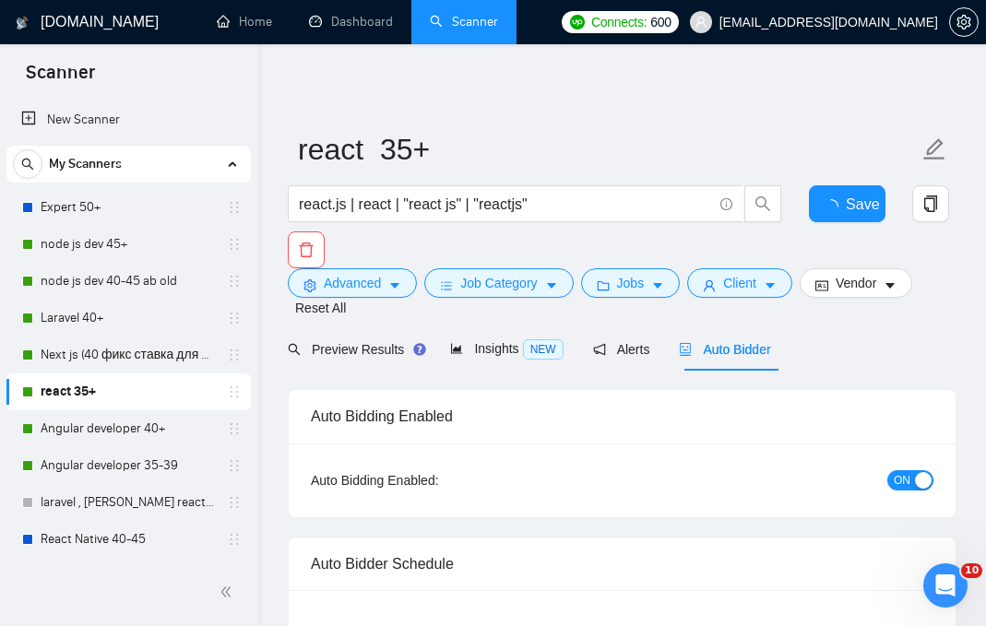
checkbox input "true"
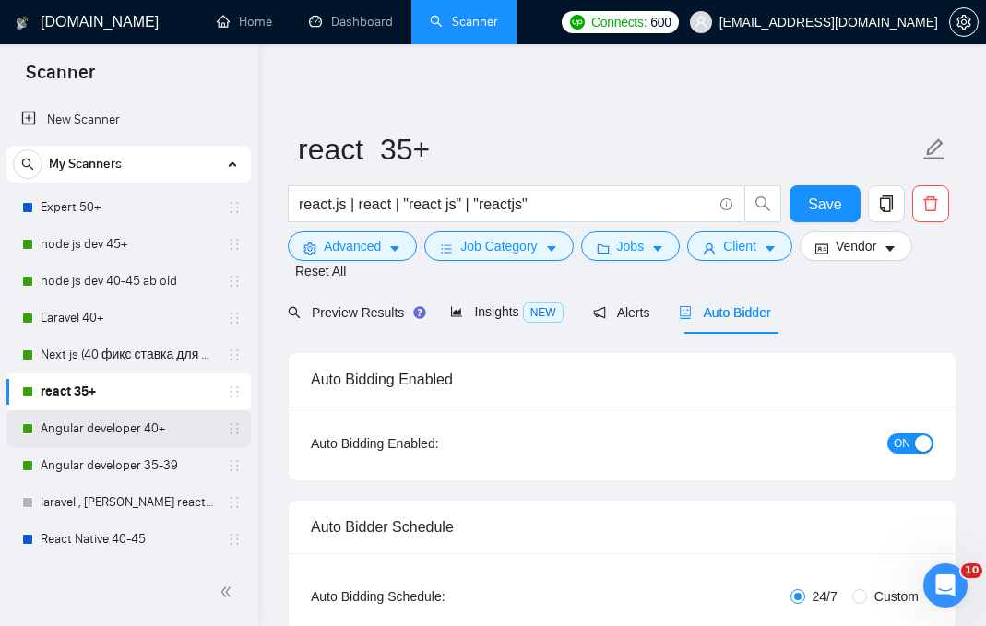
click at [164, 425] on link "Angular developer 40+" at bounding box center [128, 429] width 175 height 37
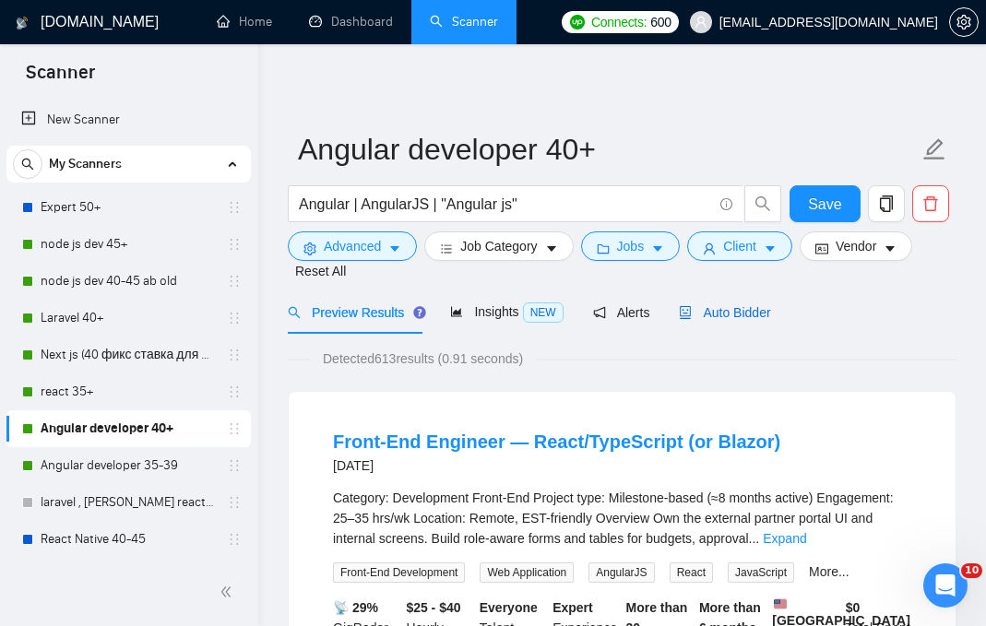
click at [734, 320] on span "Auto Bidder" at bounding box center [724, 312] width 91 height 15
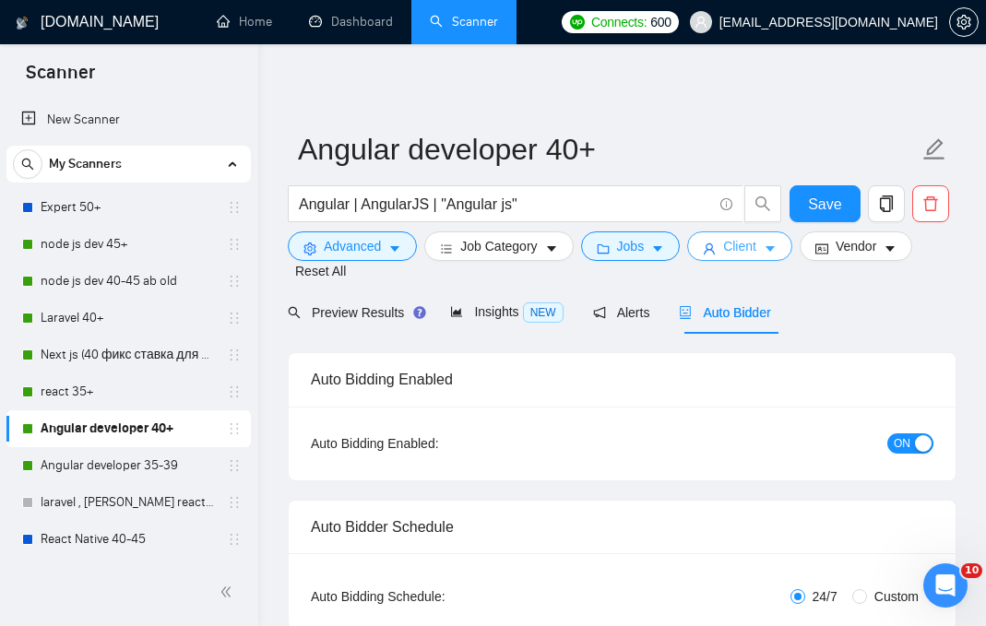
click at [728, 249] on button "Client" at bounding box center [739, 247] width 105 height 30
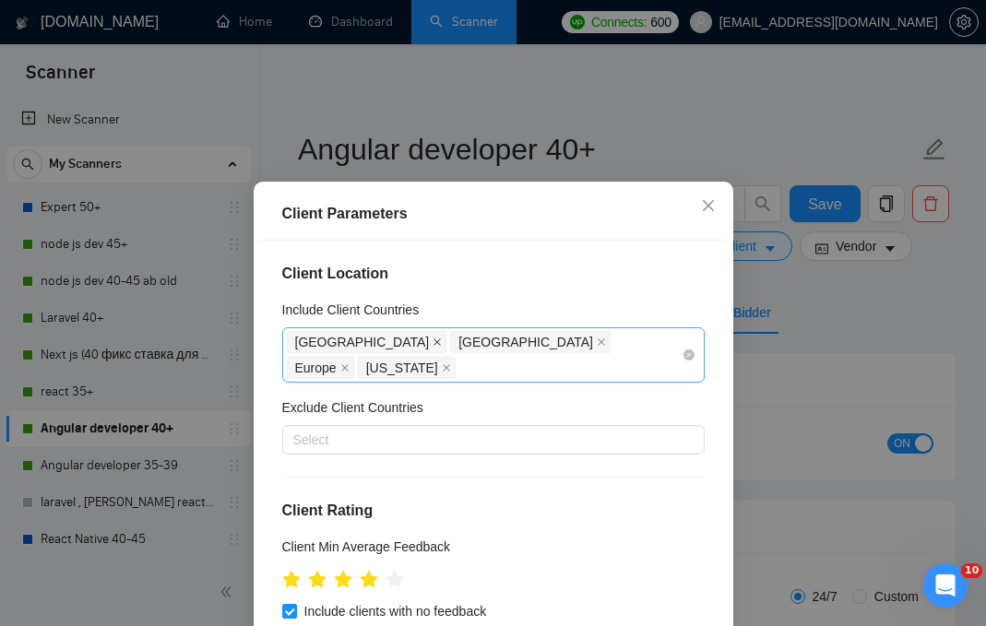
click at [433, 342] on icon "close" at bounding box center [437, 342] width 9 height 9
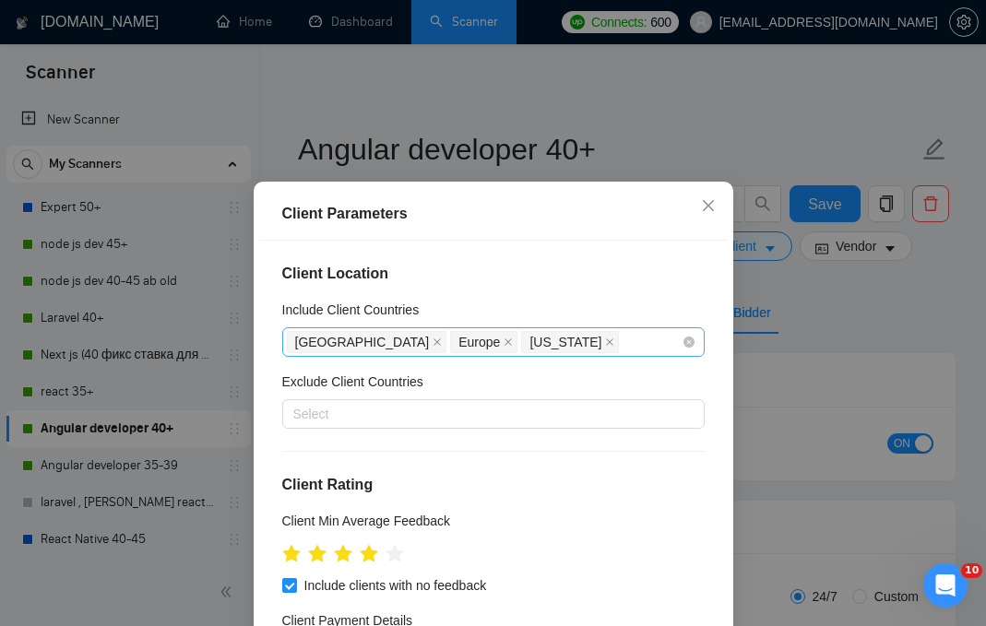
click at [384, 342] on span "United Kingdom" at bounding box center [362, 342] width 135 height 20
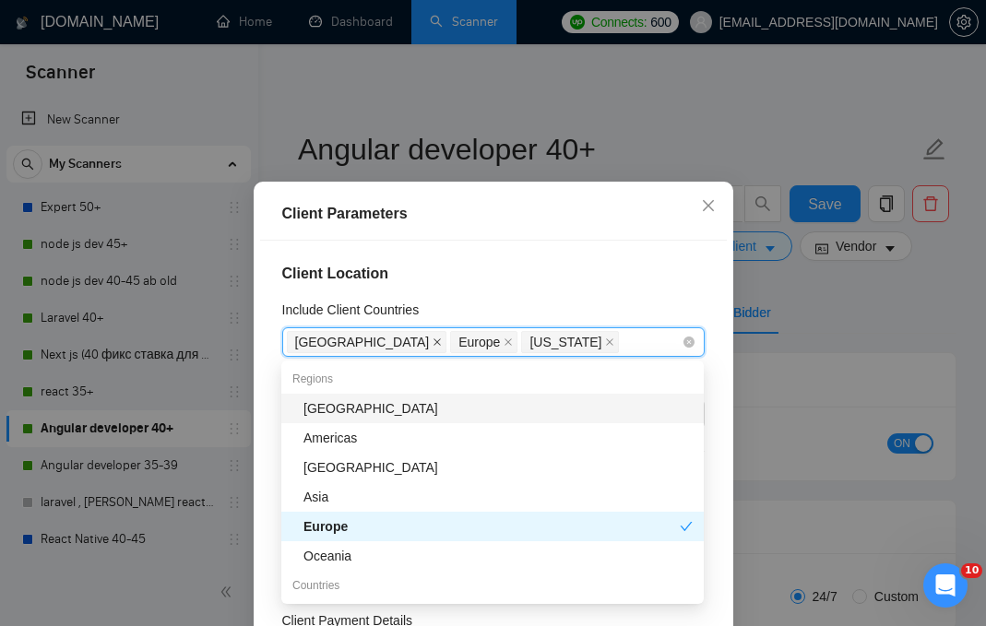
click at [433, 342] on icon "close" at bounding box center [437, 342] width 9 height 9
click at [442, 340] on icon "close" at bounding box center [446, 342] width 9 height 9
click at [351, 342] on span "Europe" at bounding box center [320, 342] width 67 height 22
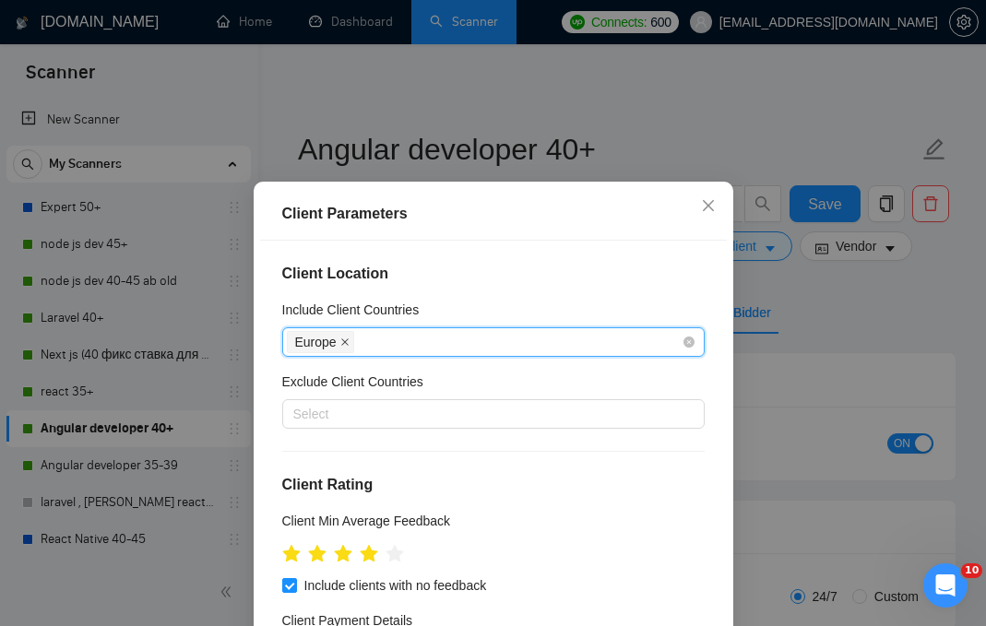
click at [342, 340] on icon "close" at bounding box center [344, 342] width 7 height 7
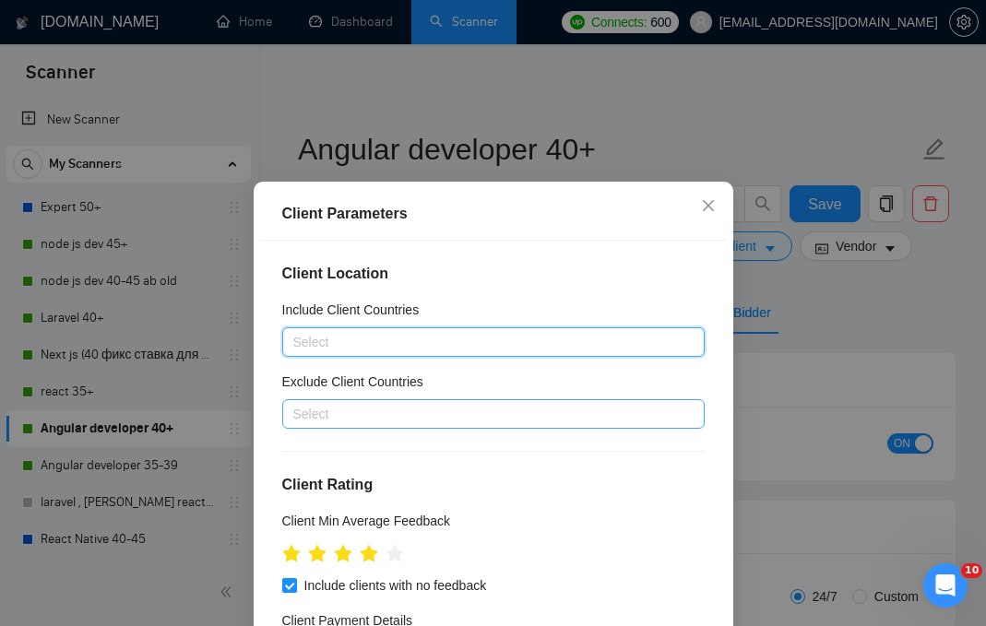
click at [335, 406] on div at bounding box center [484, 414] width 395 height 22
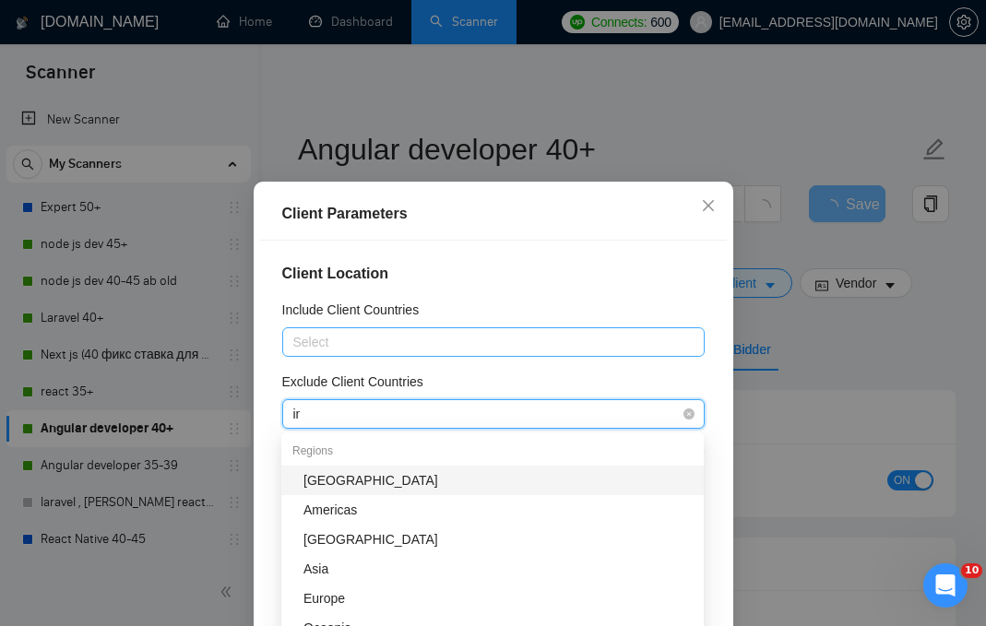
type input "ind"
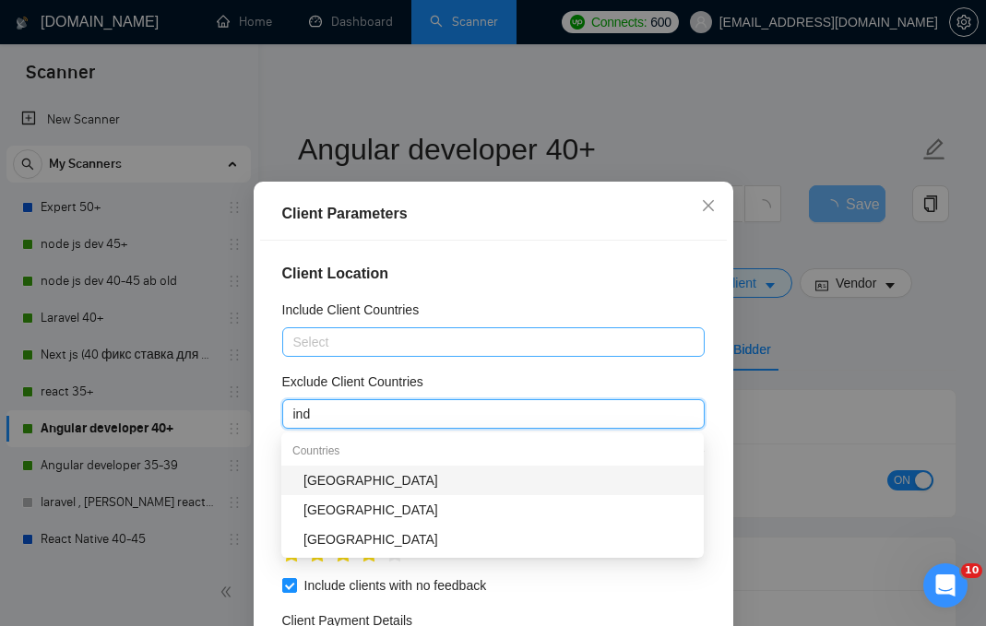
click at [347, 482] on div "India" at bounding box center [498, 481] width 389 height 20
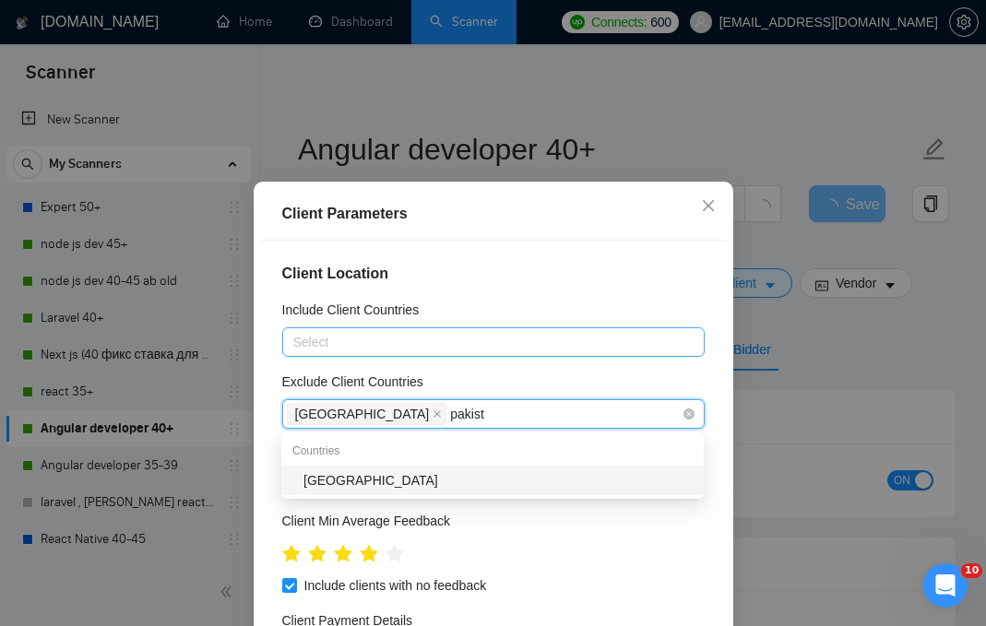
type input "pakista"
click at [429, 481] on div "Pakistan" at bounding box center [498, 481] width 389 height 20
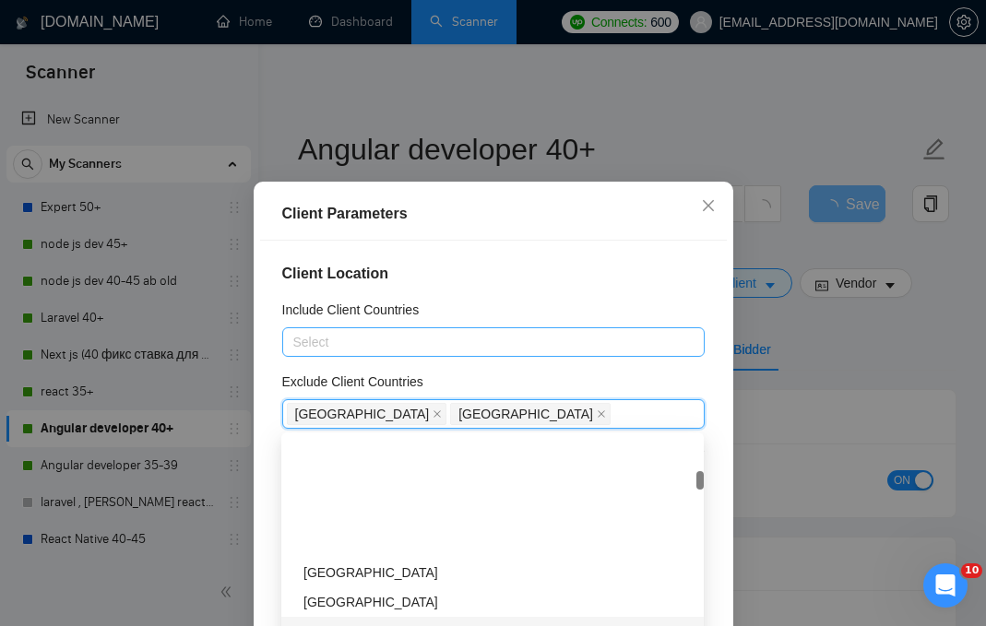
scroll to position [751, 0]
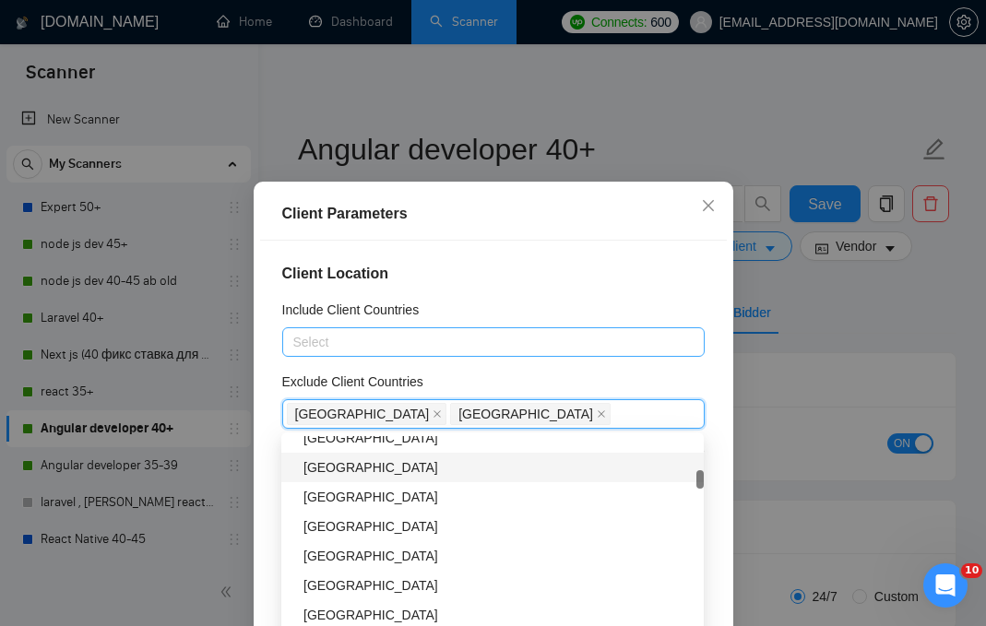
click at [671, 287] on div "Client Location Include Client Countries Select Exclude Client Countries India,…" at bounding box center [493, 460] width 467 height 438
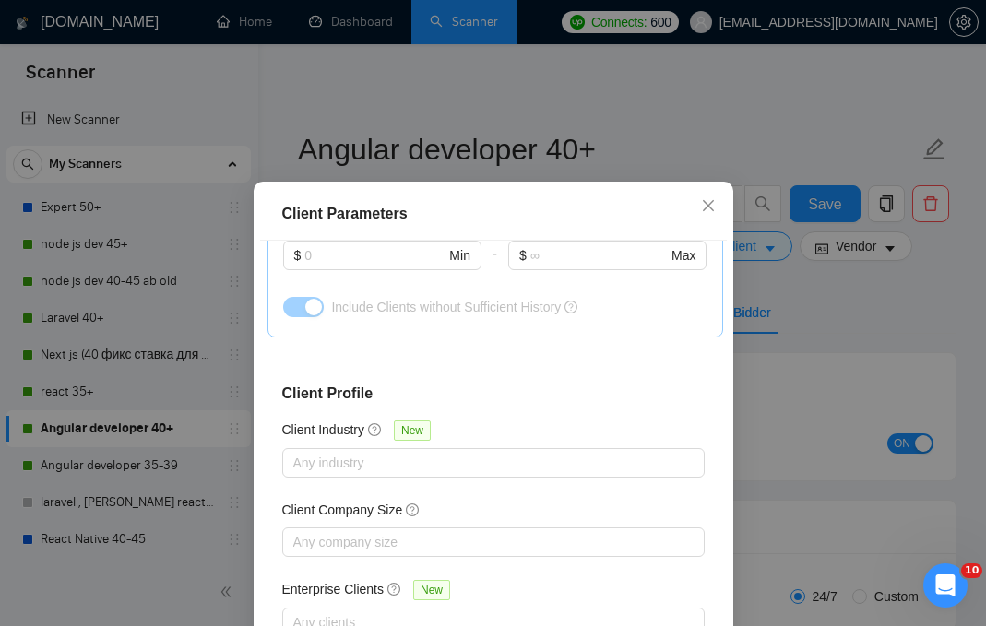
scroll to position [134, 0]
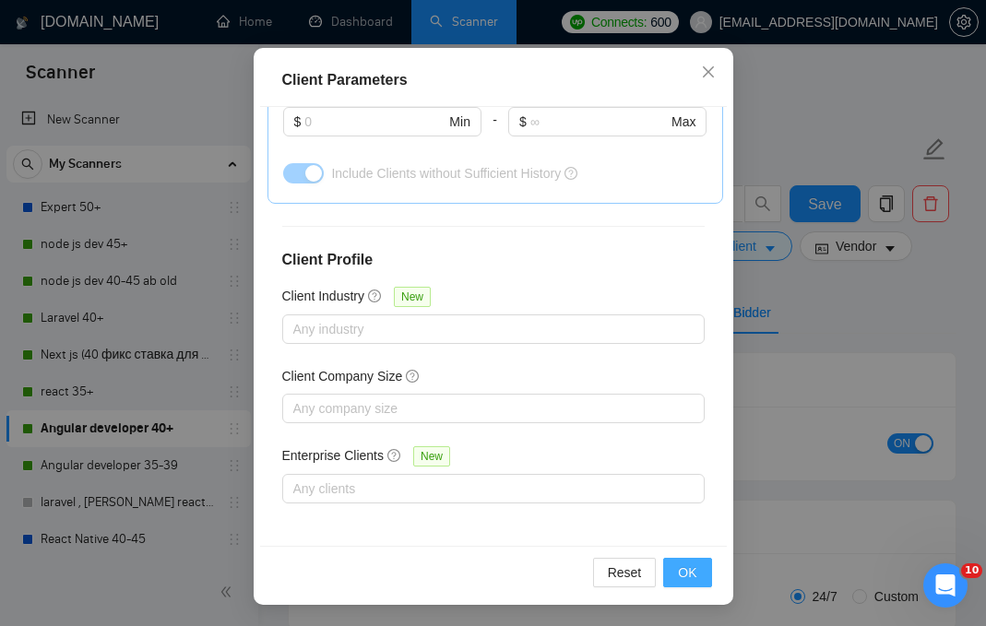
click at [678, 571] on span "OK" at bounding box center [687, 573] width 18 height 20
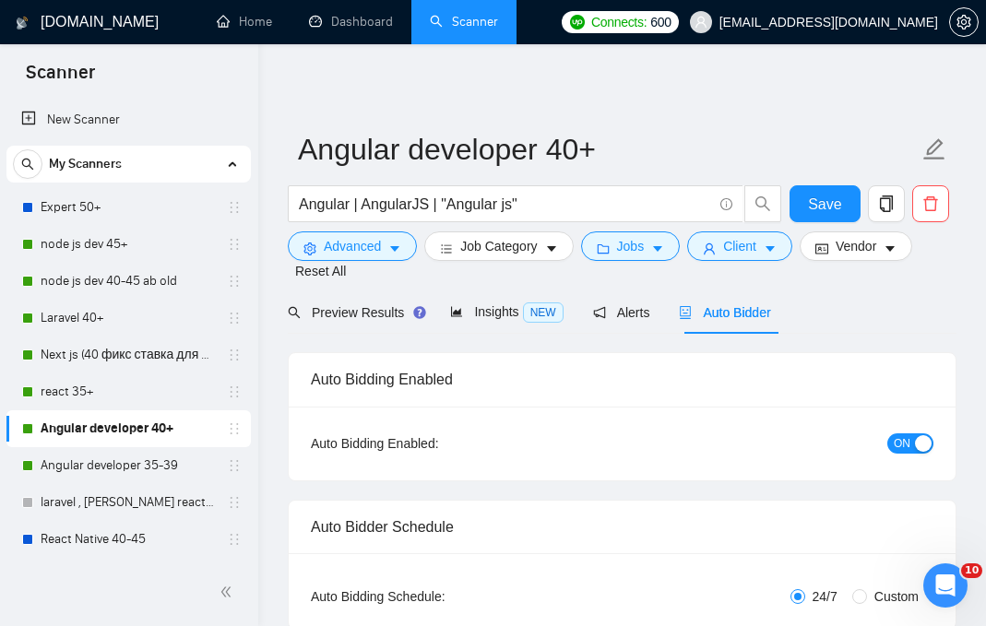
scroll to position [63, 0]
click at [757, 249] on span "Client" at bounding box center [739, 246] width 33 height 20
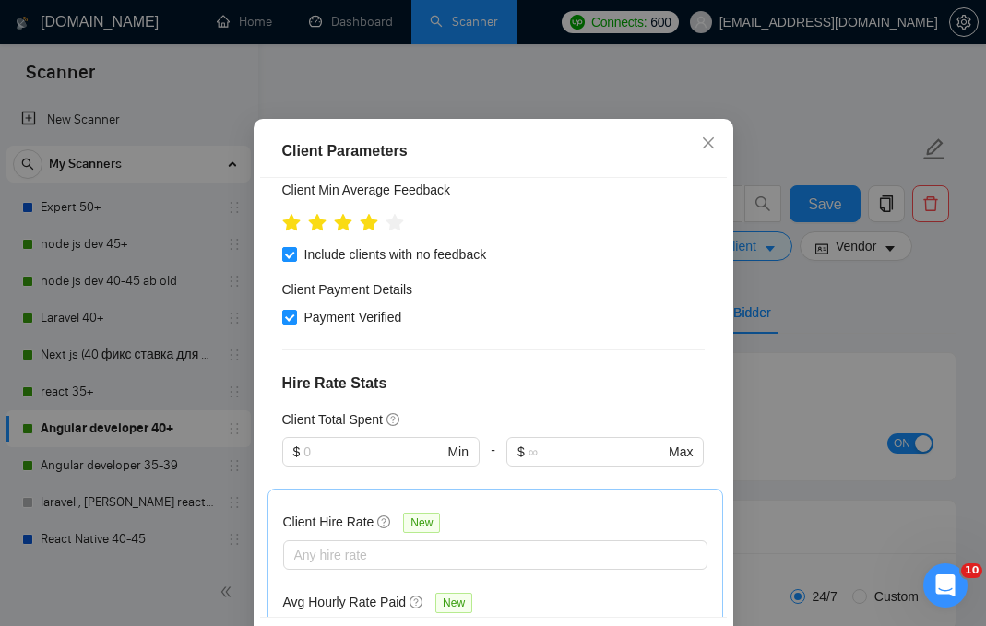
scroll to position [0, 0]
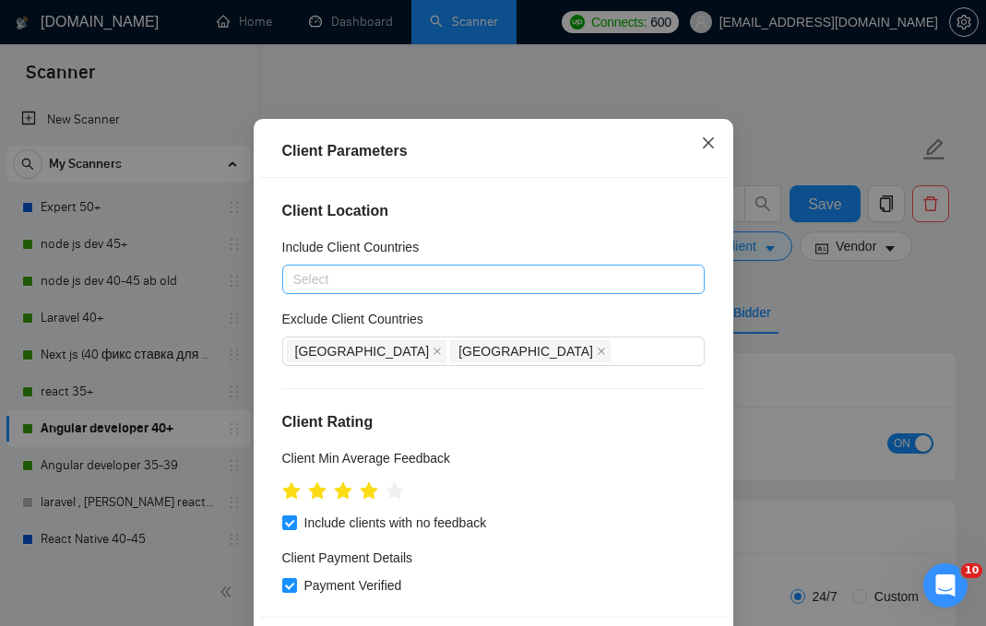
click at [713, 150] on icon "close" at bounding box center [708, 143] width 15 height 15
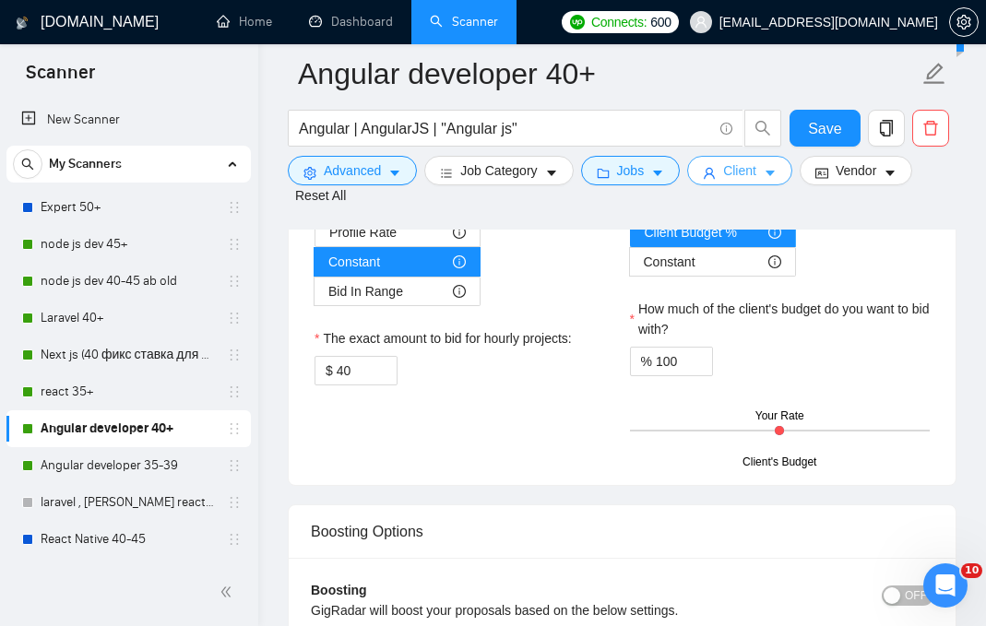
scroll to position [3075, 0]
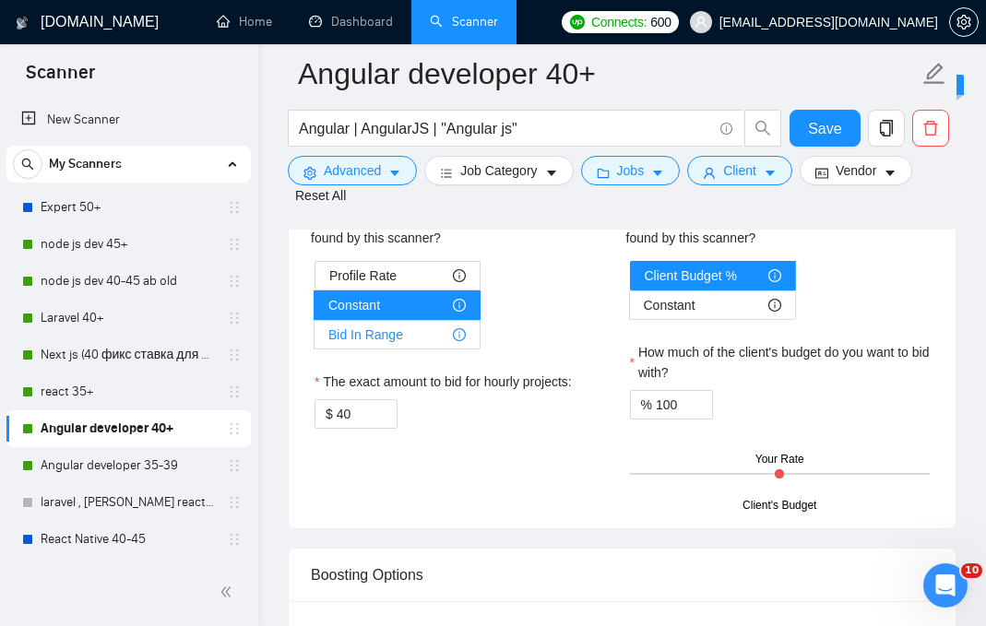
click at [441, 349] on div "Bid In Range" at bounding box center [396, 335] width 137 height 28
click at [315, 340] on input "Bid In Range" at bounding box center [315, 340] width 0 height 0
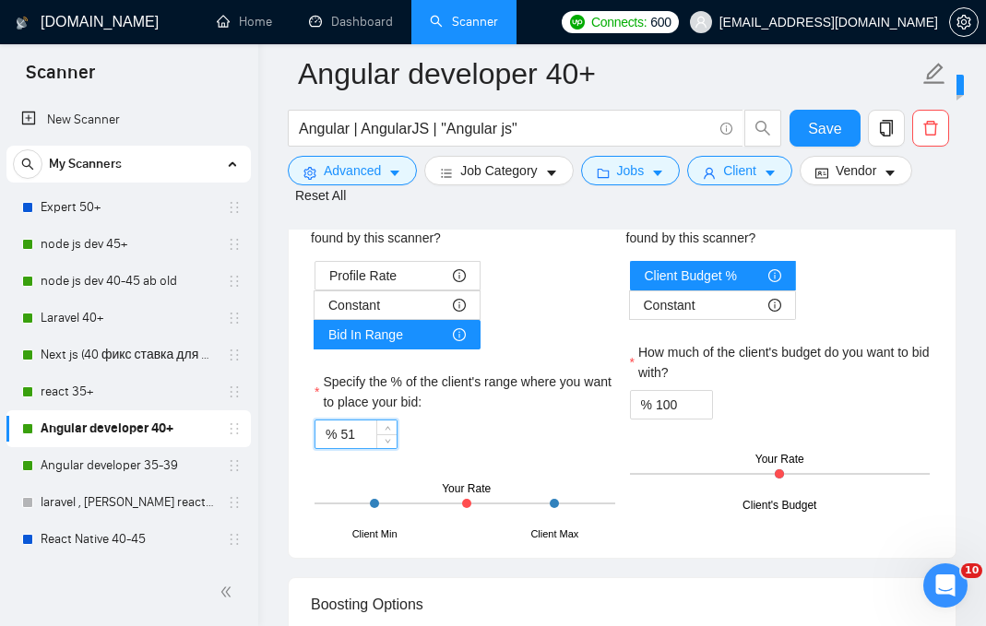
drag, startPoint x: 387, startPoint y: 507, endPoint x: 309, endPoint y: 507, distance: 78.4
click at [308, 507] on div "Hourly Rate Hourly Rate Bid Strategy How much do you want to bid for the hourly…" at bounding box center [465, 339] width 316 height 393
drag, startPoint x: 340, startPoint y: 510, endPoint x: 427, endPoint y: 518, distance: 87.0
click at [427, 449] on div "% 51" at bounding box center [465, 435] width 301 height 30
click at [352, 448] on input "51" at bounding box center [368, 435] width 56 height 28
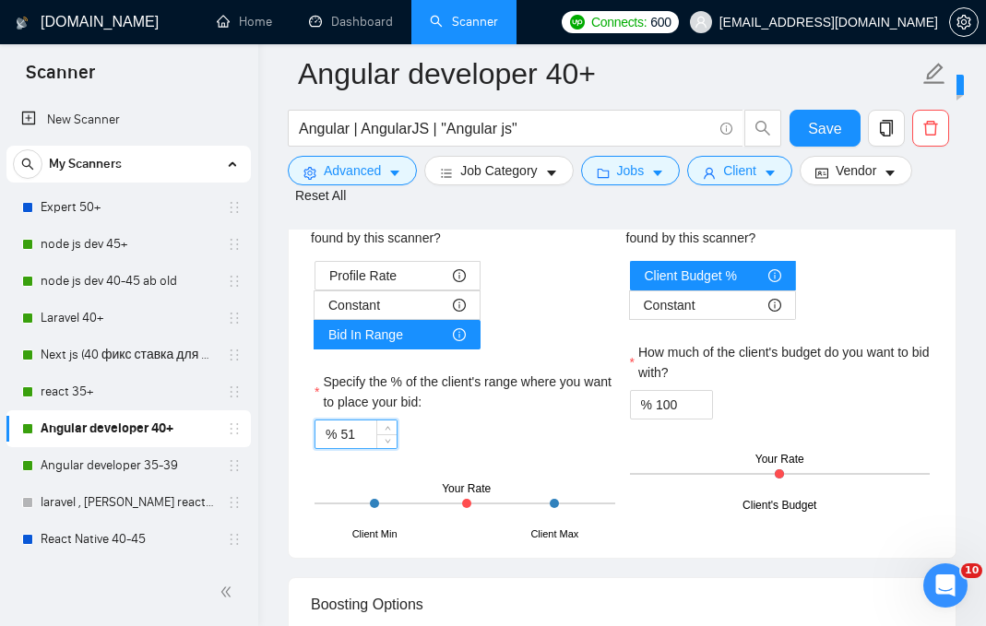
drag, startPoint x: 358, startPoint y: 512, endPoint x: 316, endPoint y: 512, distance: 42.4
click at [317, 449] on div "% 51" at bounding box center [356, 435] width 83 height 30
type input "80"
click at [508, 536] on div "Profile Rate Constant Bid In Range Specify the % of the client's range where yo…" at bounding box center [465, 398] width 308 height 275
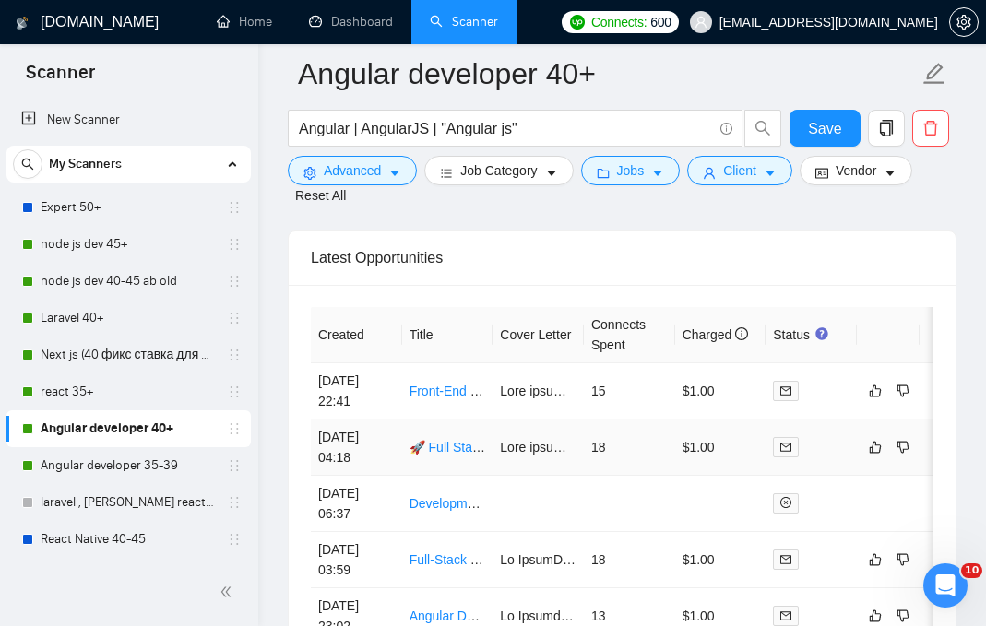
scroll to position [4953, 0]
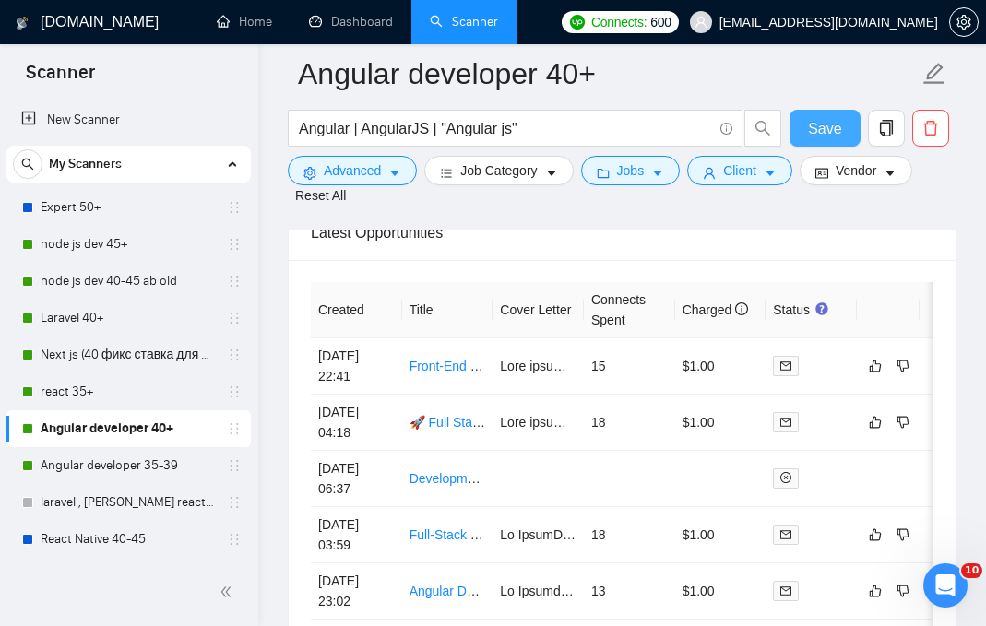
click at [823, 129] on span "Save" at bounding box center [824, 128] width 33 height 23
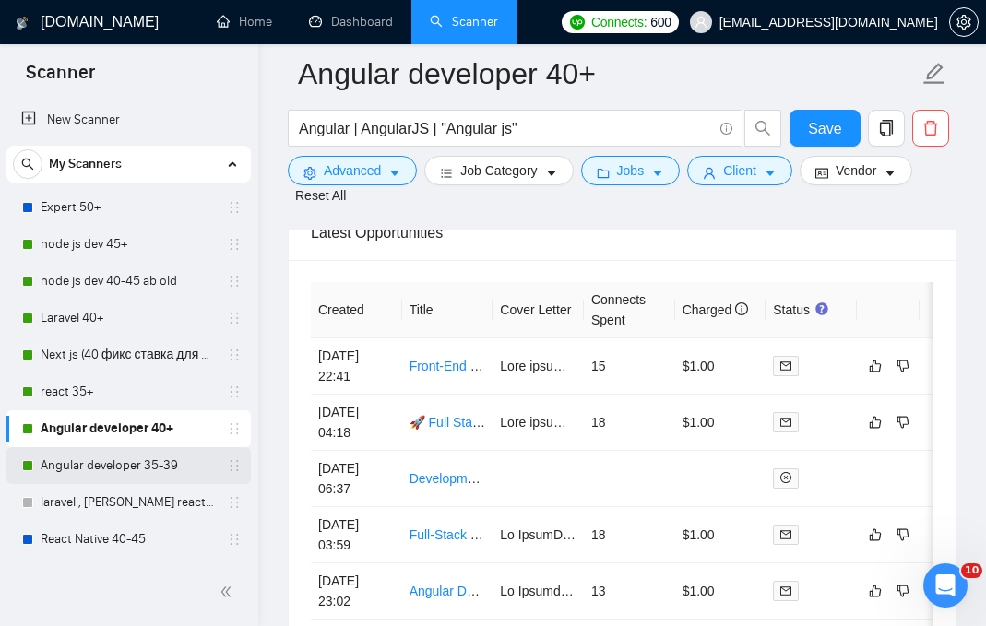
click at [147, 473] on link "Angular developer 35-39" at bounding box center [128, 465] width 175 height 37
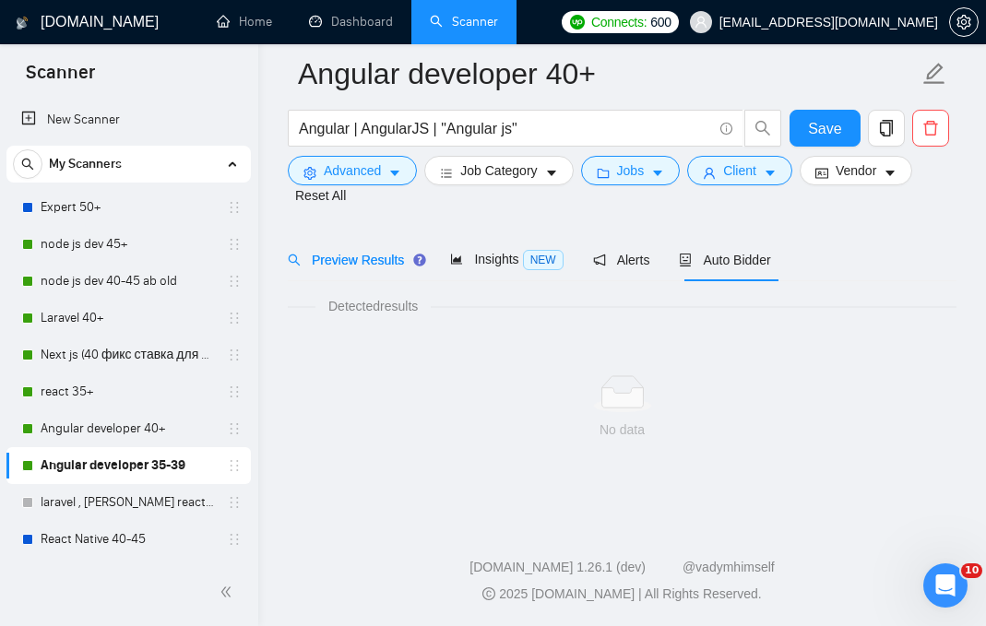
scroll to position [67, 0]
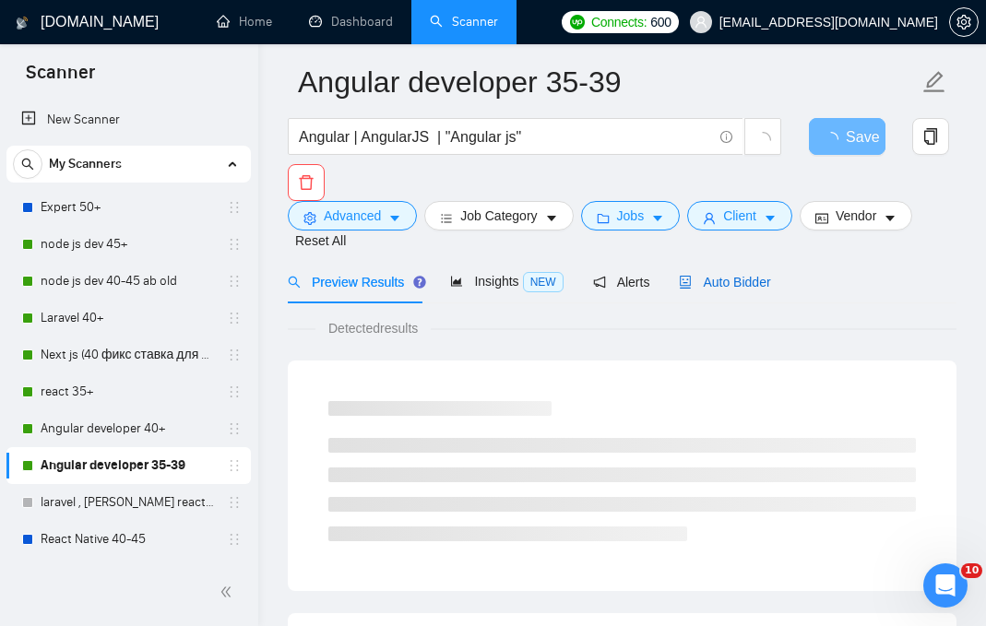
click at [731, 275] on span "Auto Bidder" at bounding box center [724, 282] width 91 height 15
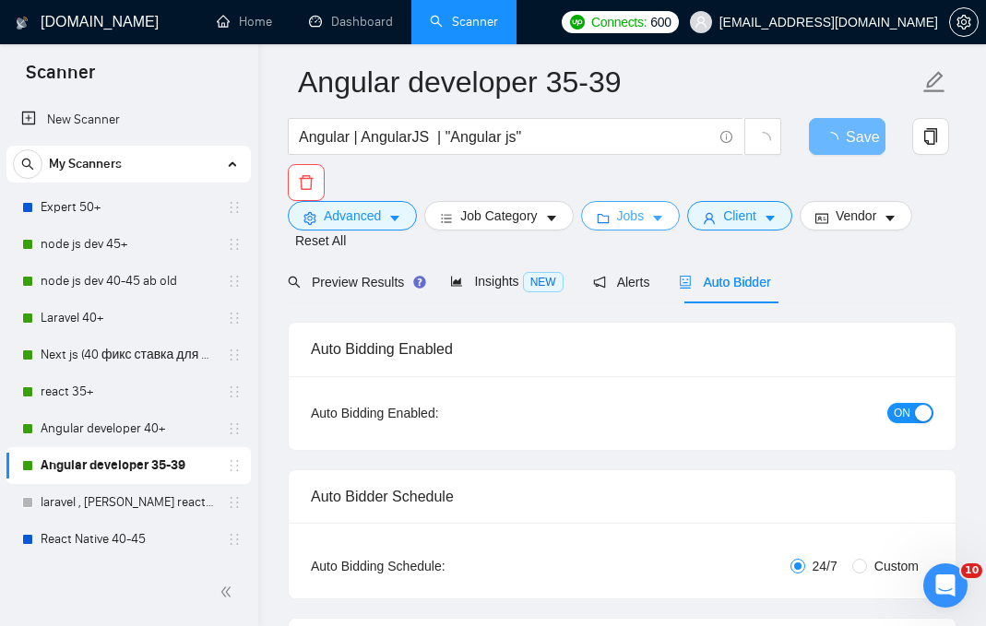
click at [660, 223] on icon "caret-down" at bounding box center [657, 218] width 13 height 13
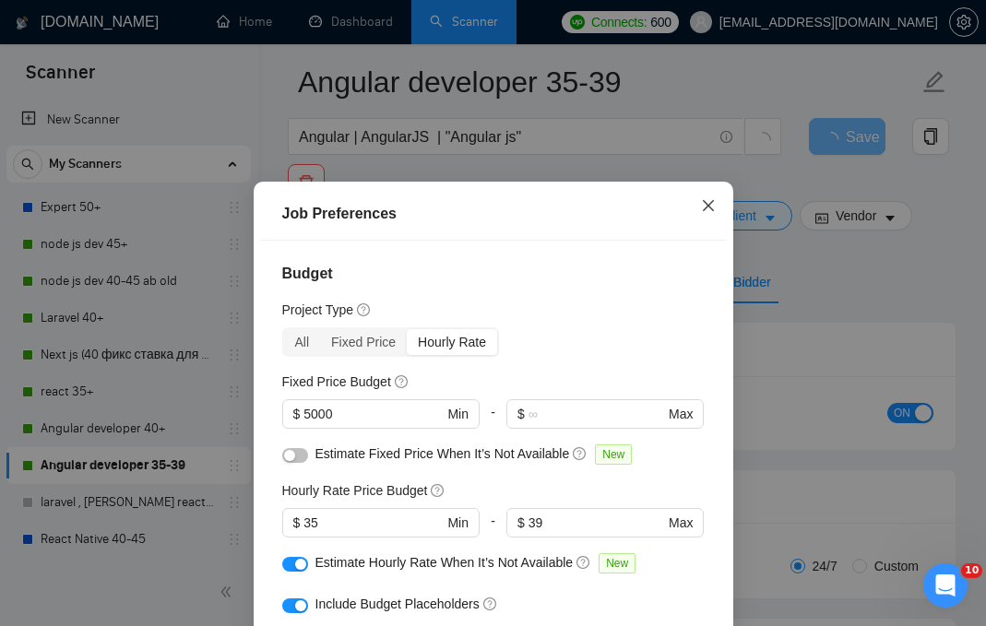
click at [709, 207] on icon "close" at bounding box center [708, 205] width 15 height 15
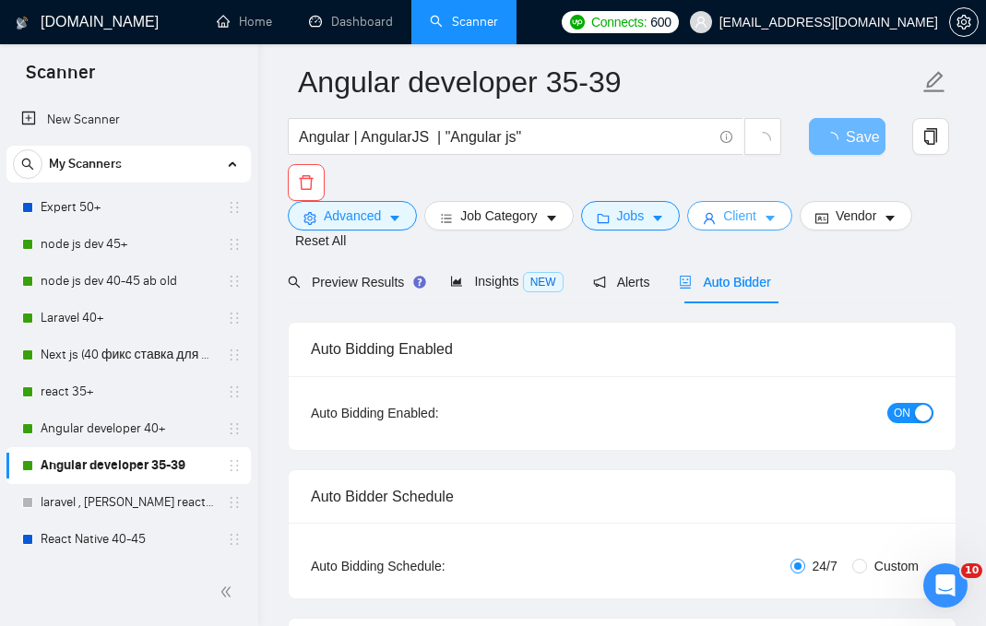
click at [754, 219] on span "Client" at bounding box center [739, 216] width 33 height 20
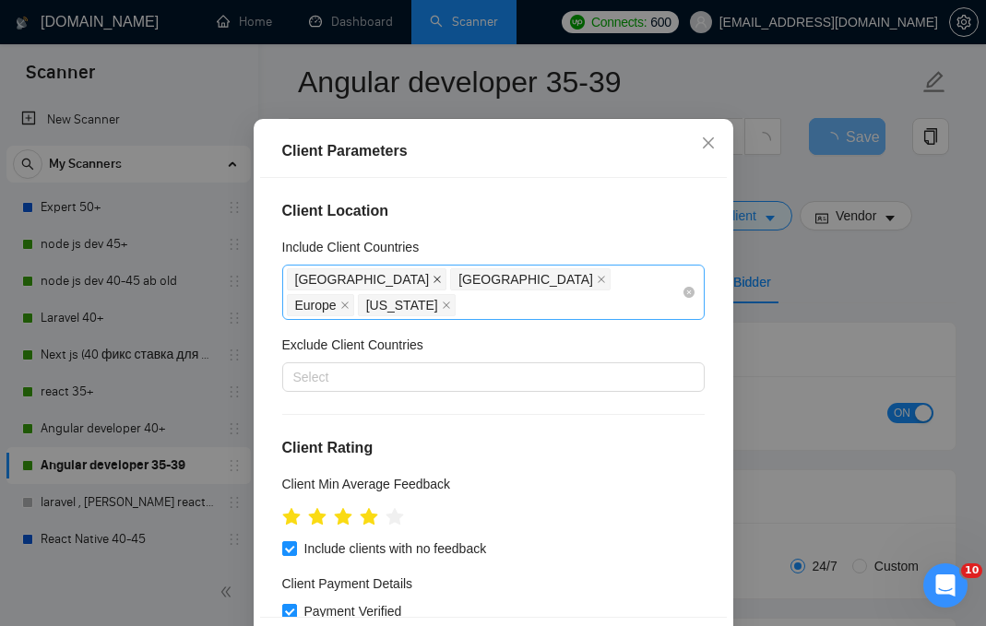
click at [433, 284] on icon "close" at bounding box center [437, 279] width 9 height 9
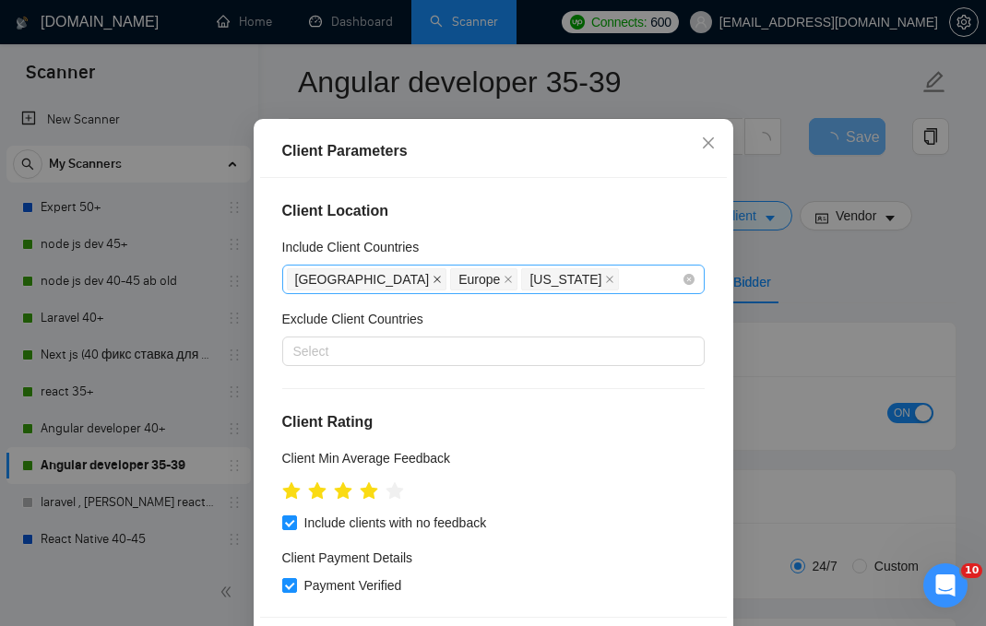
click at [433, 284] on icon "close" at bounding box center [437, 279] width 9 height 9
click at [345, 284] on icon "close" at bounding box center [344, 279] width 9 height 9
click at [371, 284] on icon "close" at bounding box center [375, 279] width 9 height 9
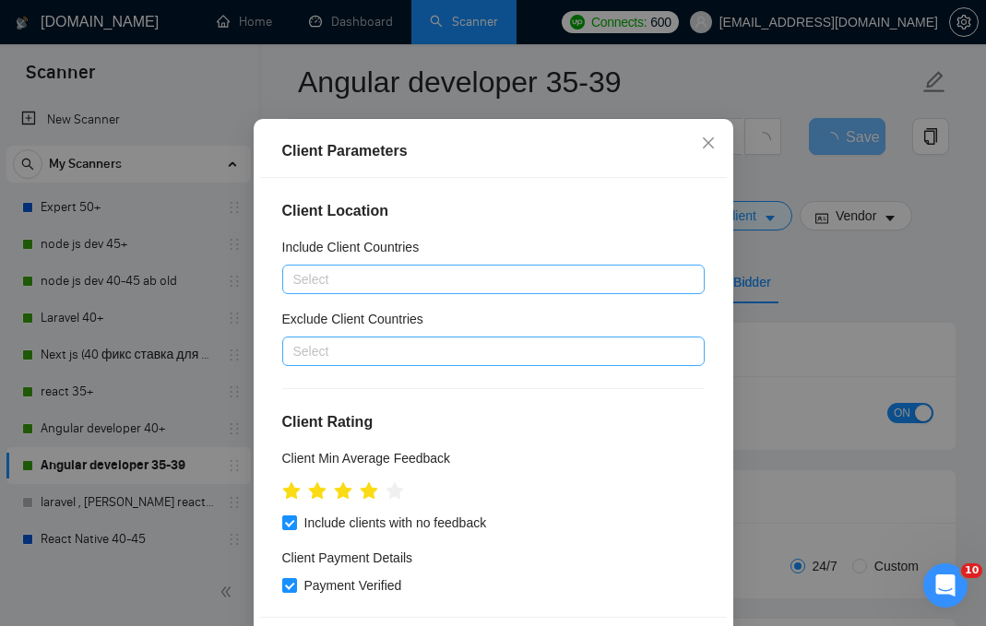
click at [349, 363] on div at bounding box center [484, 351] width 395 height 22
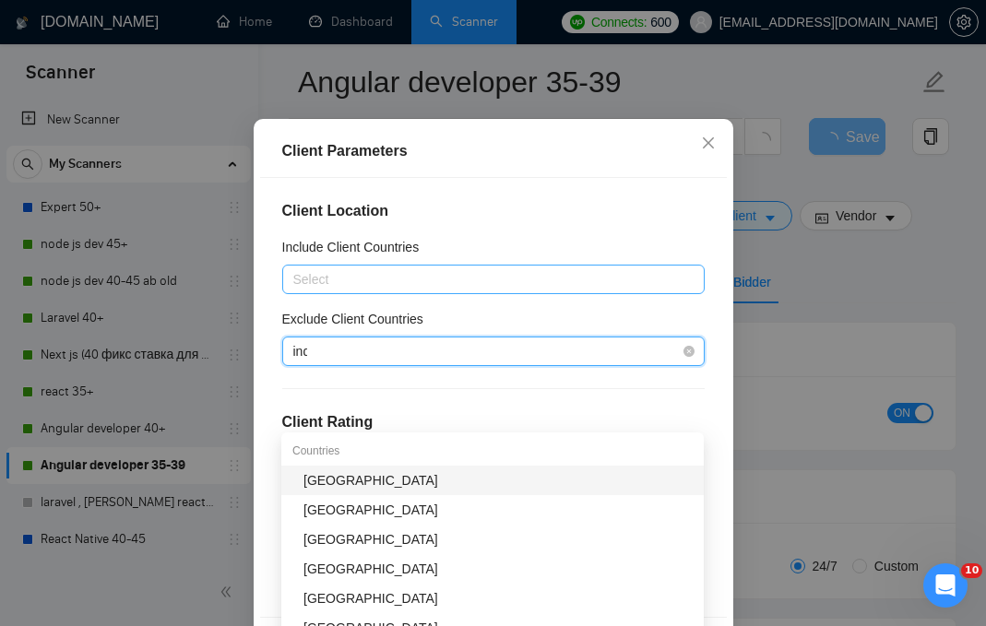
type input "indi"
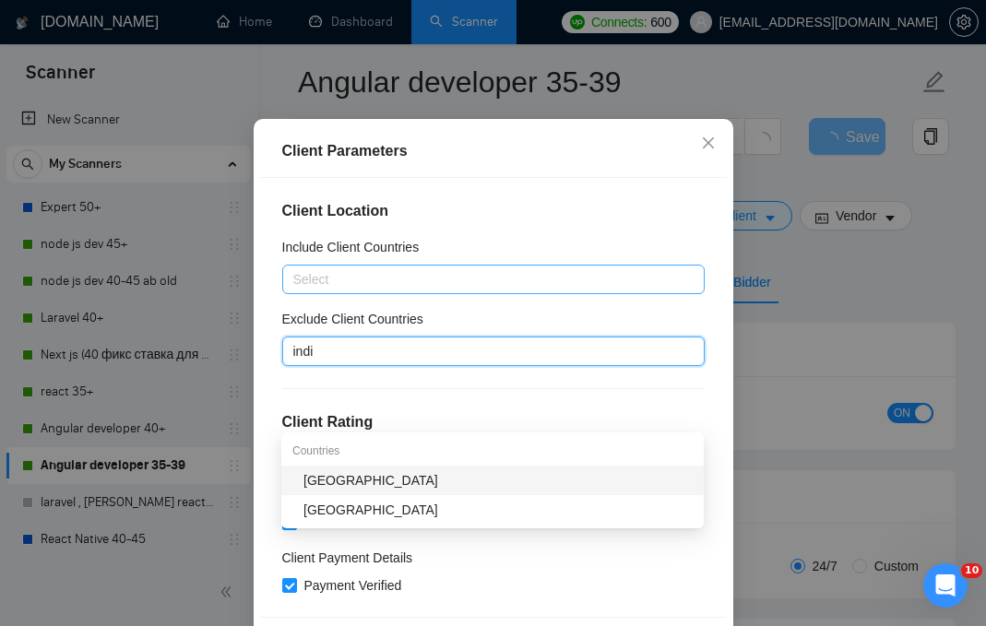
click at [348, 484] on div "India" at bounding box center [498, 481] width 389 height 20
type input "o"
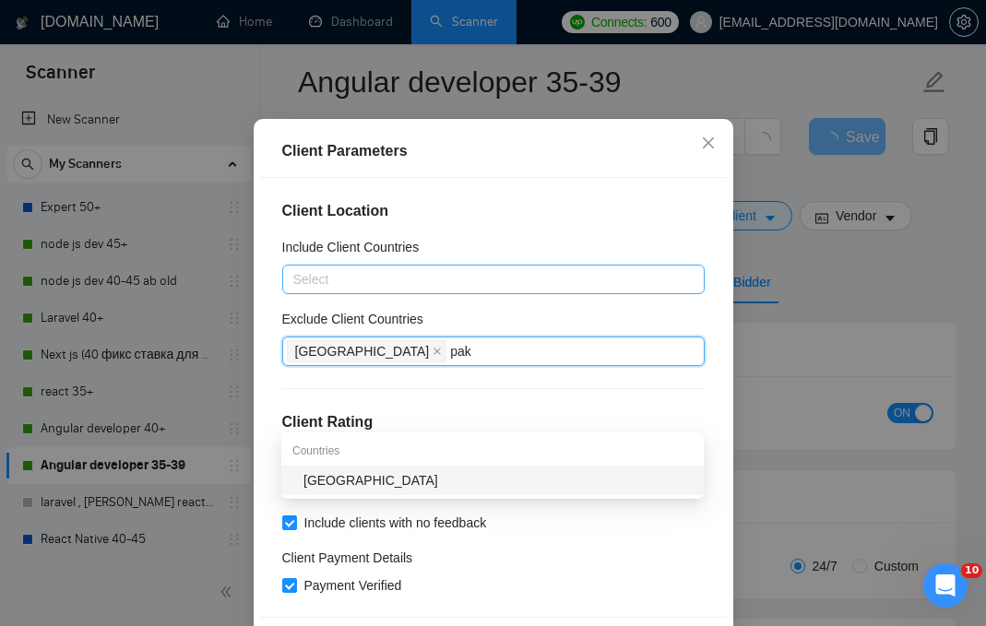
type input "paki"
click at [411, 477] on div "Pakistan" at bounding box center [498, 481] width 389 height 20
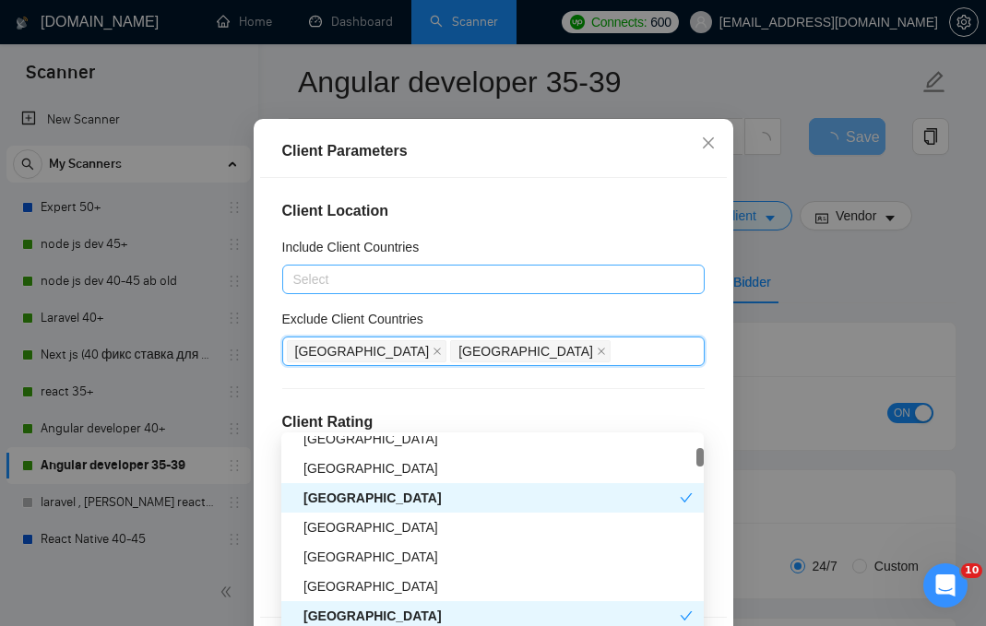
scroll to position [267, 0]
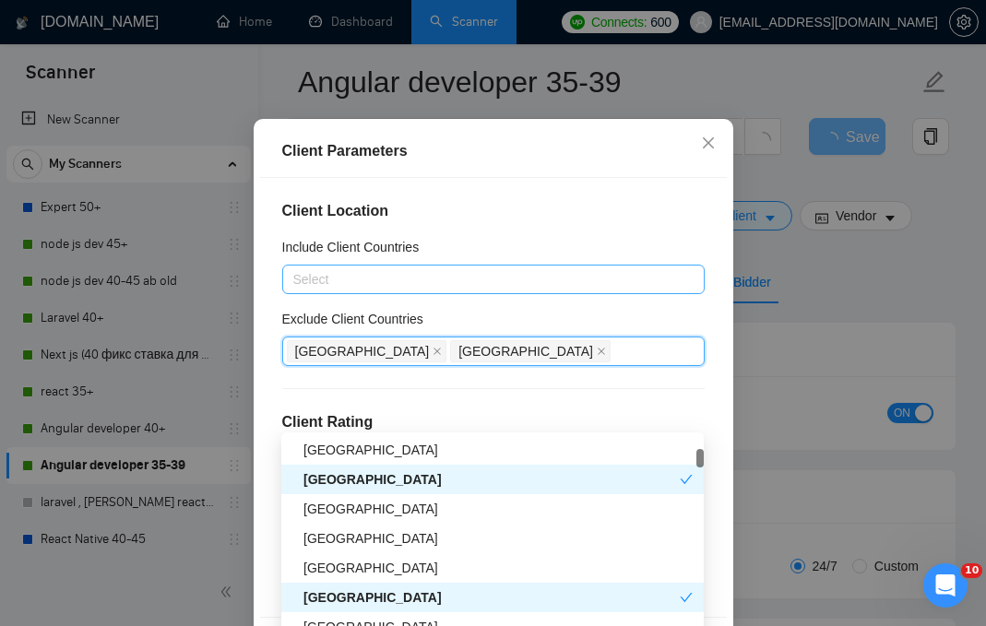
click at [650, 222] on h4 "Client Location" at bounding box center [493, 211] width 423 height 22
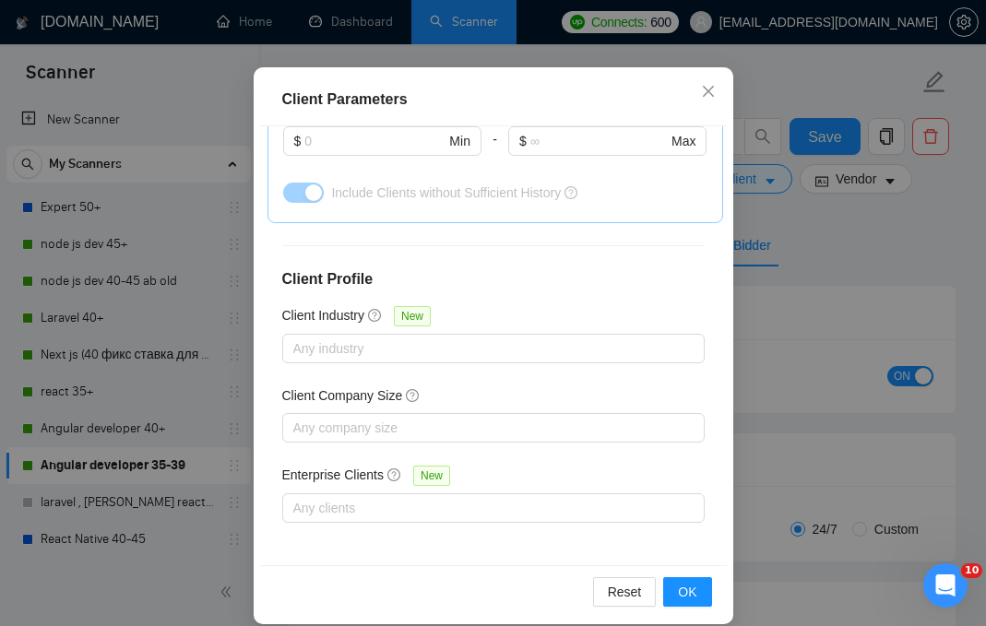
scroll to position [134, 0]
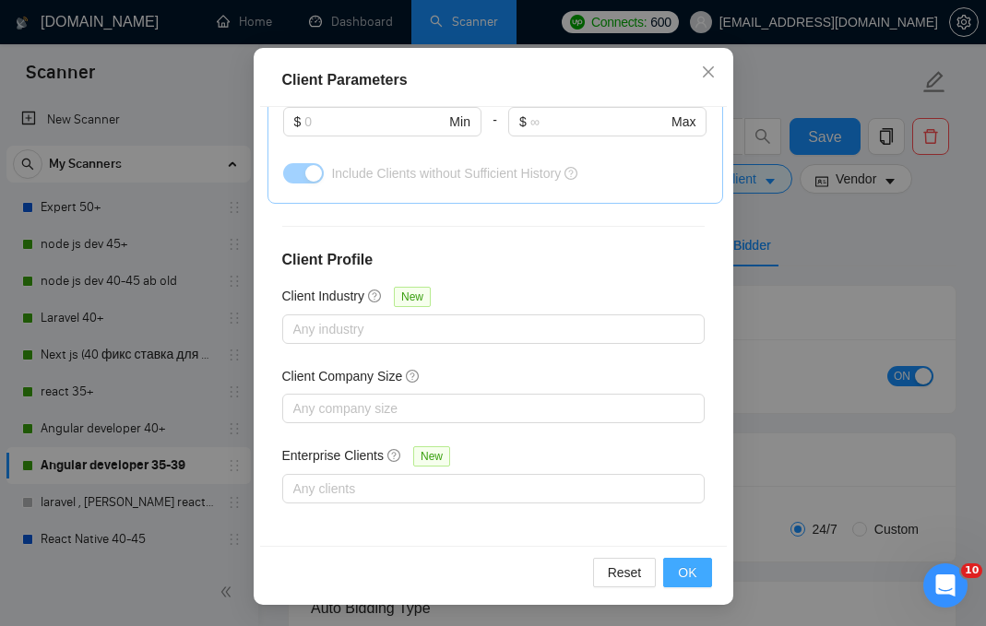
click at [685, 573] on span "OK" at bounding box center [687, 573] width 18 height 20
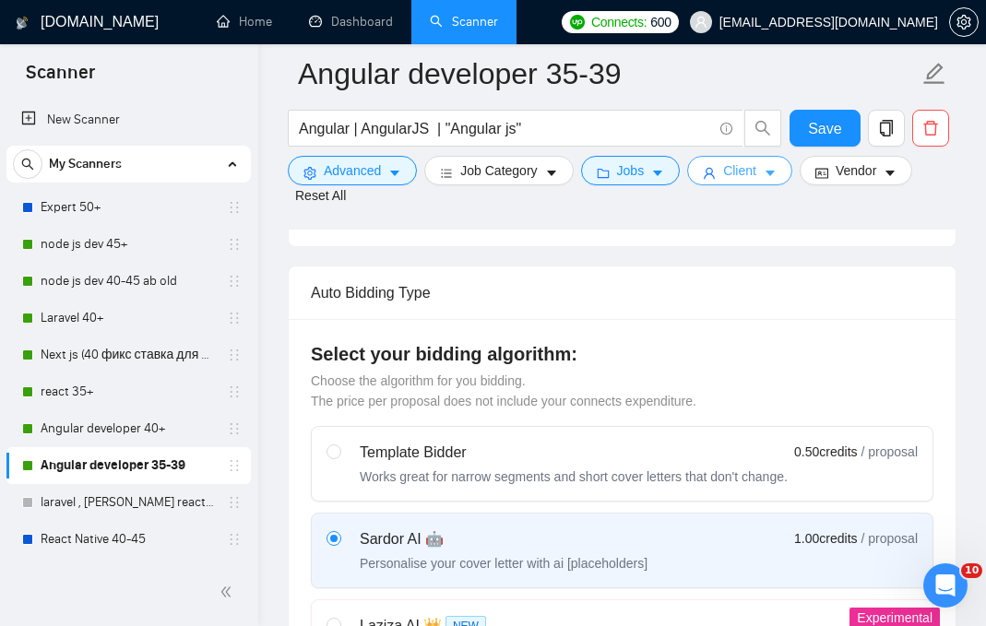
scroll to position [417, 0]
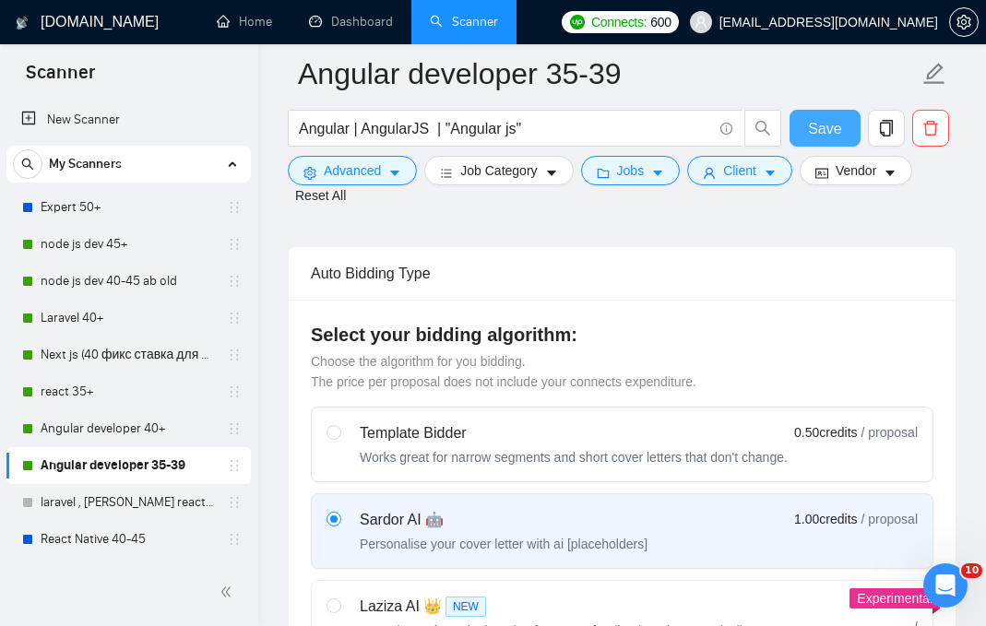
click at [826, 133] on span "Save" at bounding box center [824, 128] width 33 height 23
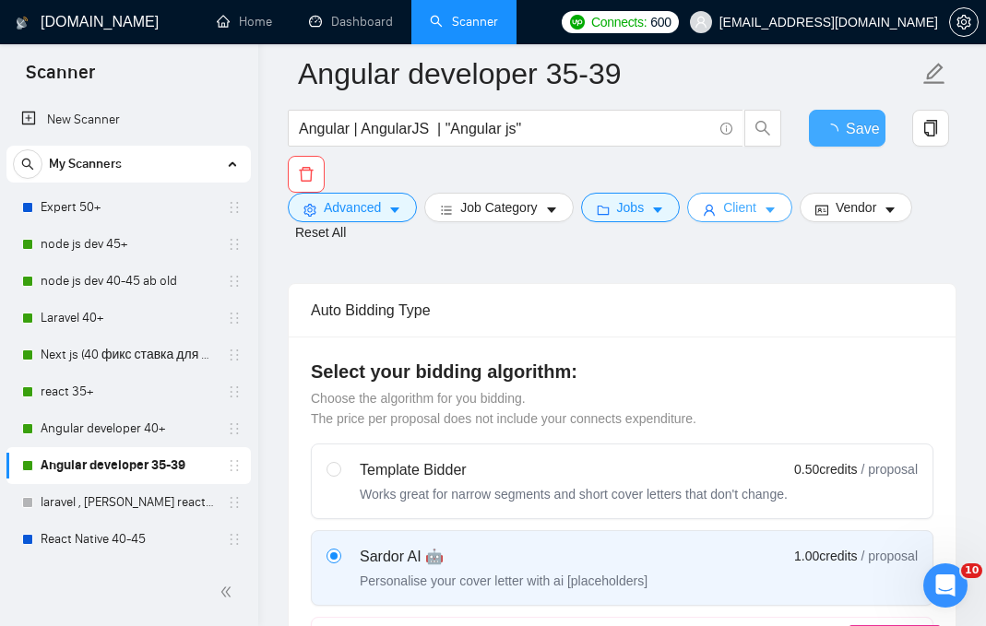
checkbox input "true"
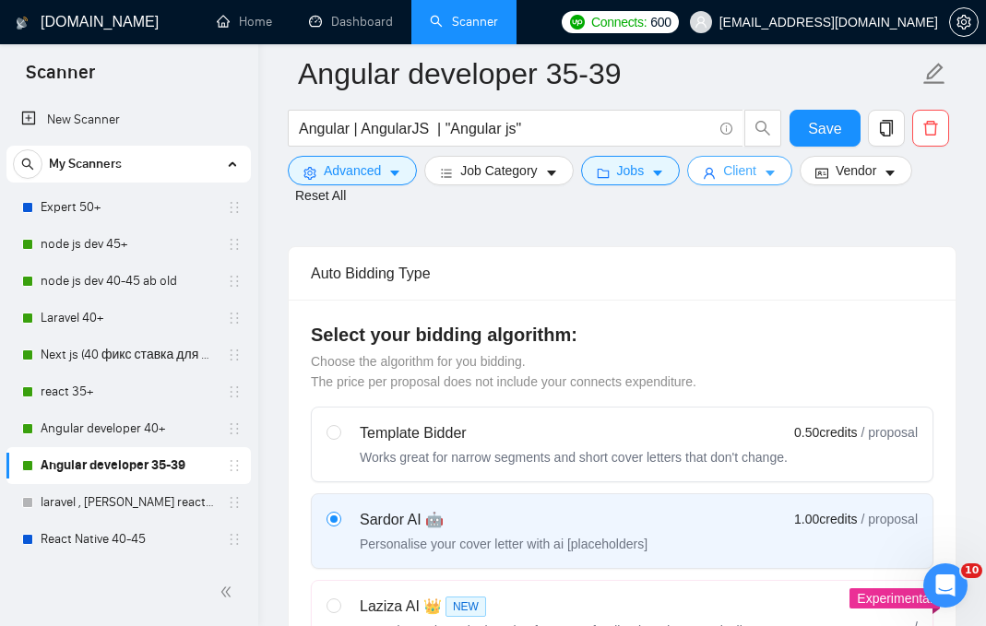
click at [777, 178] on icon "caret-down" at bounding box center [770, 173] width 13 height 13
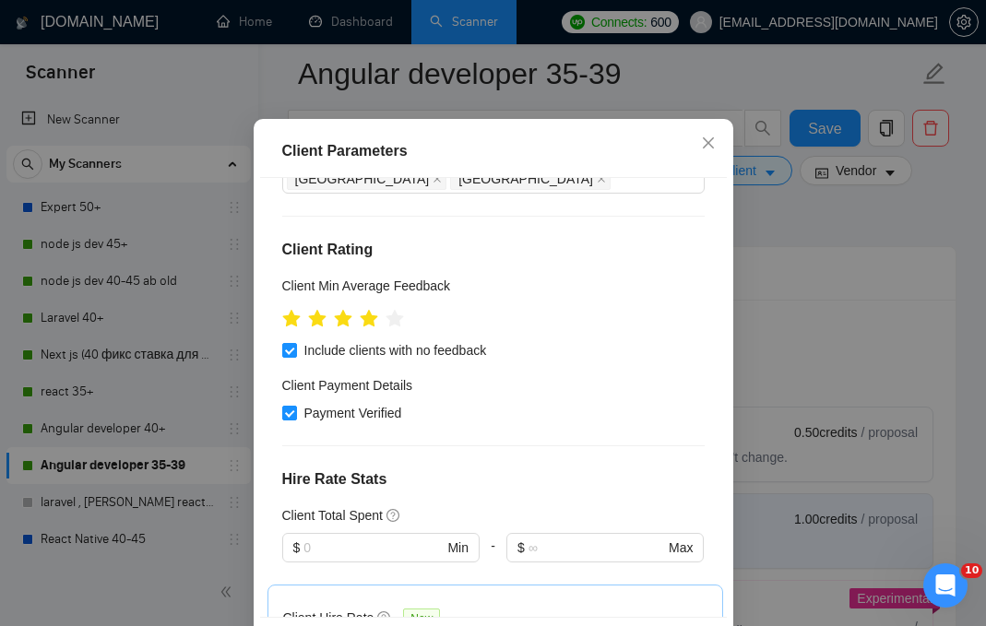
scroll to position [0, 0]
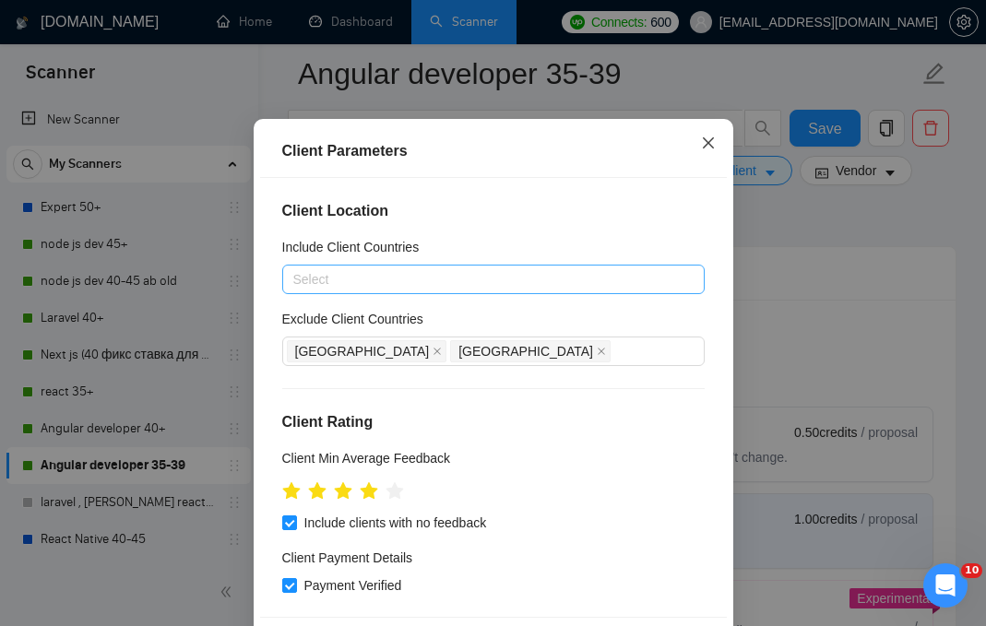
click at [709, 150] on icon "close" at bounding box center [708, 143] width 15 height 15
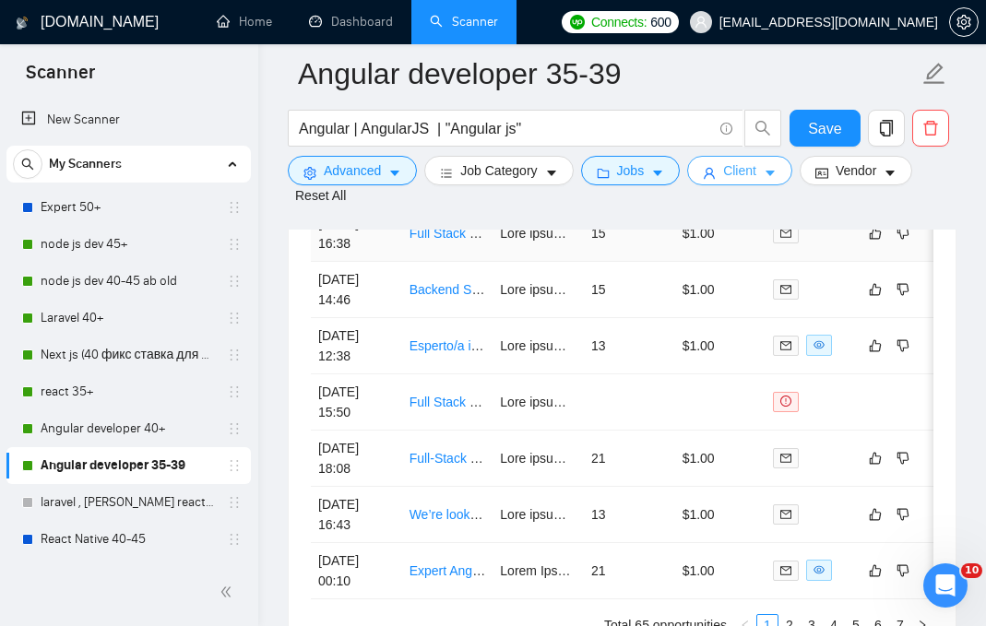
scroll to position [5418, 0]
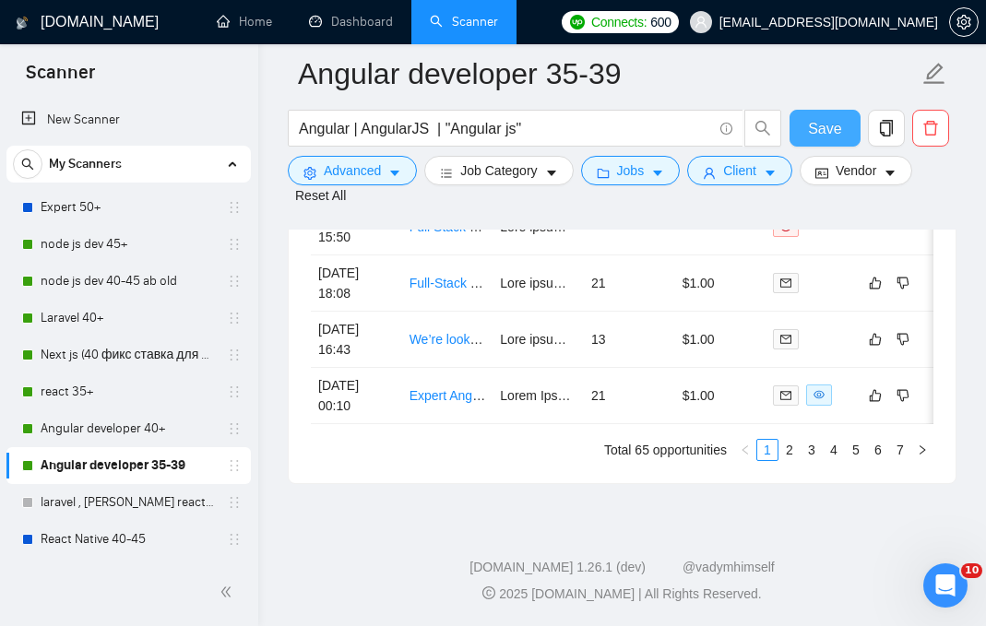
click at [821, 122] on span "Save" at bounding box center [824, 128] width 33 height 23
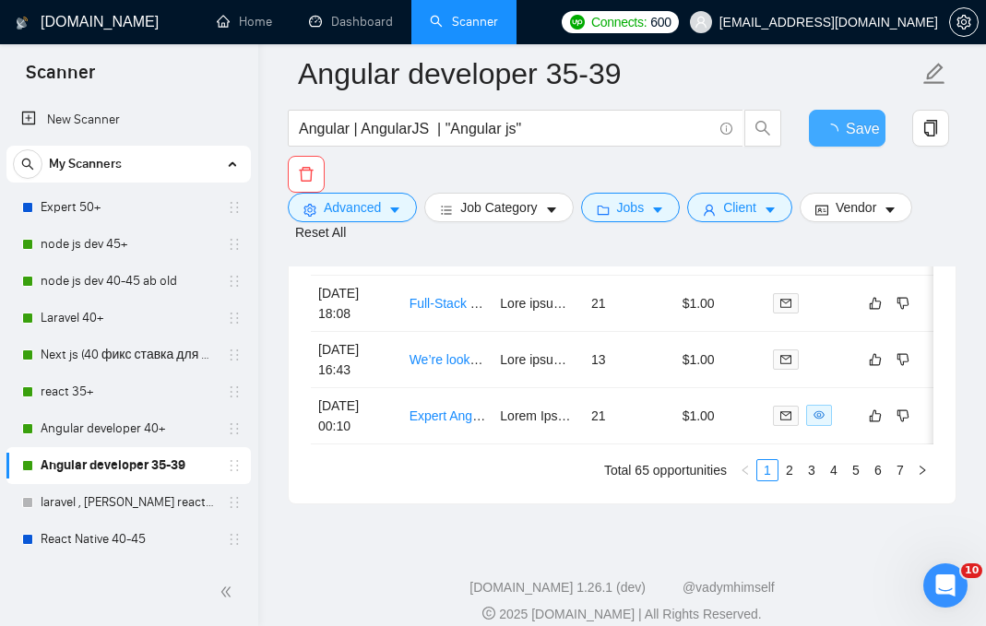
checkbox input "true"
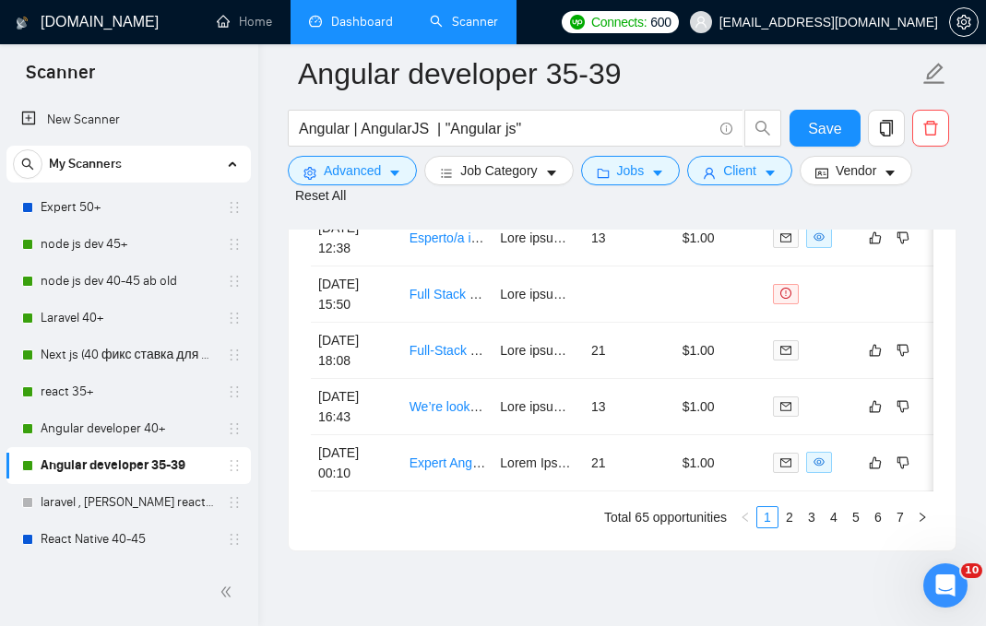
click at [346, 20] on link "Dashboard" at bounding box center [351, 22] width 84 height 16
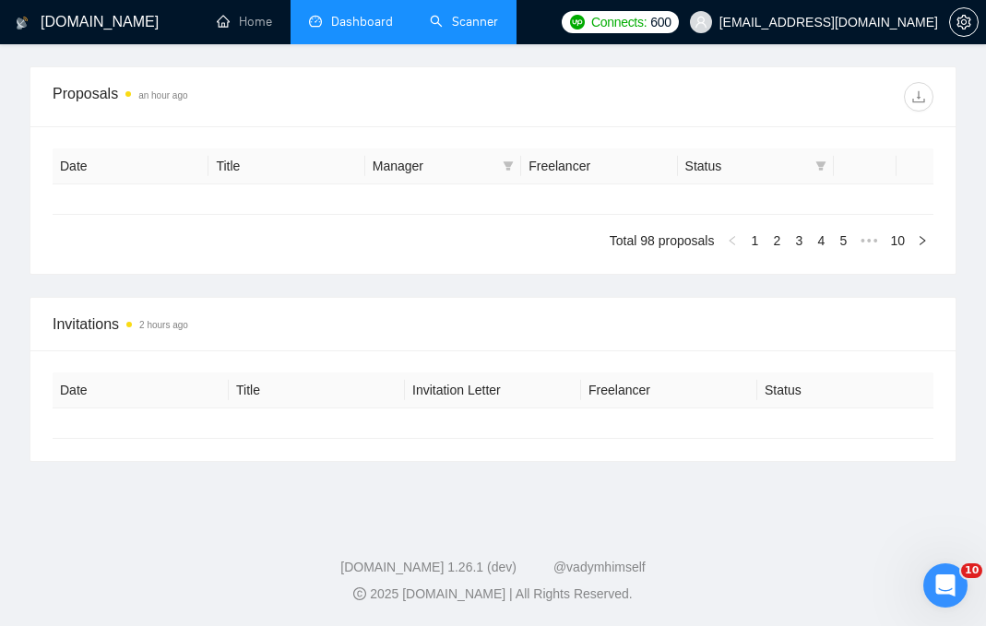
type input "2025-08-18"
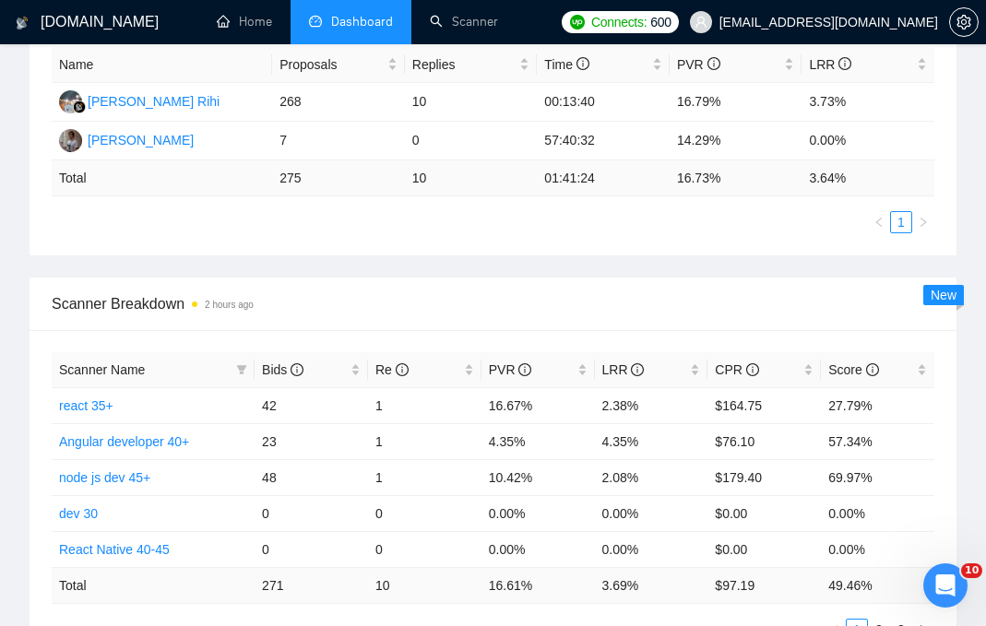
scroll to position [631, 0]
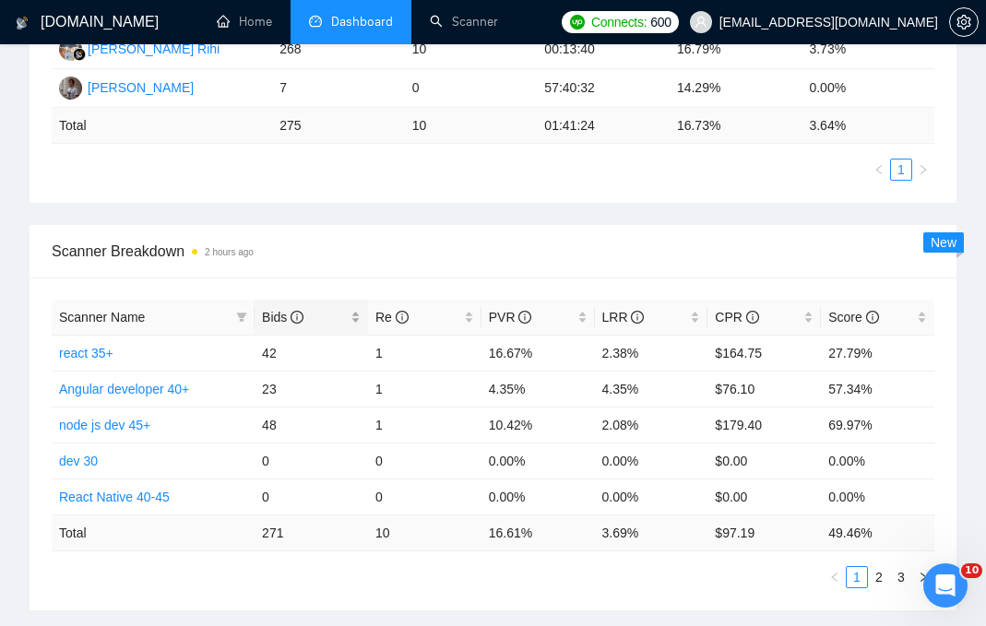
click at [288, 307] on div "Bids" at bounding box center [311, 317] width 99 height 20
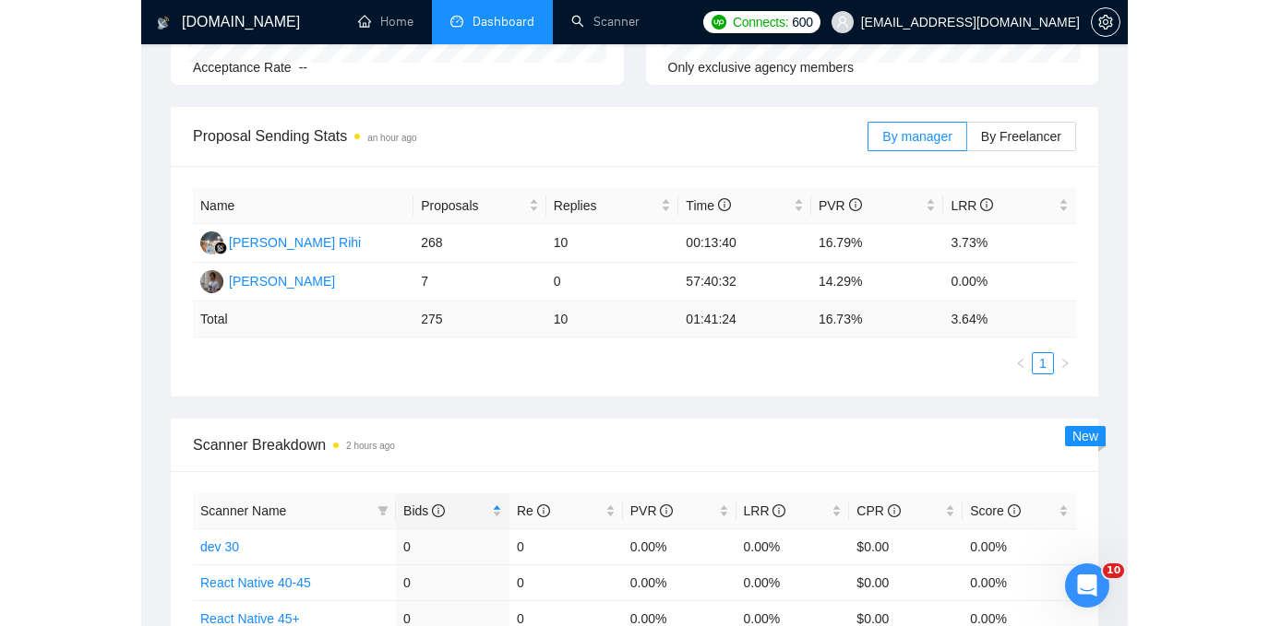
scroll to position [0, 0]
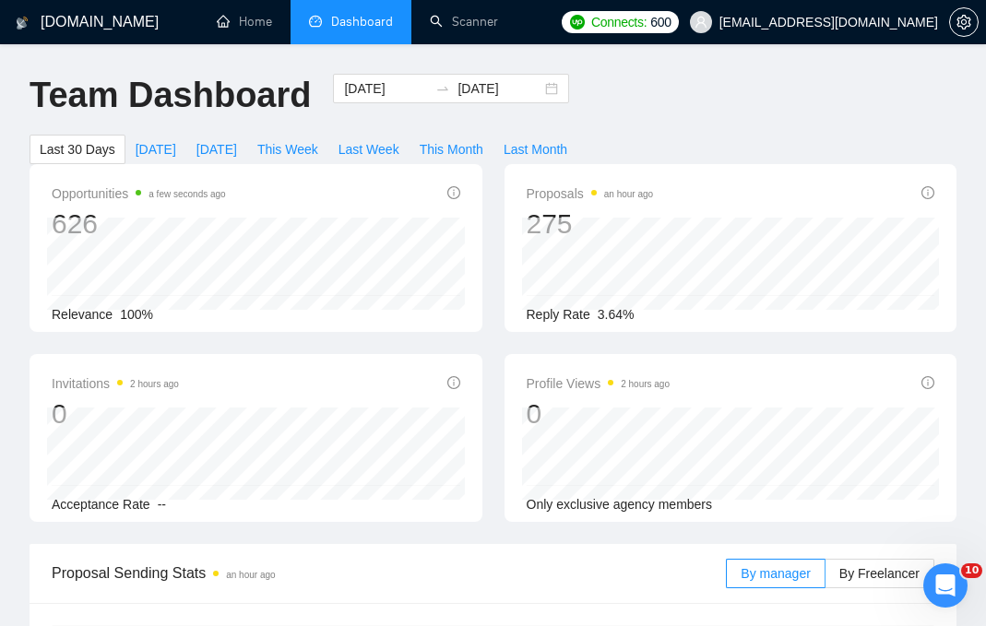
drag, startPoint x: 983, startPoint y: 268, endPoint x: 1224, endPoint y: 250, distance: 242.3
click at [986, 250] on html "GigRadar.io Home Dashboard Scanner Connects: 600 ostfrost1990@gmail.com Team Da…" at bounding box center [493, 313] width 986 height 626
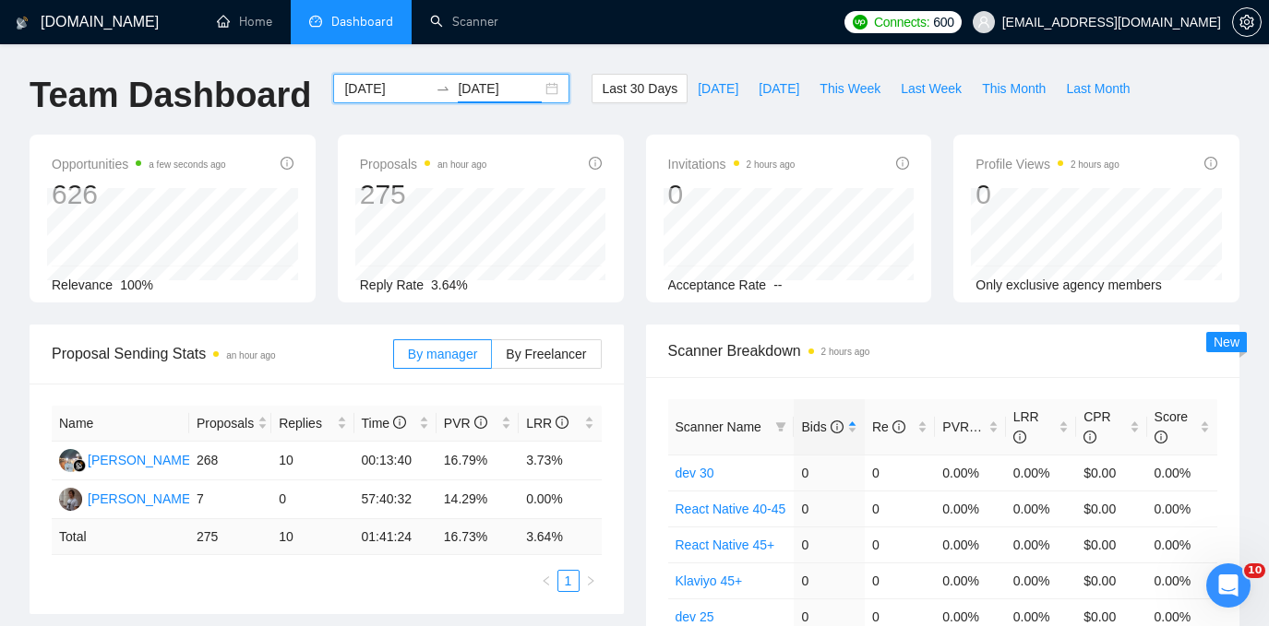
click at [492, 78] on input "2025-09-17" at bounding box center [500, 88] width 84 height 20
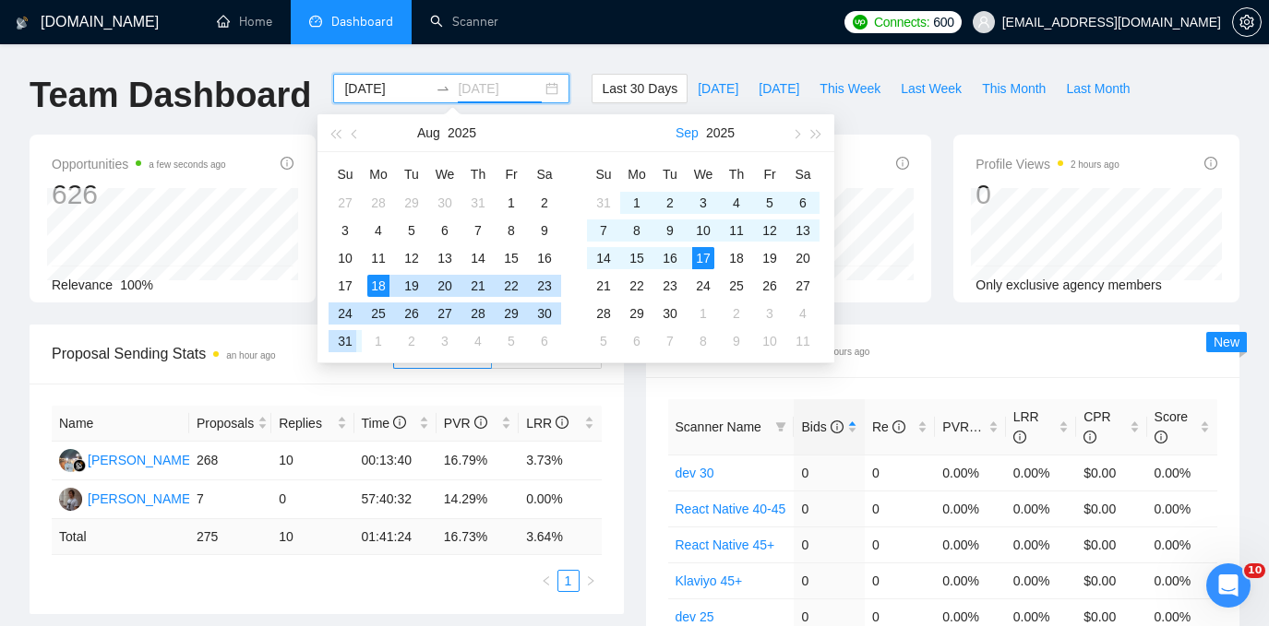
type input "2025-09-17"
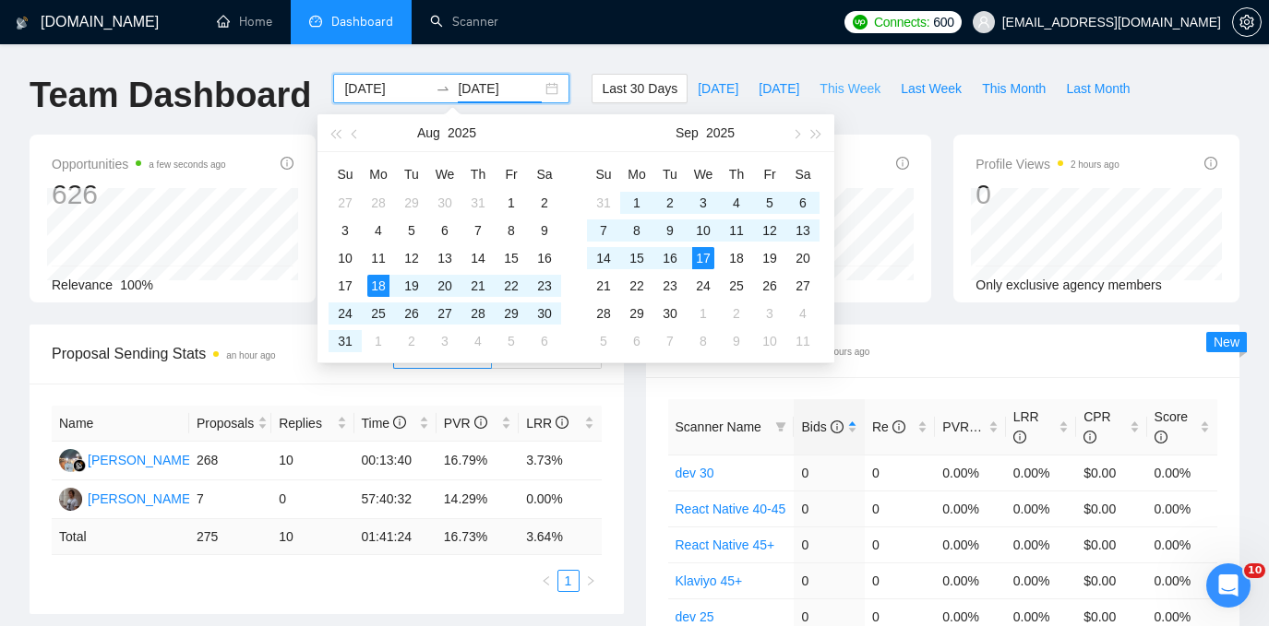
click at [846, 91] on span "This Week" at bounding box center [849, 88] width 61 height 20
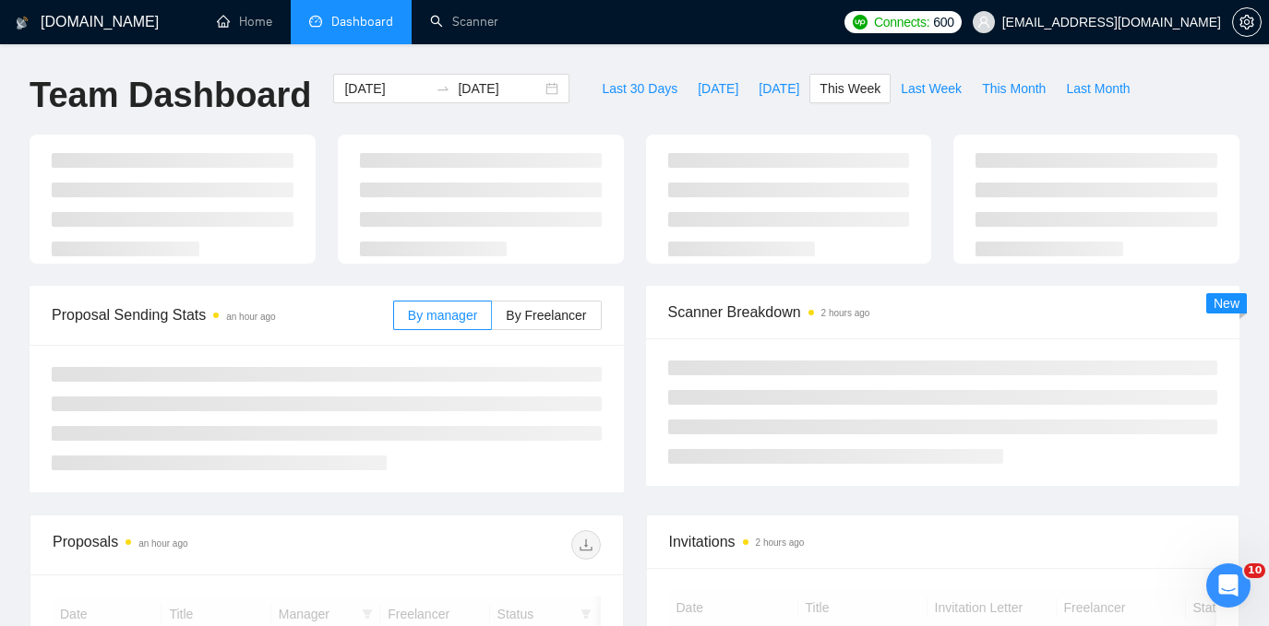
type input "2025-09-15"
type input "2025-09-21"
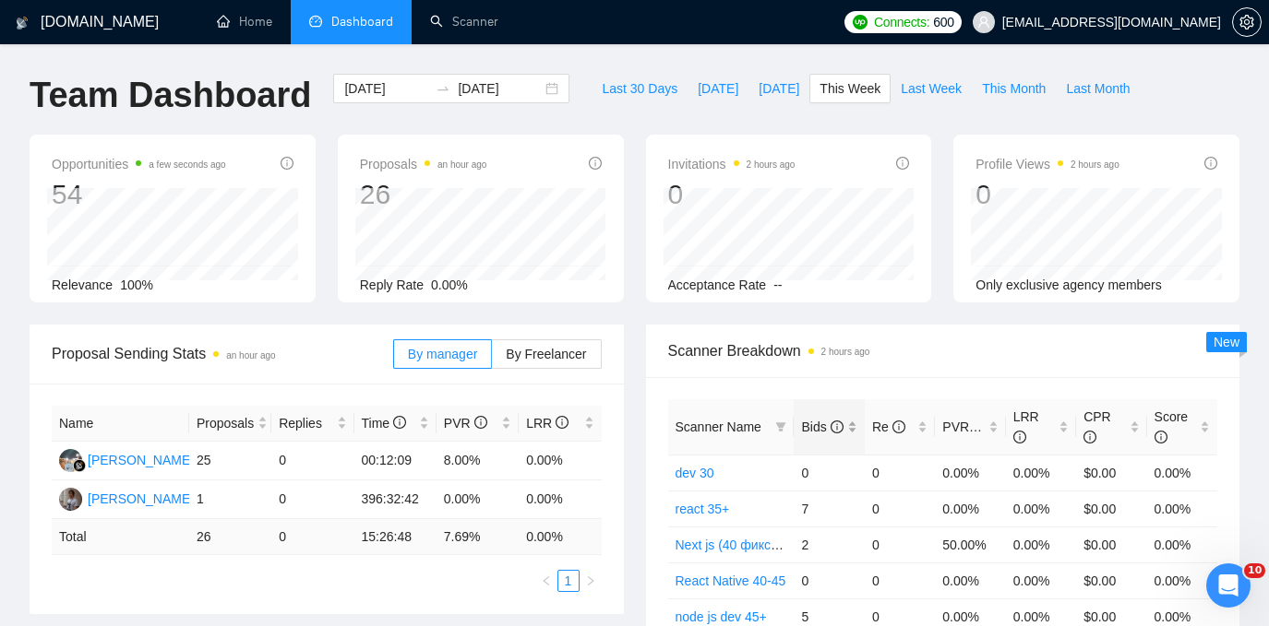
click at [817, 420] on span "Bids" at bounding box center [822, 427] width 42 height 15
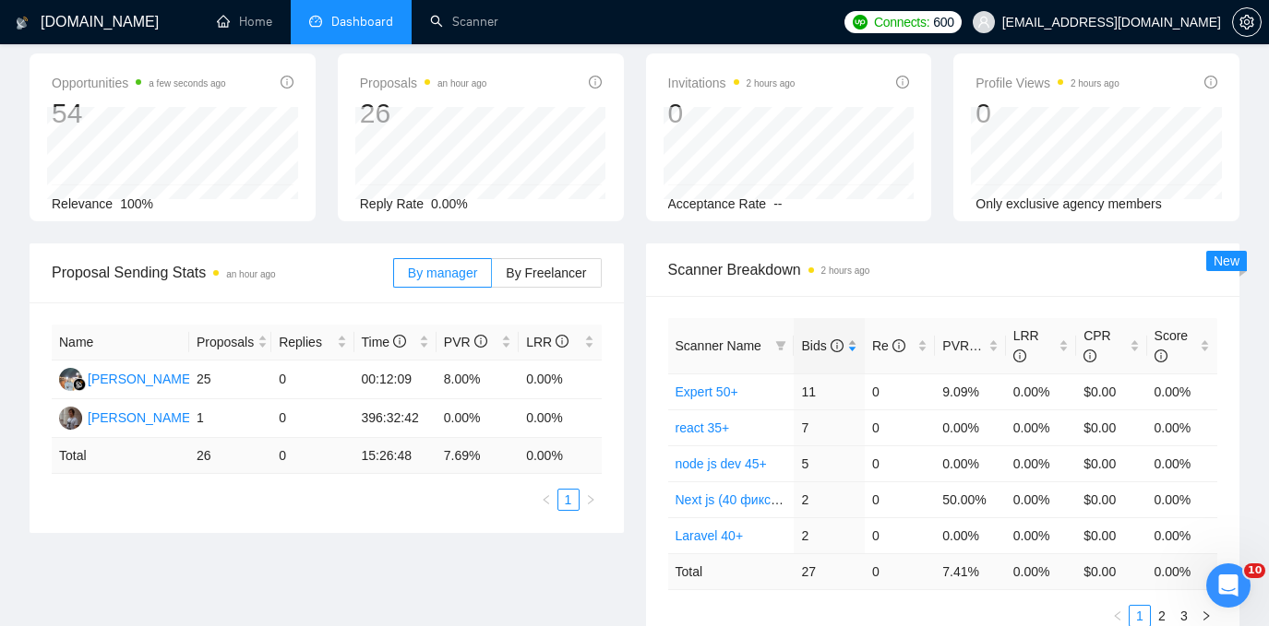
scroll to position [80, 0]
click at [757, 499] on link "Next js (40 фикс ставка для 40+)" at bounding box center [772, 501] width 194 height 15
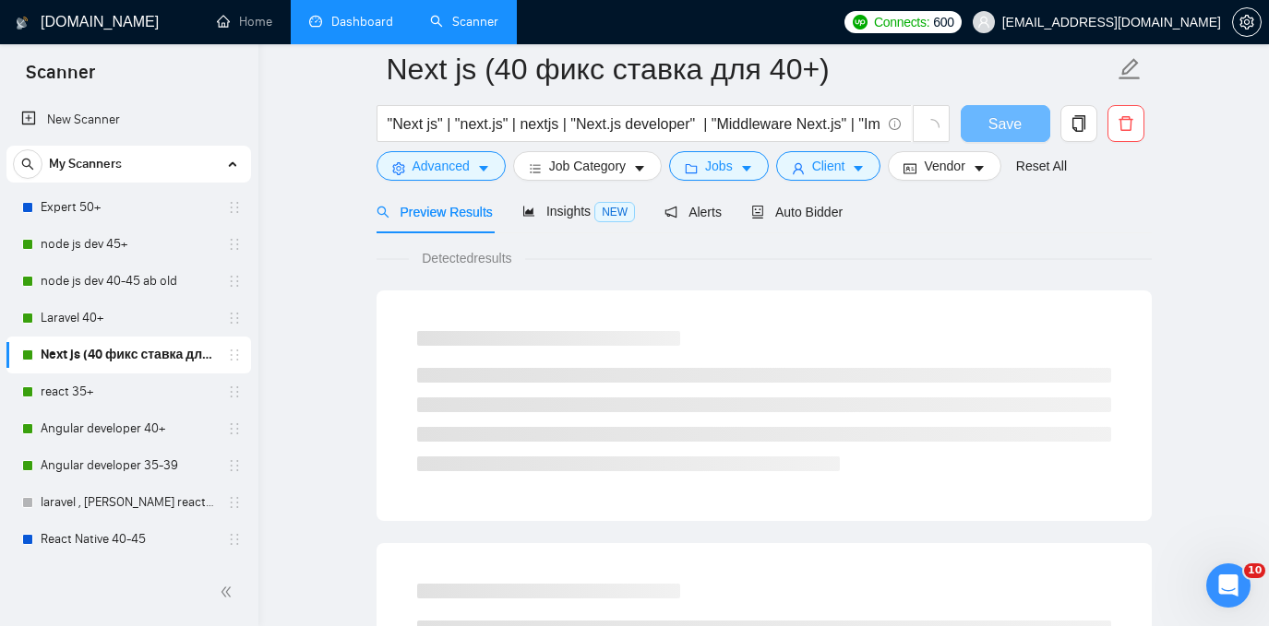
scroll to position [32, 0]
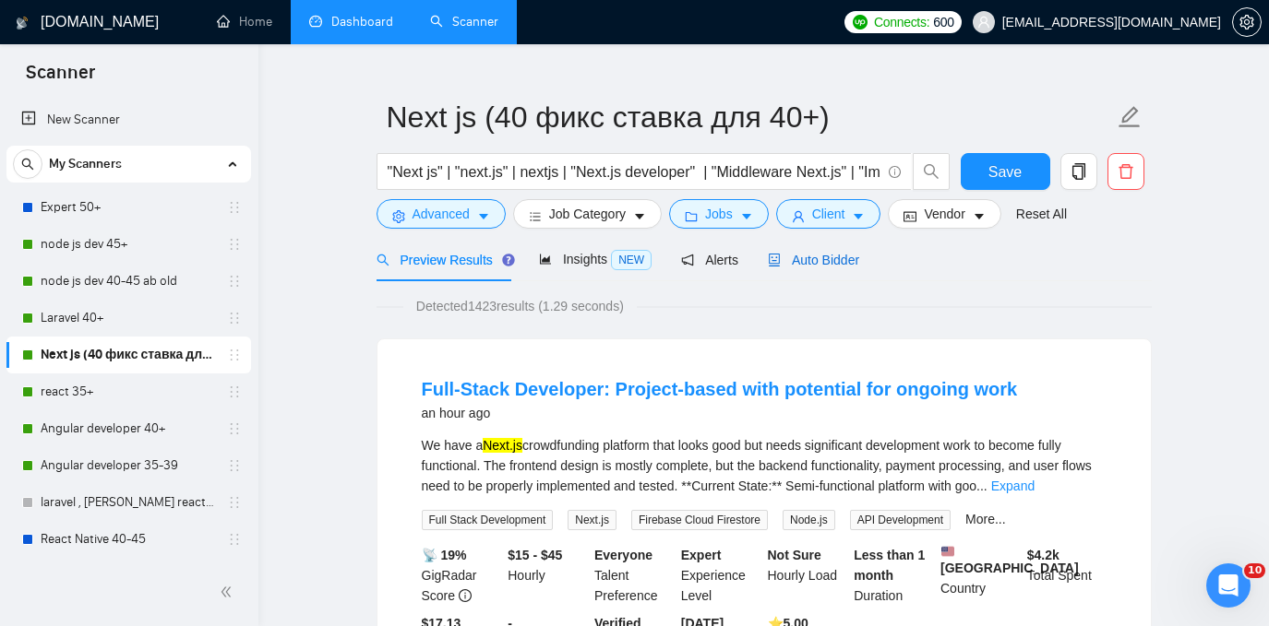
click at [820, 255] on span "Auto Bidder" at bounding box center [813, 260] width 91 height 15
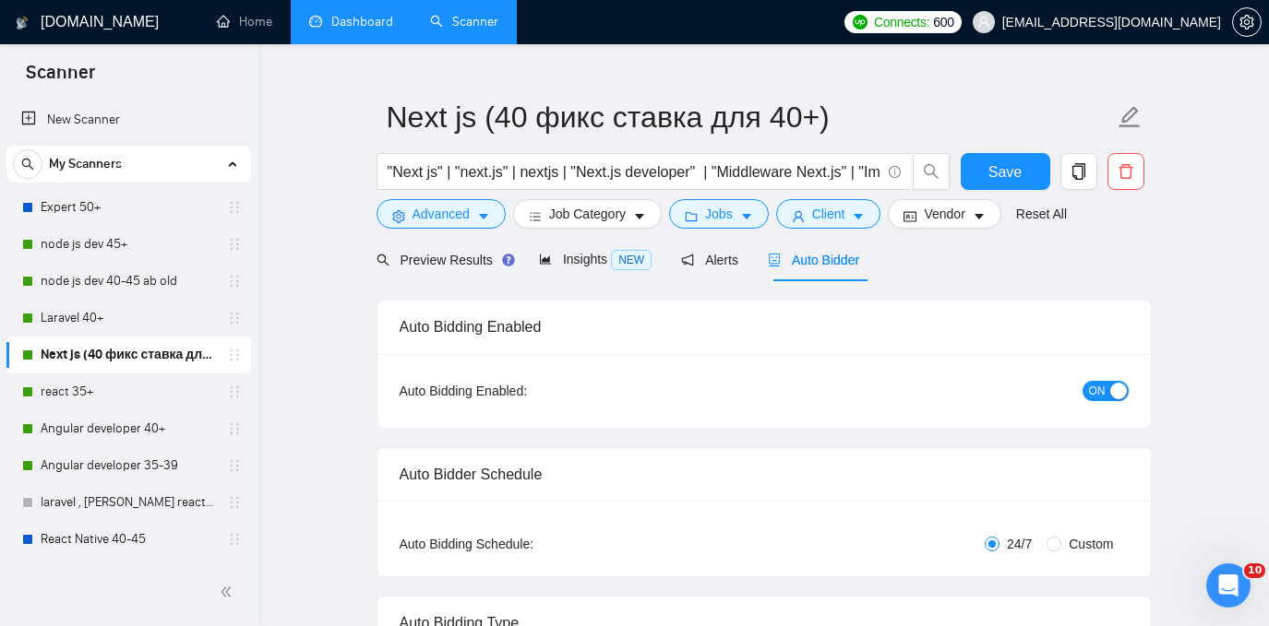
checkbox input "true"
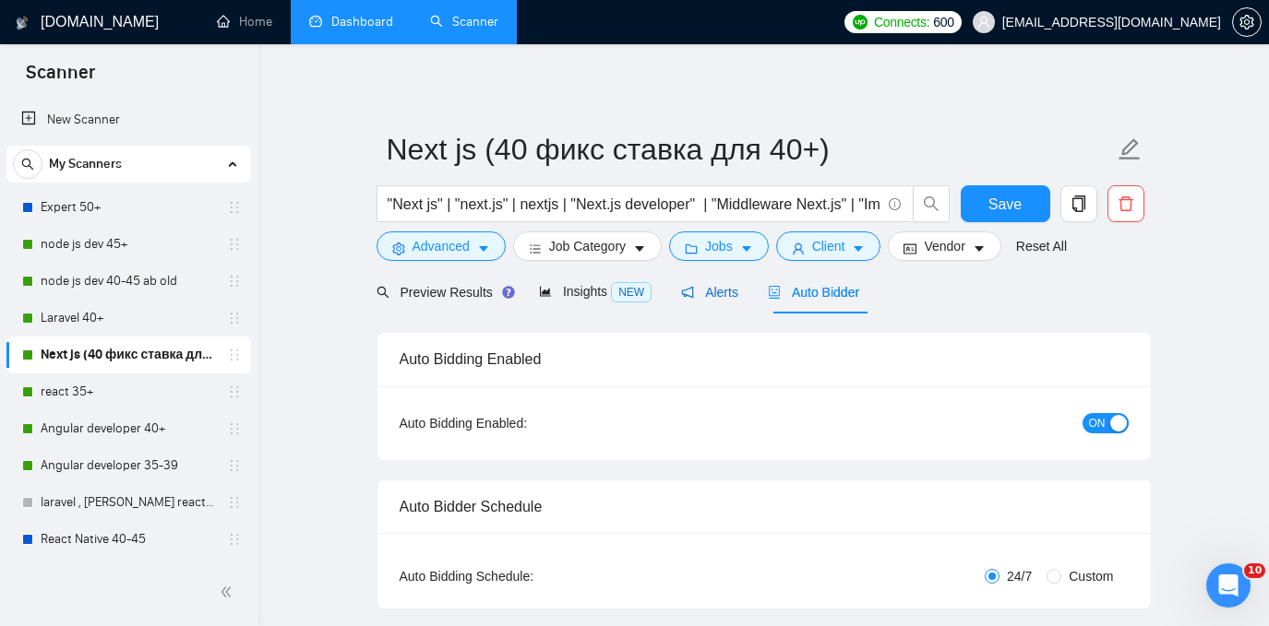
click at [731, 286] on span "Alerts" at bounding box center [709, 292] width 57 height 15
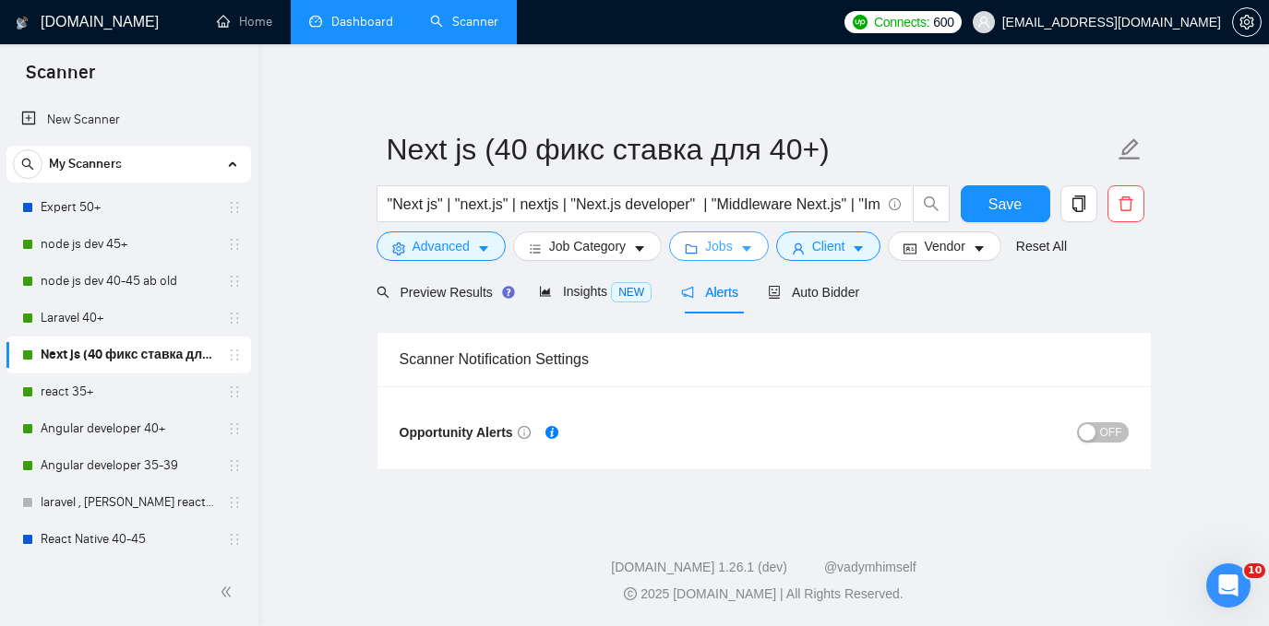
click at [742, 256] on button "Jobs" at bounding box center [719, 247] width 100 height 30
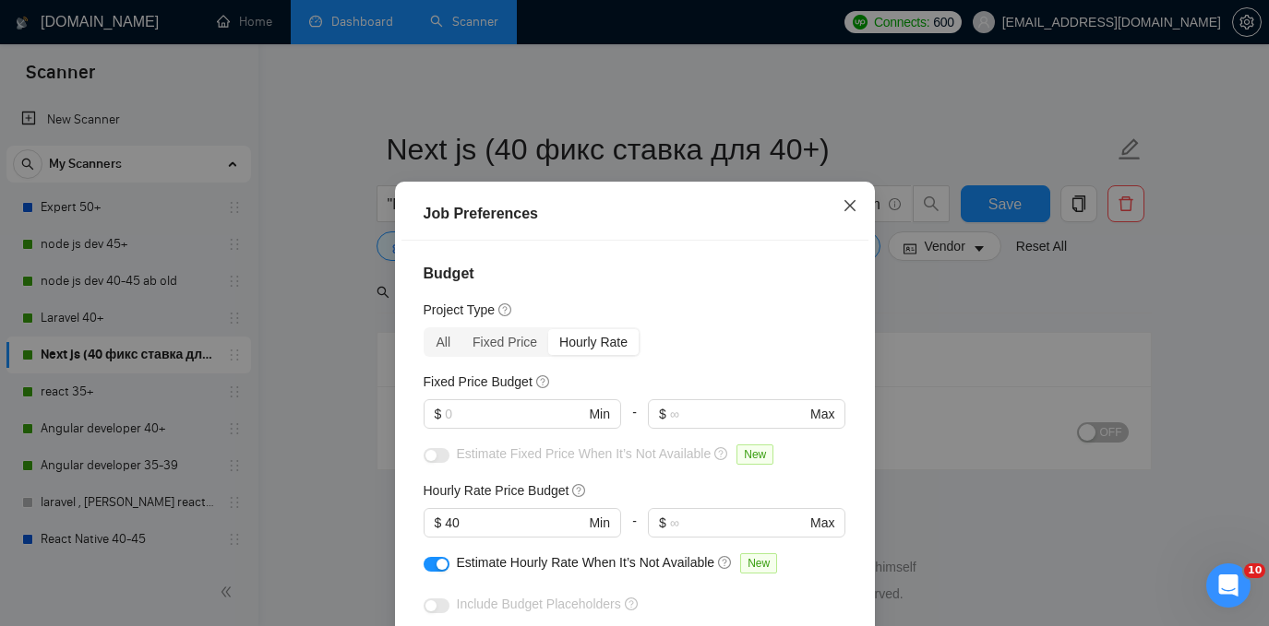
click at [846, 207] on icon "close" at bounding box center [849, 205] width 15 height 15
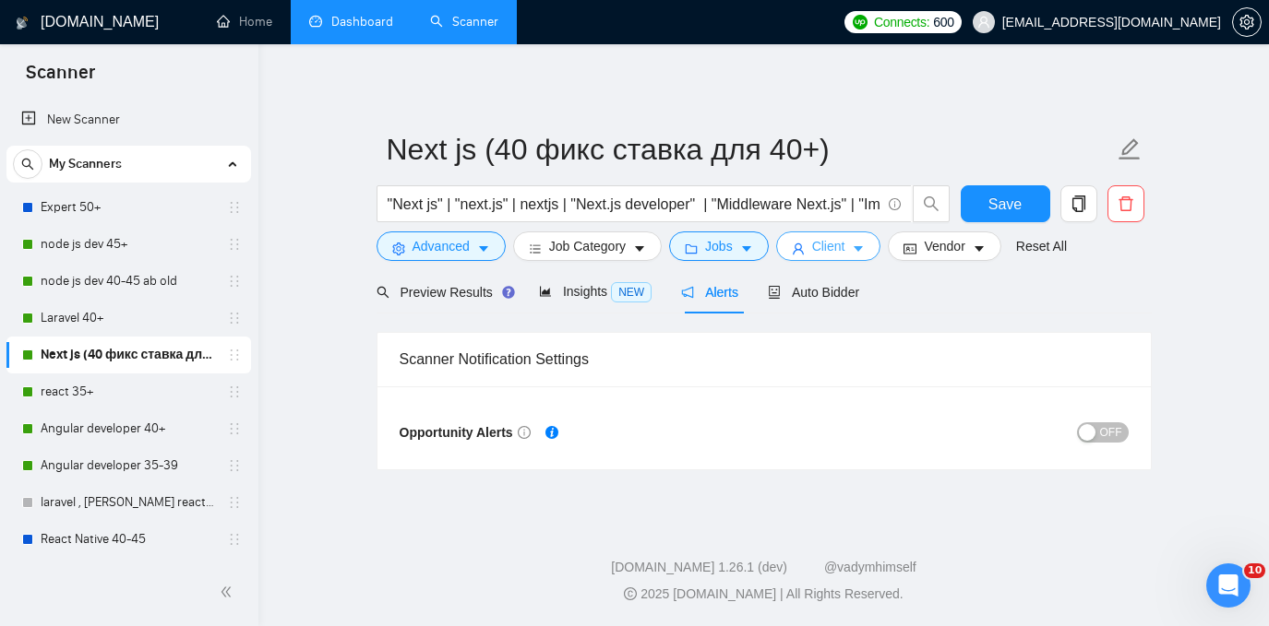
click at [856, 235] on button "Client" at bounding box center [828, 247] width 105 height 30
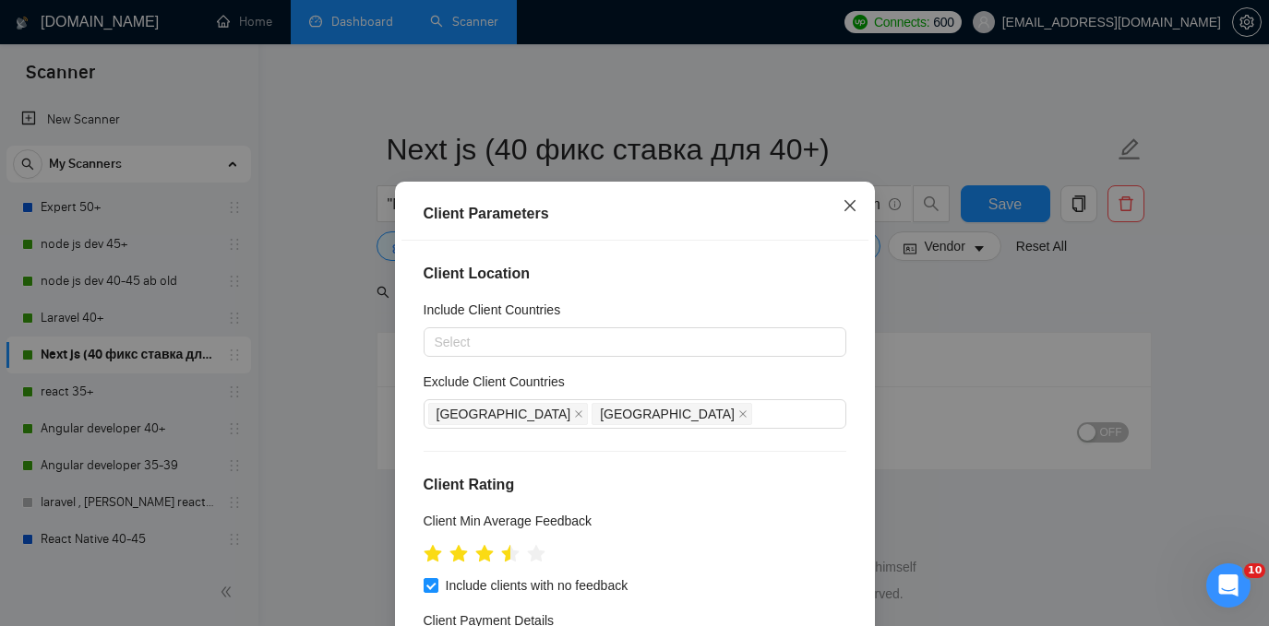
click at [851, 199] on icon "close" at bounding box center [849, 205] width 15 height 15
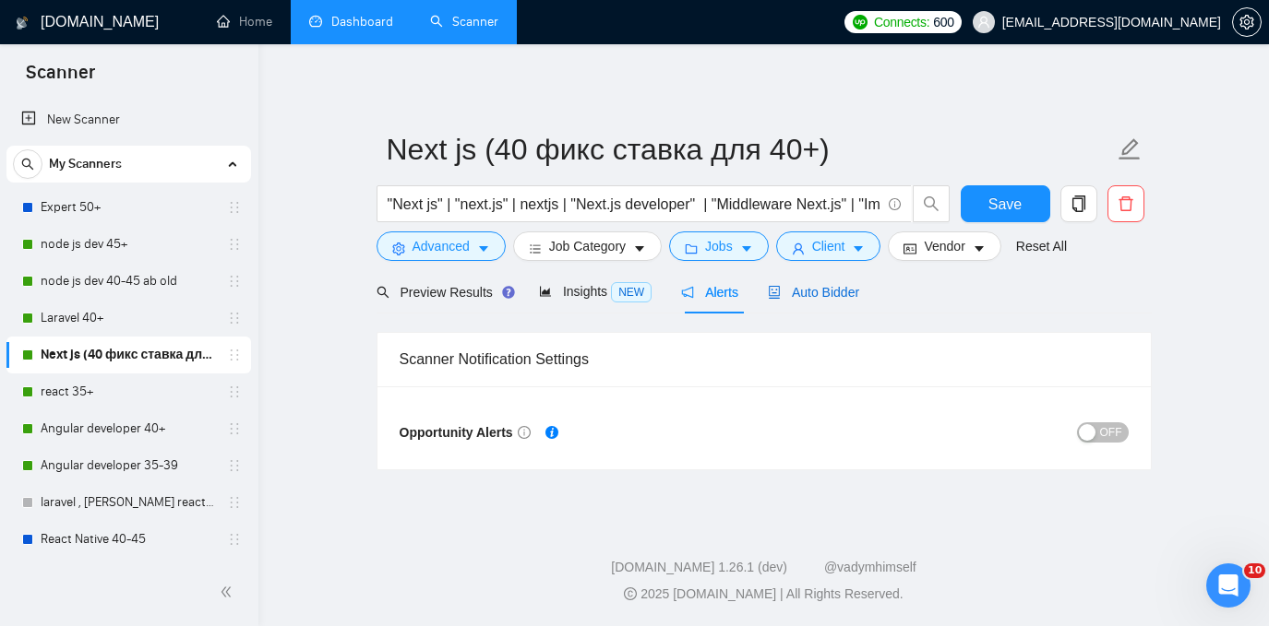
click at [837, 296] on span "Auto Bidder" at bounding box center [813, 292] width 91 height 15
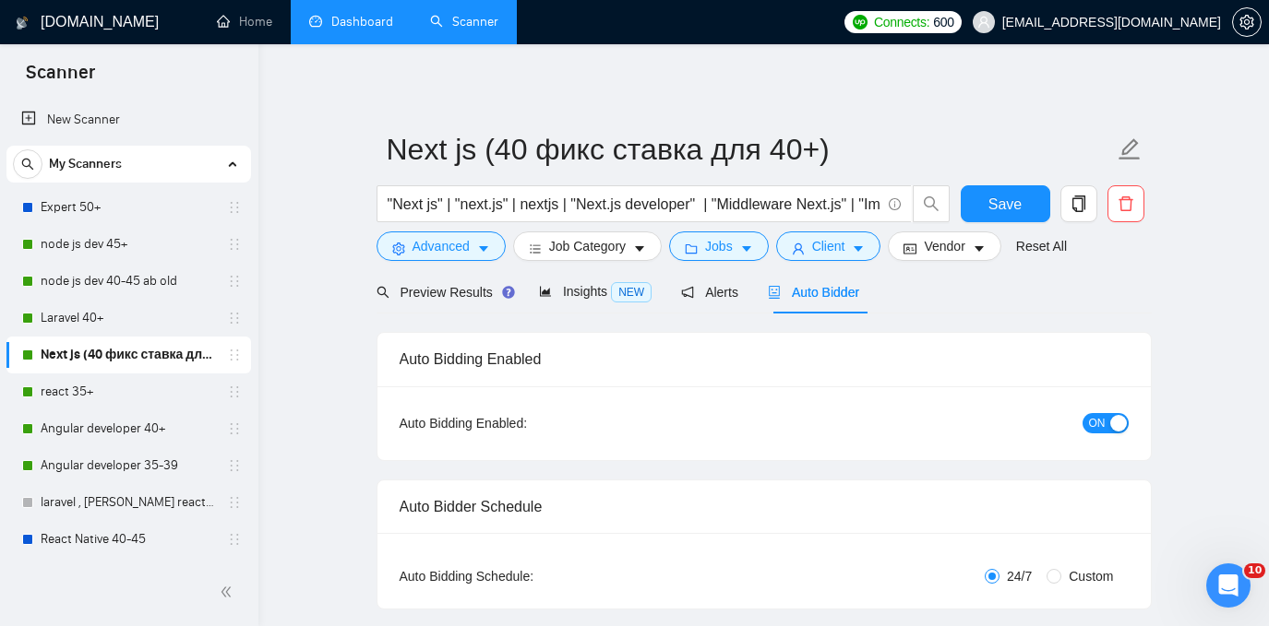
checkbox input "true"
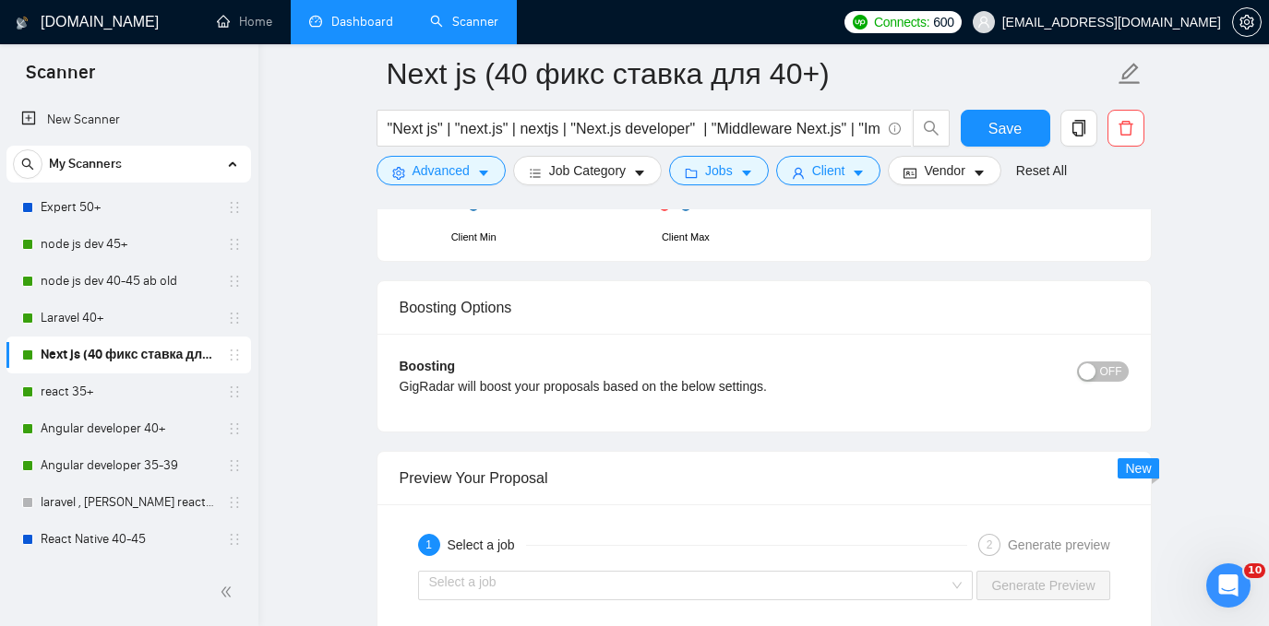
scroll to position [3085, 0]
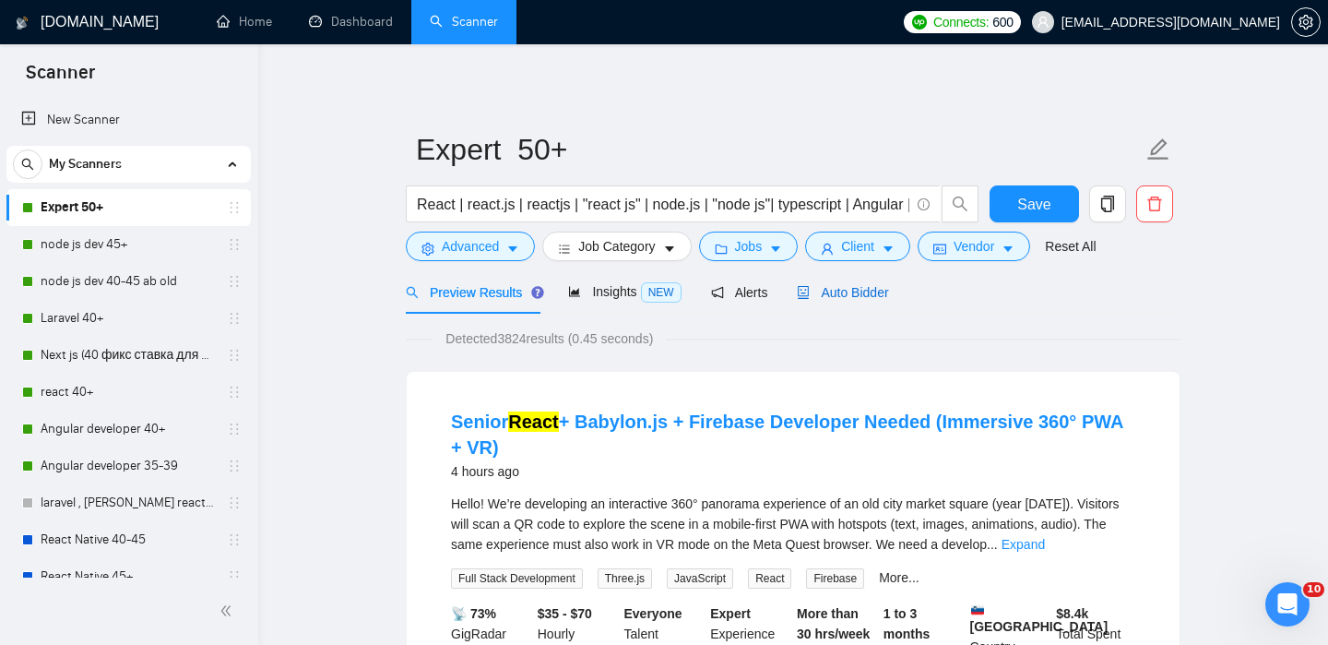
click at [875, 292] on span "Auto Bidder" at bounding box center [842, 292] width 91 height 15
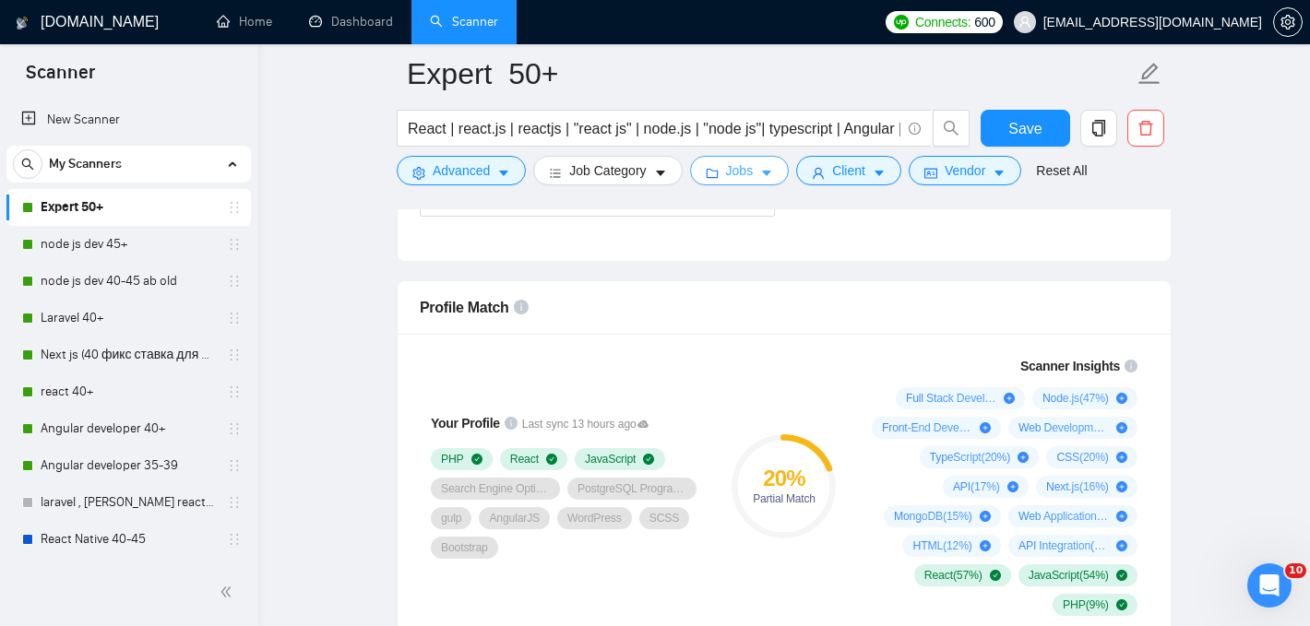
scroll to position [1266, 0]
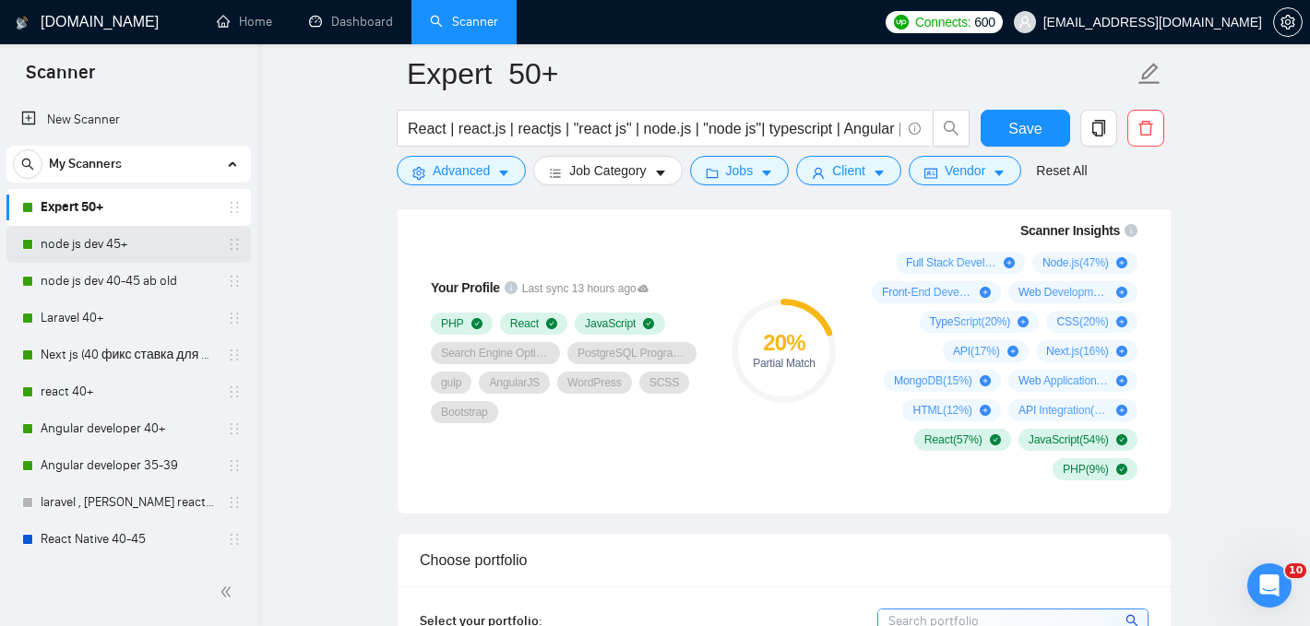
click at [117, 247] on link "node js dev 45+" at bounding box center [128, 244] width 175 height 37
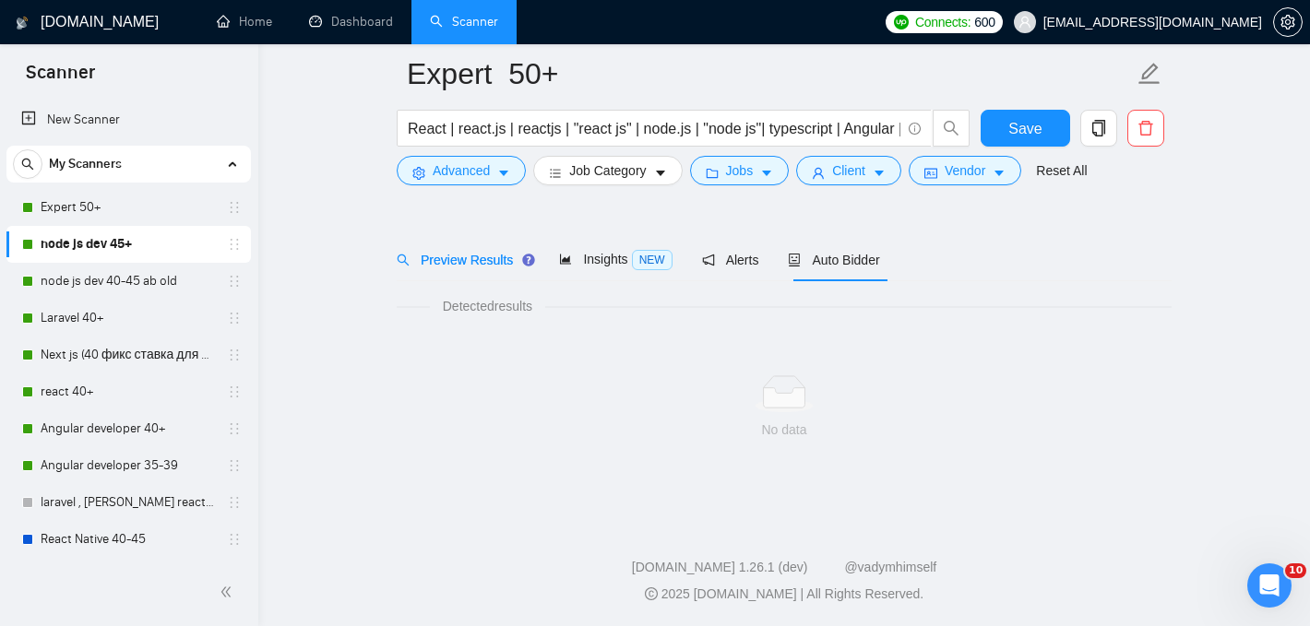
scroll to position [47, 0]
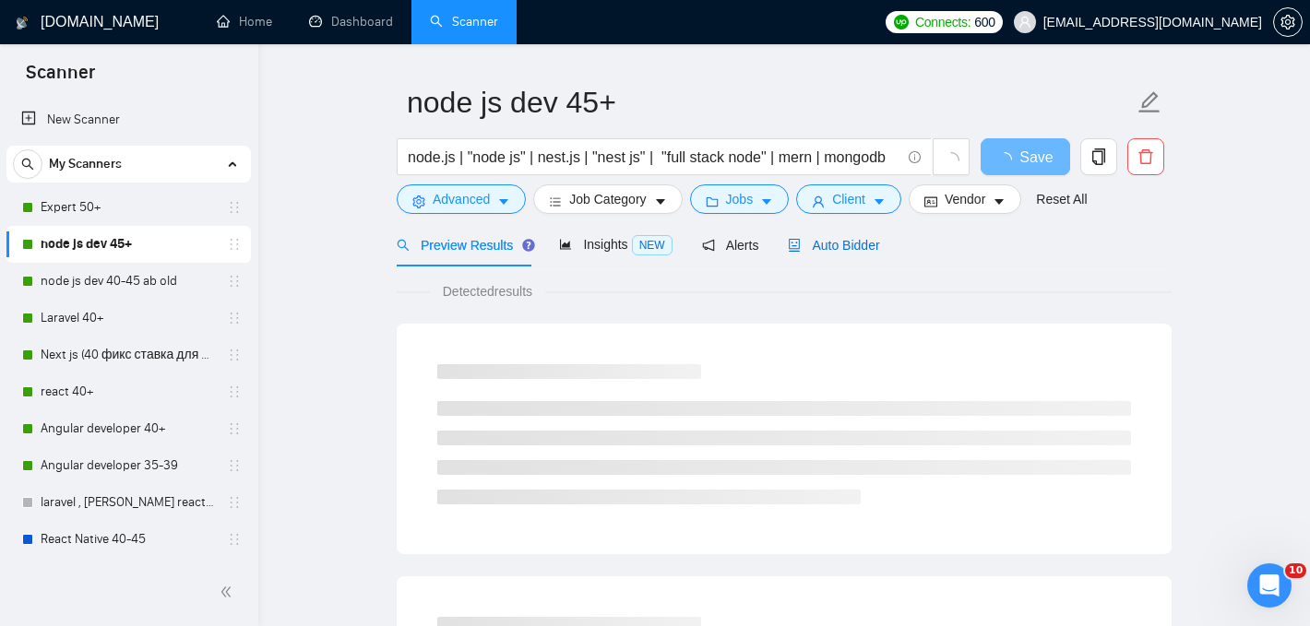
click at [875, 241] on span "Auto Bidder" at bounding box center [833, 245] width 91 height 15
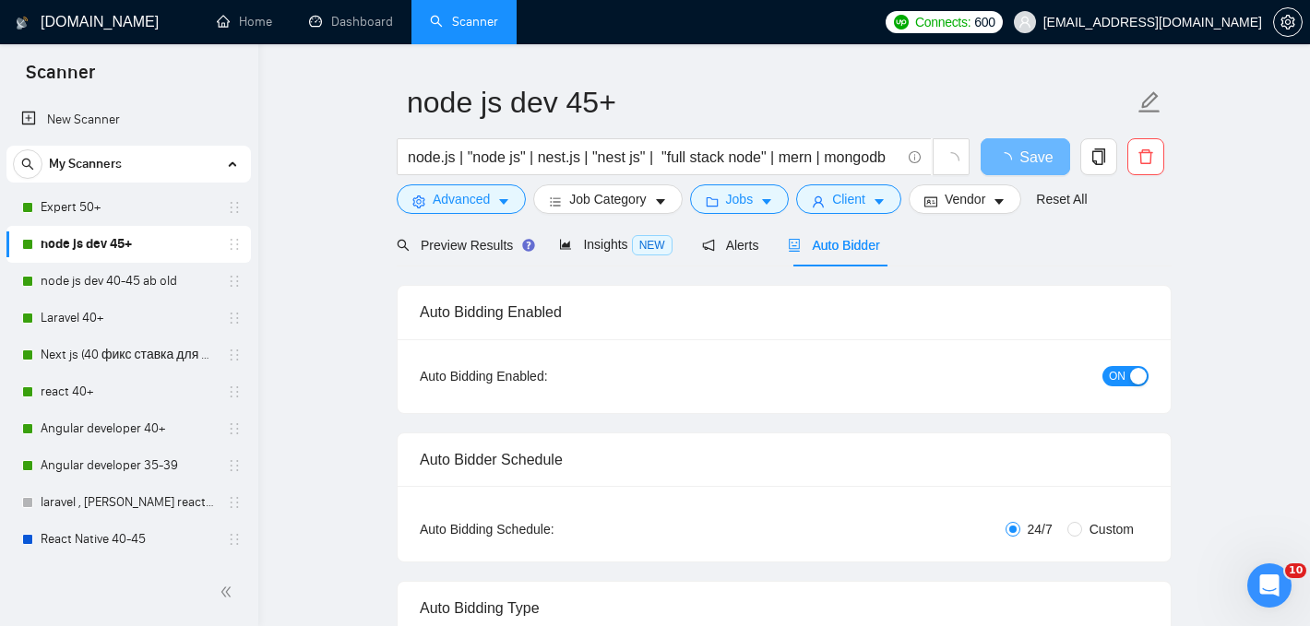
checkbox input "true"
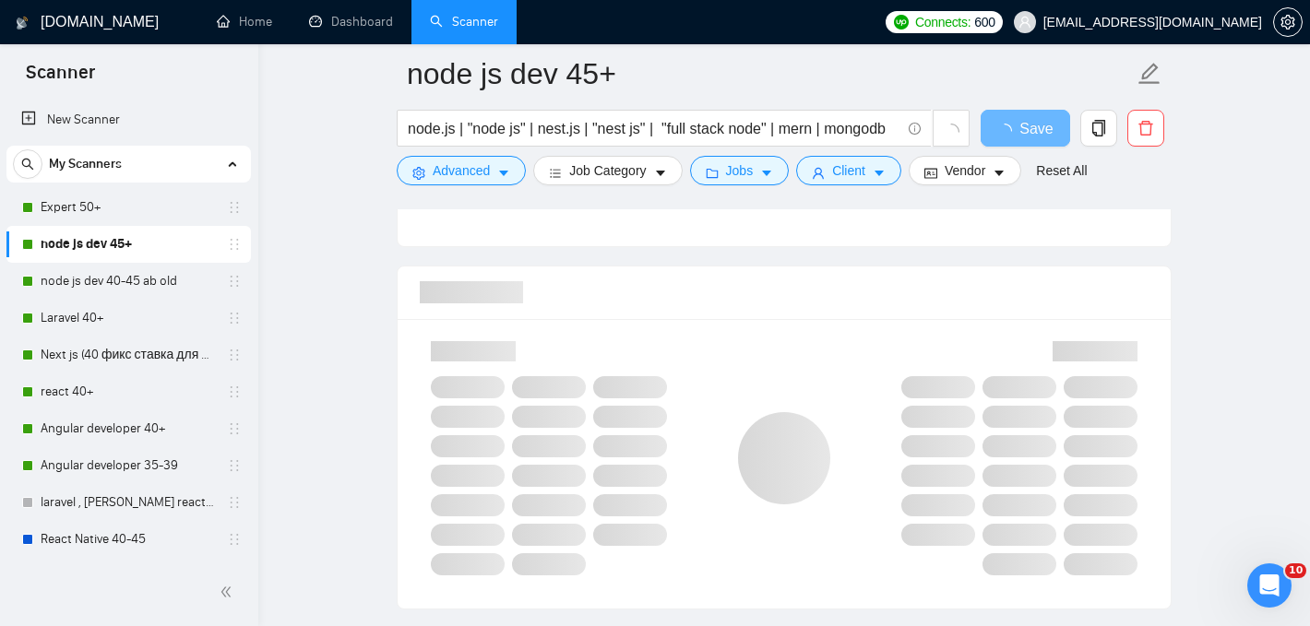
scroll to position [1140, 0]
